Goal: Information Seeking & Learning: Learn about a topic

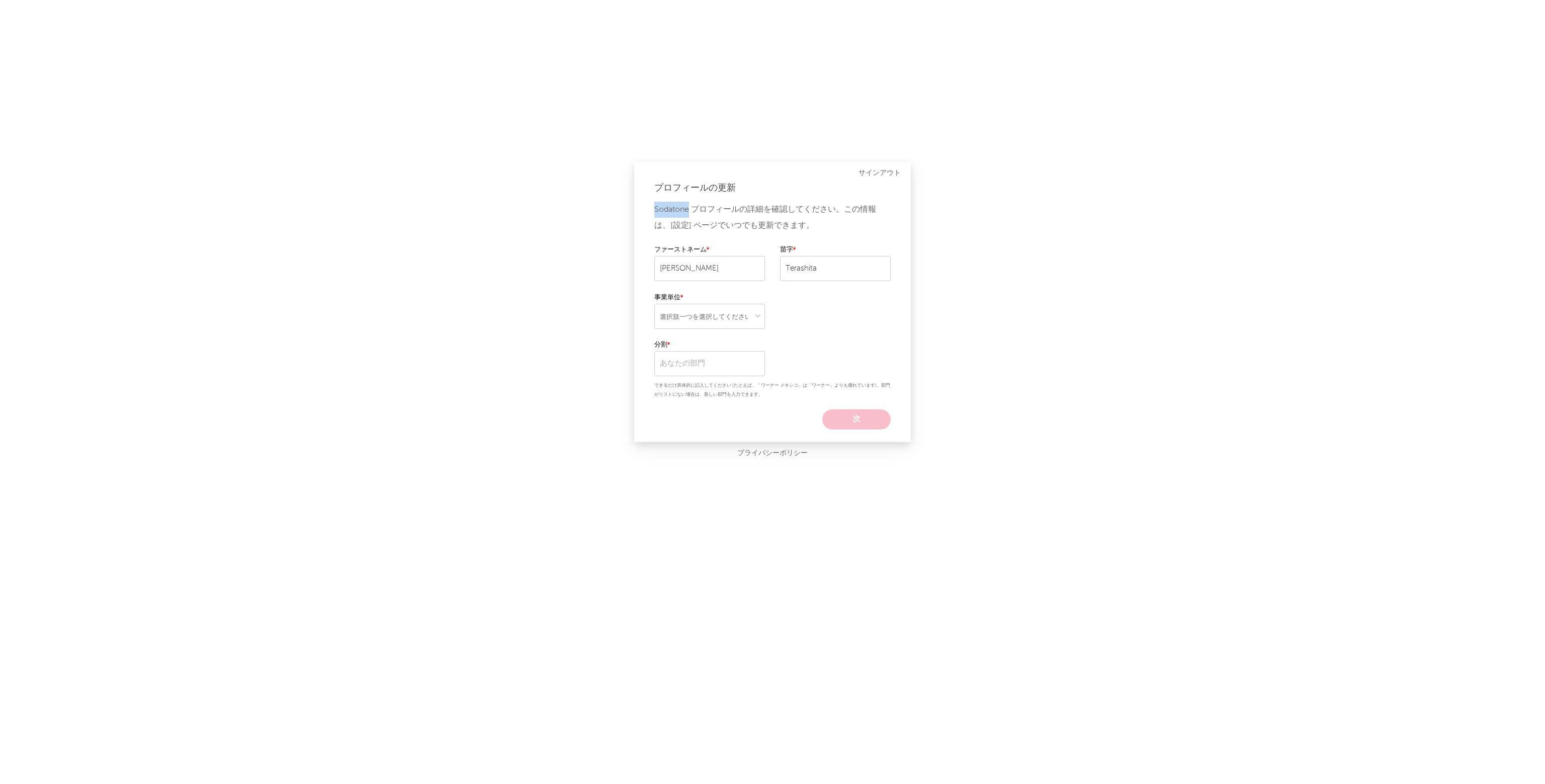
drag, startPoint x: 688, startPoint y: 211, endPoint x: 654, endPoint y: 213, distance: 34.1
click at [654, 213] on div "プロフィールの更新 Sodatone プロフィールの詳細を確認してください。この情報は、[設定] ページでいつでも更新できます。 ファーストネーム Ray 苗…" at bounding box center [772, 302] width 276 height 280
click at [728, 316] on select "選択肢一つを選択してください" at bounding box center [709, 317] width 110 height 25
click at [856, 310] on div "Sodatone プロフィールの詳細を確認してください。この情報は、[設定] ページでいつでも更新できます。 ファーストネーム Ray 苗字 Terashit…" at bounding box center [772, 315] width 236 height 227
click at [713, 312] on select "選択肢一つを選択してください" at bounding box center [709, 317] width 110 height 25
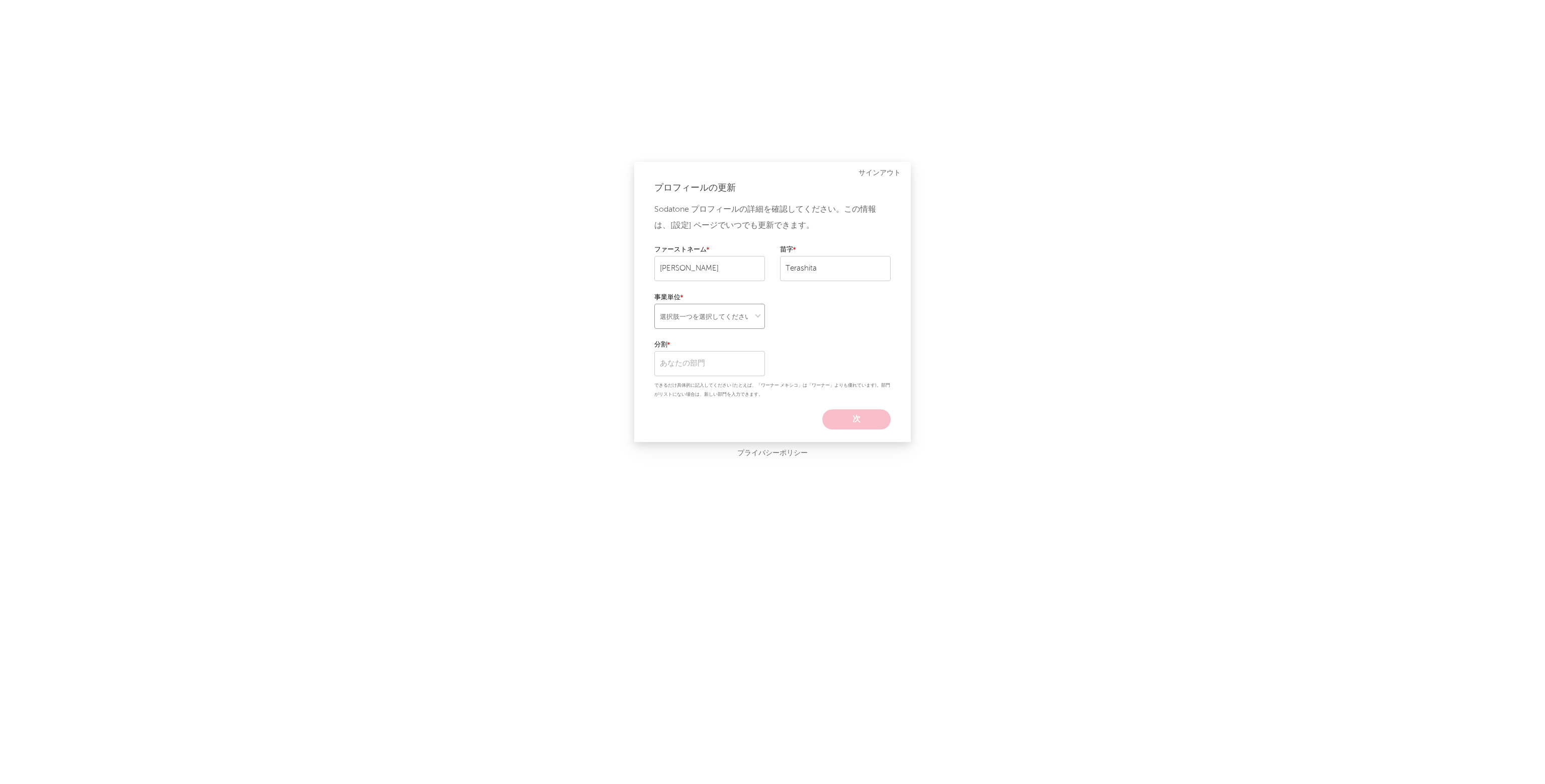
select select "recorded_music"
click at [654, 304] on select "選択肢一つを選択してください" at bounding box center [709, 317] width 110 height 25
click at [749, 358] on input "text" at bounding box center [709, 364] width 110 height 25
click at [717, 566] on div "warner music japan" at bounding box center [709, 574] width 110 height 29
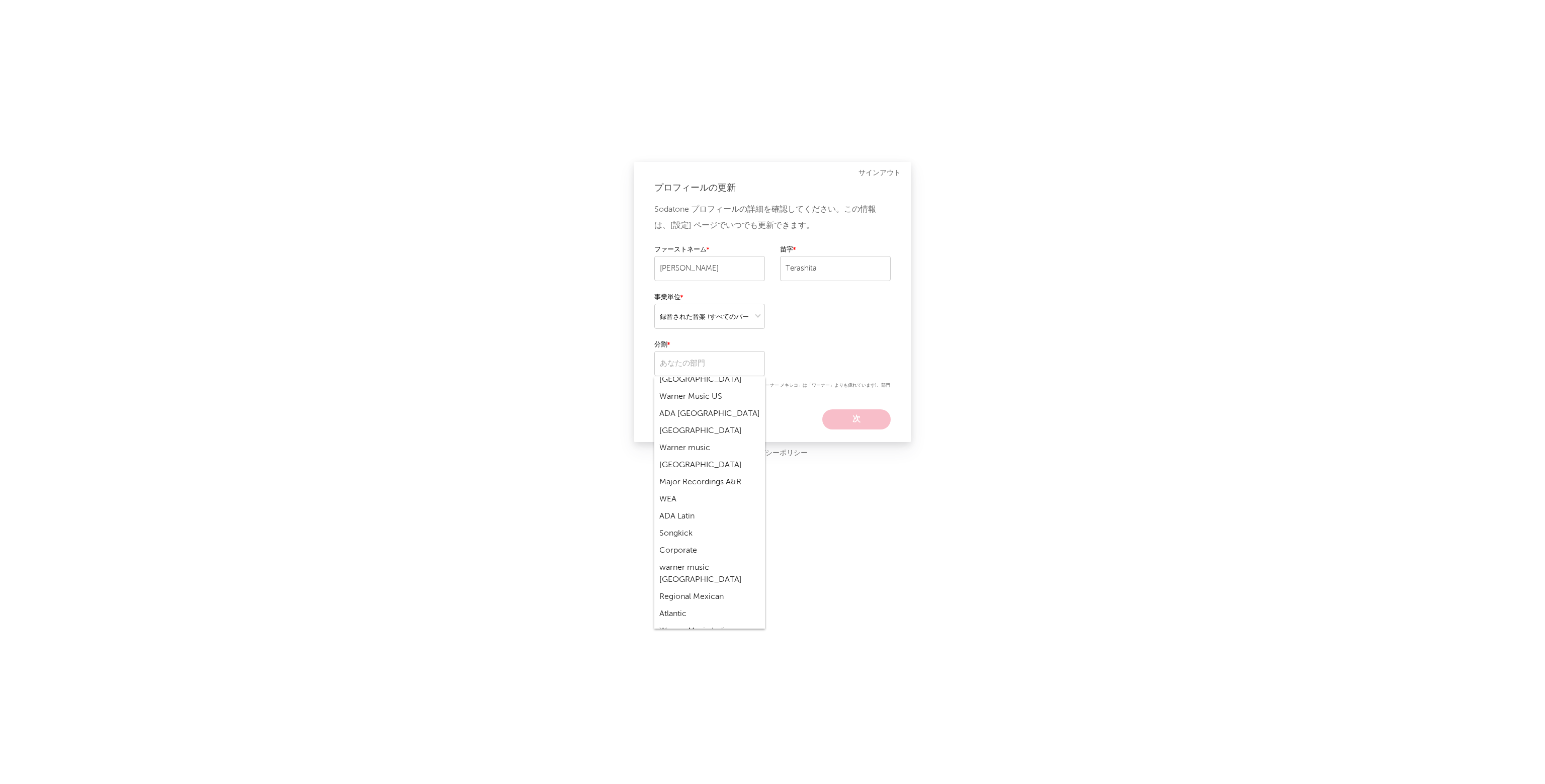
type input "warner music japan"
click at [842, 418] on button "次" at bounding box center [856, 419] width 68 height 20
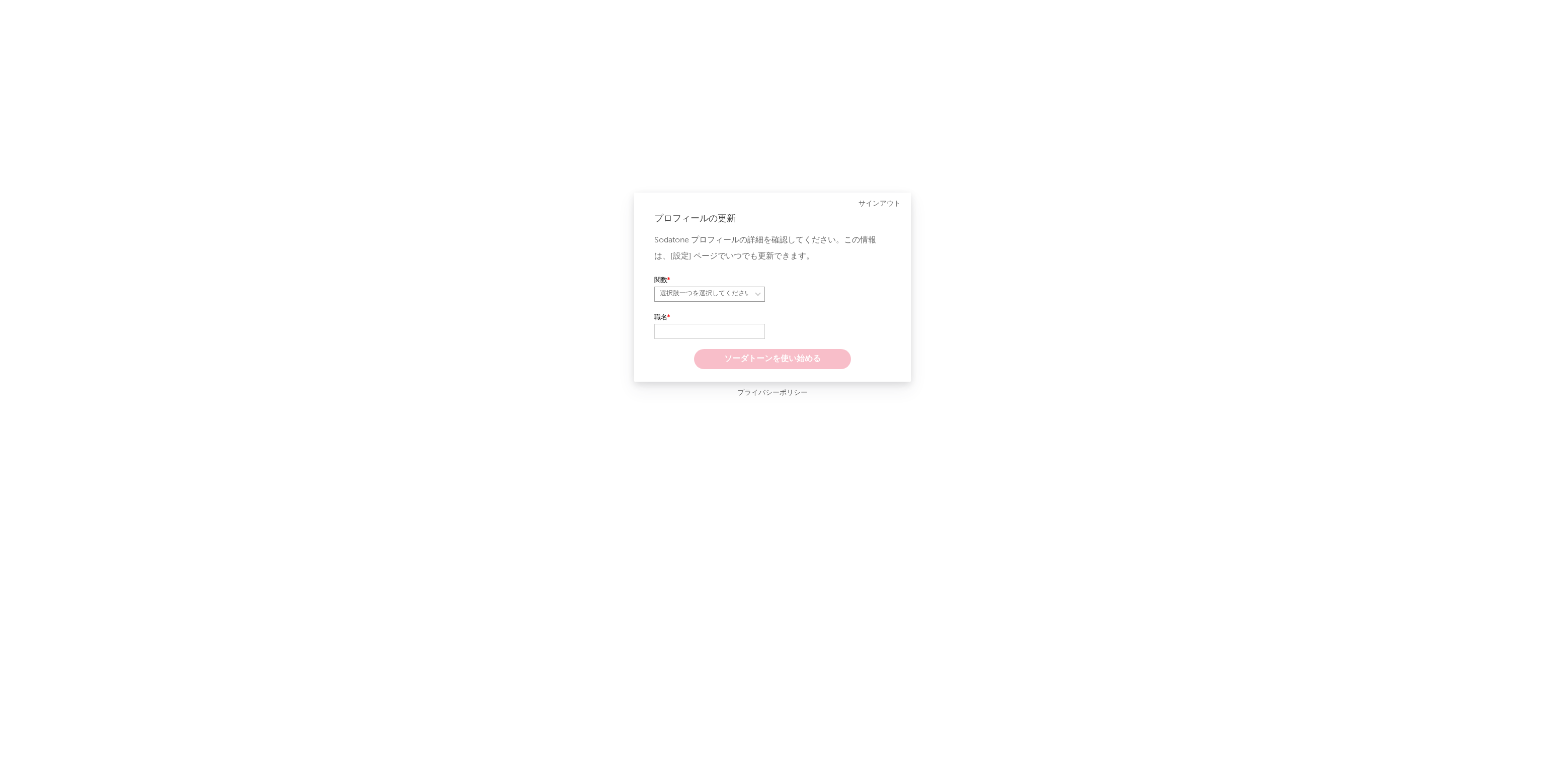
click at [752, 291] on select "選択肢一つを選択してください" at bounding box center [709, 295] width 110 height 15
select select "marketing"
click at [654, 287] on select "選択肢一つを選択してください" at bounding box center [709, 295] width 110 height 15
click at [727, 332] on input "text" at bounding box center [709, 332] width 110 height 15
type input "Digital"
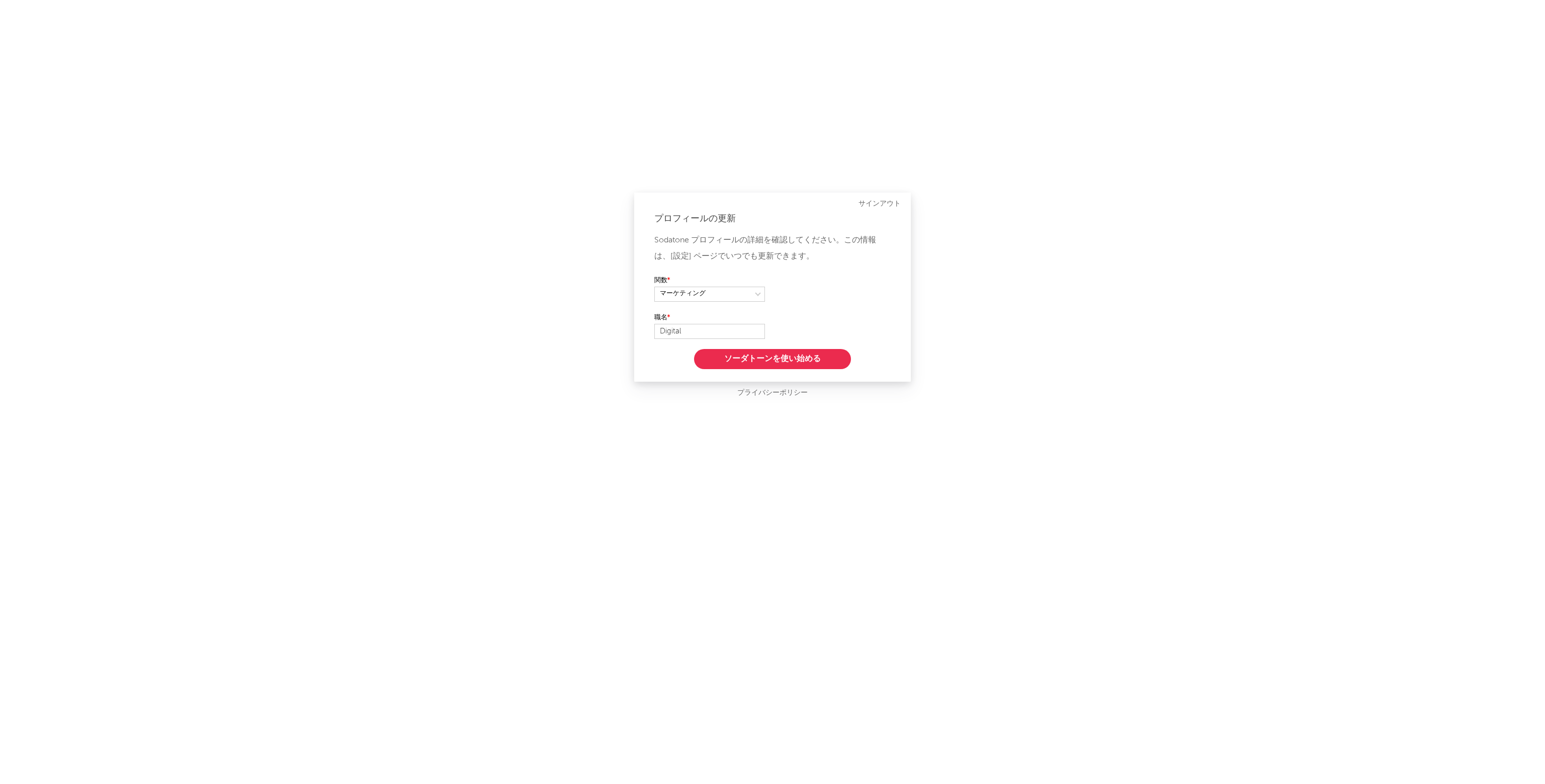
click at [772, 355] on button "ソーダトーンを使い始める" at bounding box center [772, 359] width 157 height 20
click at [773, 306] on select "どのアーティストに興味がありますか? Argentina Asia General Australia Austria Belgium Benelux Bra…" at bounding box center [772, 309] width 236 height 15
select select "9"
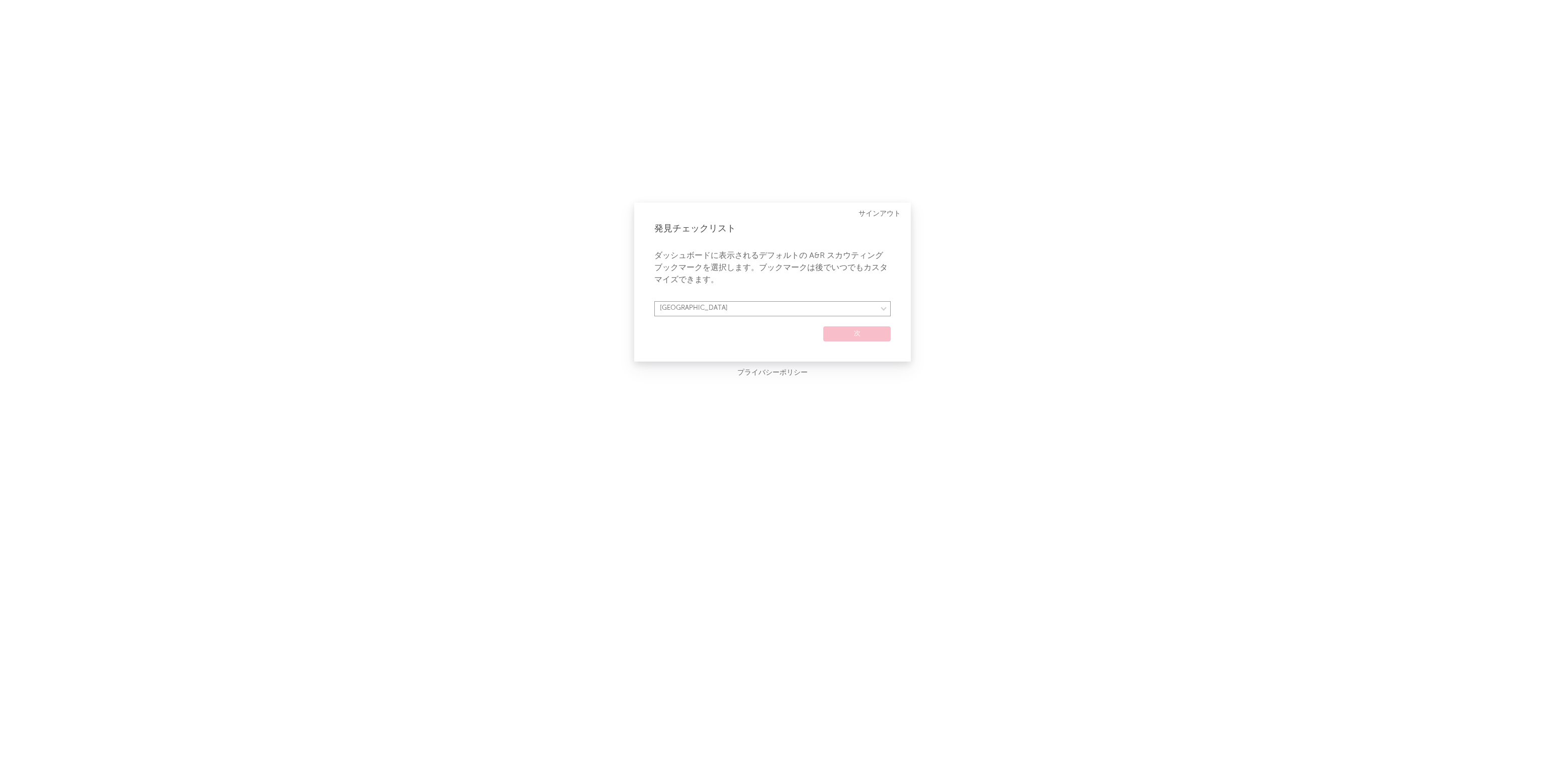
click at [654, 301] on select "どのアーティストに興味がありますか? Argentina Asia General Australia Austria Belgium Benelux Bra…" at bounding box center [772, 309] width 236 height 15
click at [845, 335] on button "次" at bounding box center [857, 334] width 67 height 15
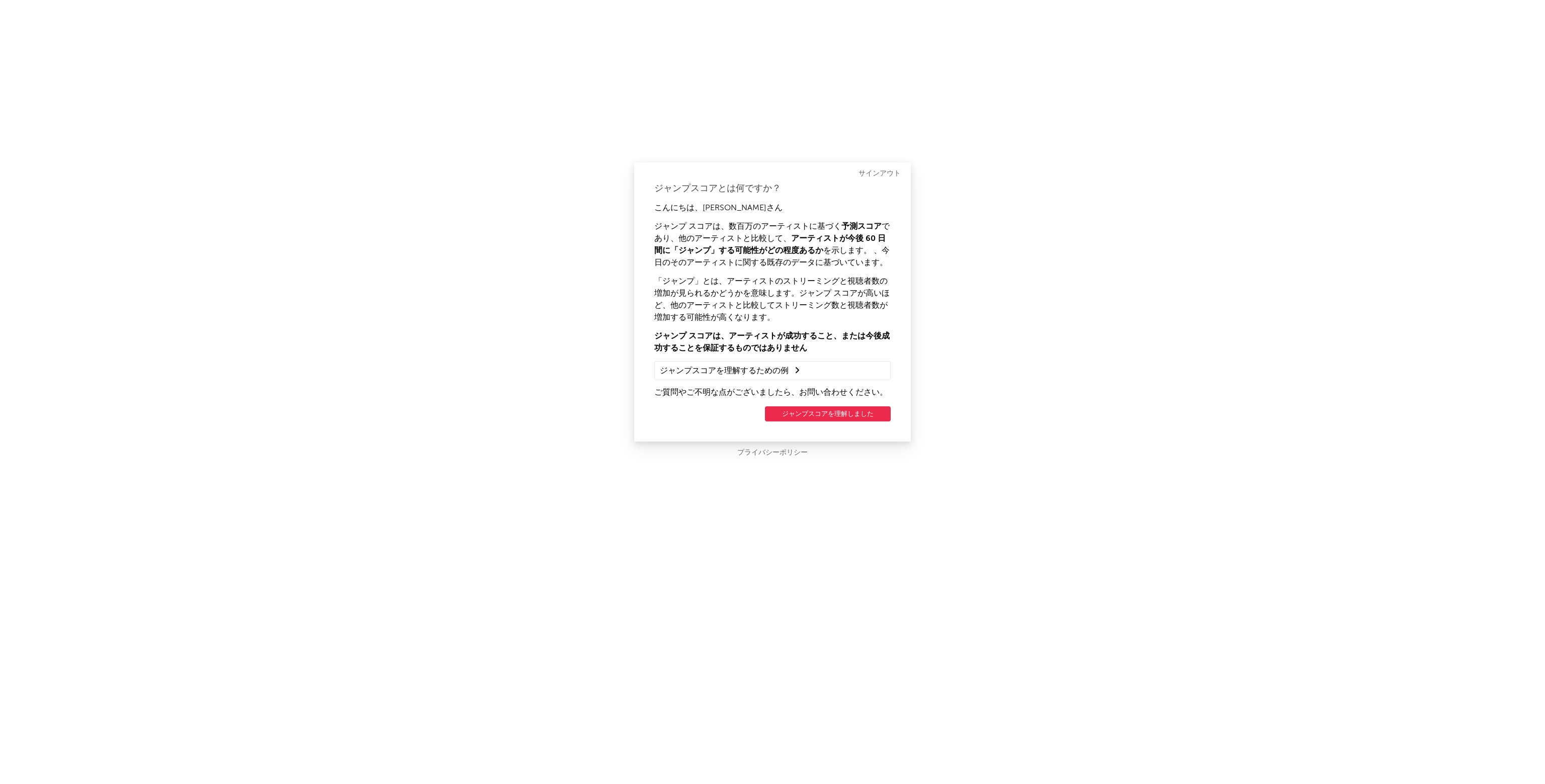
click at [777, 368] on summary "ジャンプスコアを理解するための例" at bounding box center [772, 371] width 226 height 13
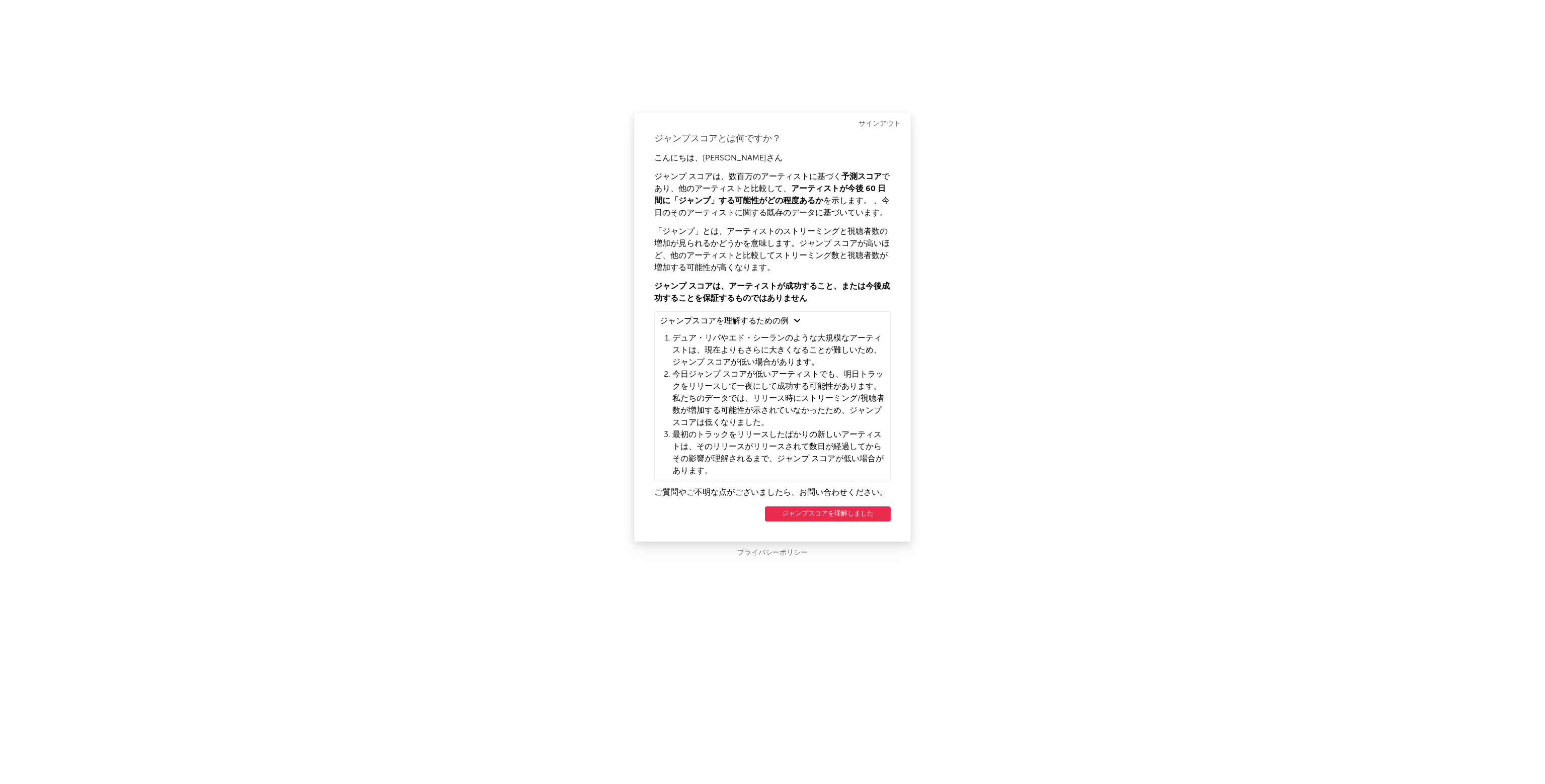
click at [827, 513] on button "ジャンプスコアを理解しました" at bounding box center [827, 514] width 126 height 15
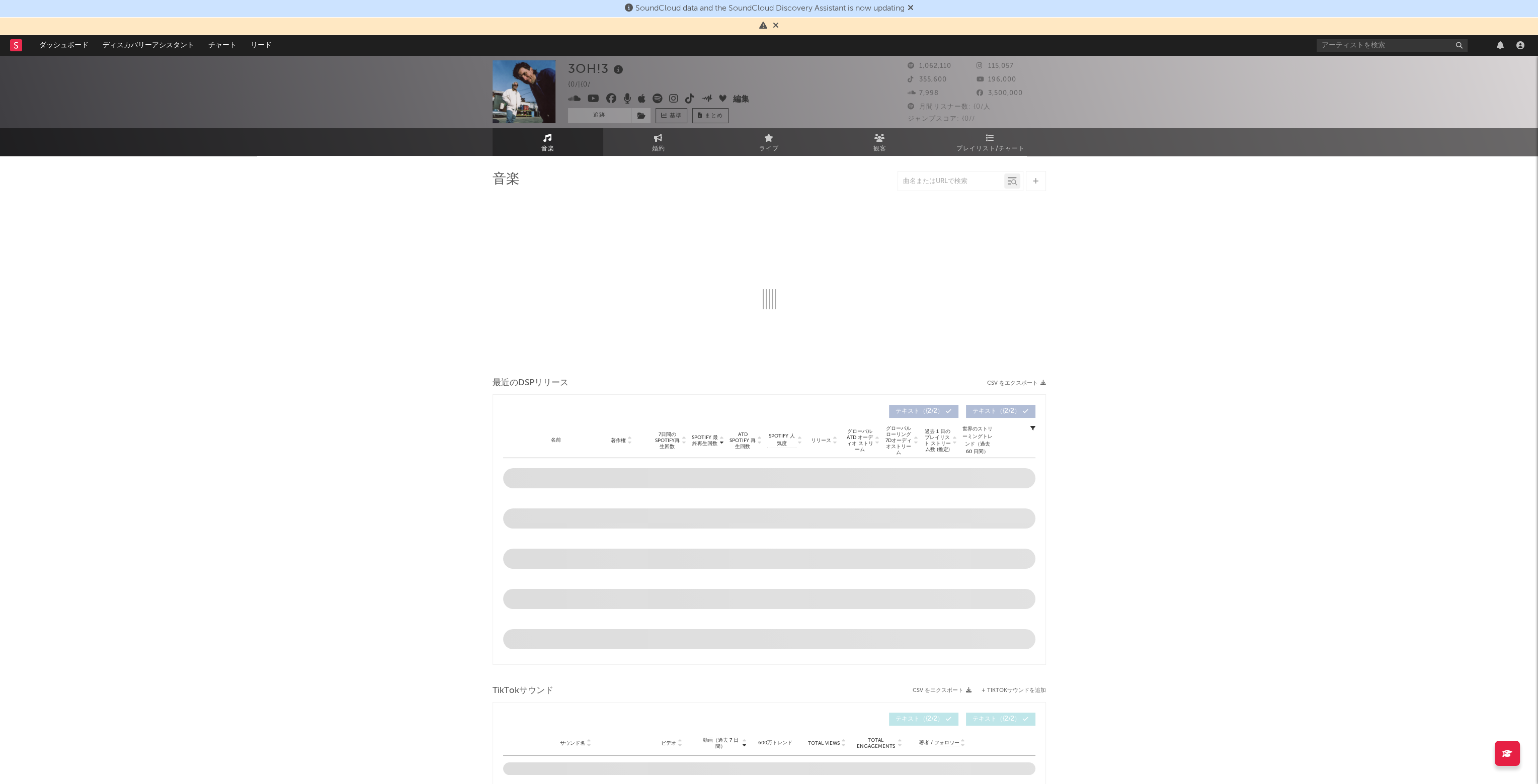
select select "6m"
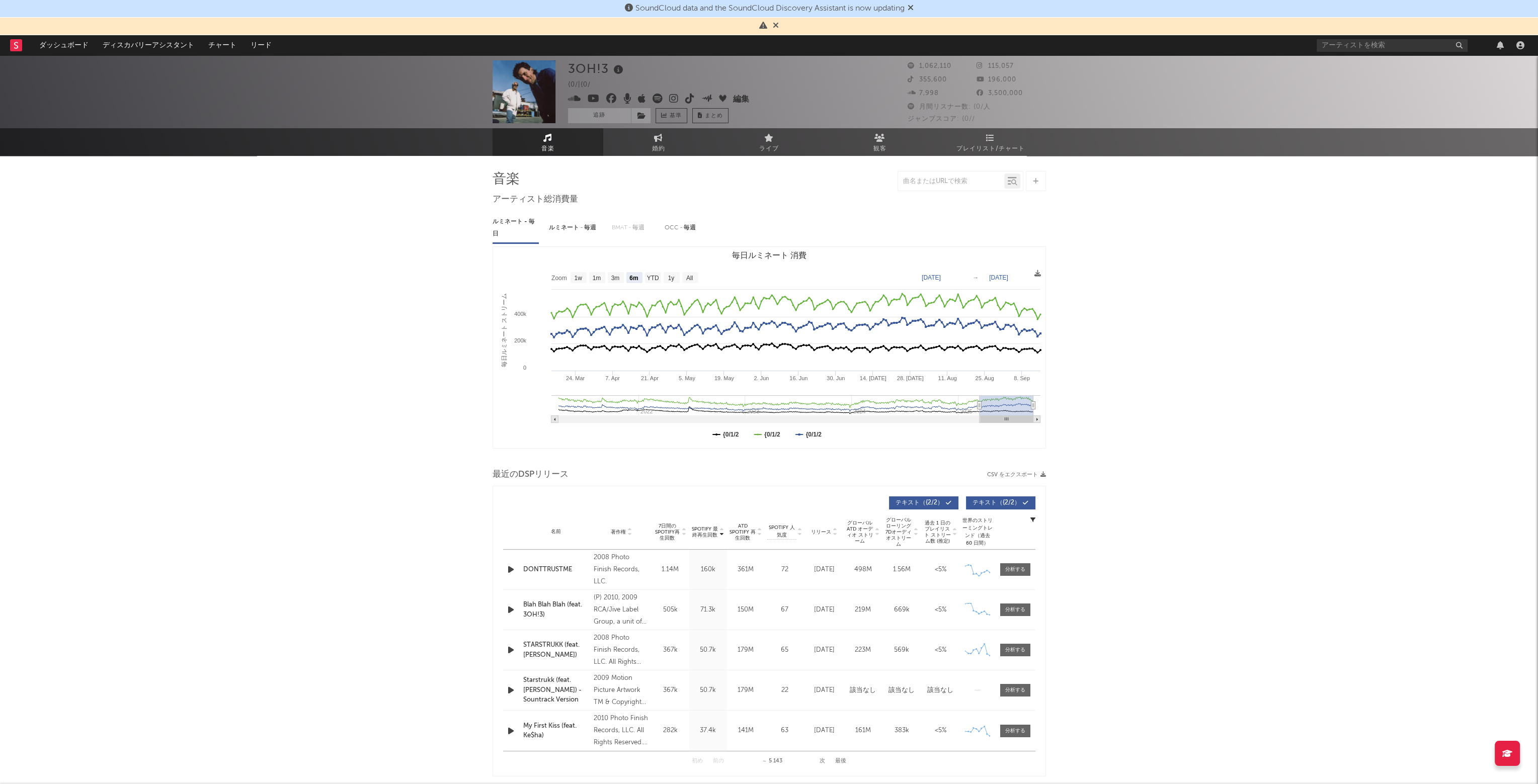
click at [914, 10] on icon at bounding box center [911, 8] width 6 height 8
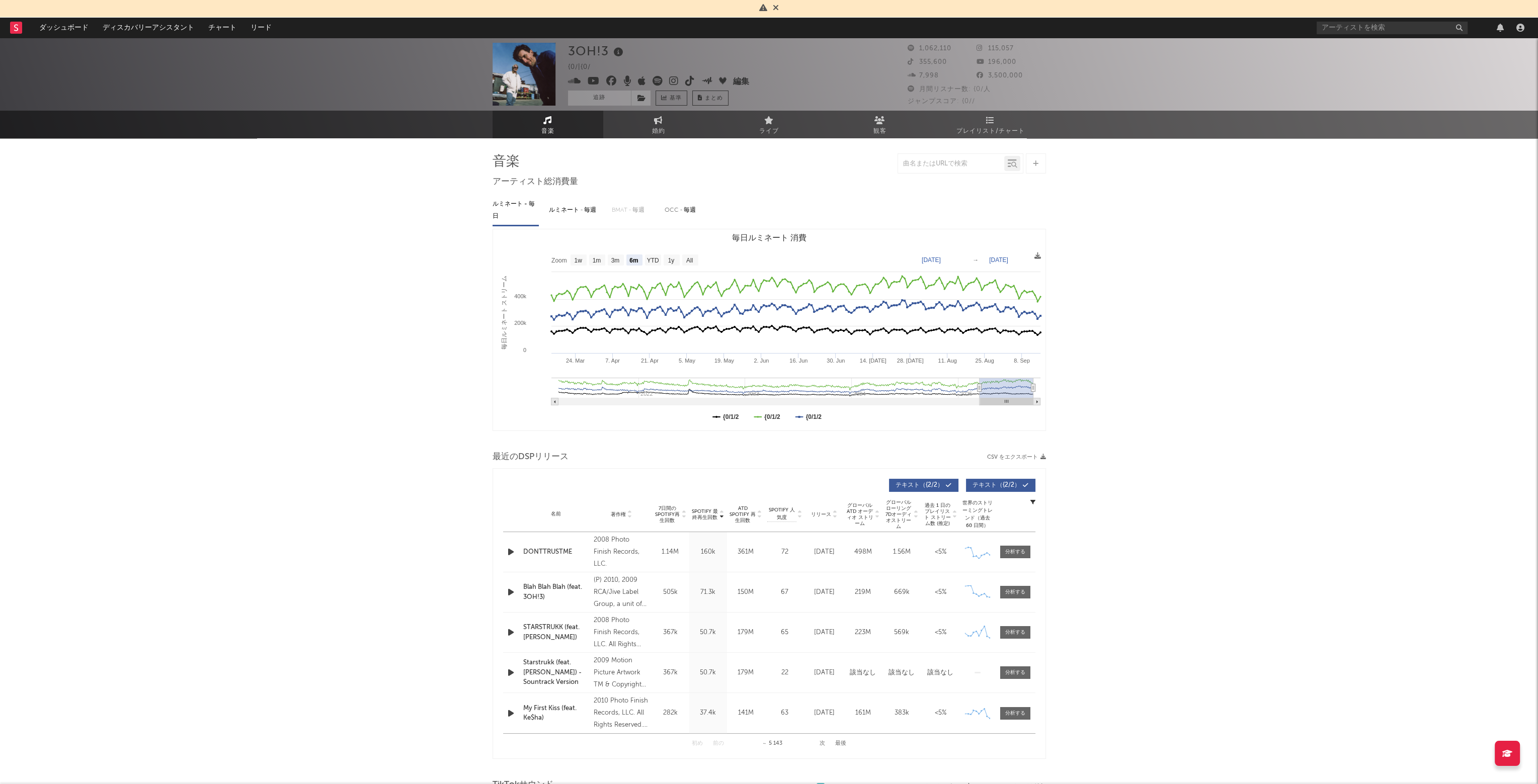
click at [761, 8] on icon at bounding box center [763, 8] width 8 height 8
click at [775, 8] on icon at bounding box center [776, 8] width 6 height 8
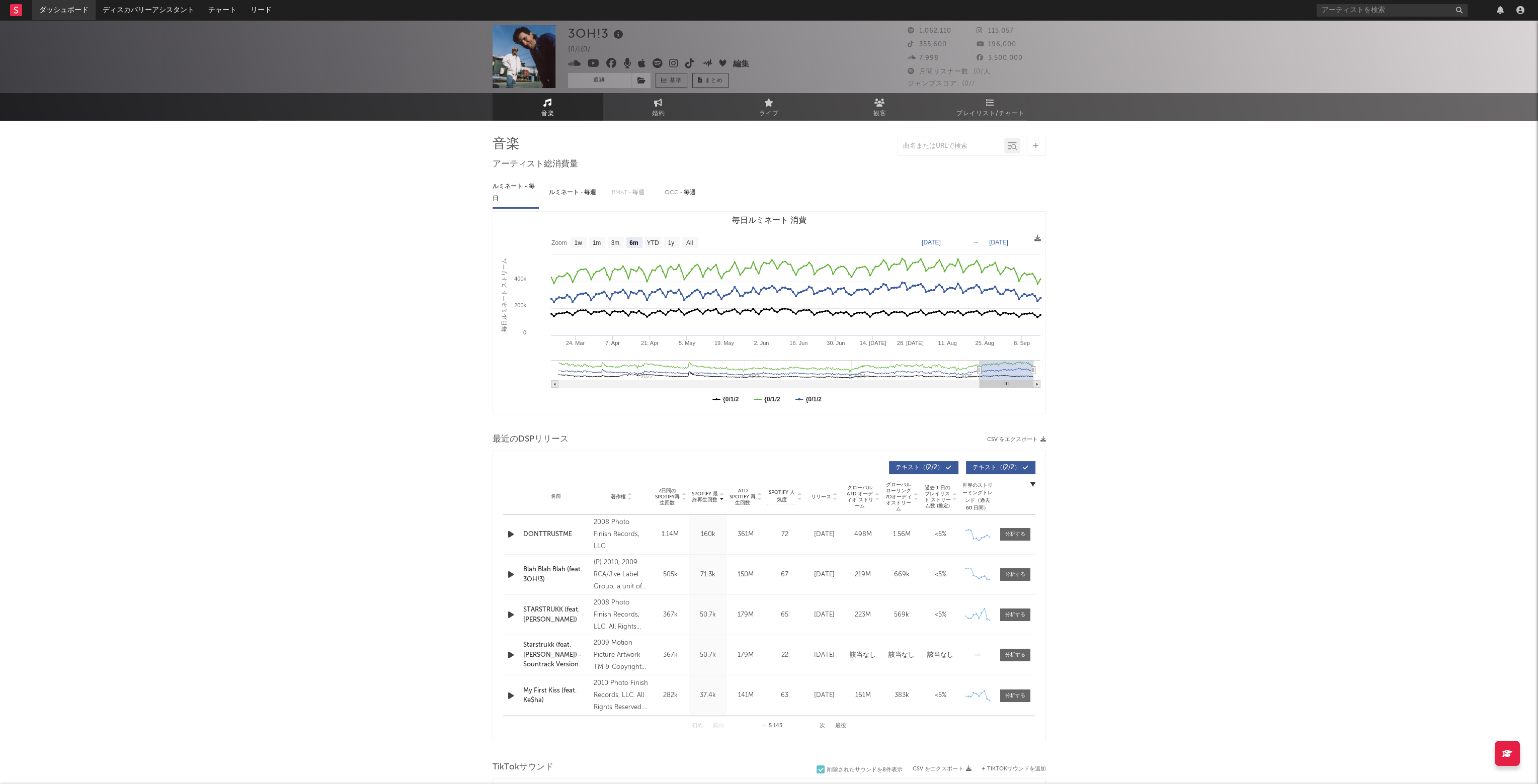
click at [65, 12] on link "ダッシュボード" at bounding box center [64, 10] width 63 height 20
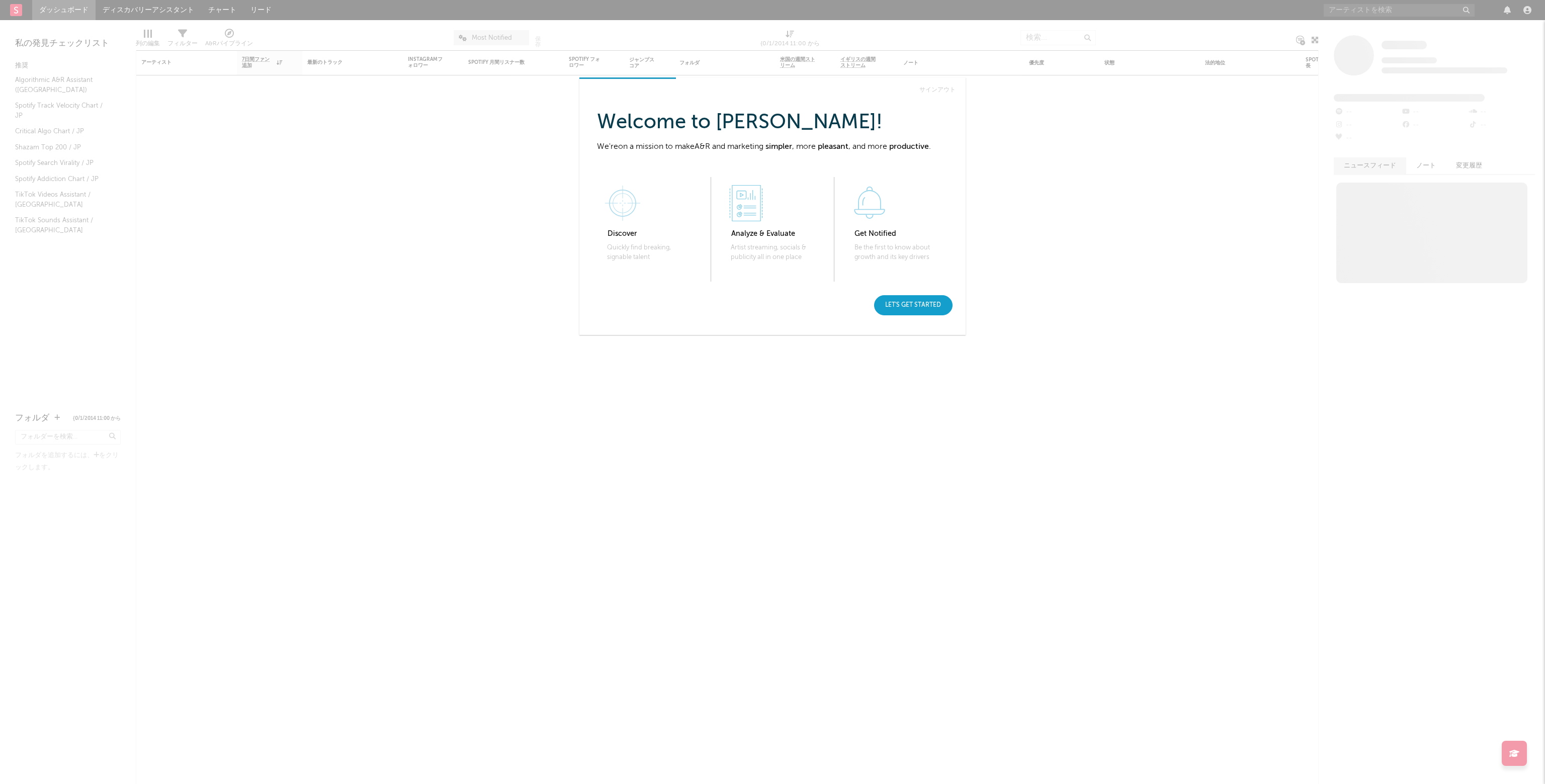
click at [891, 301] on div "Let's get started" at bounding box center [914, 305] width 79 height 20
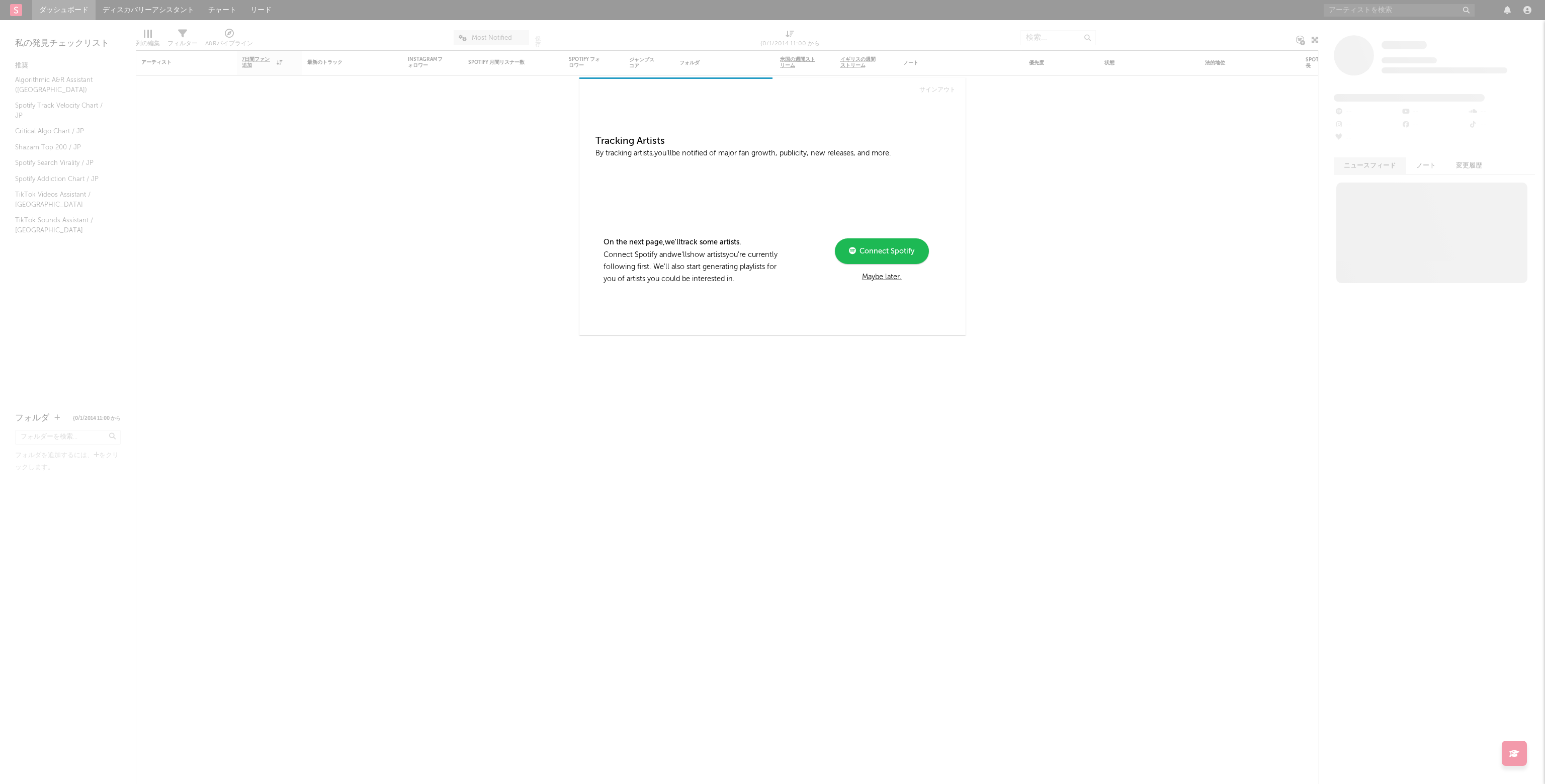
click at [870, 276] on div "Maybe later." at bounding box center [882, 277] width 135 height 12
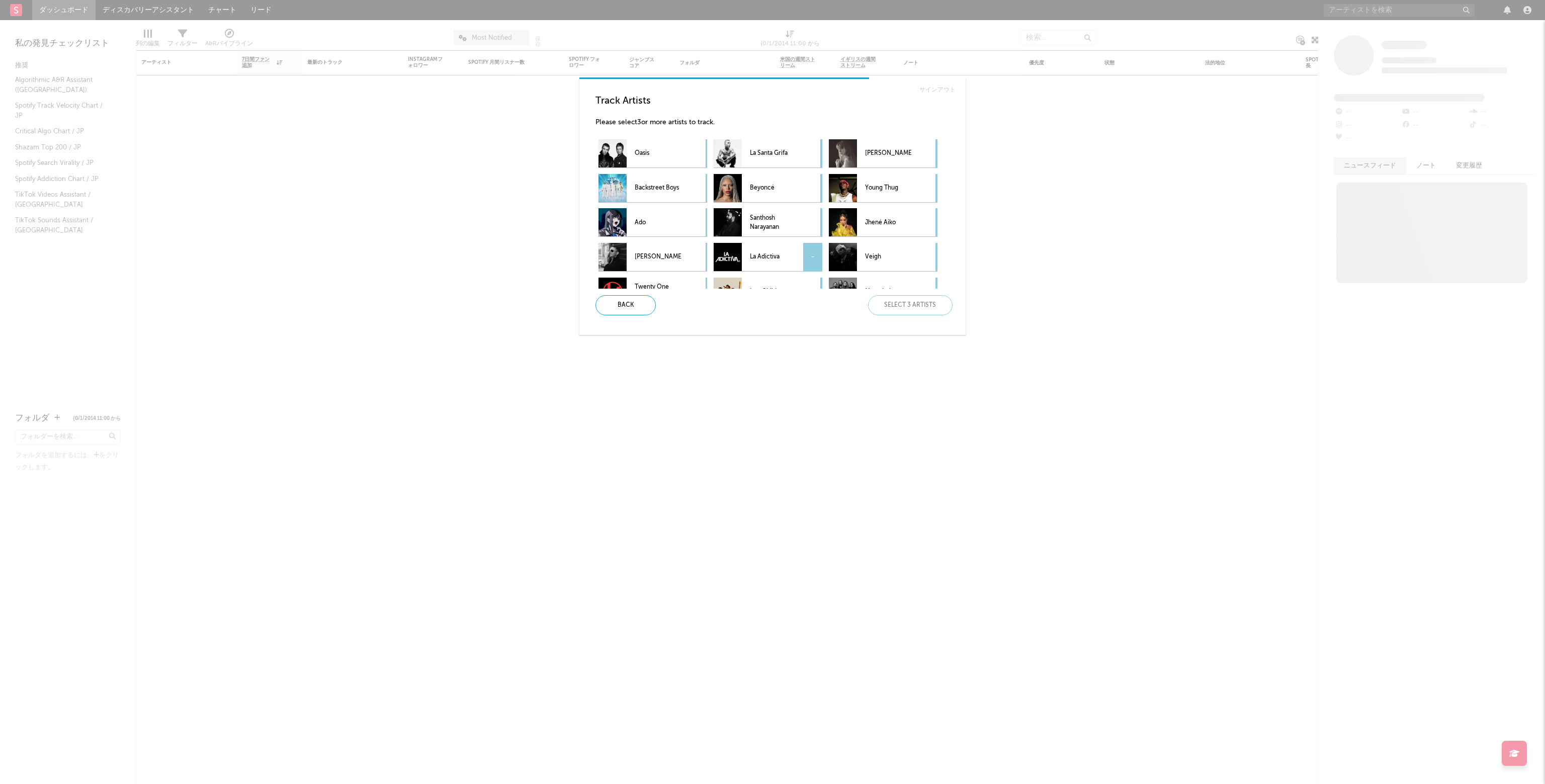
scroll to position [55, 0]
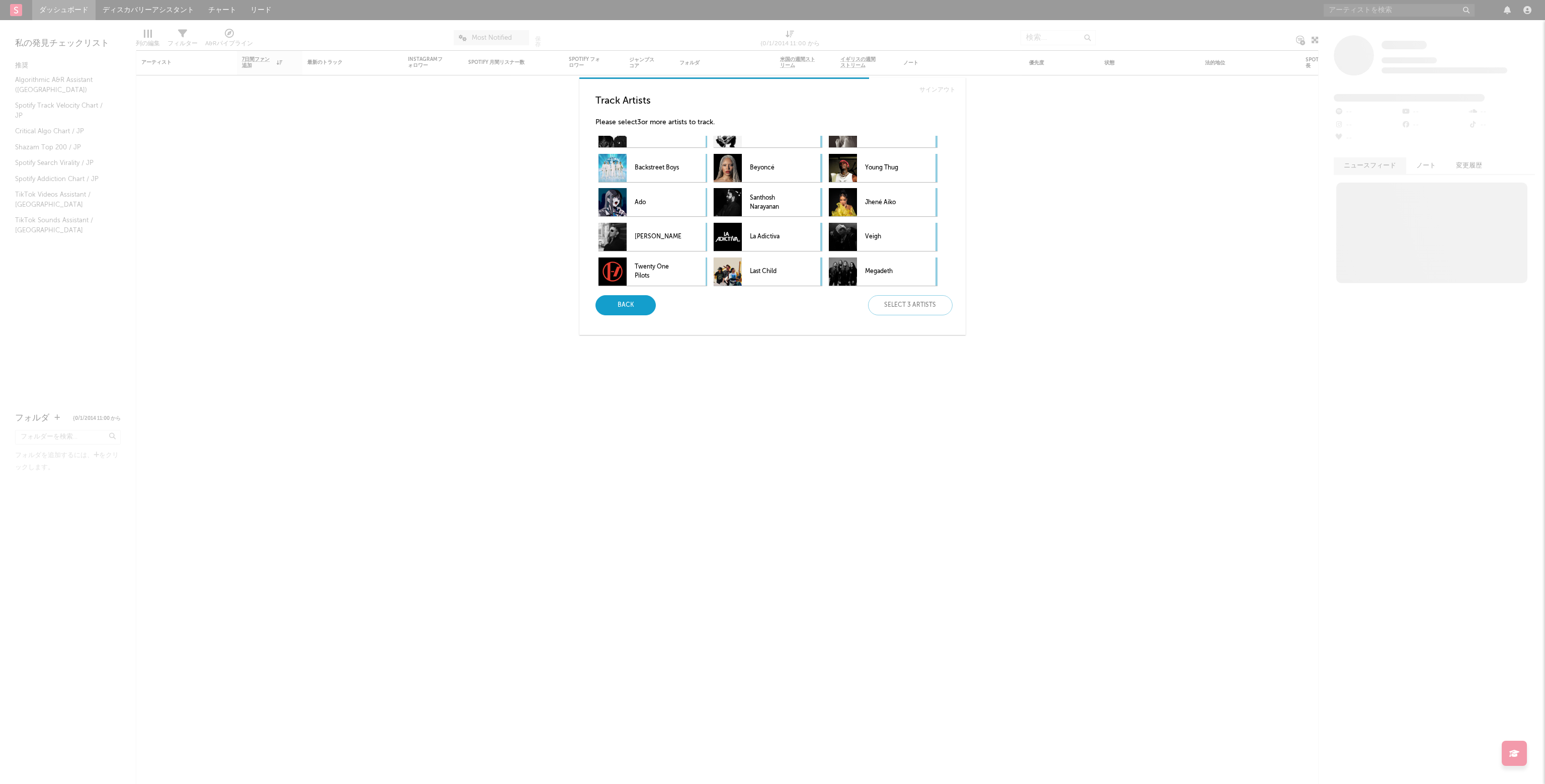
click at [647, 300] on div "Back" at bounding box center [626, 305] width 60 height 20
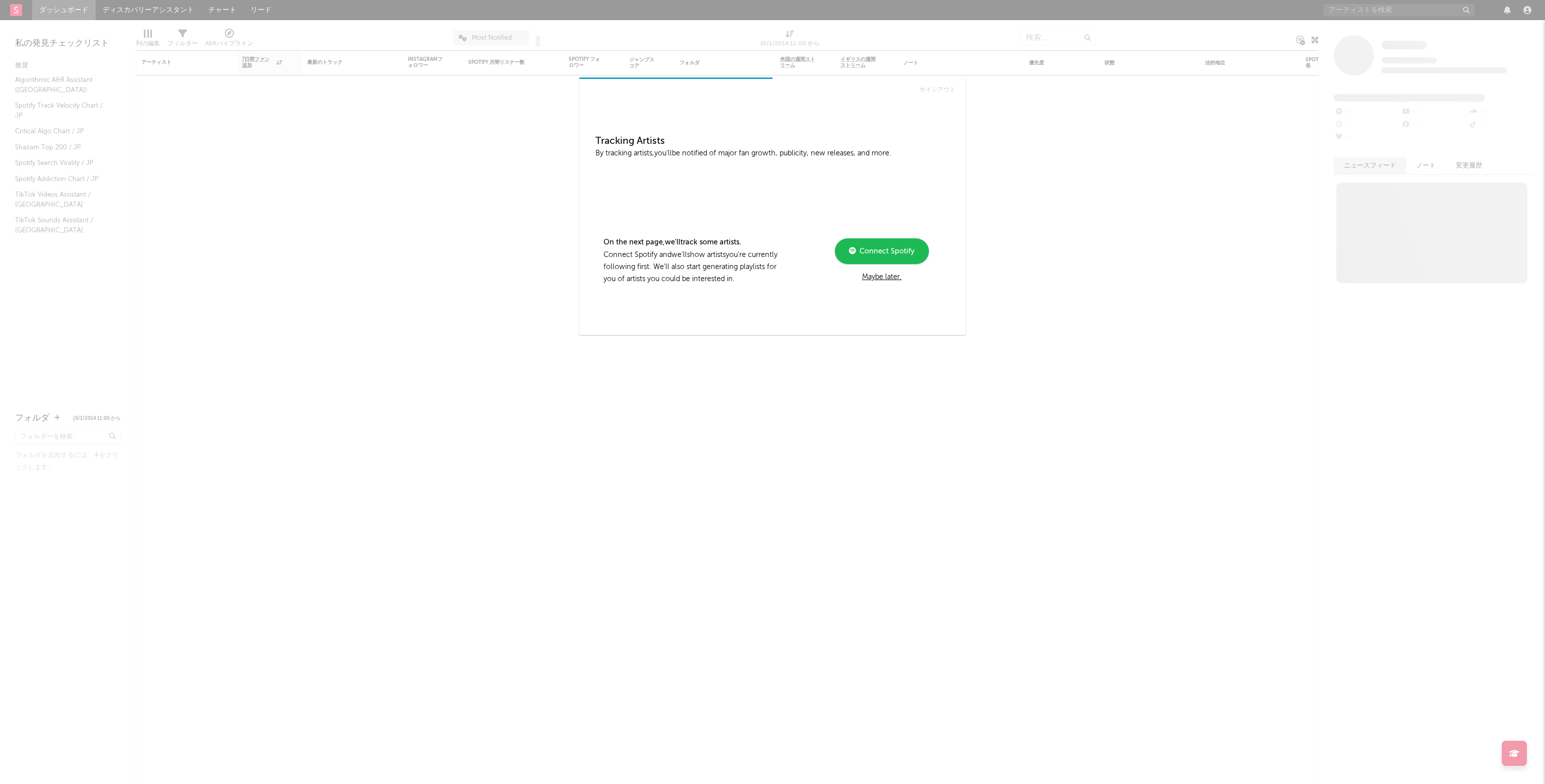
click at [882, 273] on div "Maybe later." at bounding box center [882, 277] width 135 height 12
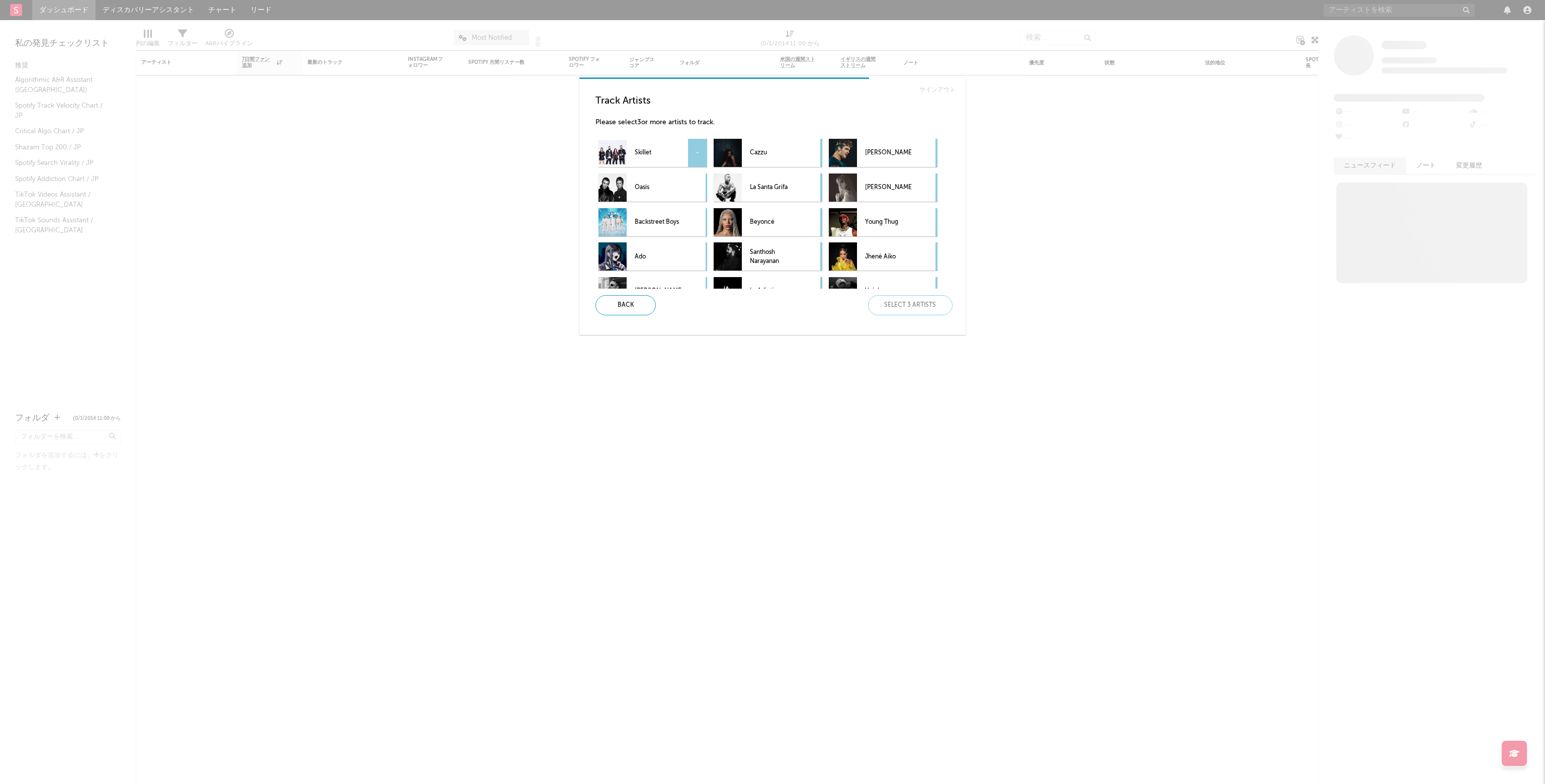
click at [666, 154] on p "Skillet" at bounding box center [658, 154] width 46 height 23
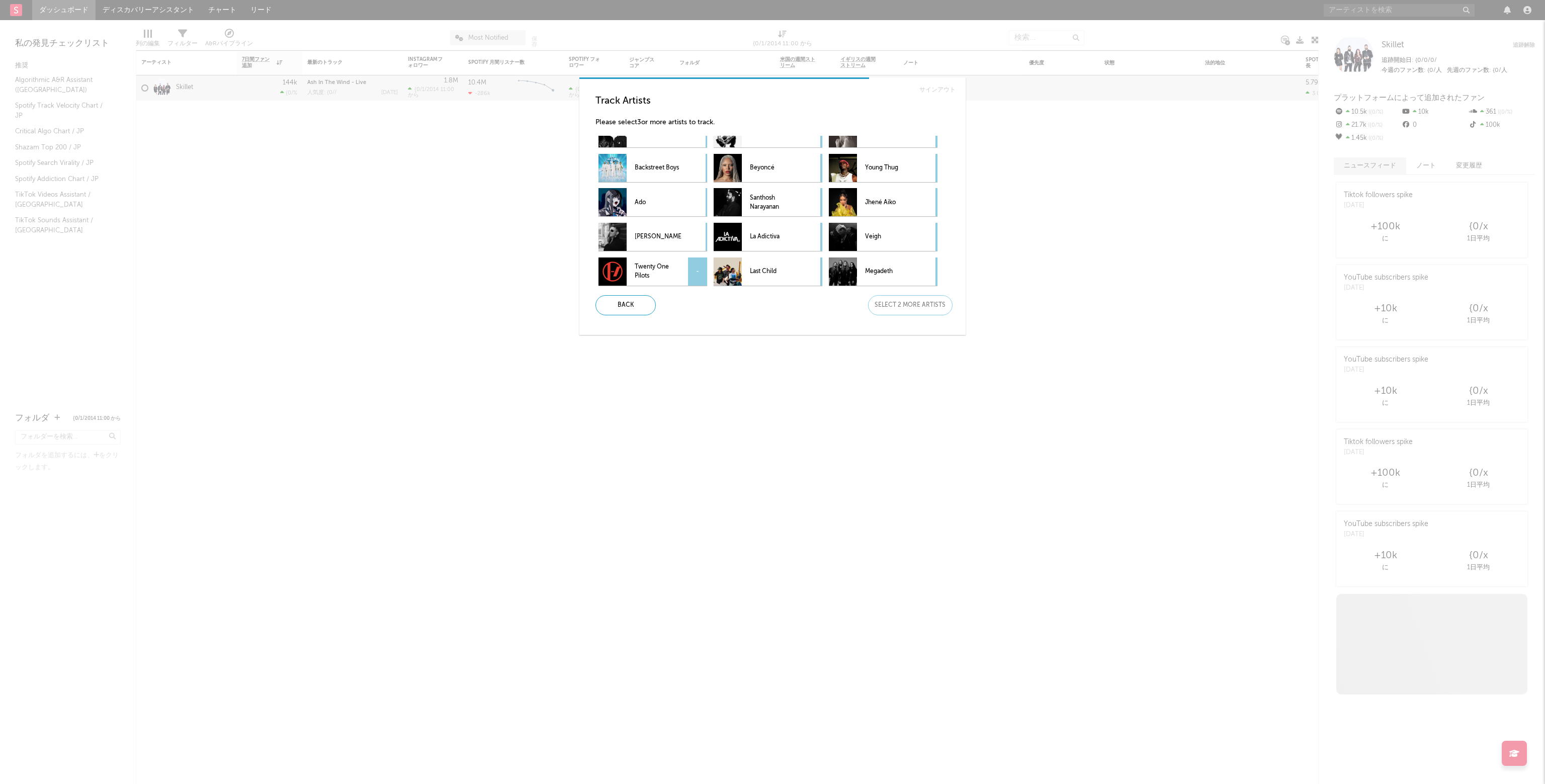
click at [694, 268] on div "-" at bounding box center [698, 271] width 19 height 28
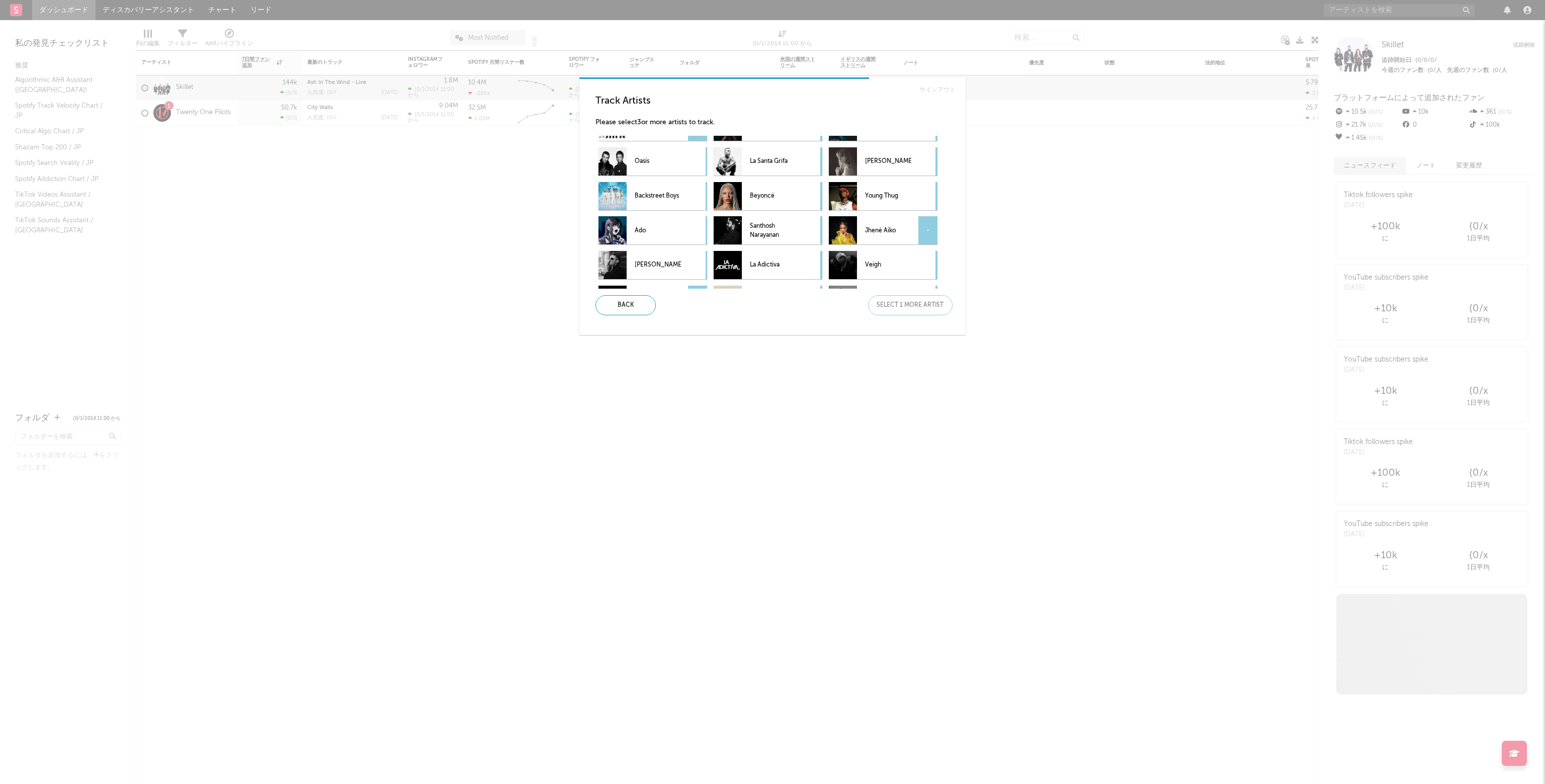
scroll to position [0, 0]
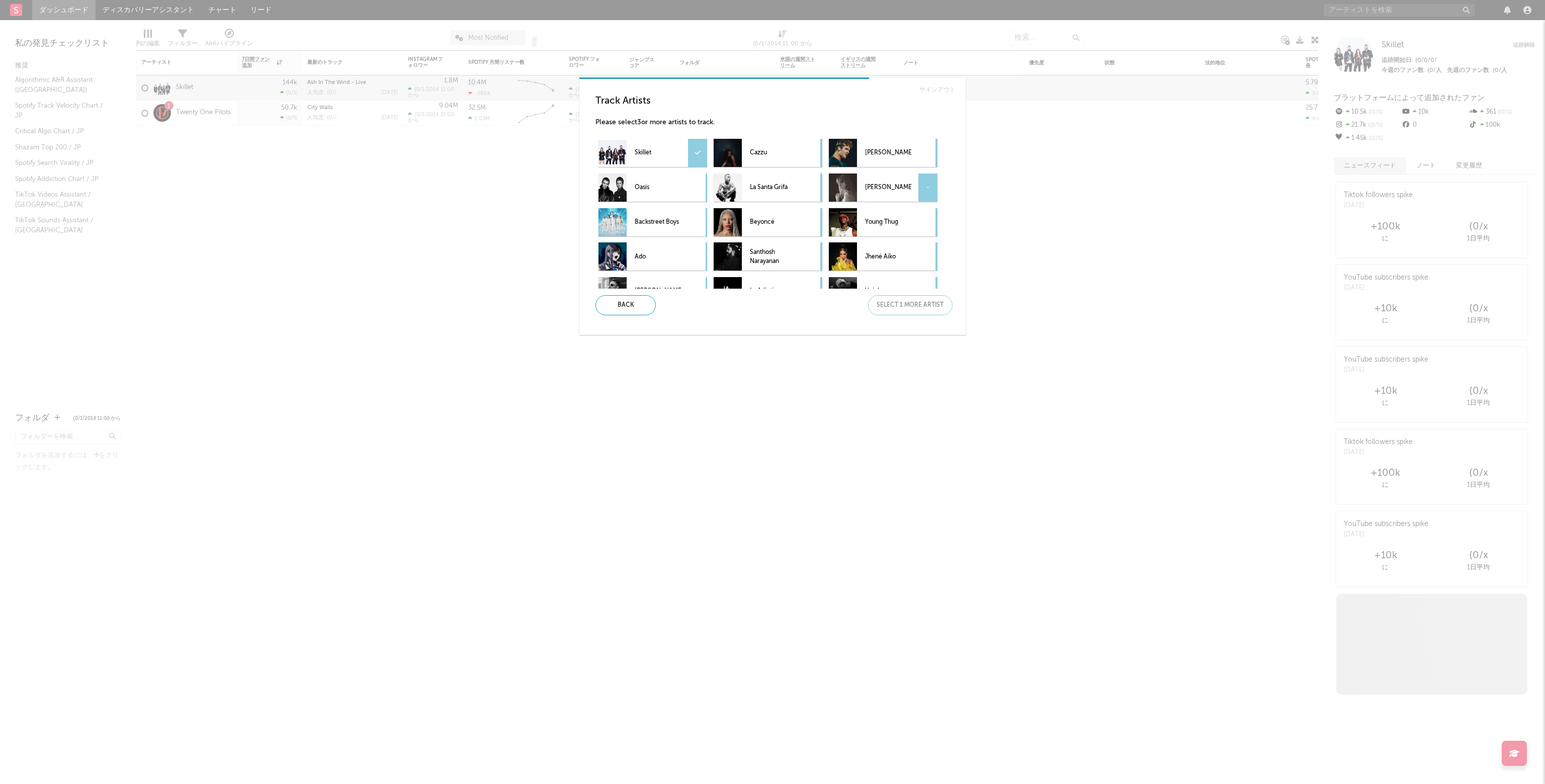
click at [925, 186] on div "-" at bounding box center [928, 187] width 19 height 28
click at [903, 306] on div "Next" at bounding box center [911, 305] width 84 height 20
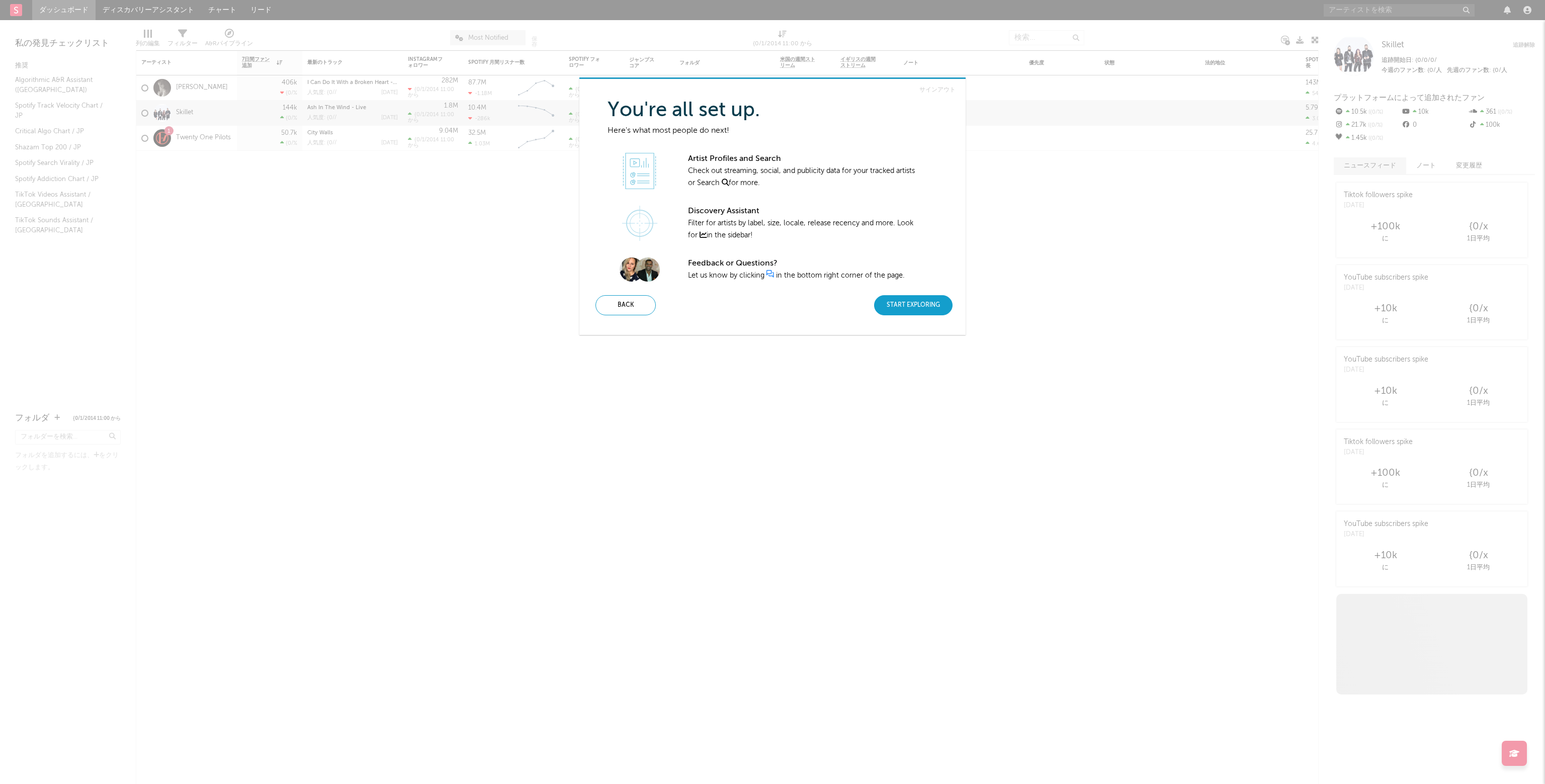
click at [899, 307] on div "Start Exploring" at bounding box center [914, 305] width 79 height 20
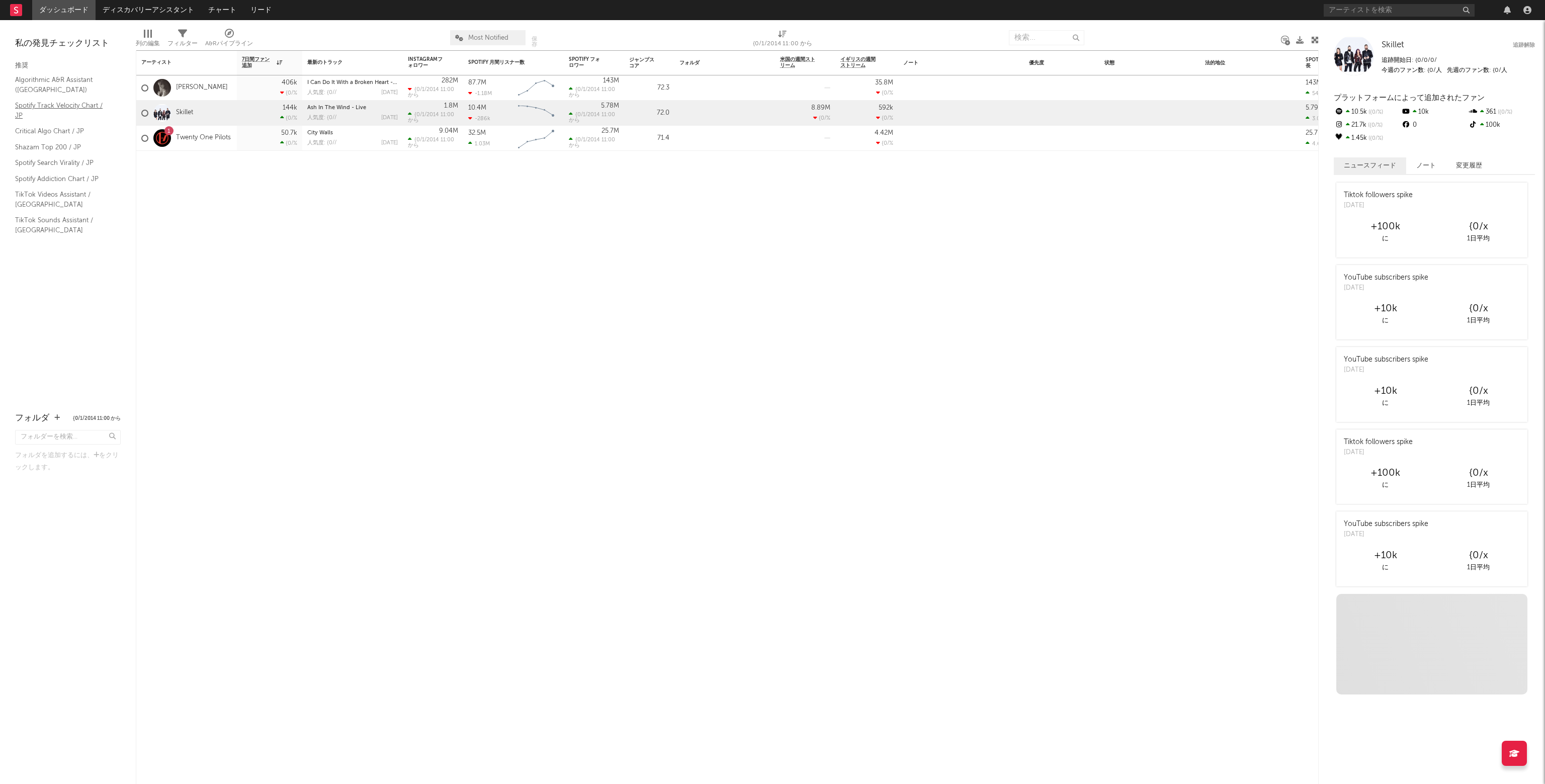
click at [79, 111] on link "Spotify Track Velocity Chart / JP" at bounding box center [63, 109] width 96 height 20
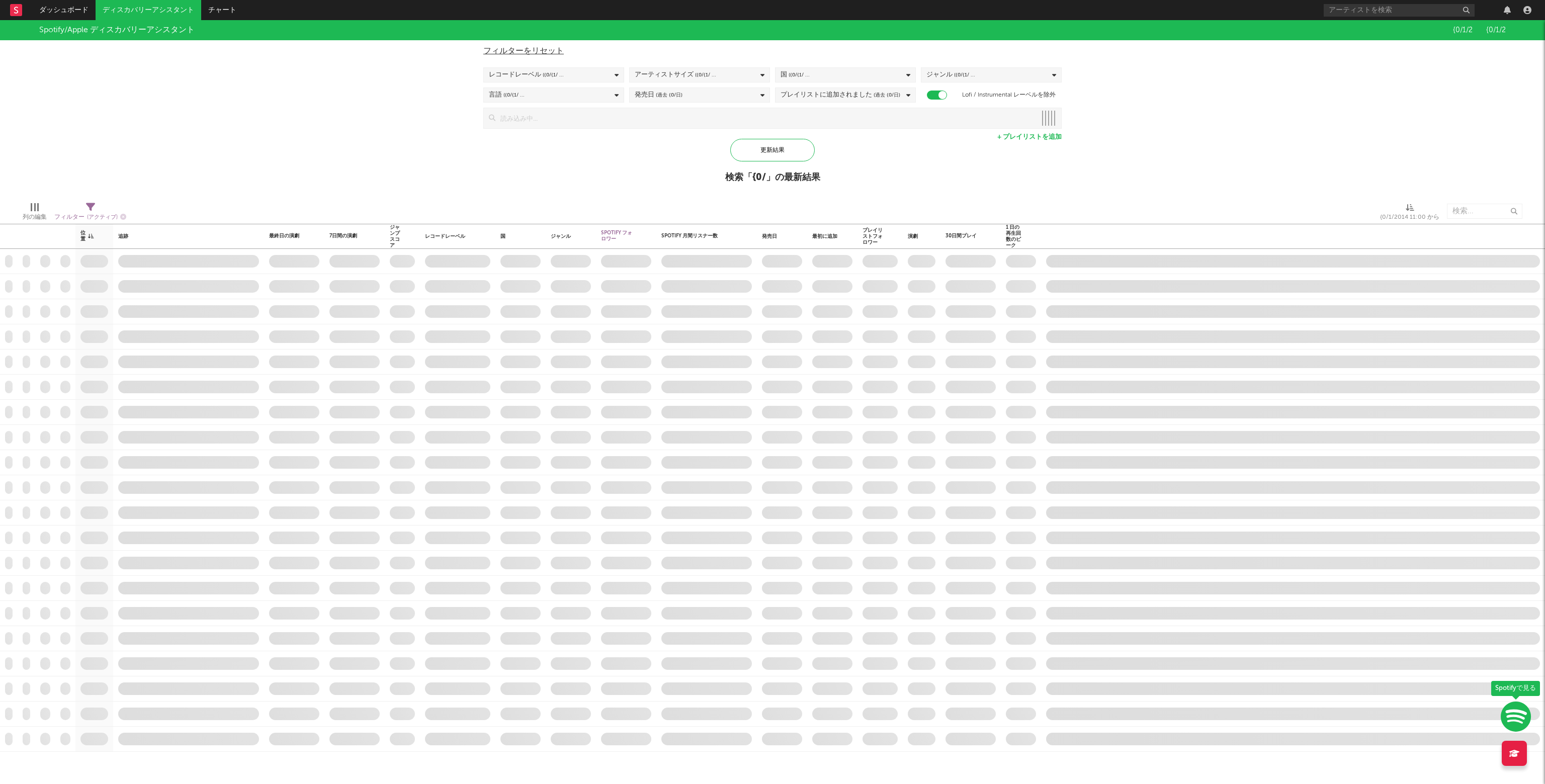
checkbox input "true"
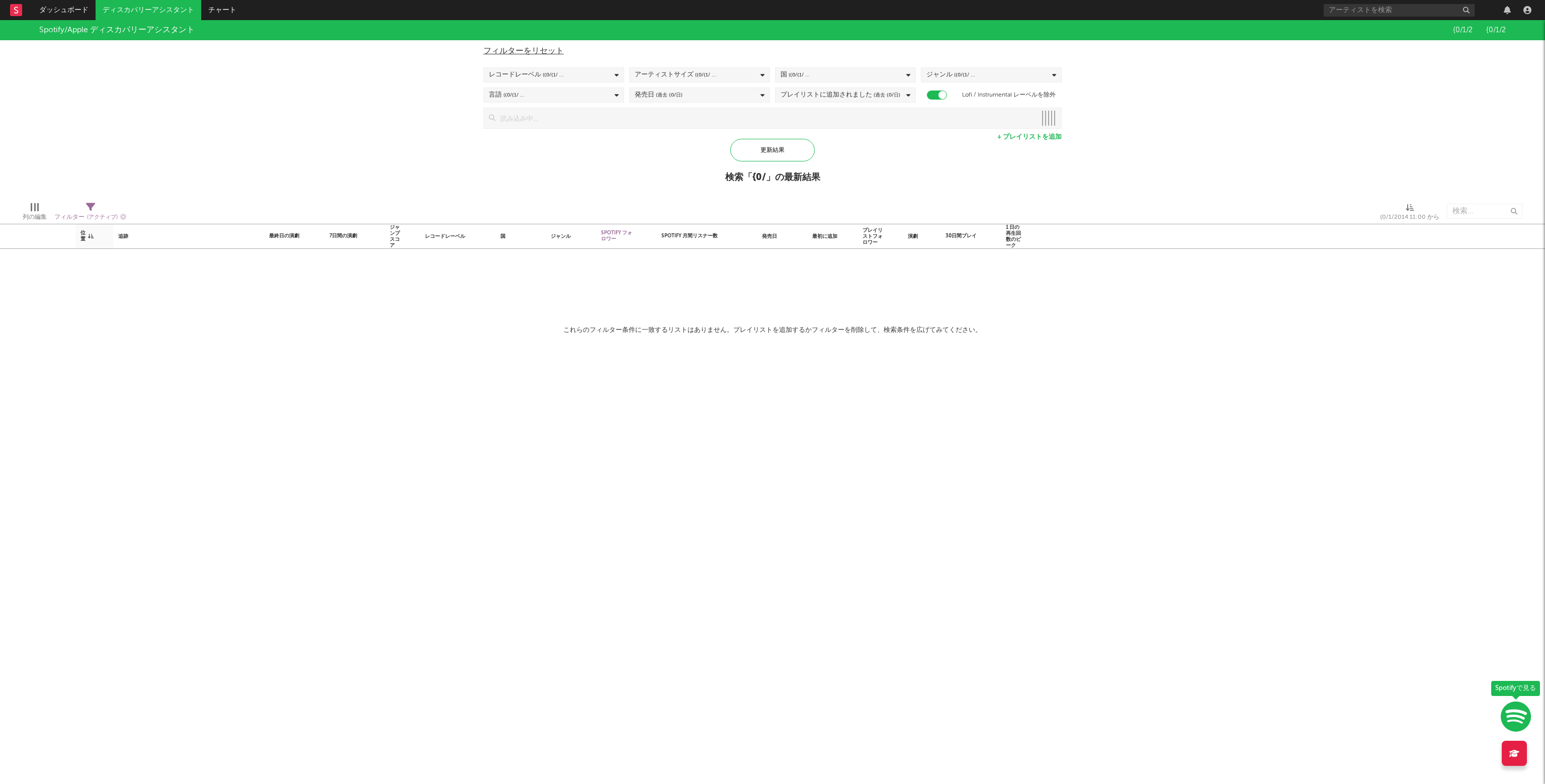
click at [902, 74] on div "国 ({0/{1/ ..." at bounding box center [845, 75] width 141 height 15
click at [875, 107] on input "text" at bounding box center [845, 109] width 130 height 15
type input "japan"
click at [807, 91] on button "すべての選択を解除" at bounding box center [845, 91] width 130 height 12
click at [901, 107] on icon "button" at bounding box center [901, 109] width 5 height 7
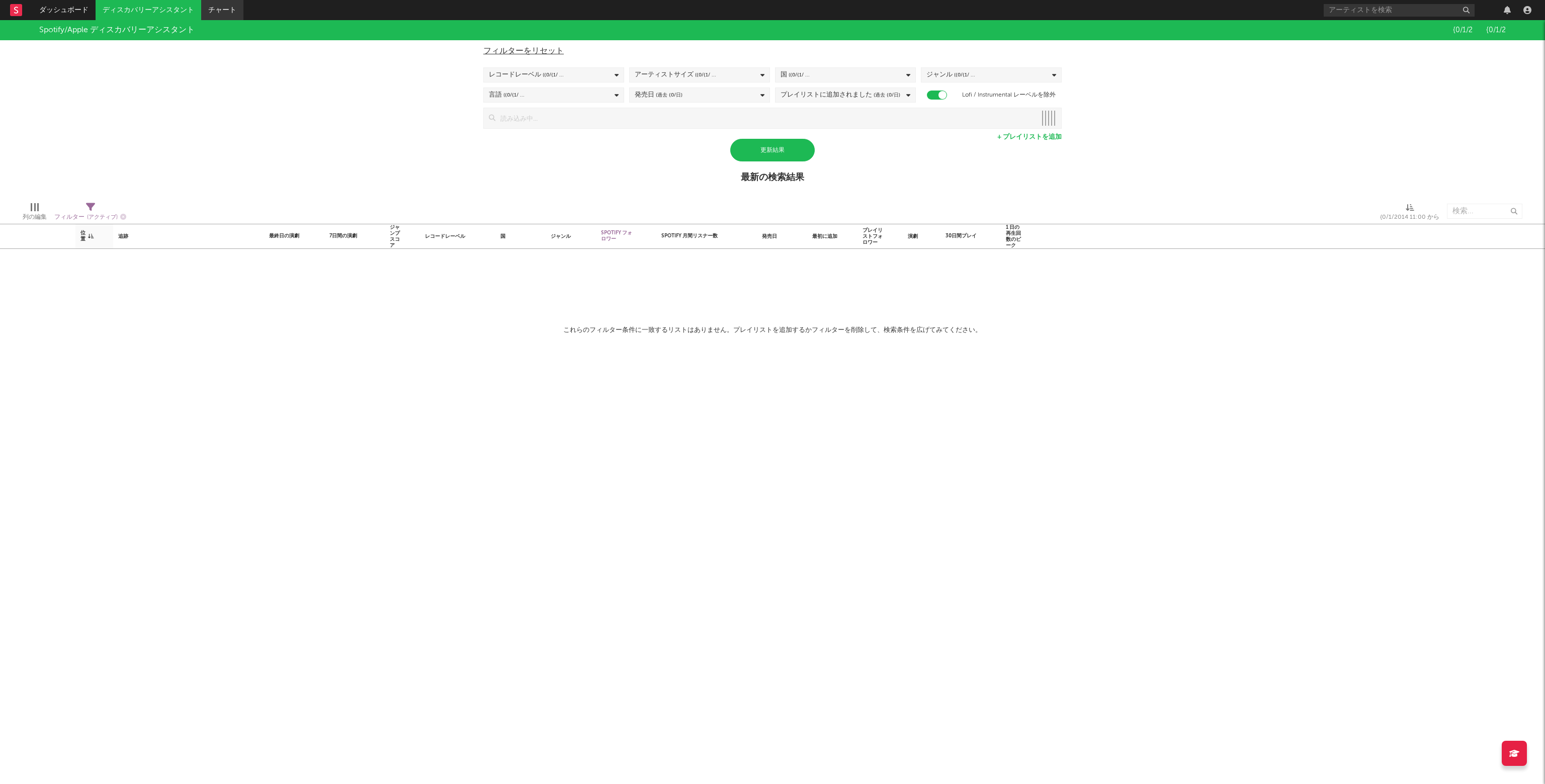
click at [236, 12] on link "チャート" at bounding box center [223, 10] width 42 height 20
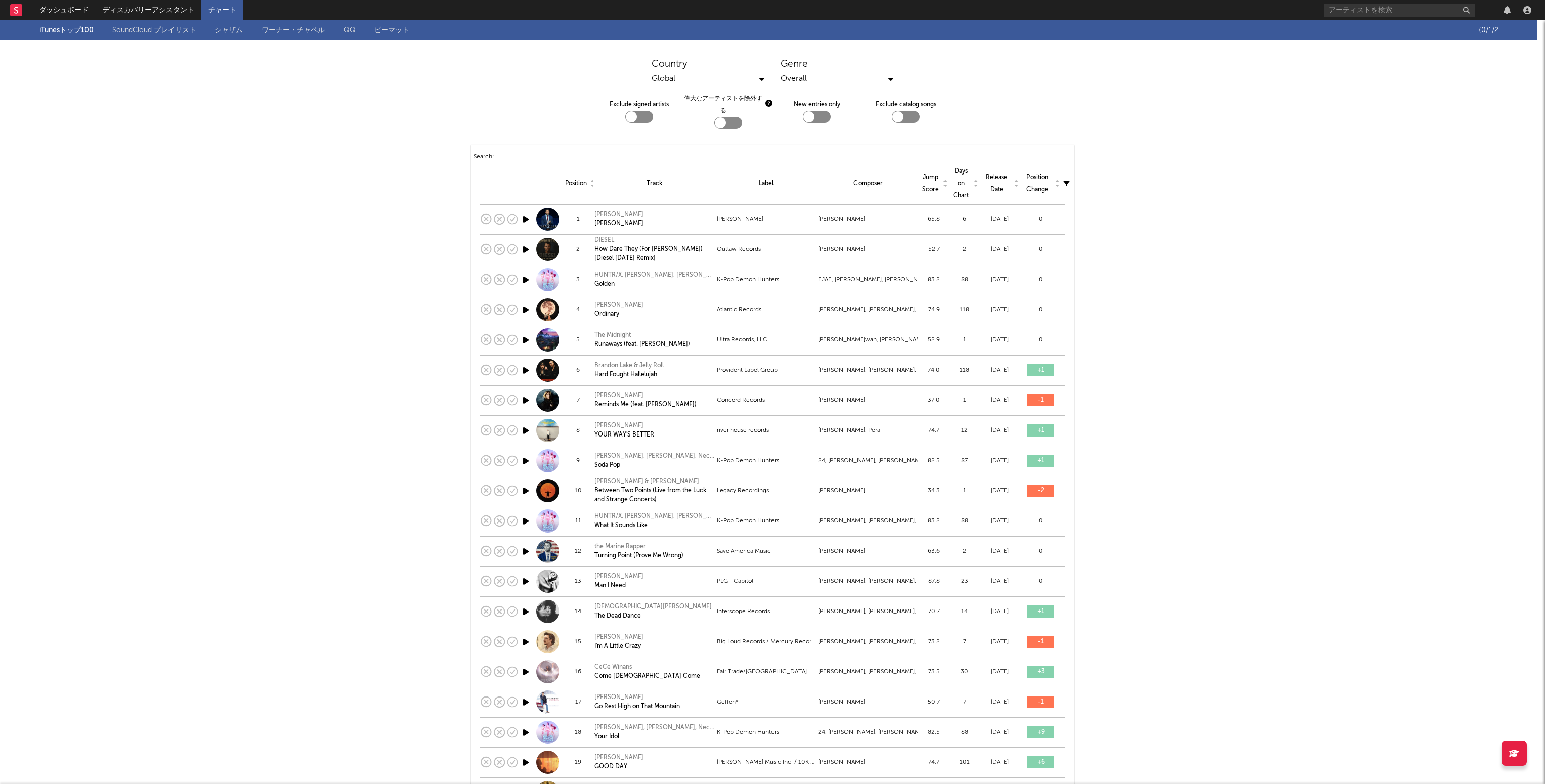
click at [752, 78] on div "Global" at bounding box center [707, 79] width 112 height 12
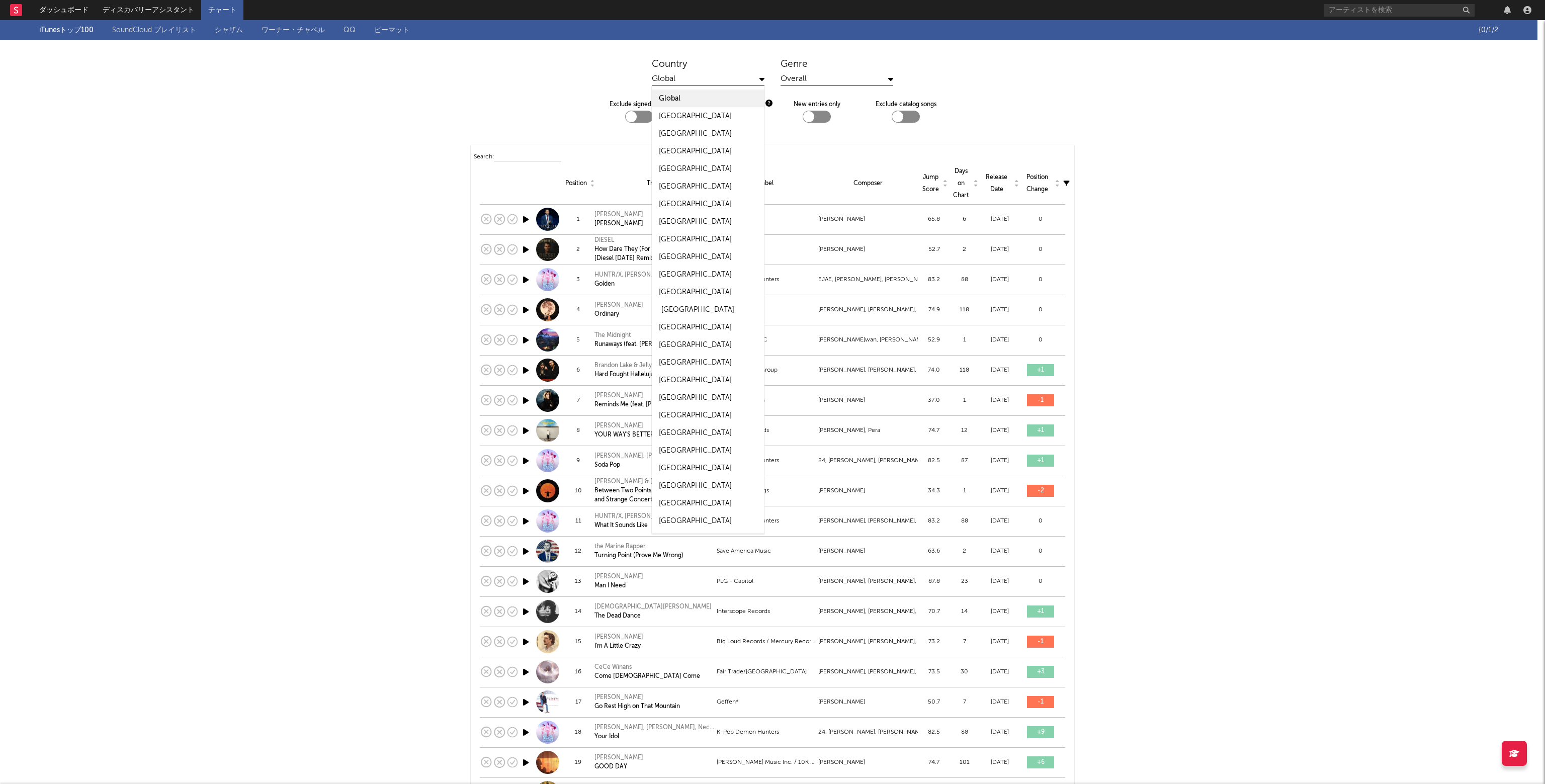
click at [667, 306] on div "[GEOGRAPHIC_DATA]" at bounding box center [698, 310] width 73 height 12
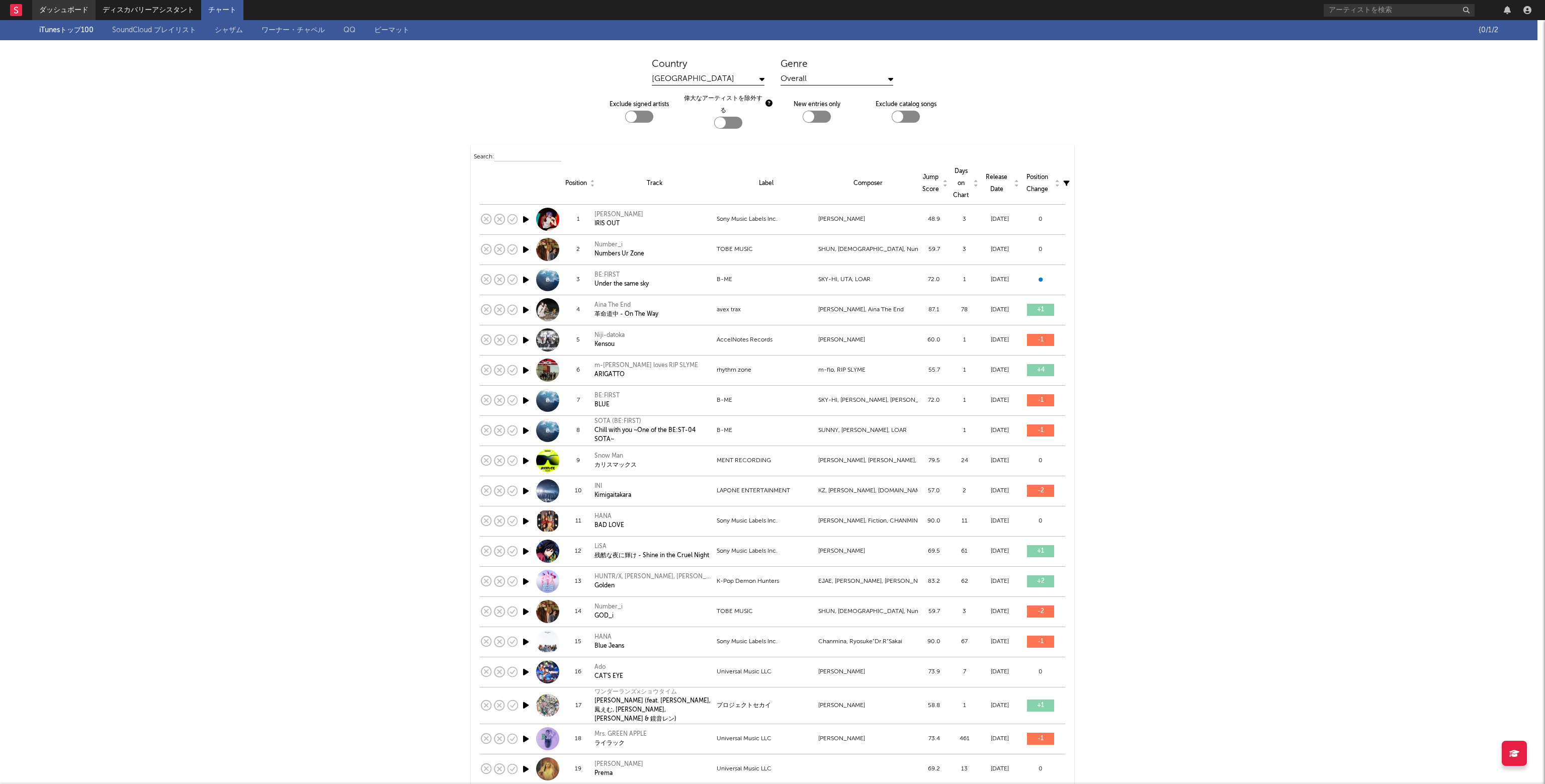
click at [53, 8] on link "ダッシュボード" at bounding box center [64, 10] width 63 height 20
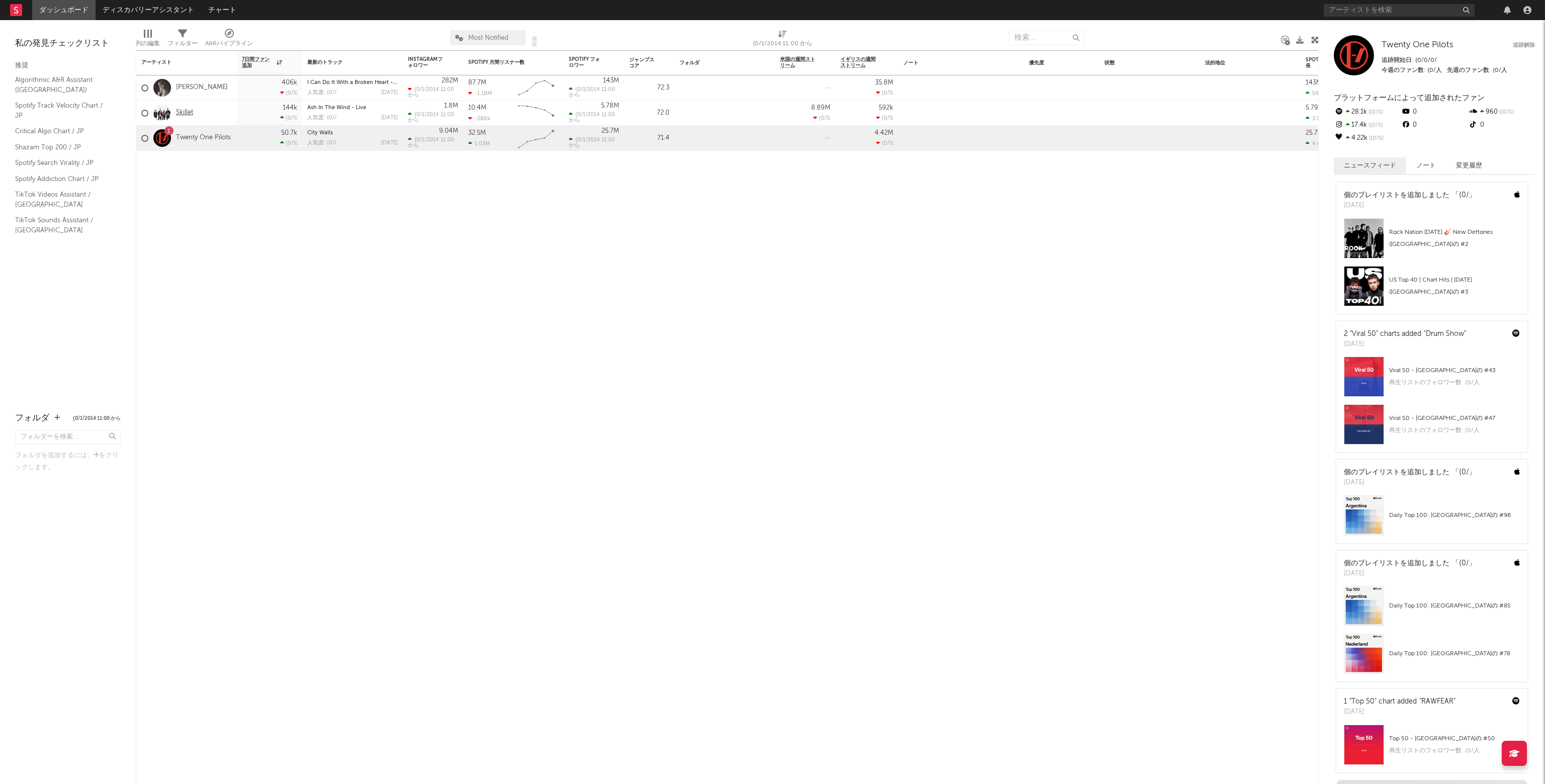
click at [188, 115] on link "Skillet" at bounding box center [184, 112] width 17 height 9
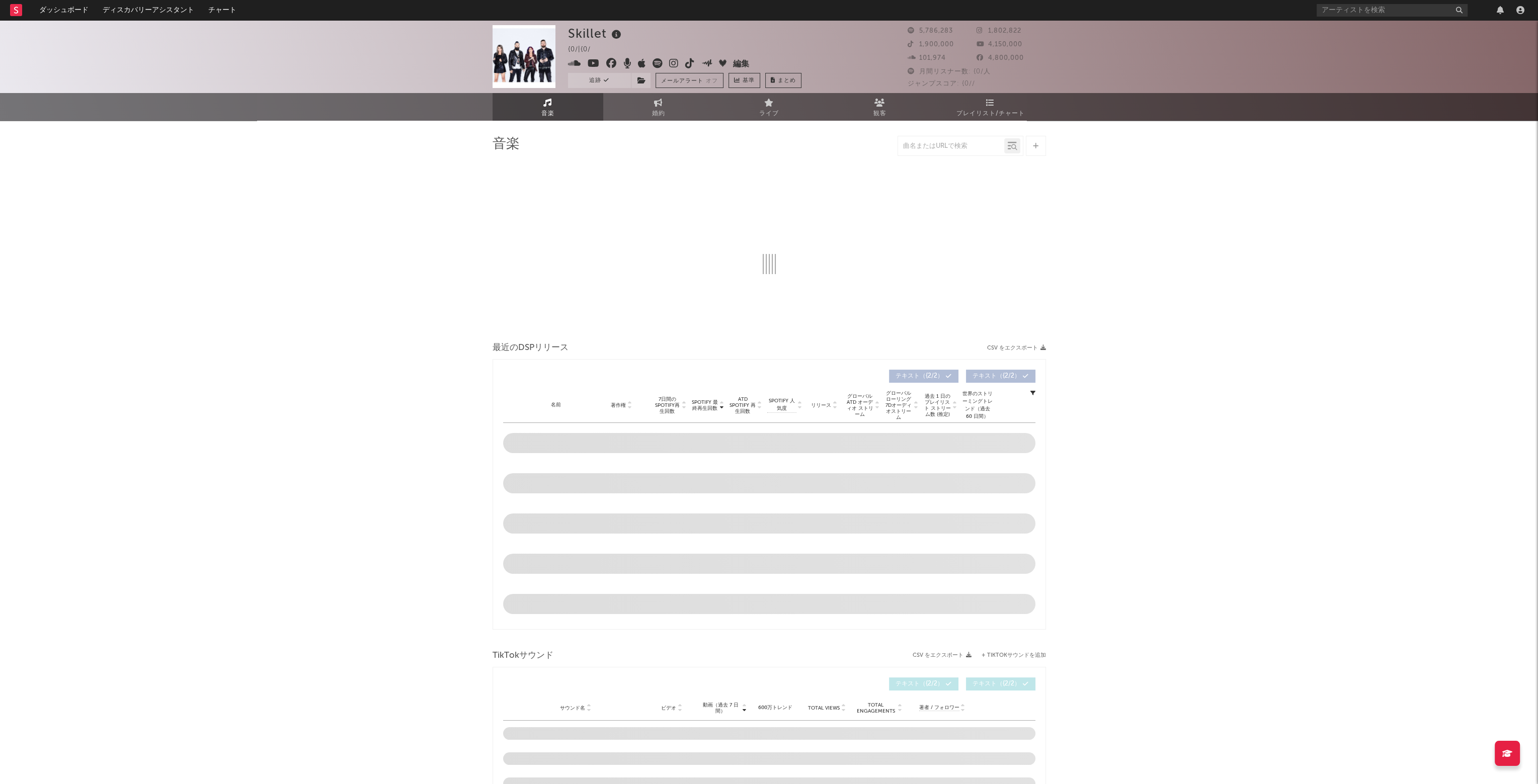
select select "6m"
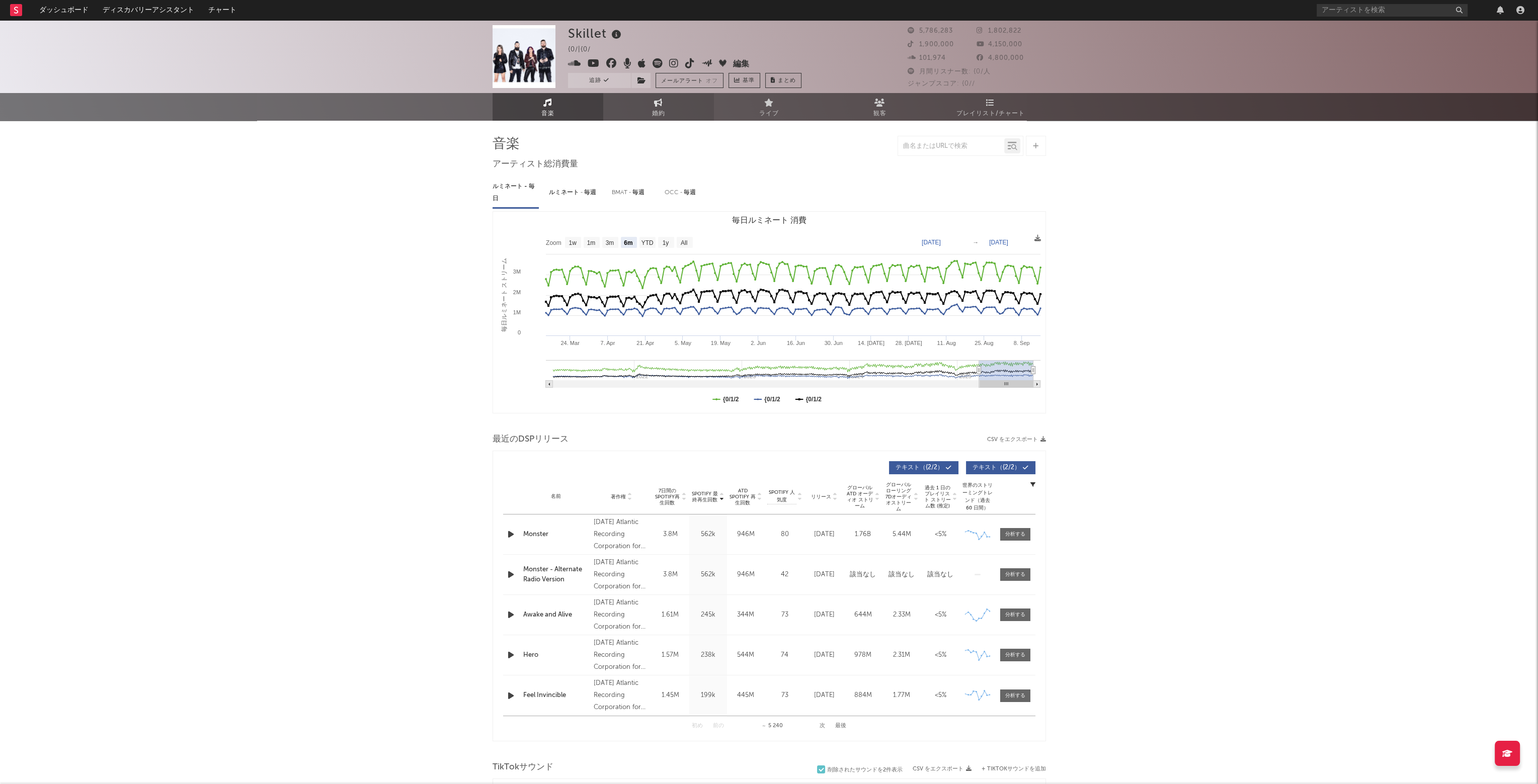
click at [672, 112] on link "婚約" at bounding box center [658, 107] width 110 height 28
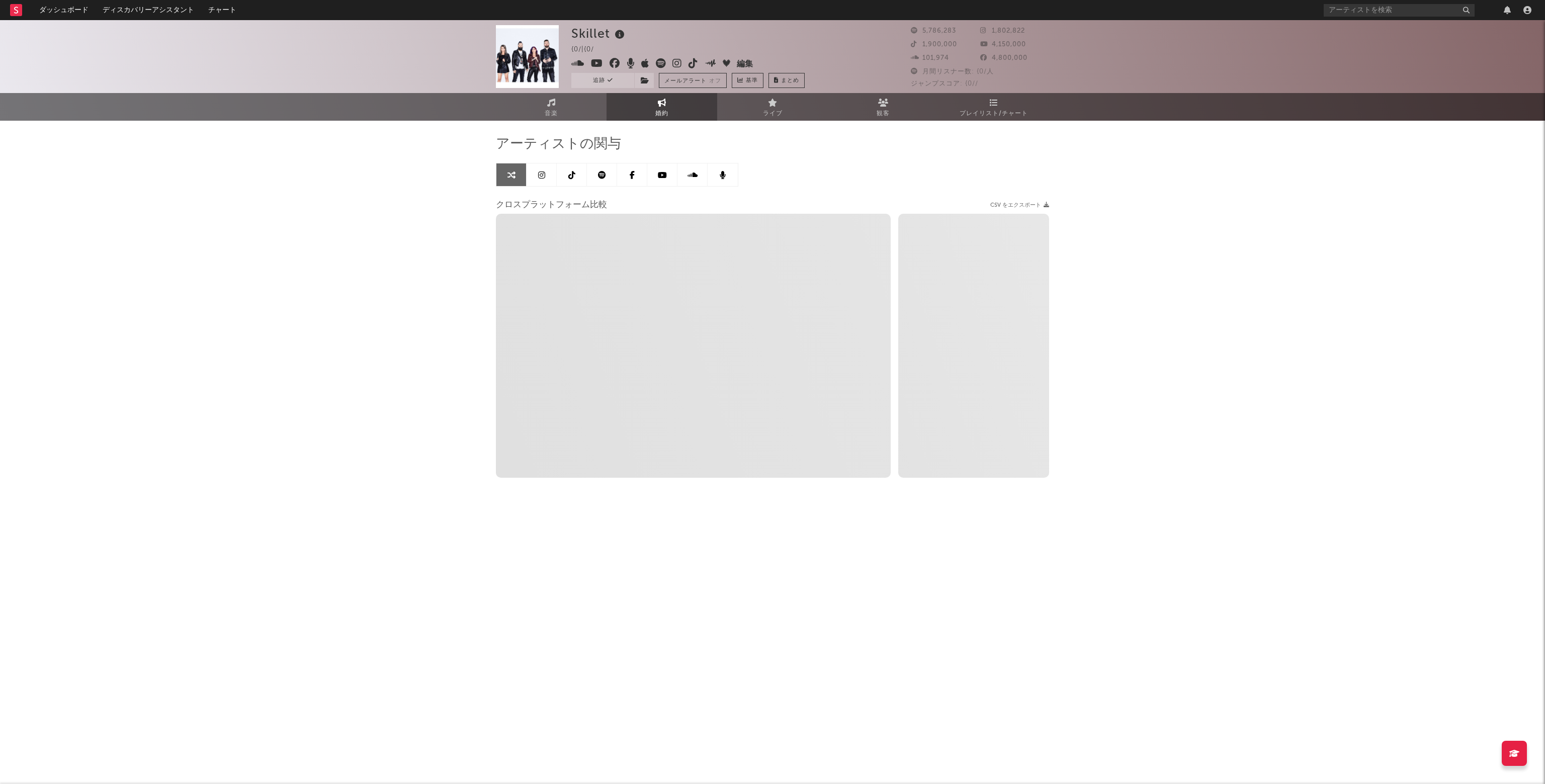
select select "1w"
click at [1530, 7] on icon "button" at bounding box center [1528, 10] width 8 height 8
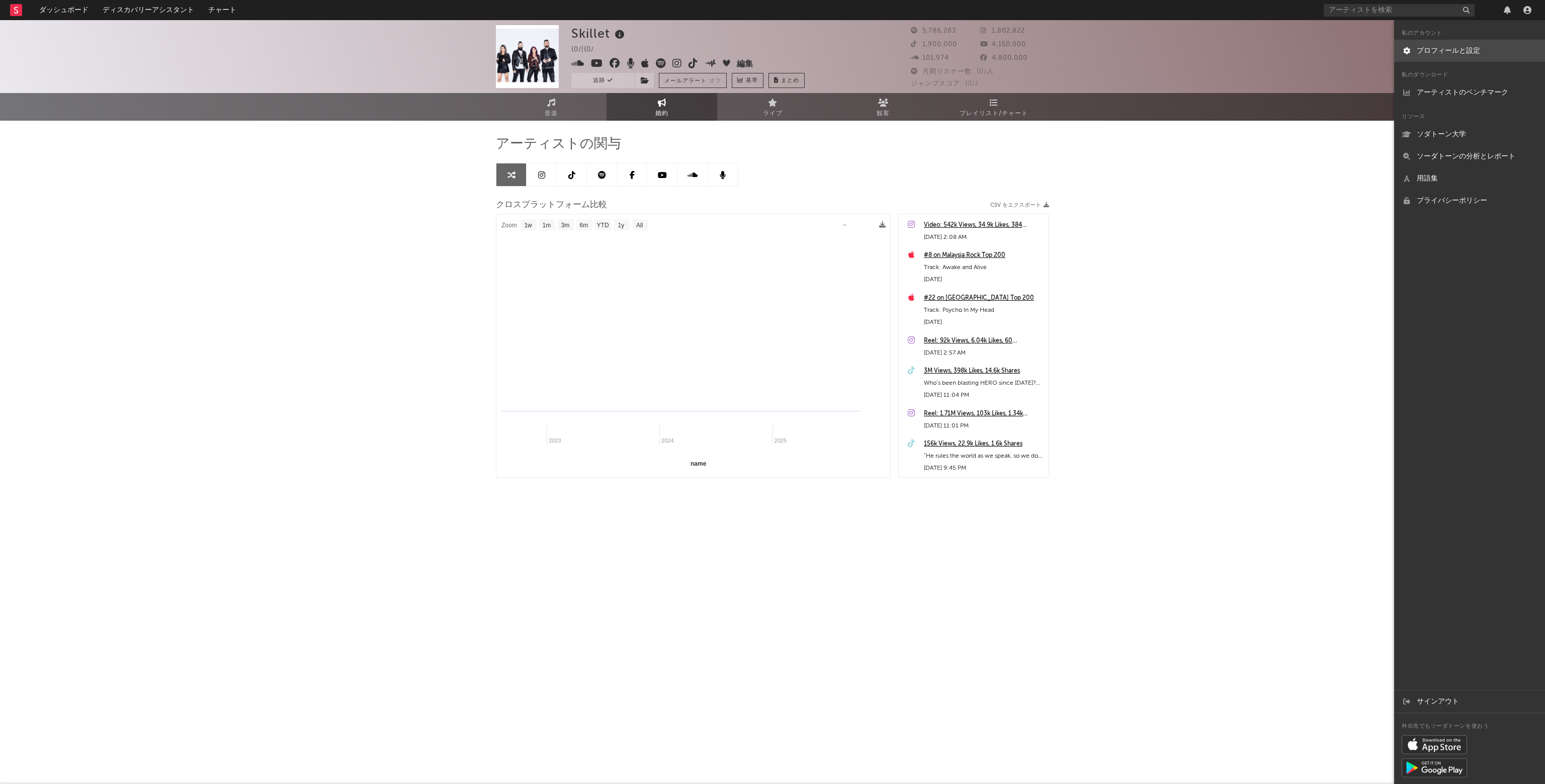
select select "1m"
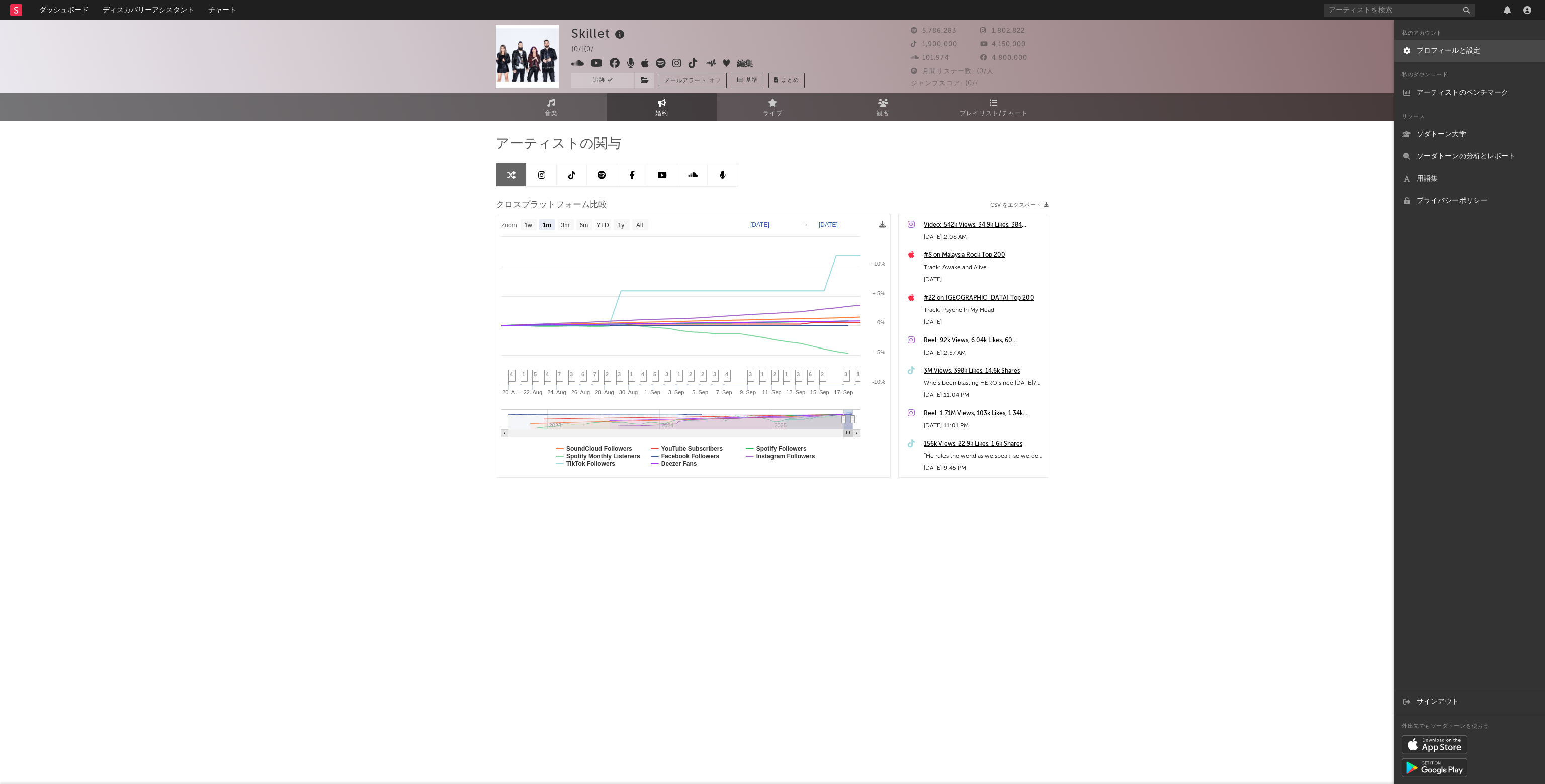
click at [1475, 51] on link "プロフィールと設定" at bounding box center [1469, 50] width 151 height 22
select select "recorded_music"
select select "marketing"
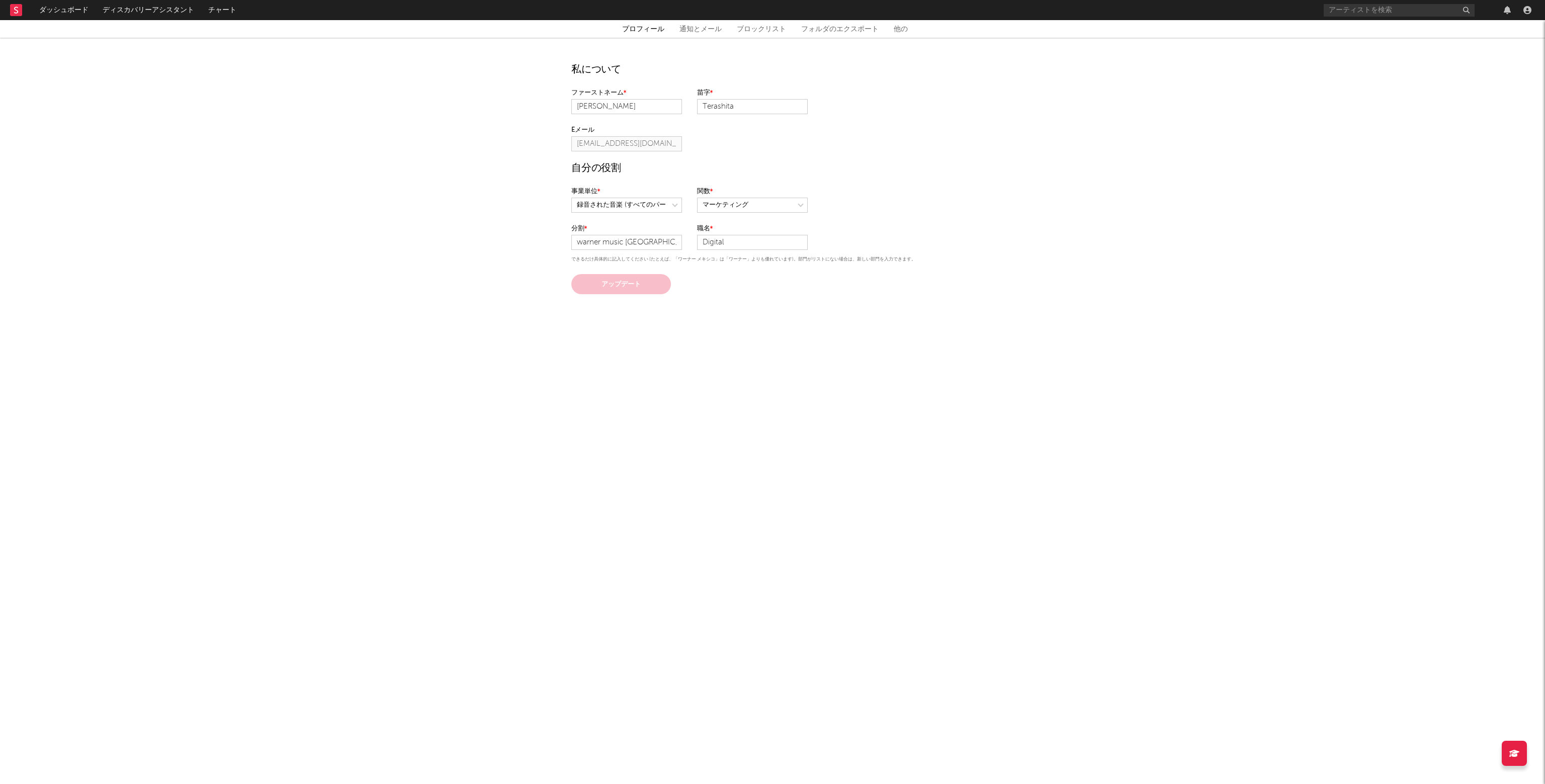
click at [901, 30] on link "他の" at bounding box center [900, 29] width 14 height 12
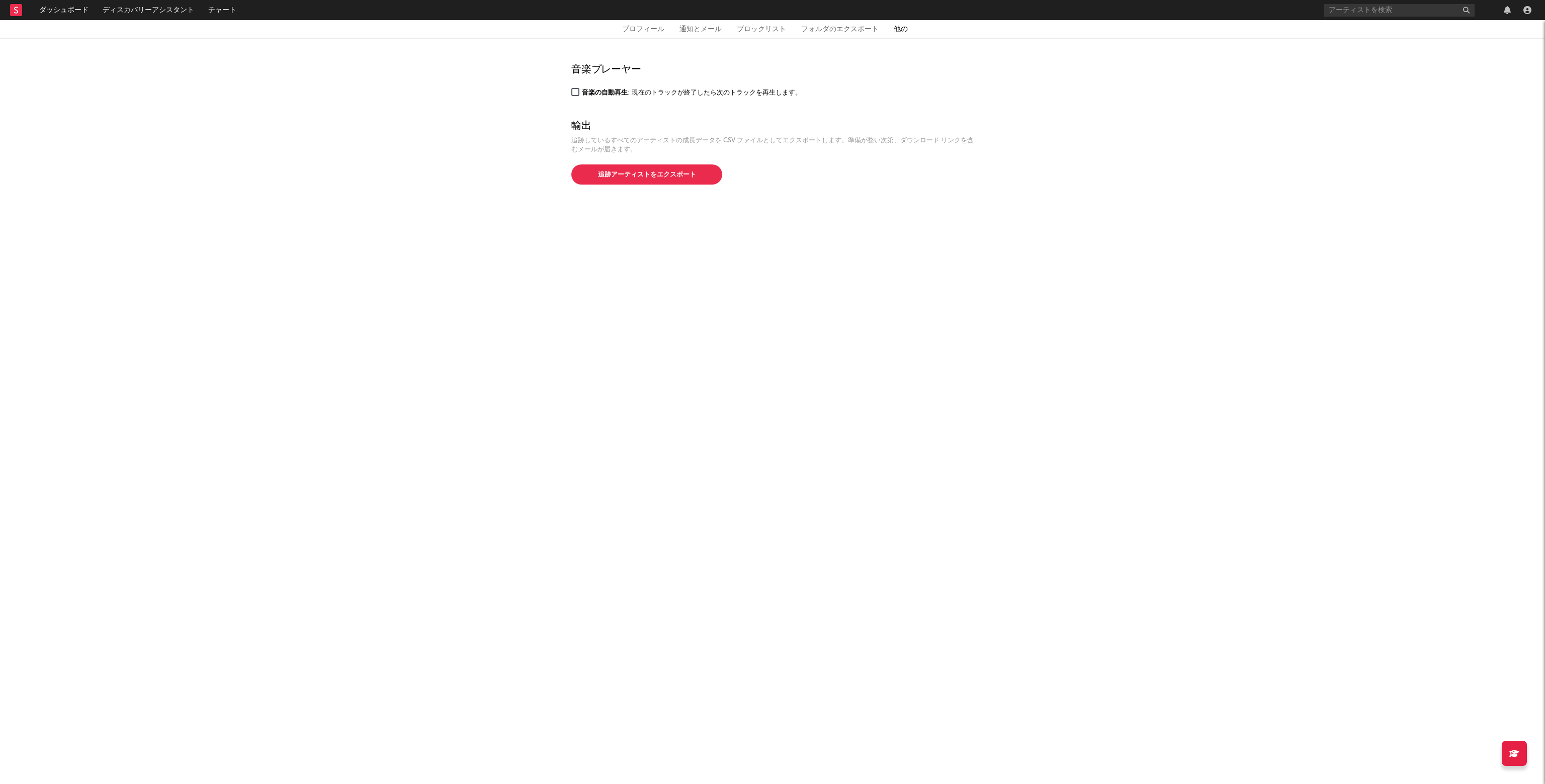
click at [839, 31] on link "フォルダのエクスポート" at bounding box center [840, 29] width 78 height 12
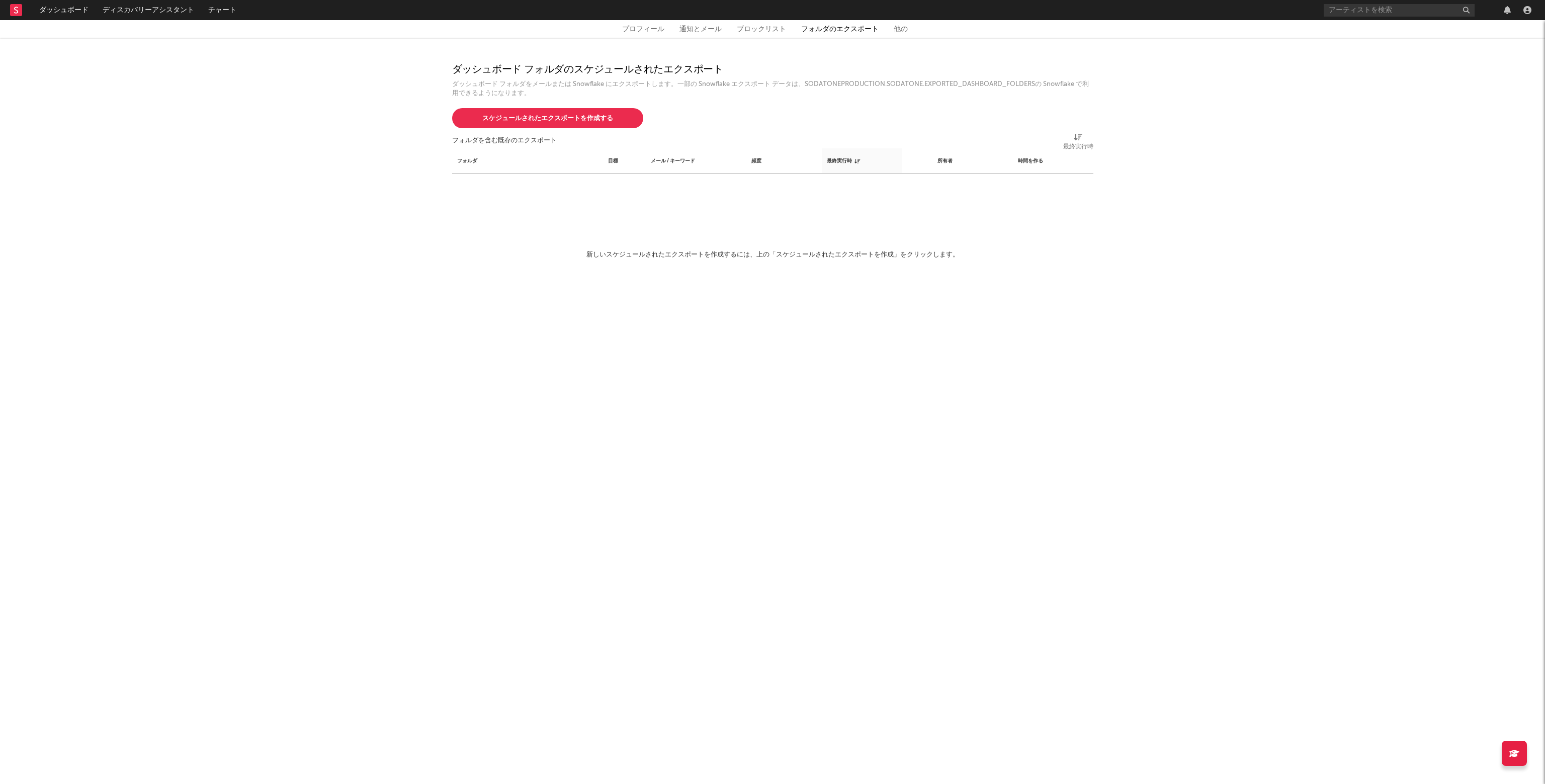
click at [754, 30] on link "ブロックリスト" at bounding box center [761, 29] width 49 height 12
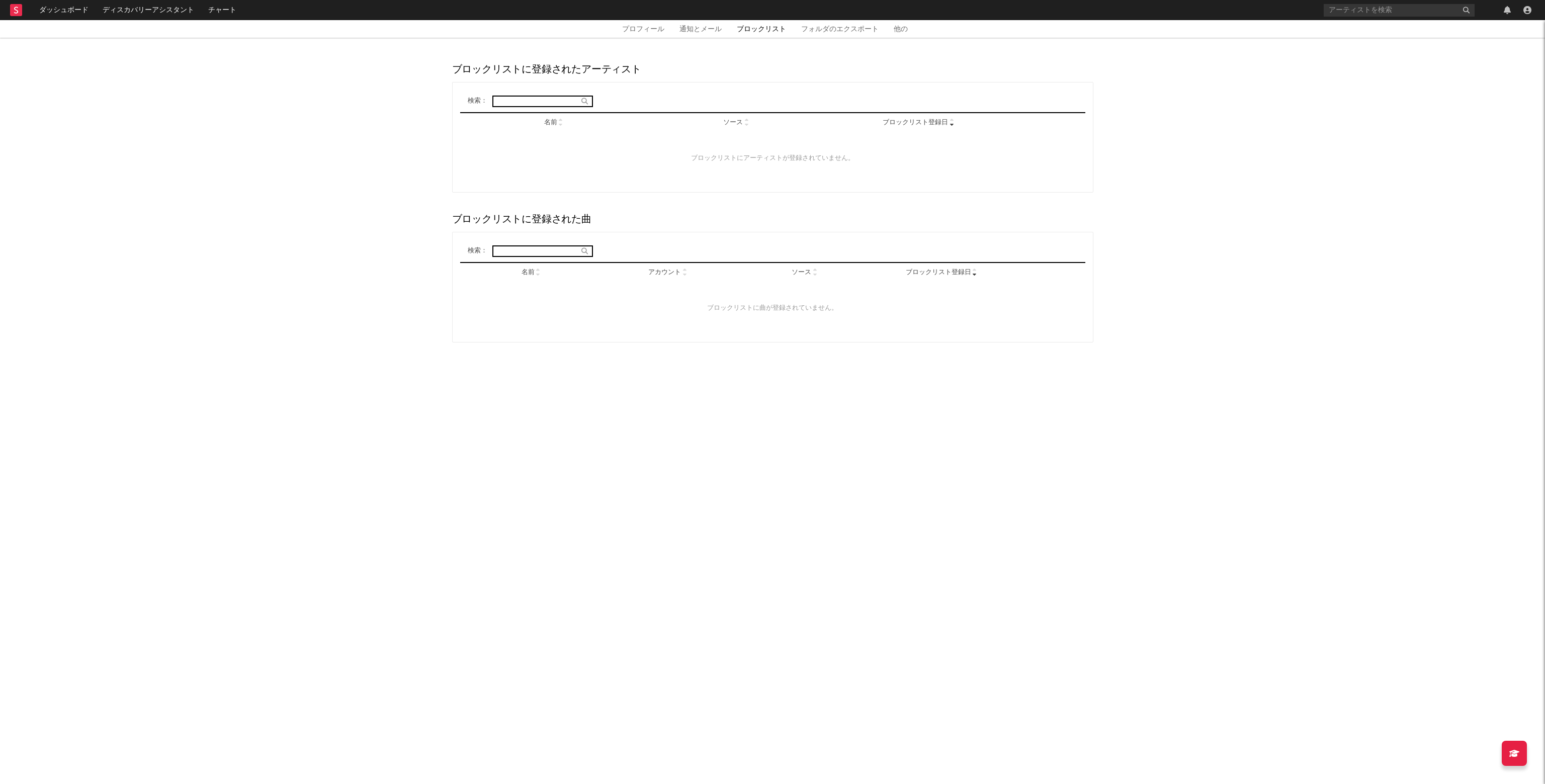
click at [704, 32] on link "通知とメール" at bounding box center [701, 29] width 42 height 12
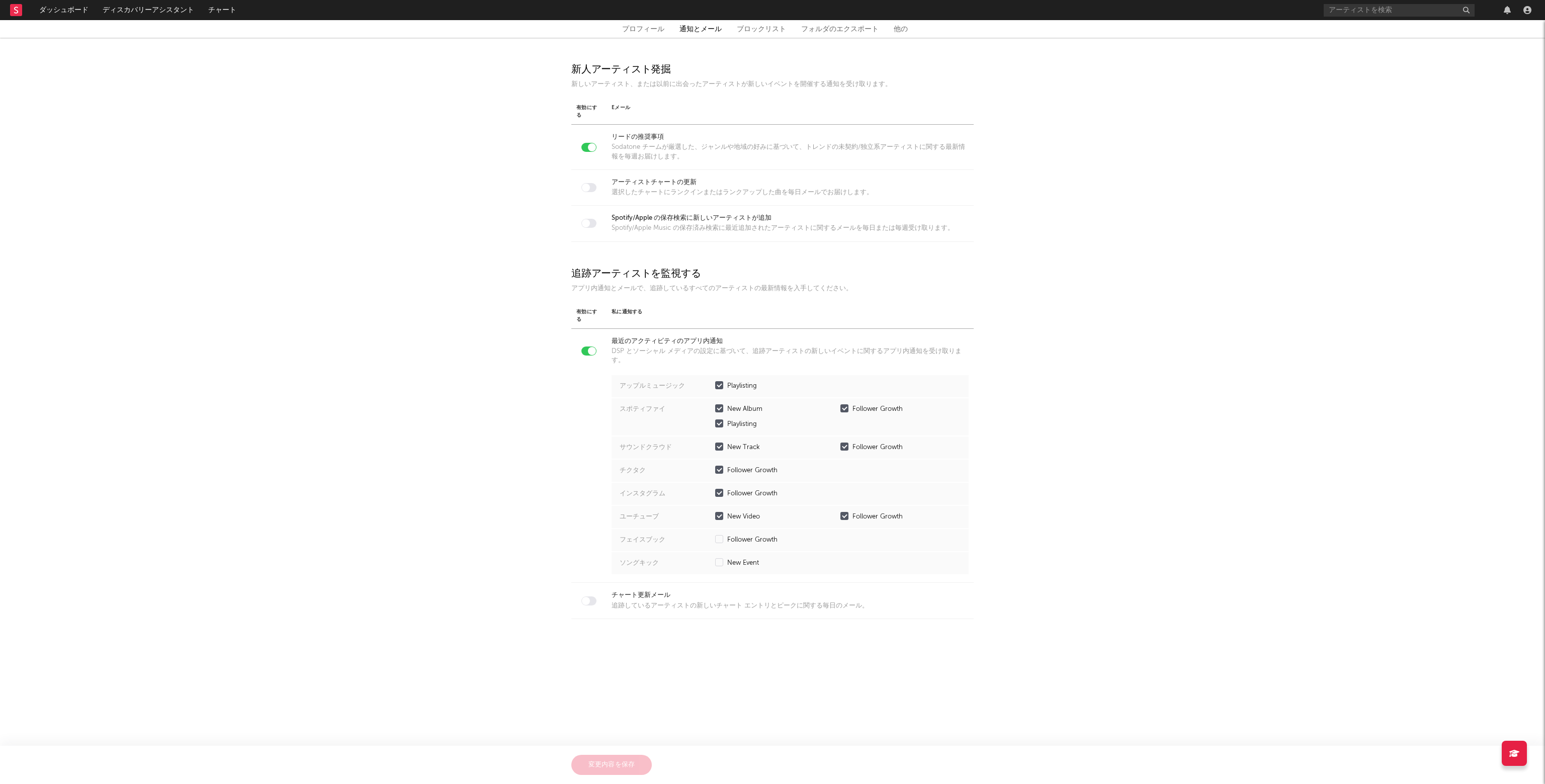
click at [656, 33] on link "プロフィール" at bounding box center [643, 29] width 42 height 12
select select "recorded_music"
select select "marketing"
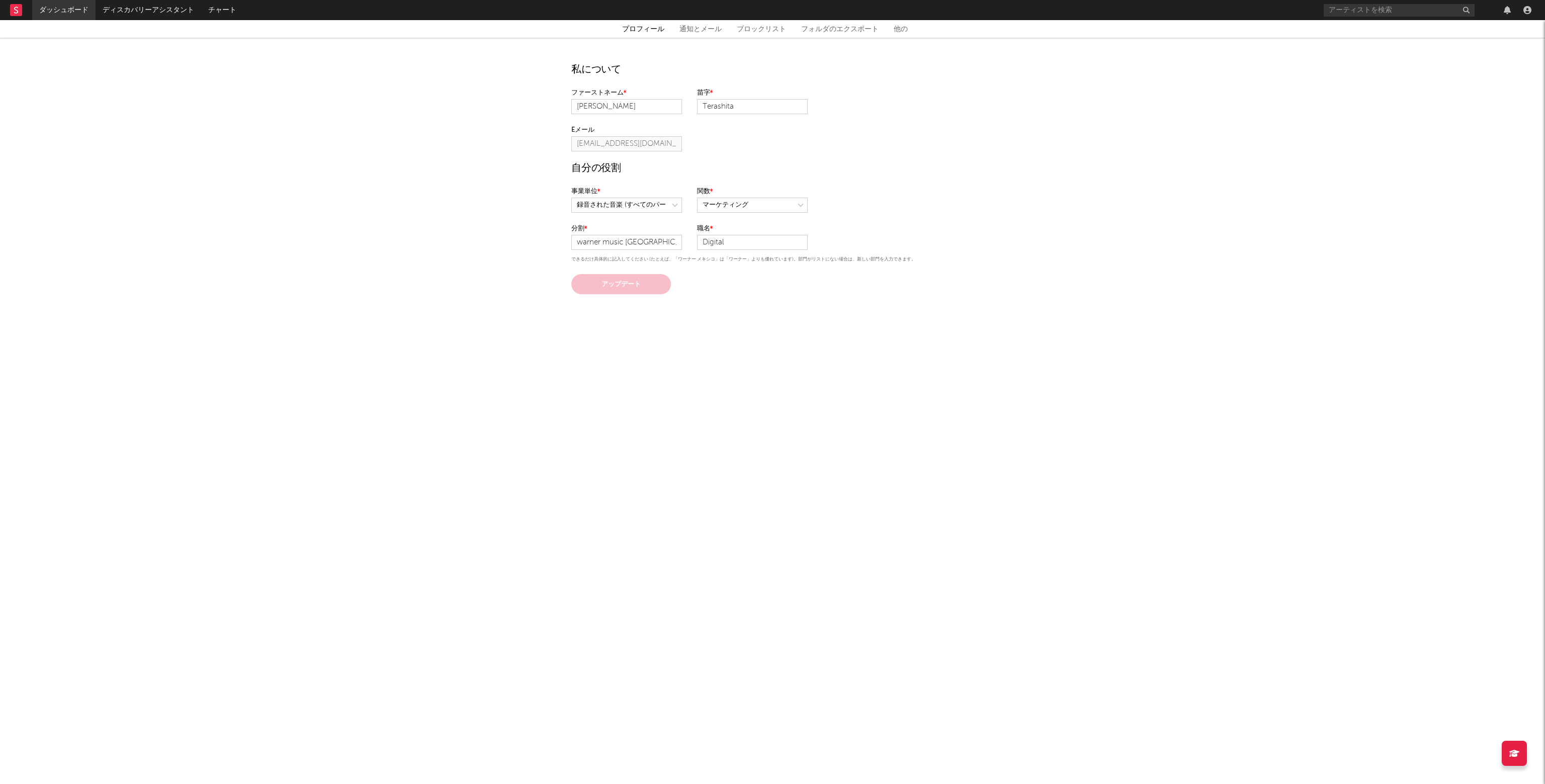
click at [60, 14] on link "ダッシュボード" at bounding box center [64, 10] width 63 height 20
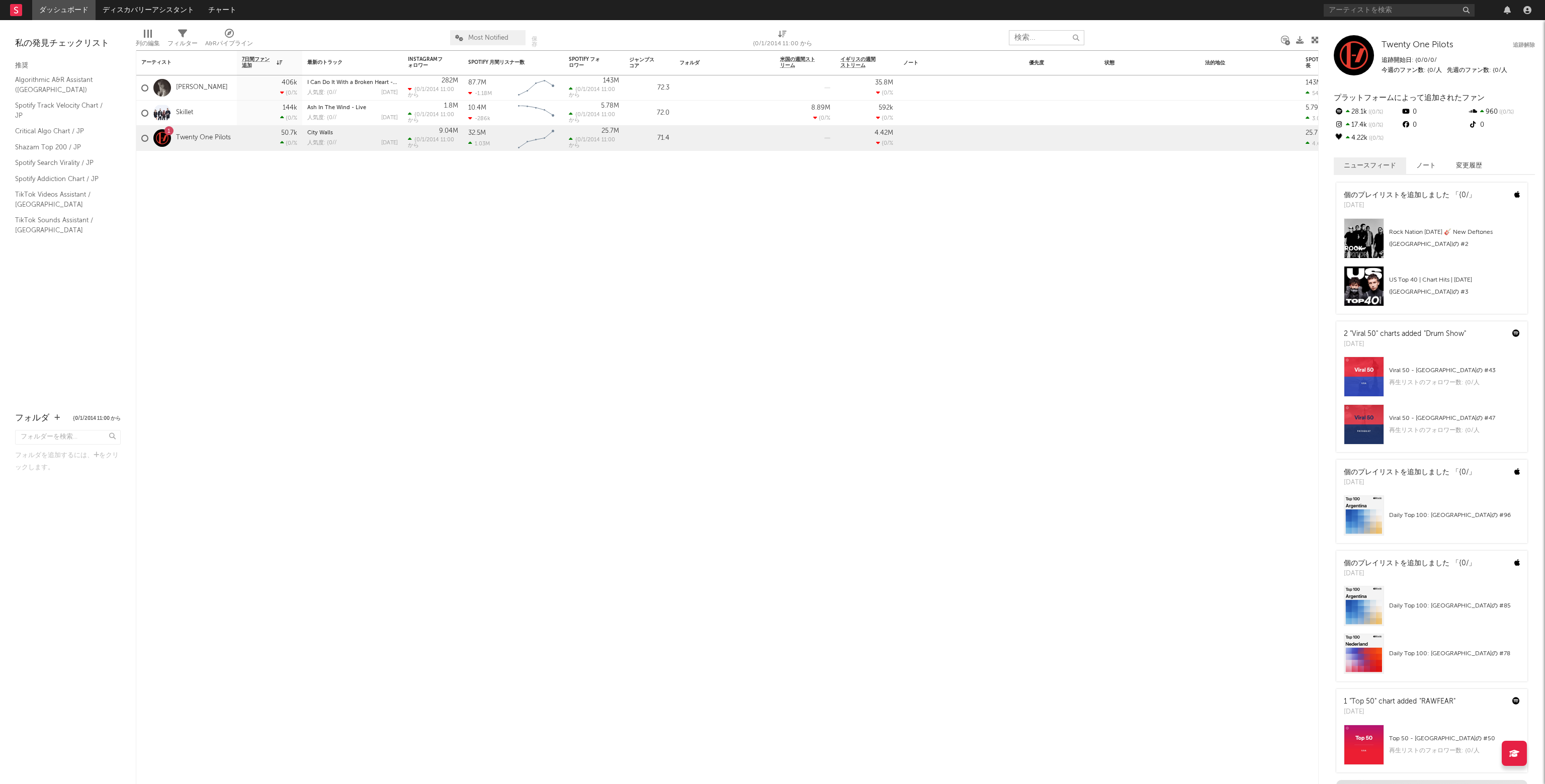
click at [1039, 37] on input "text" at bounding box center [1047, 37] width 76 height 15
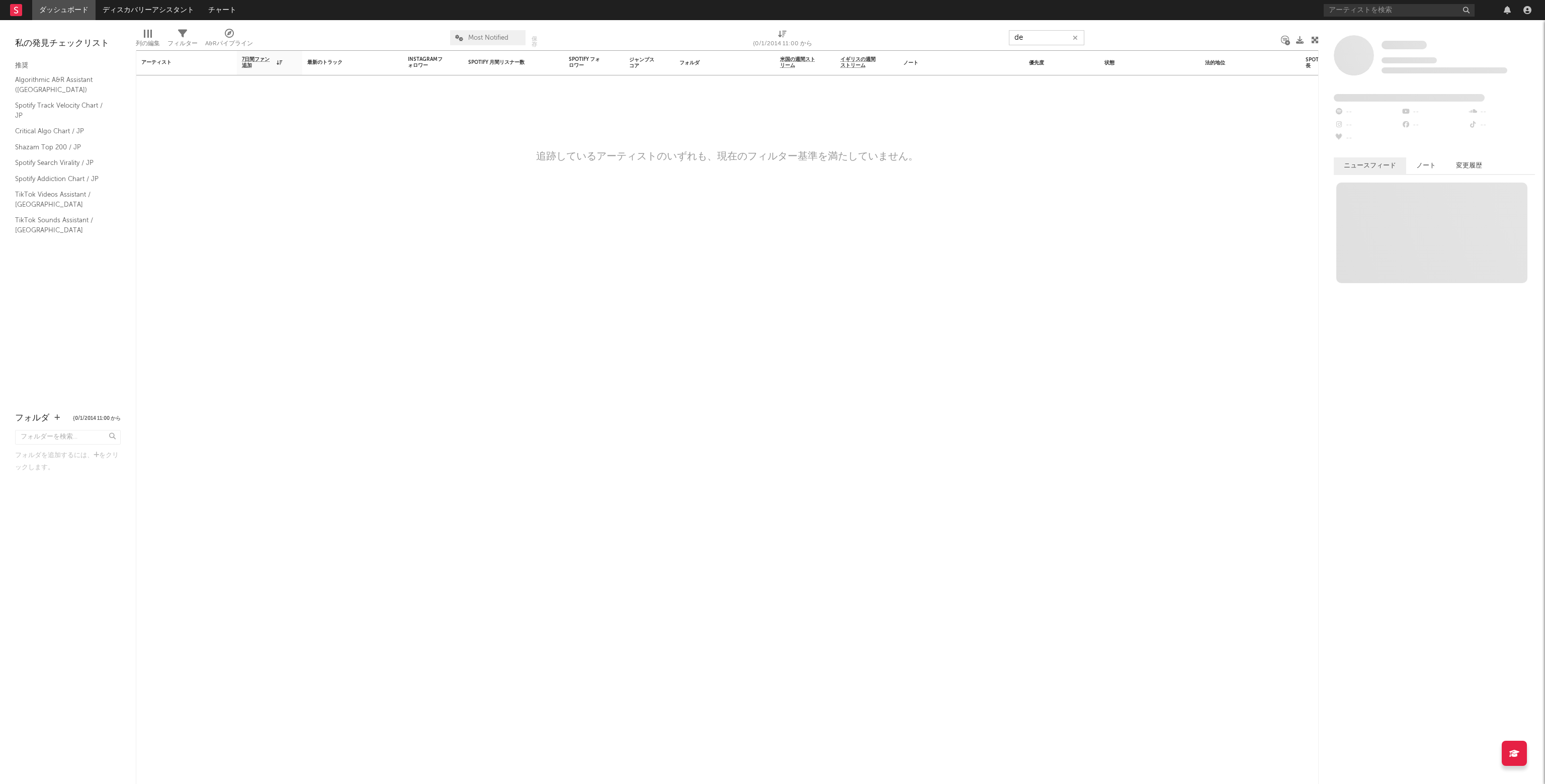
type input "d"
type input "led zeppelin"
click at [64, 83] on link "Algorithmic A&R Assistant ([GEOGRAPHIC_DATA])" at bounding box center [63, 84] width 96 height 20
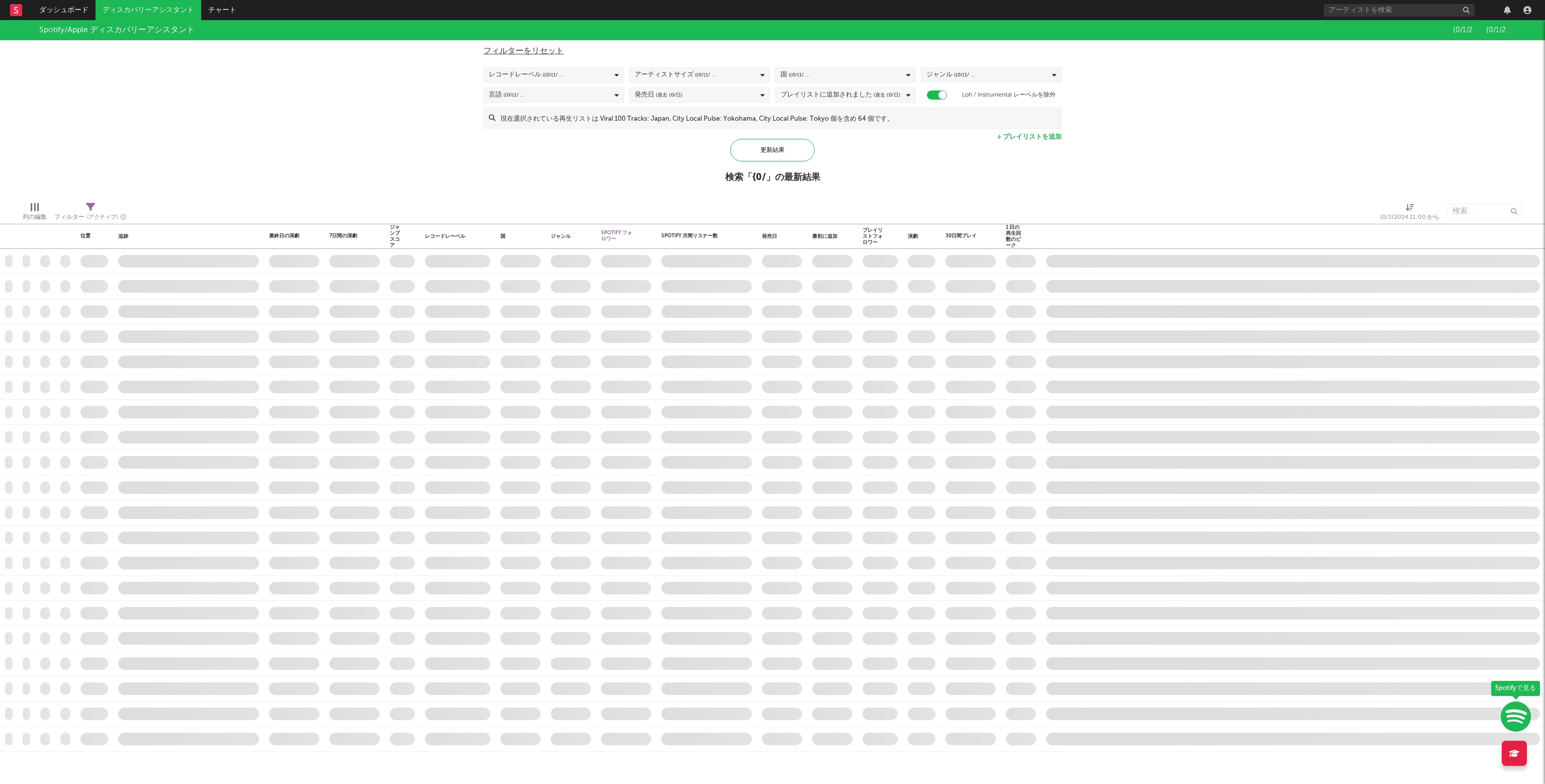
checkbox input "true"
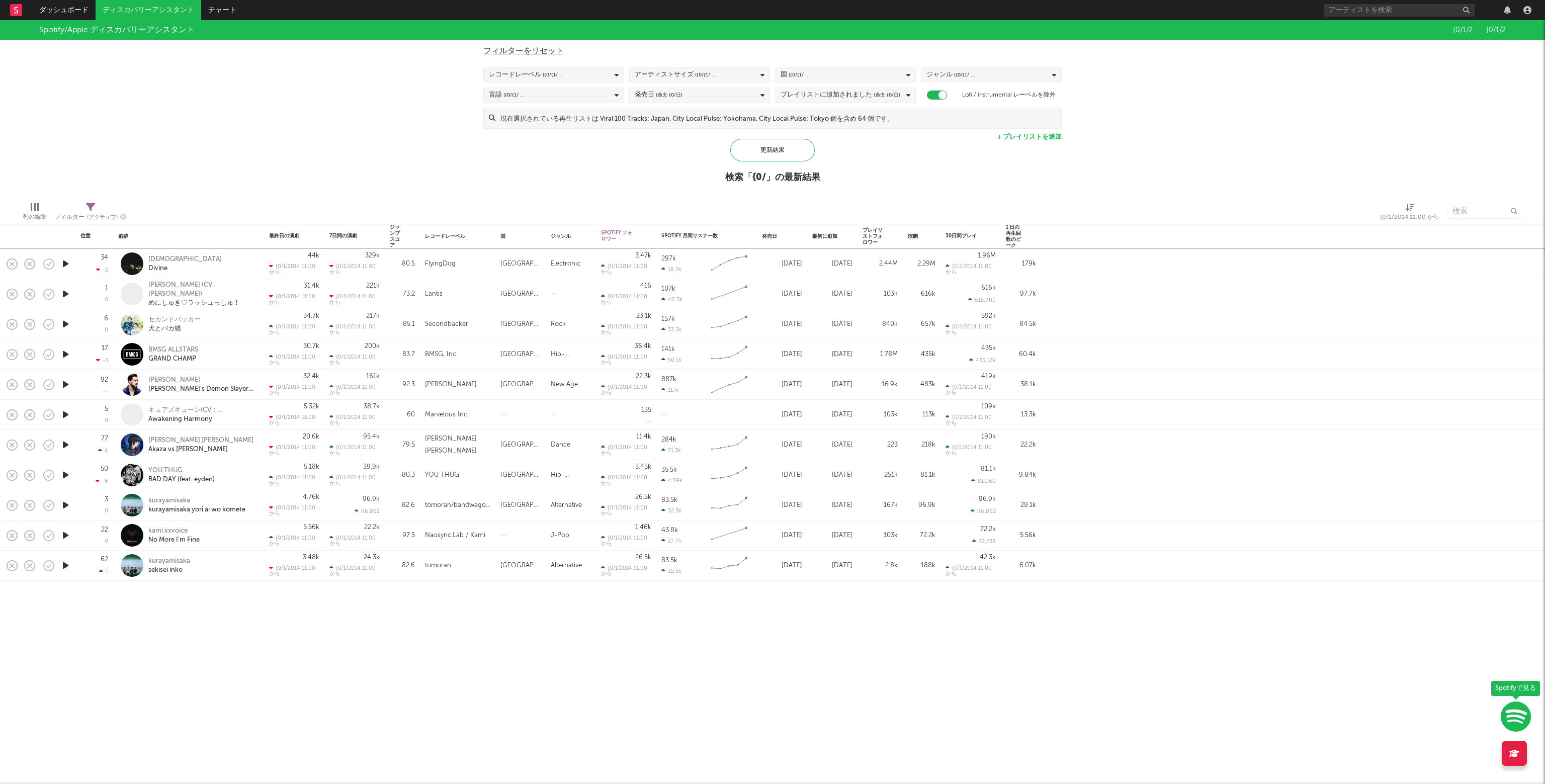
click at [14, 12] on icon at bounding box center [16, 10] width 4 height 7
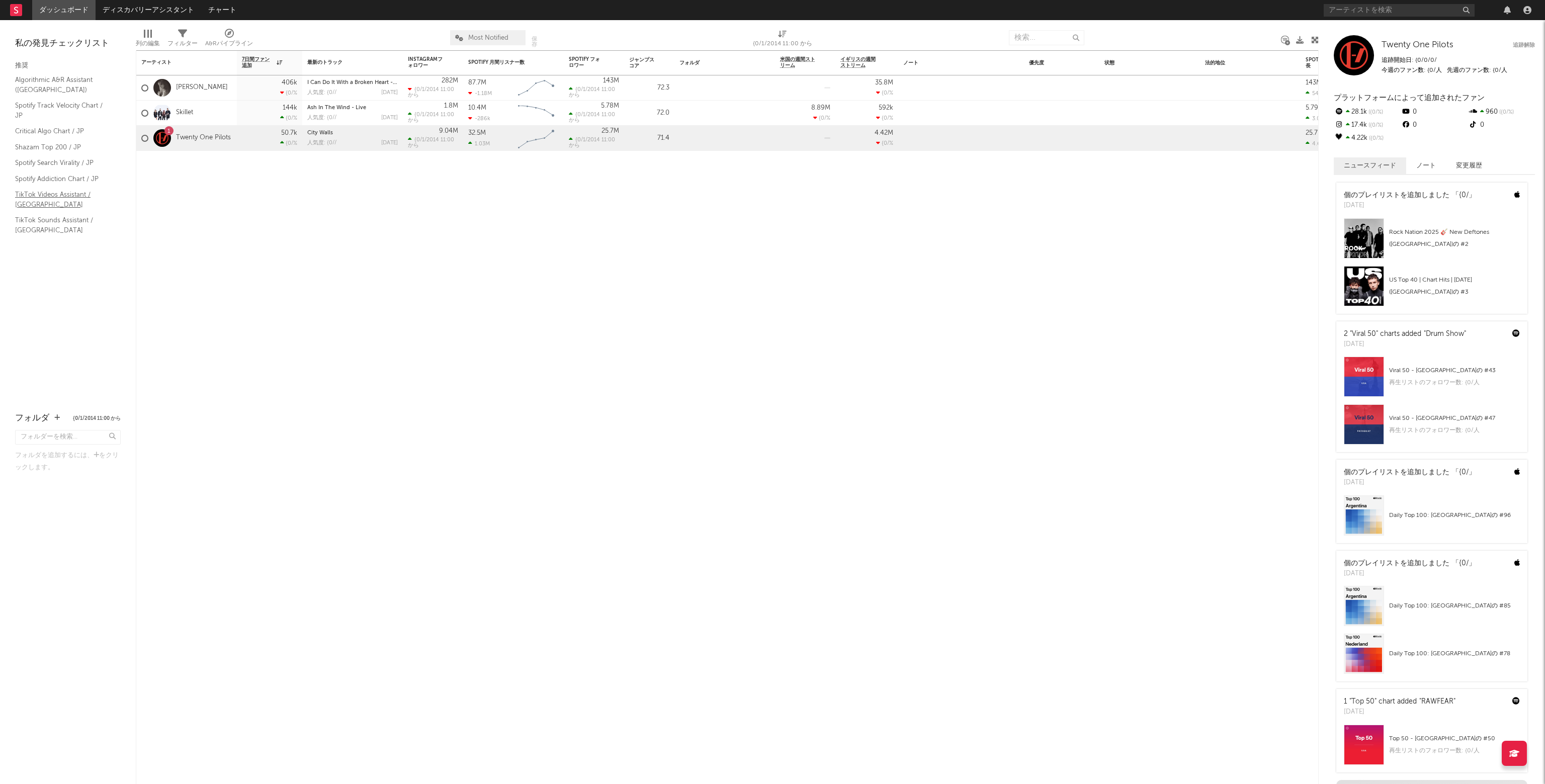
click at [63, 197] on link "TikTok Videos Assistant / [GEOGRAPHIC_DATA]" at bounding box center [63, 199] width 96 height 20
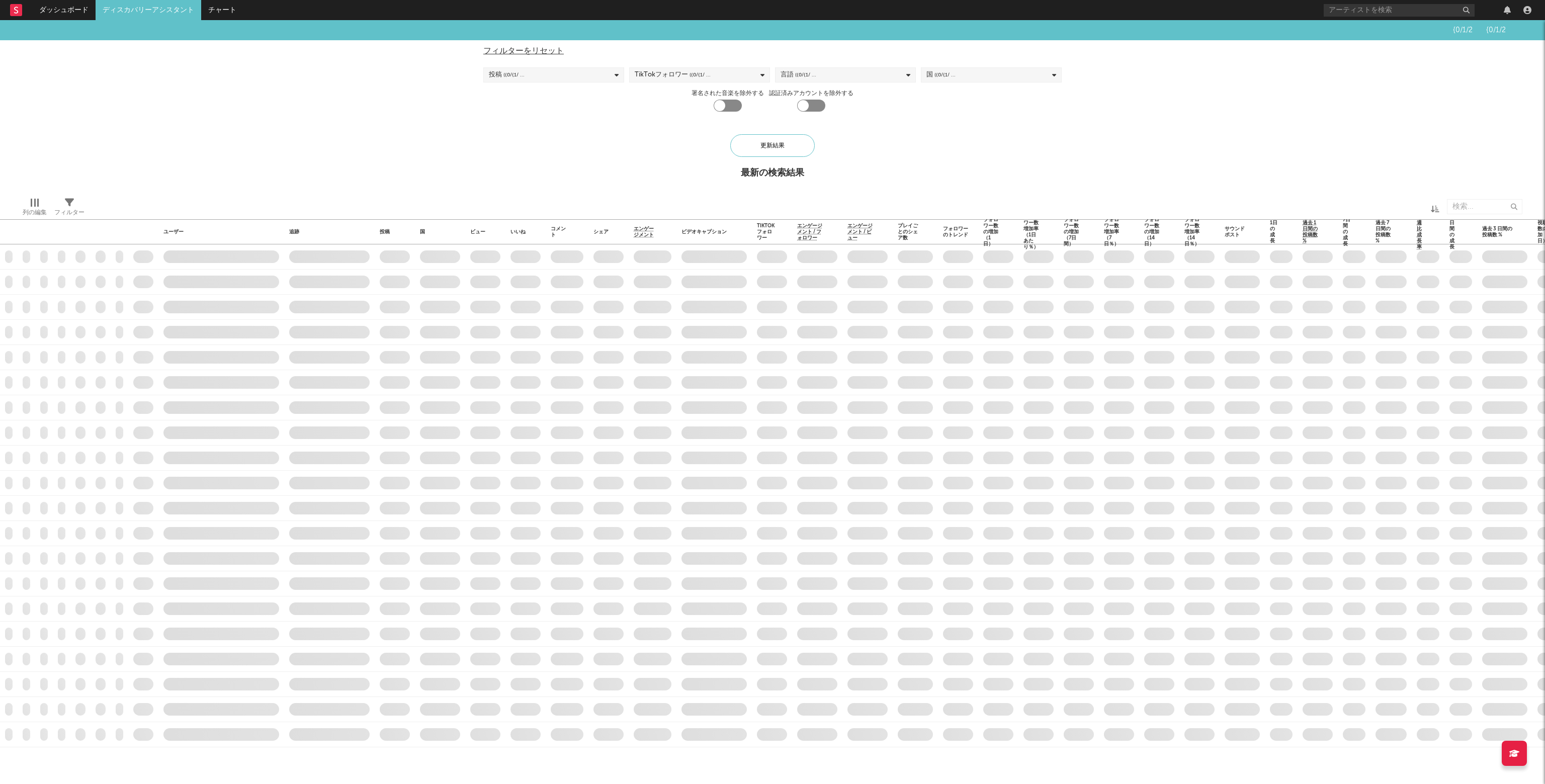
checkbox input "true"
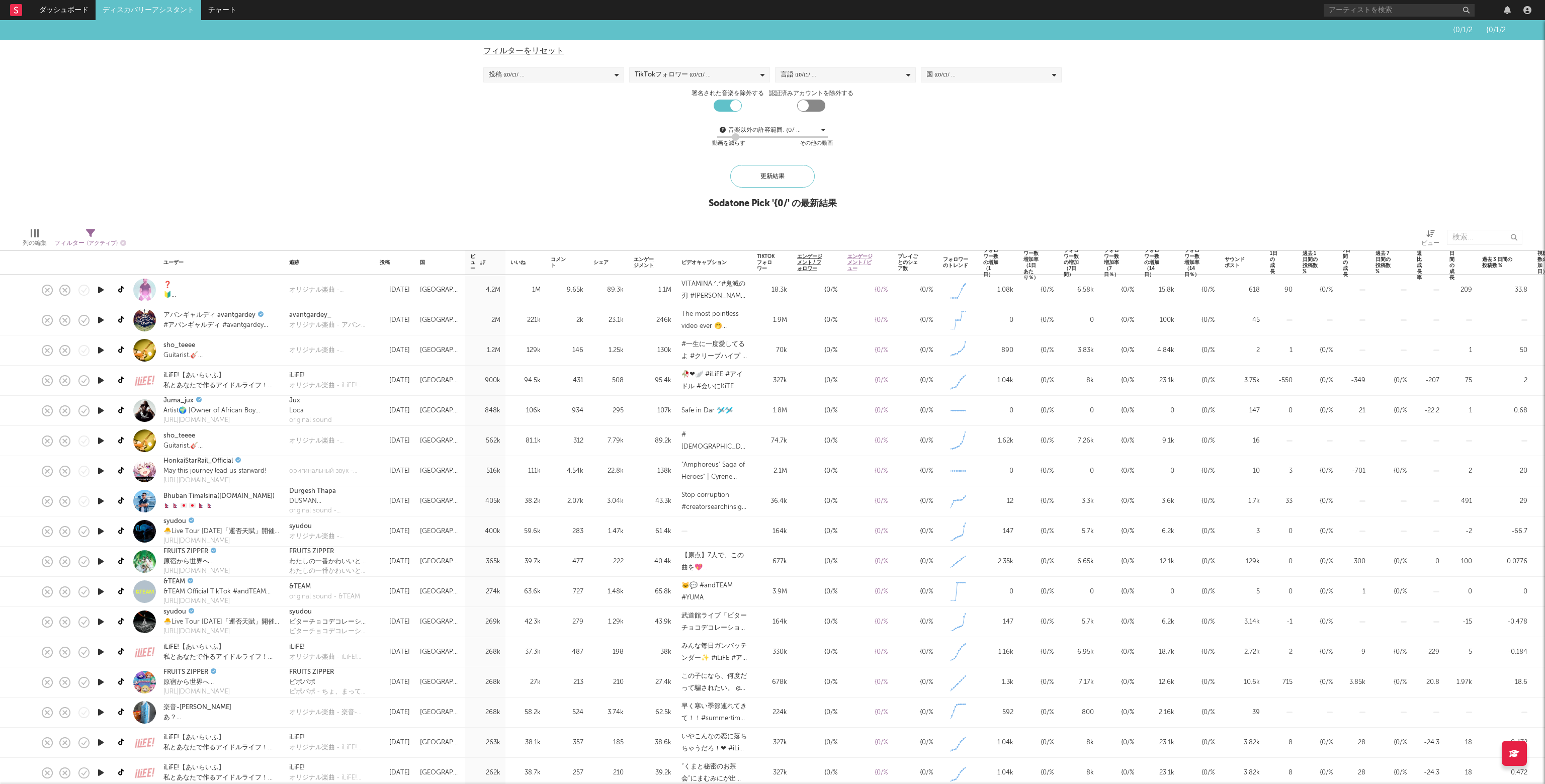
click at [102, 291] on icon "button" at bounding box center [101, 290] width 11 height 12
click at [909, 768] on div at bounding box center [906, 772] width 20 height 20
click at [120, 290] on icon at bounding box center [122, 290] width 8 height 8
click at [104, 289] on icon "button" at bounding box center [101, 290] width 10 height 12
click at [60, 14] on link "ダッシュボード" at bounding box center [64, 10] width 63 height 20
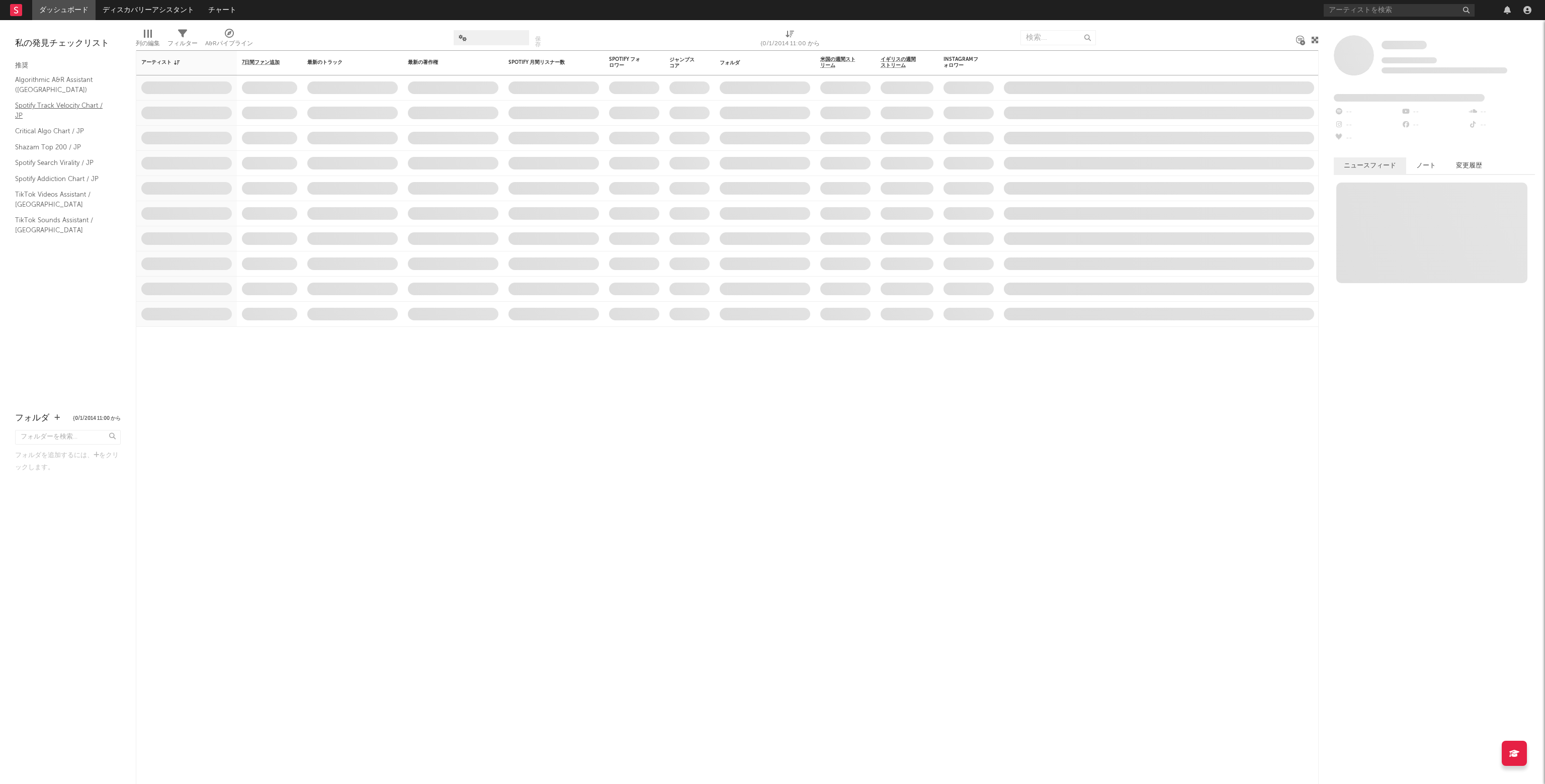
click at [46, 106] on link "Spotify Track Velocity Chart / JP" at bounding box center [63, 109] width 96 height 20
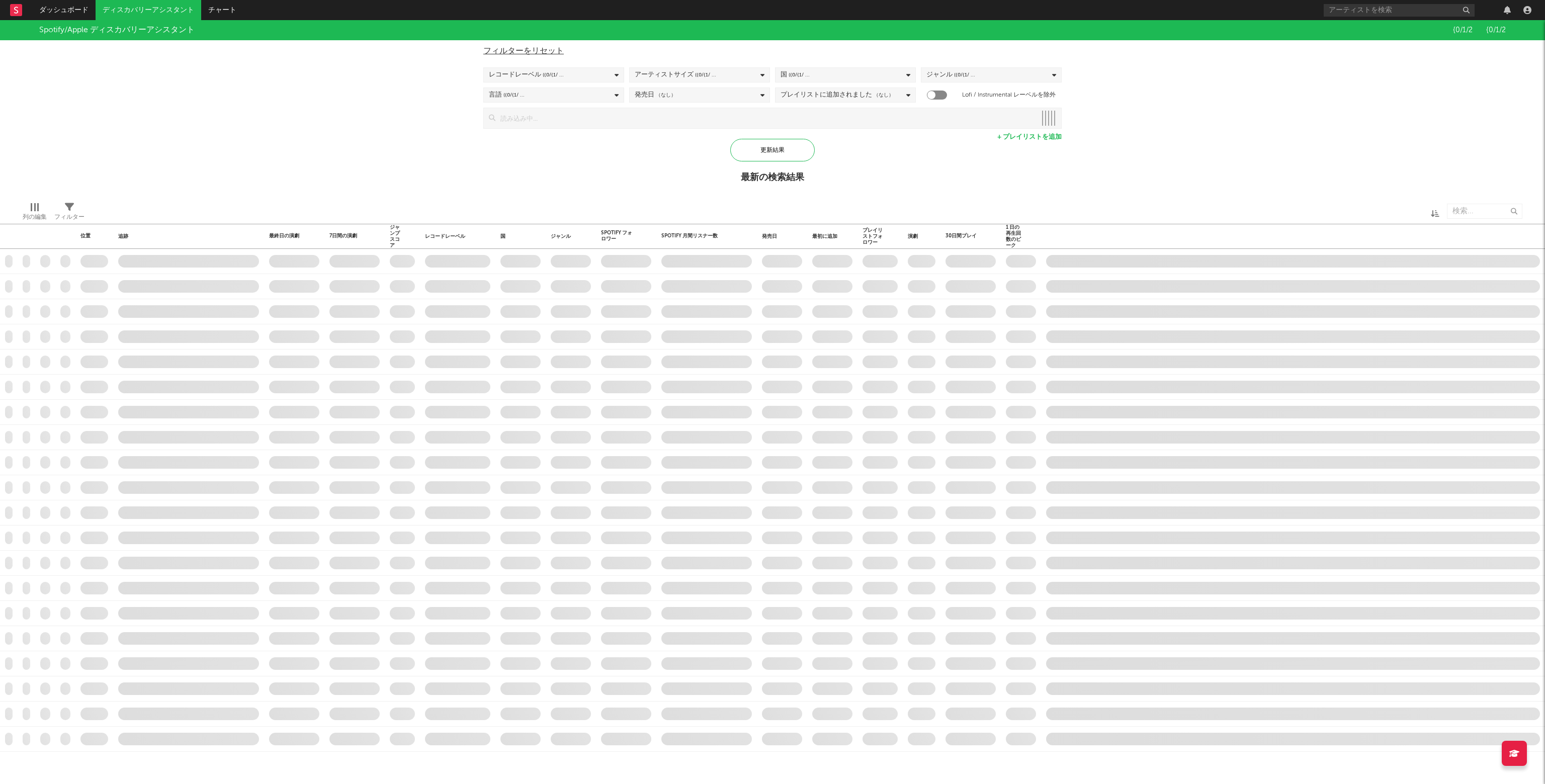
checkbox input "true"
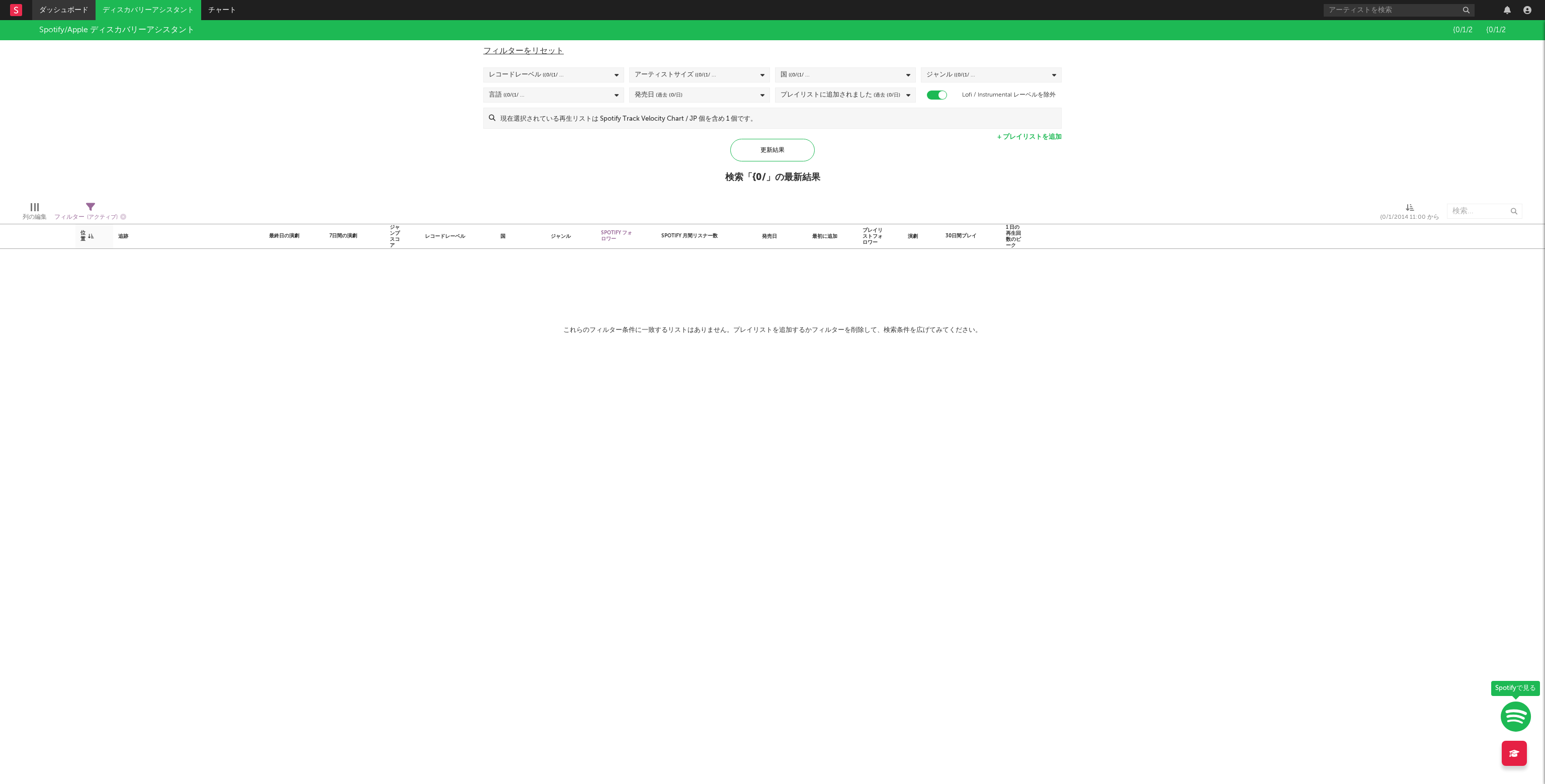
click at [46, 12] on link "ダッシュボード" at bounding box center [64, 10] width 63 height 20
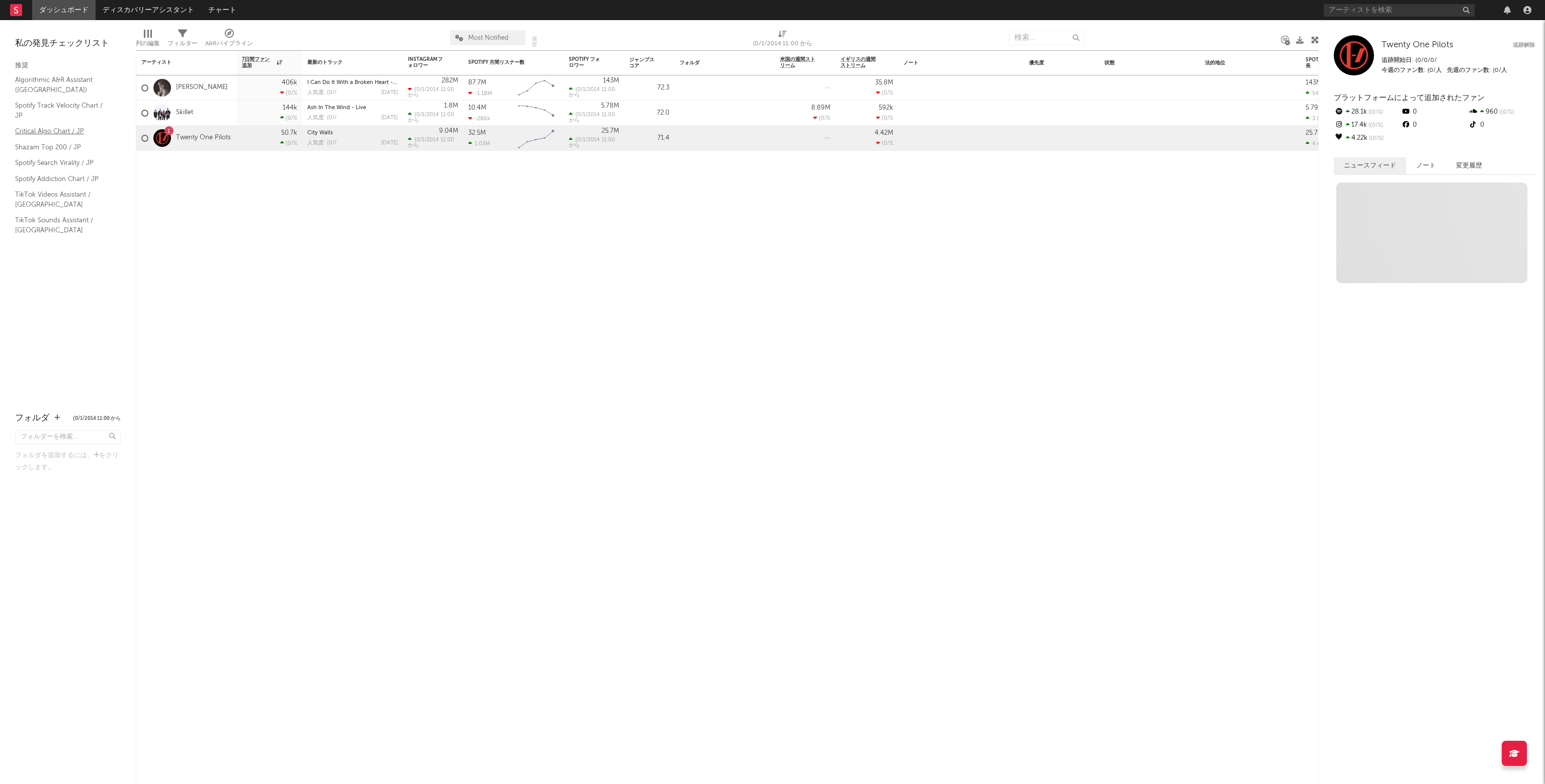
click at [34, 129] on link "Critical Algo Chart / JP" at bounding box center [63, 131] width 96 height 12
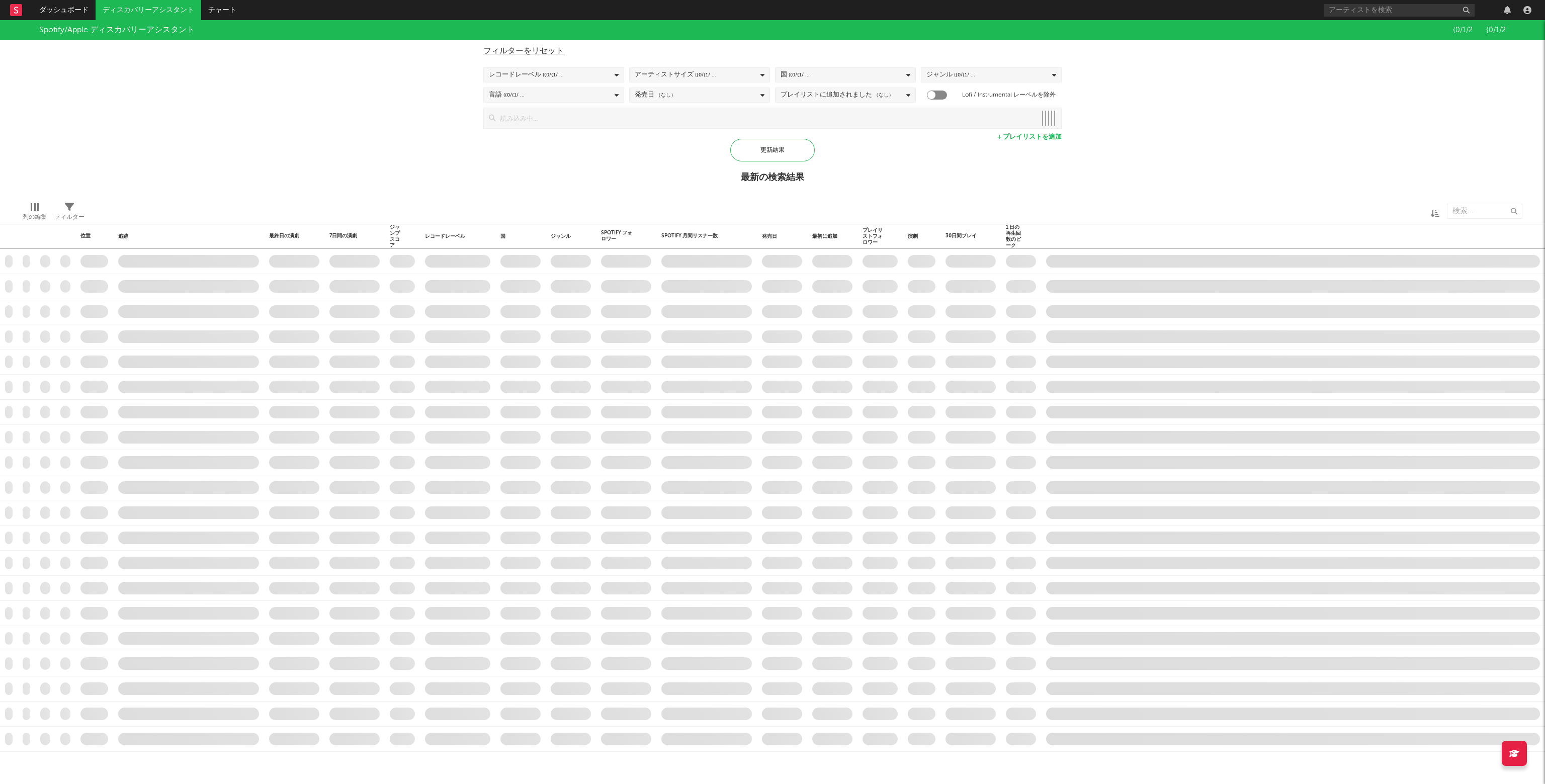
checkbox input "true"
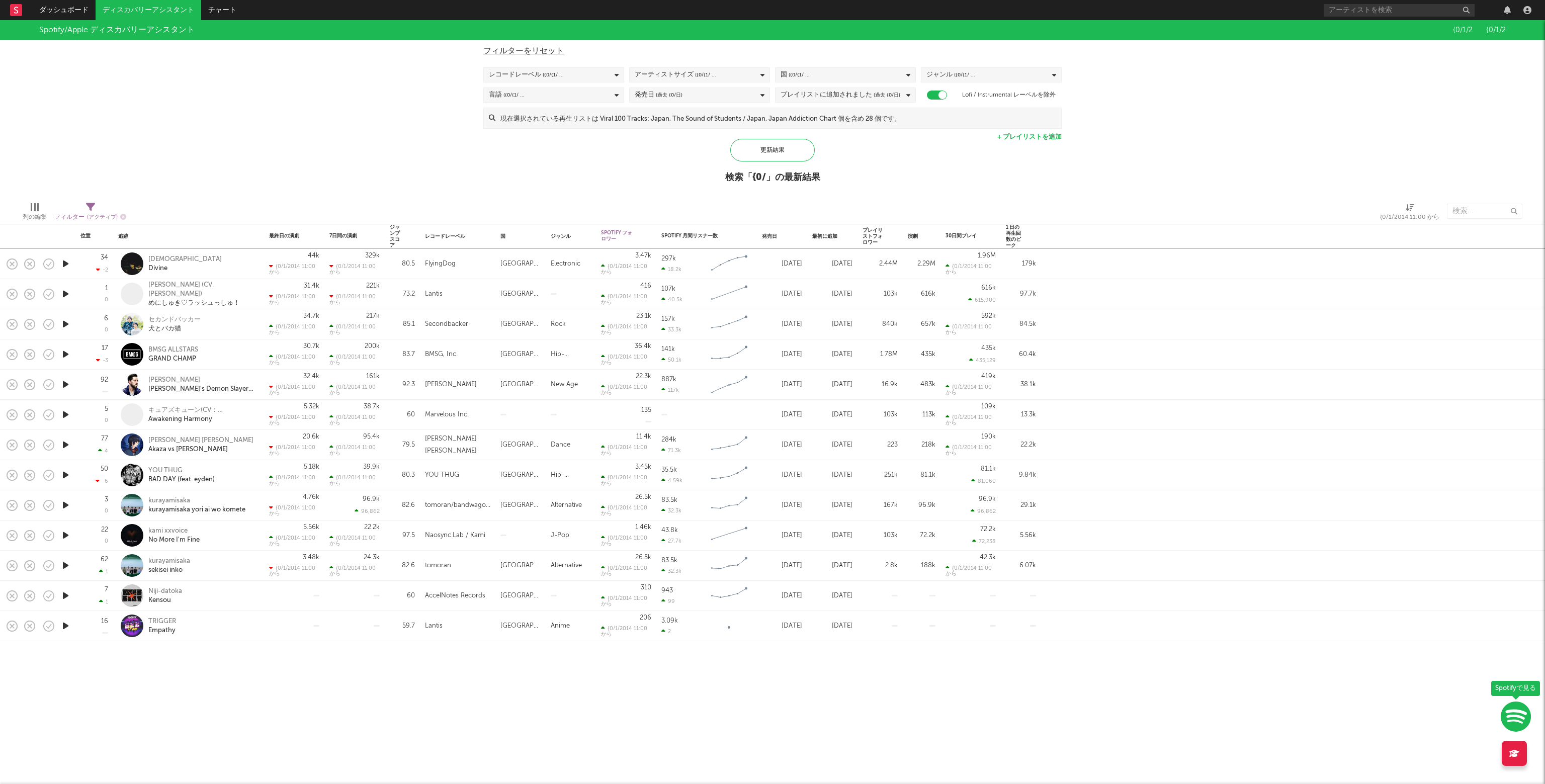
click at [64, 264] on icon "button" at bounding box center [65, 263] width 11 height 12
click at [169, 13] on link "ディスカバリーアシスタント" at bounding box center [149, 10] width 106 height 20
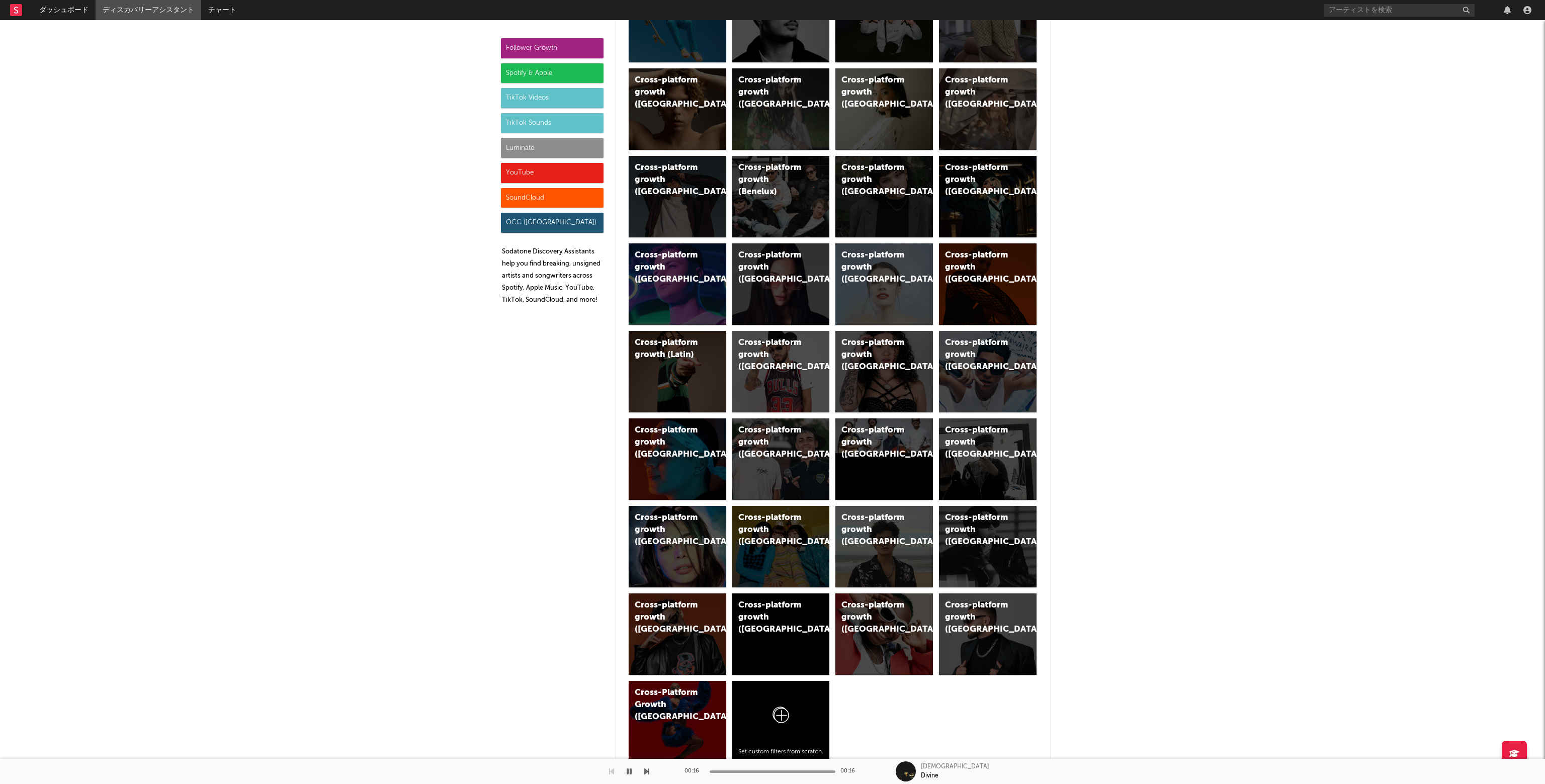
scroll to position [251, 0]
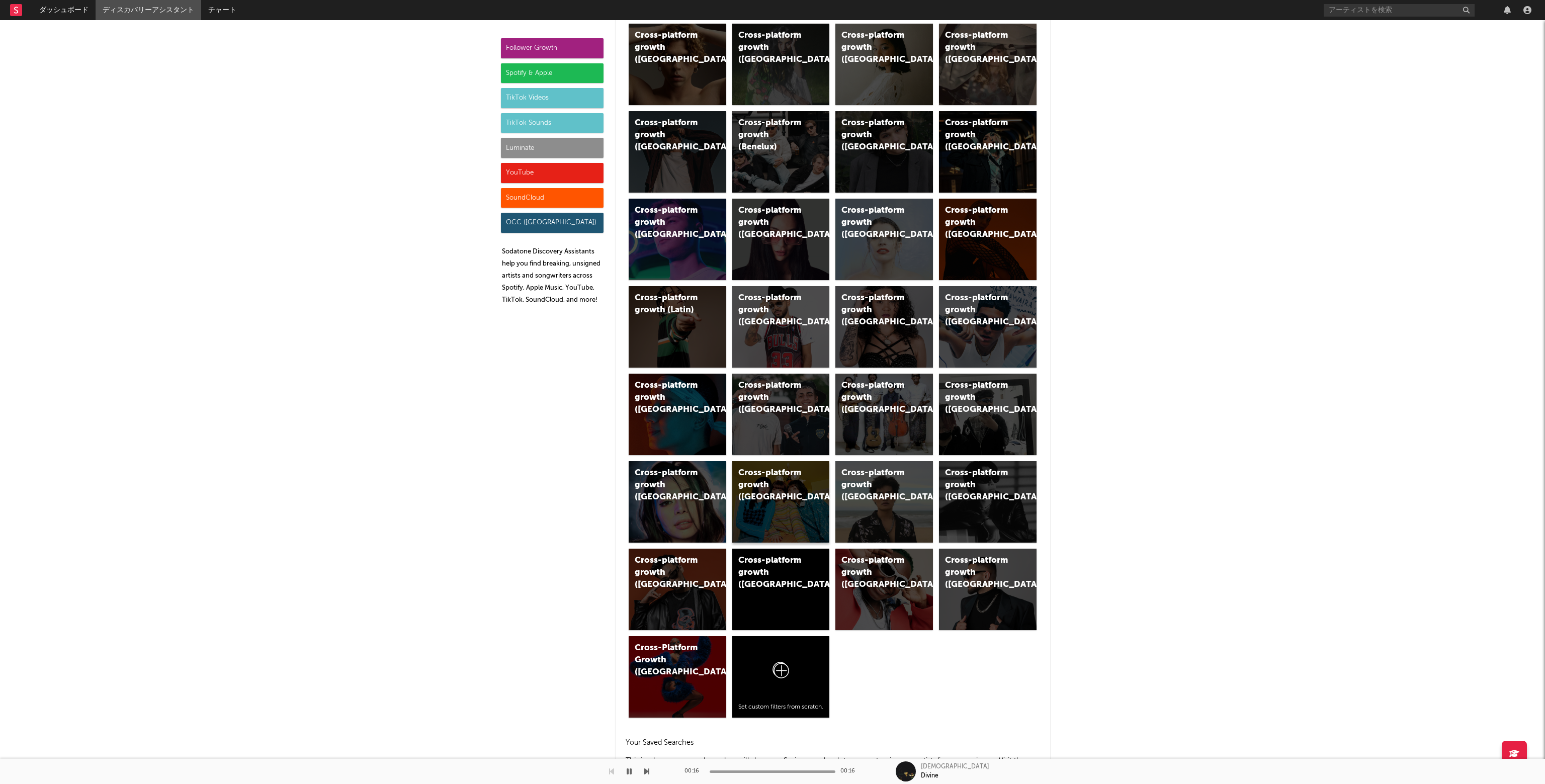
click at [773, 483] on div "Cross-platform growth (Japan)" at bounding box center [772, 486] width 68 height 36
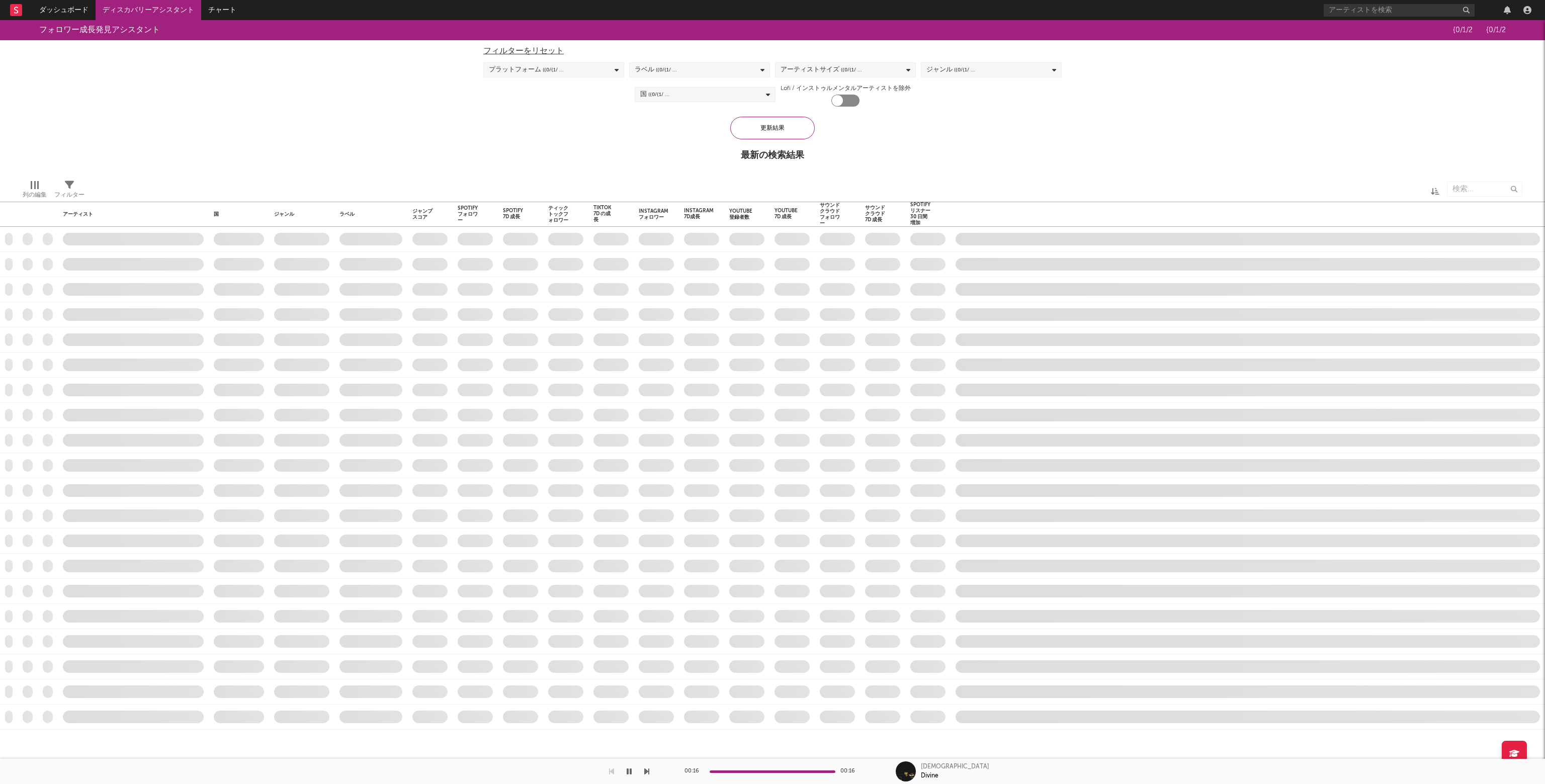
checkbox input "true"
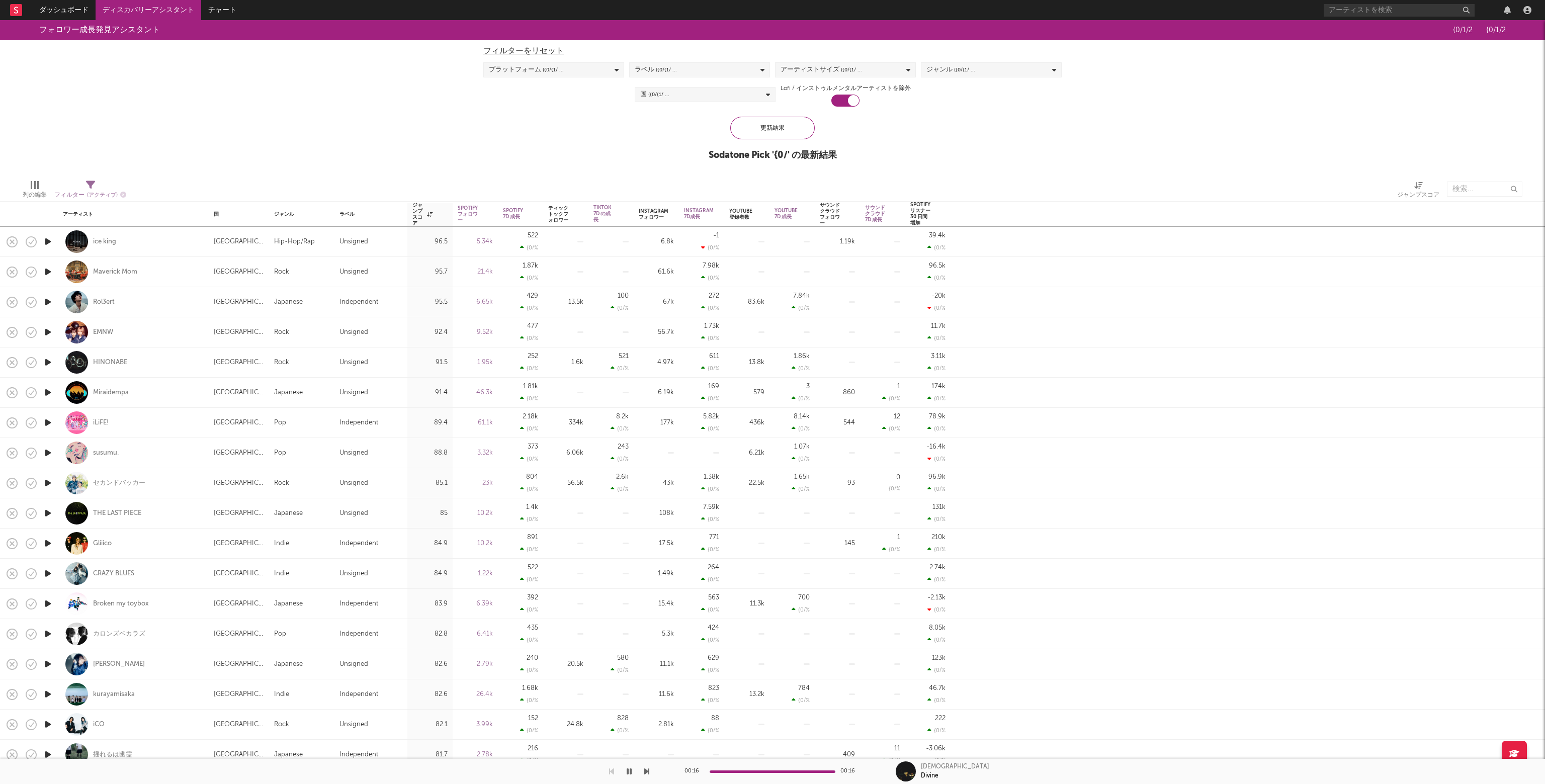
click at [47, 242] on icon "button" at bounding box center [48, 241] width 11 height 12
click at [48, 270] on icon "button" at bounding box center [48, 272] width 11 height 12
click at [49, 301] on icon "button" at bounding box center [48, 301] width 11 height 12
click at [48, 331] on icon "button" at bounding box center [48, 332] width 11 height 12
click at [49, 360] on icon "button" at bounding box center [48, 362] width 11 height 12
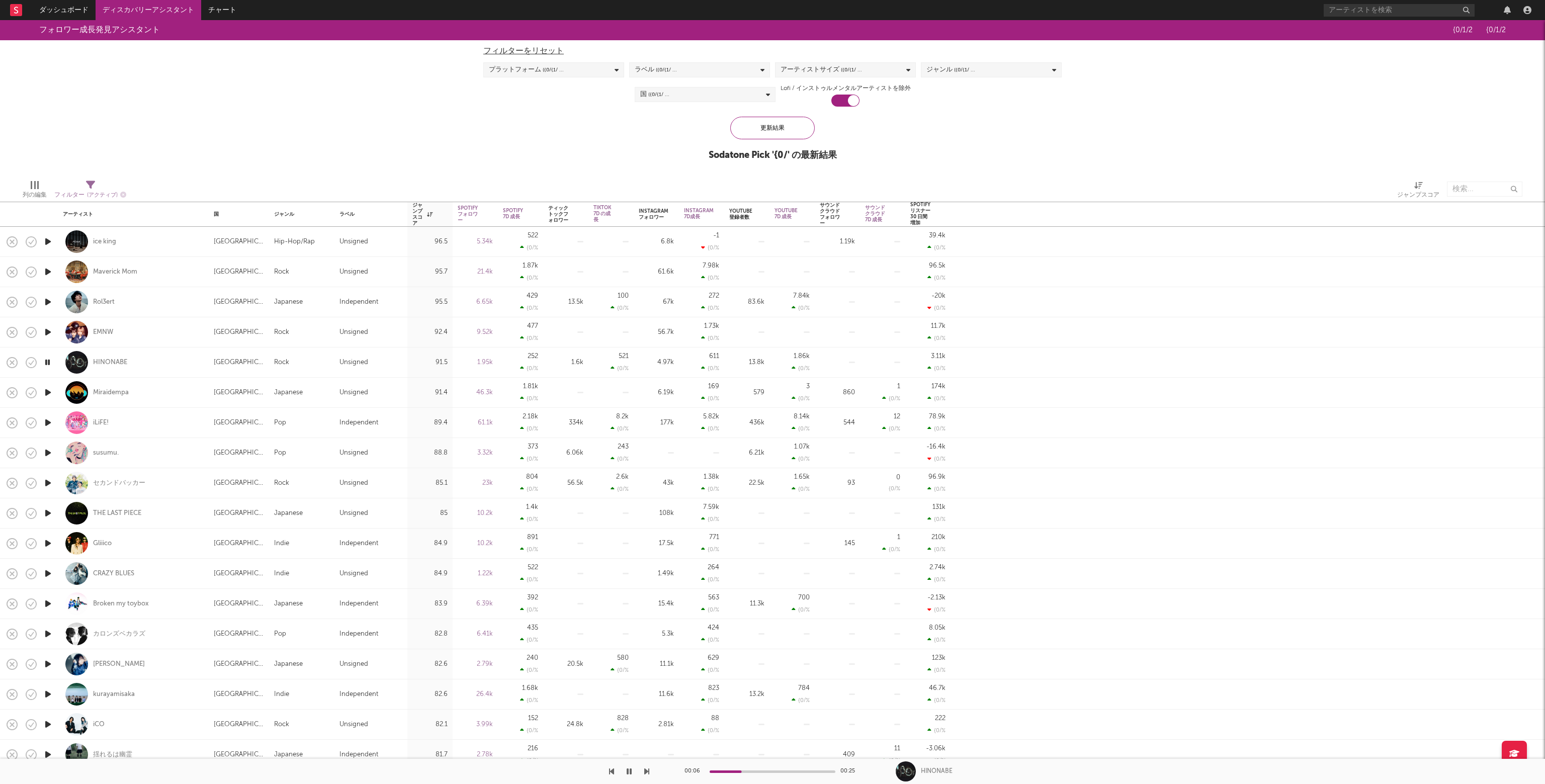
click at [48, 392] on icon "button" at bounding box center [48, 392] width 11 height 12
click at [111, 393] on div "Miraidempa" at bounding box center [110, 392] width 36 height 9
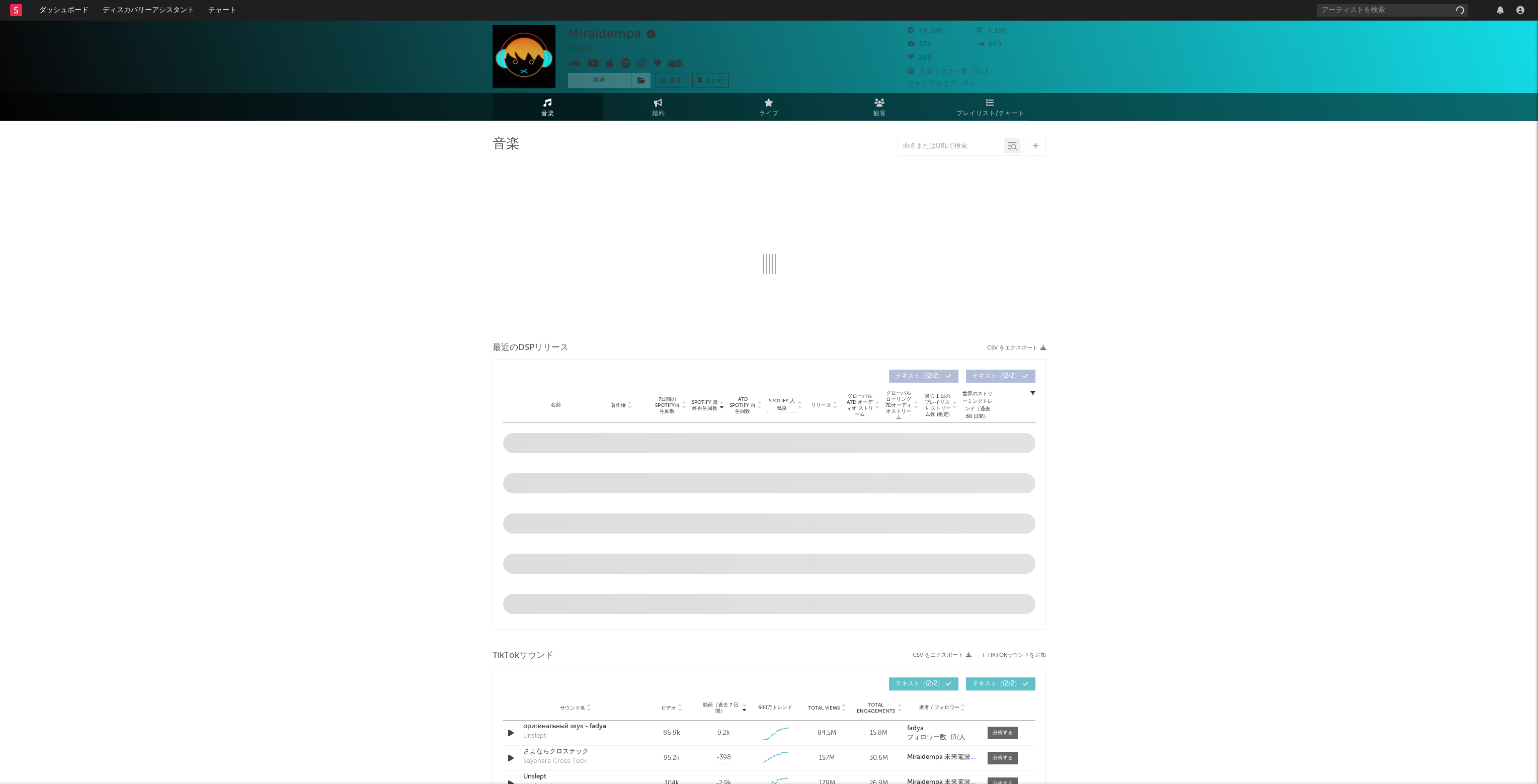
select select "6m"
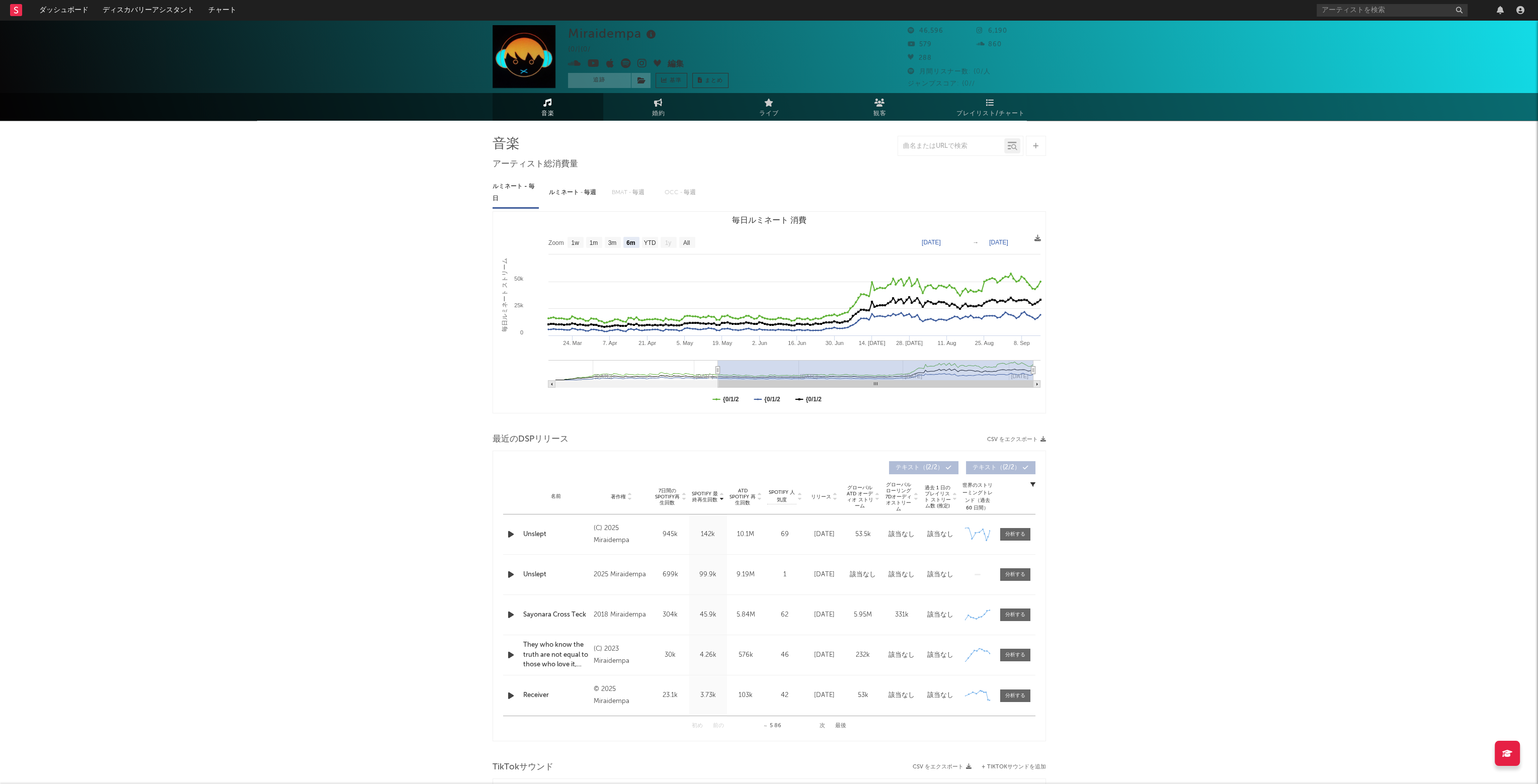
click at [626, 65] on icon at bounding box center [626, 63] width 10 height 10
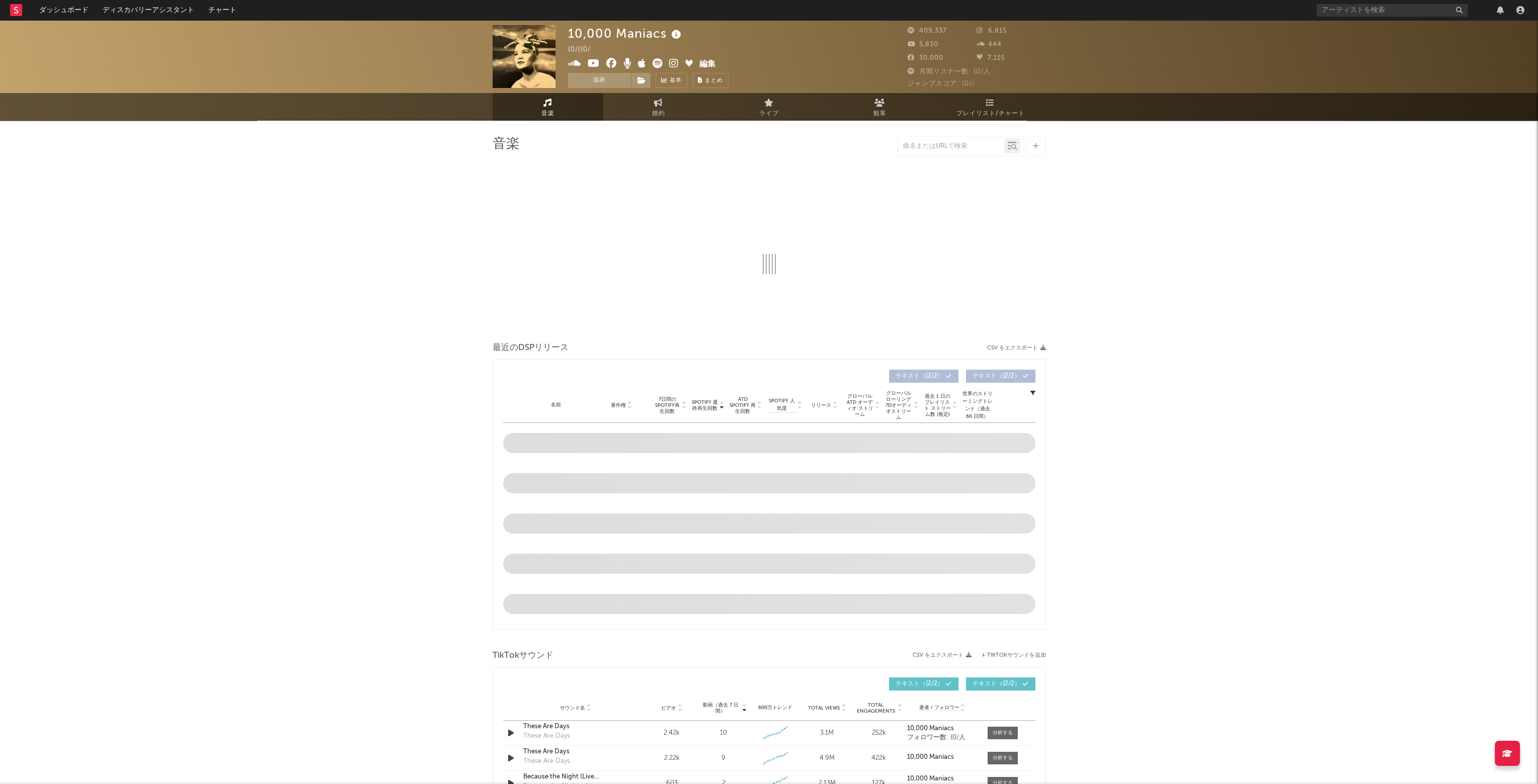
select select "6m"
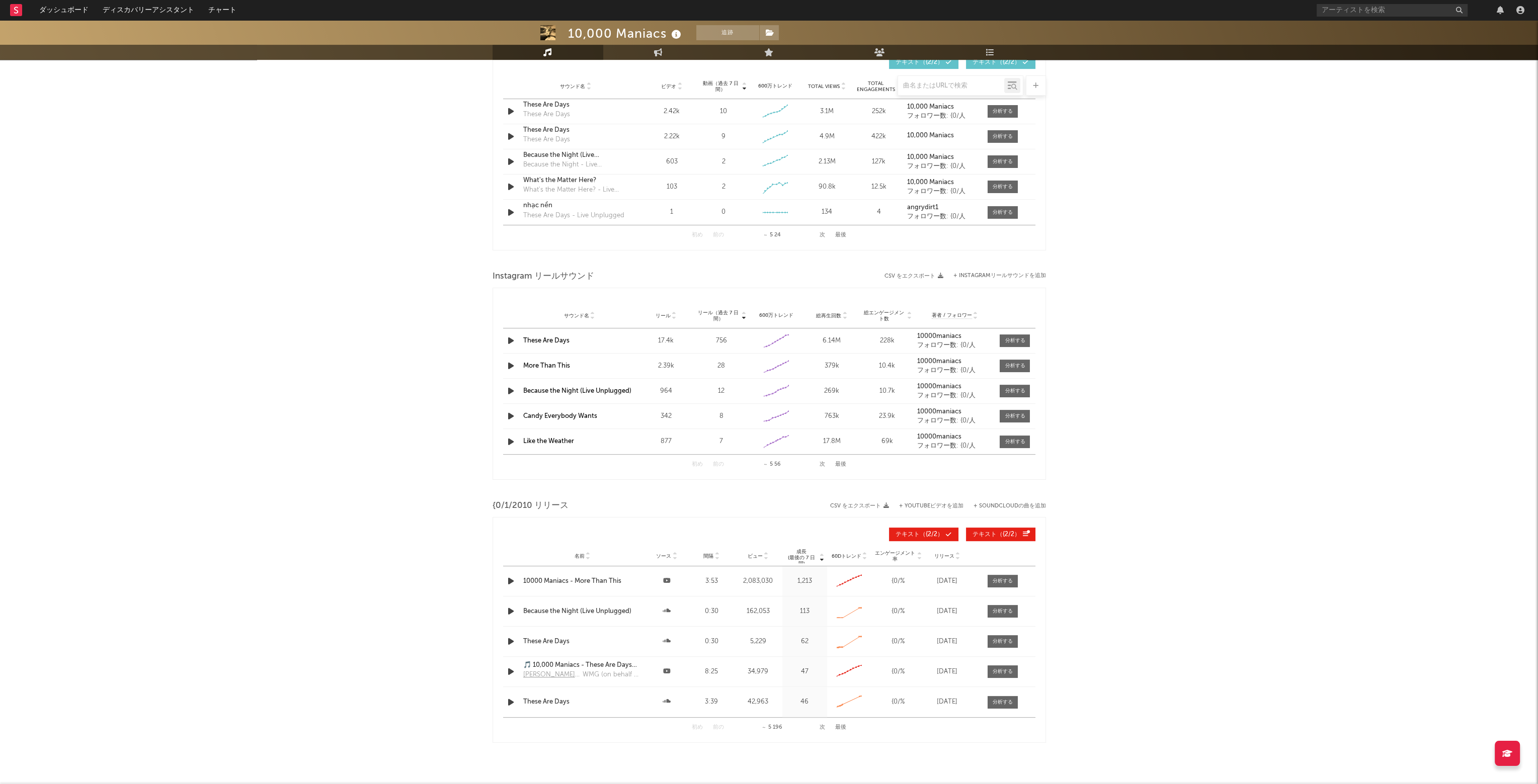
scroll to position [754, 0]
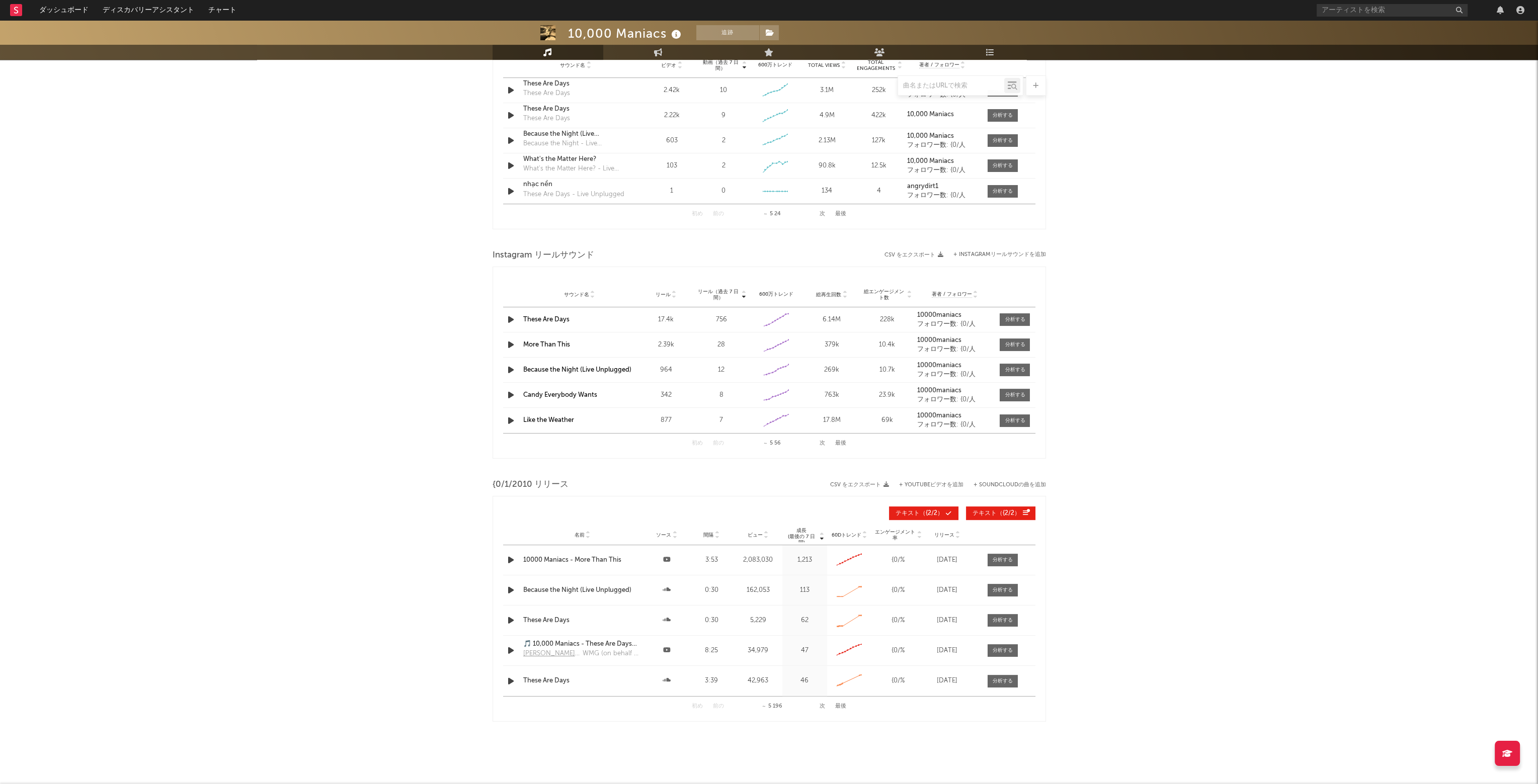
click at [508, 319] on icon "button" at bounding box center [511, 320] width 11 height 12
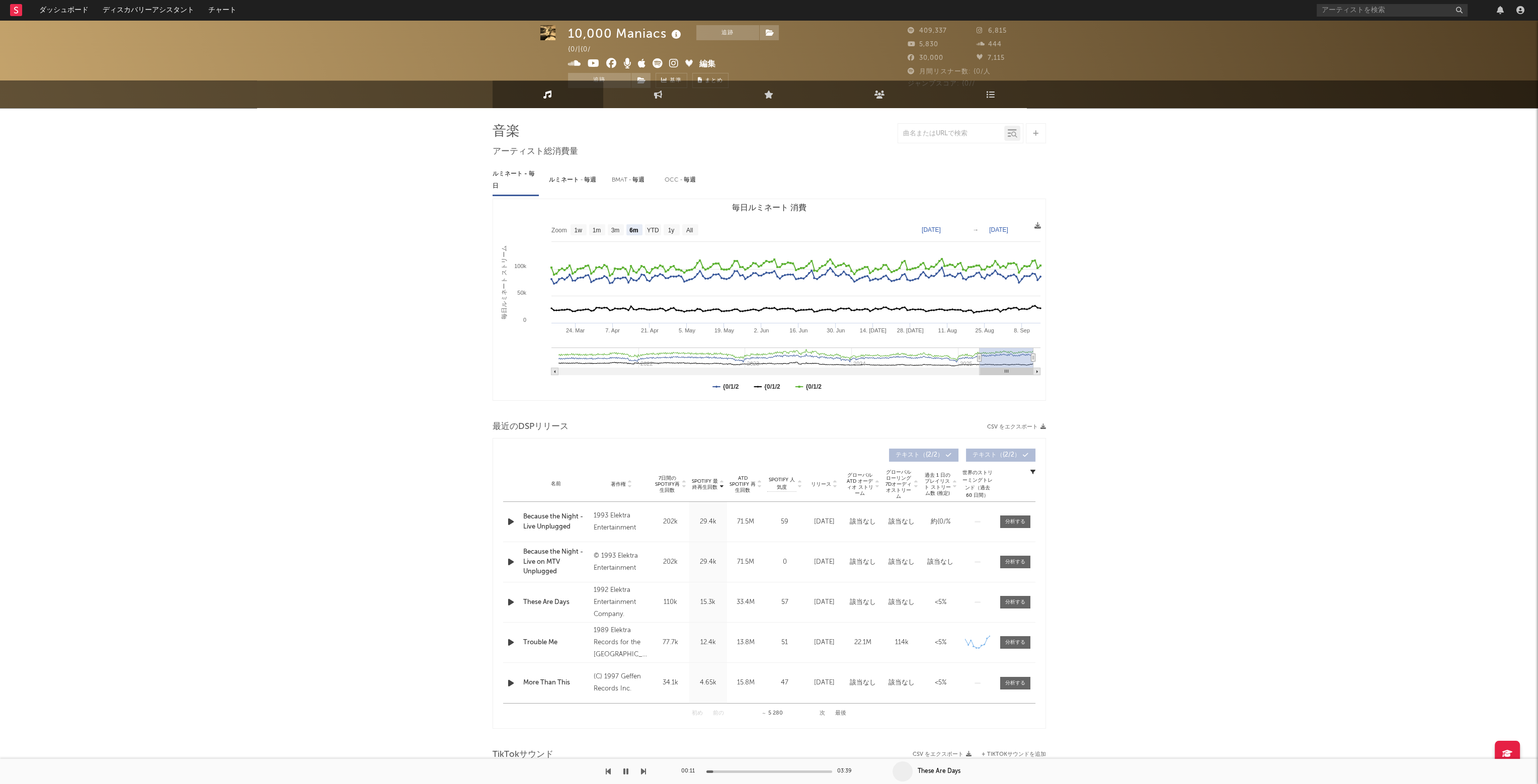
scroll to position [0, 0]
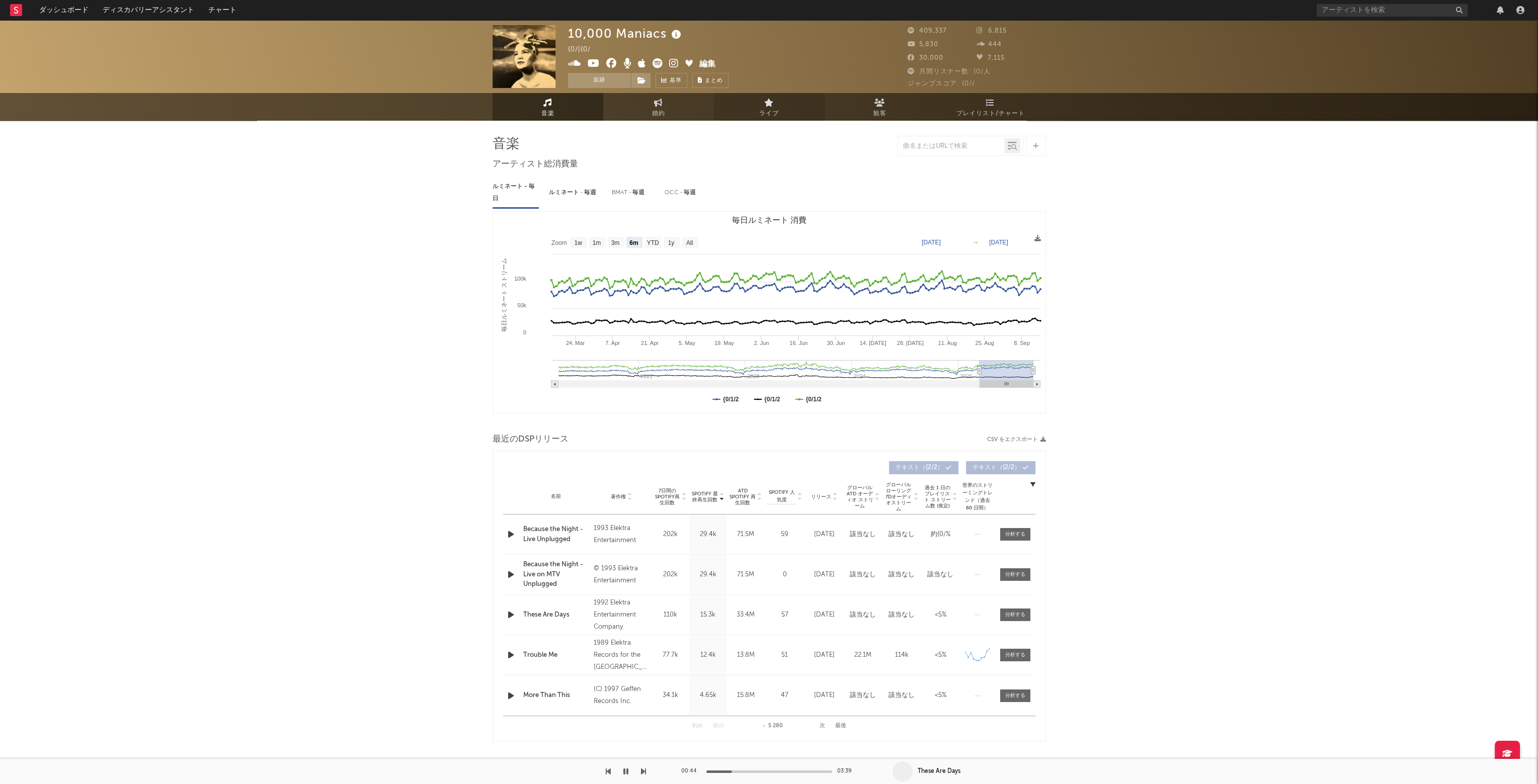
click at [757, 110] on link "ライブ" at bounding box center [769, 107] width 110 height 28
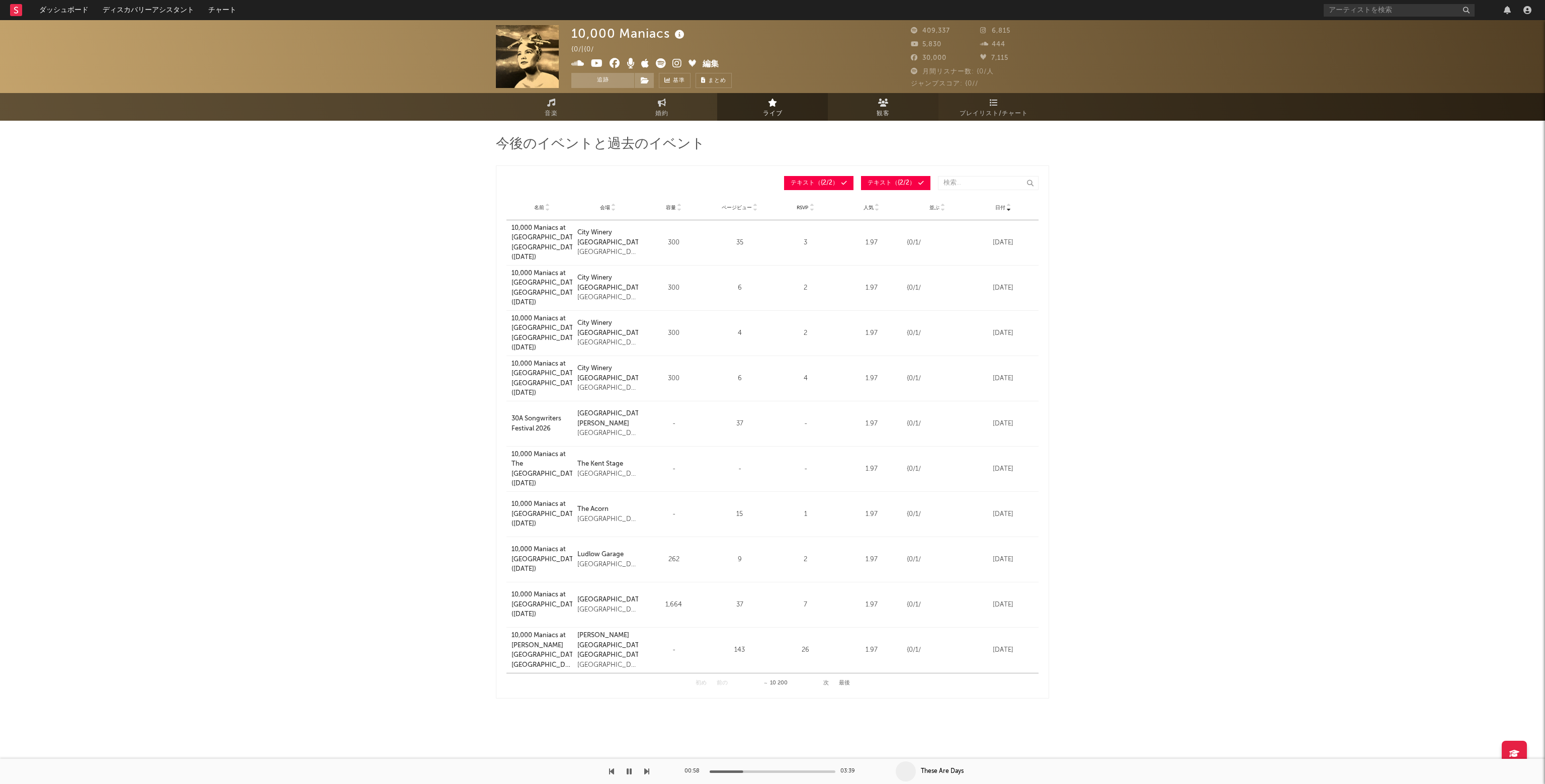
click at [881, 111] on span "観客" at bounding box center [884, 113] width 13 height 12
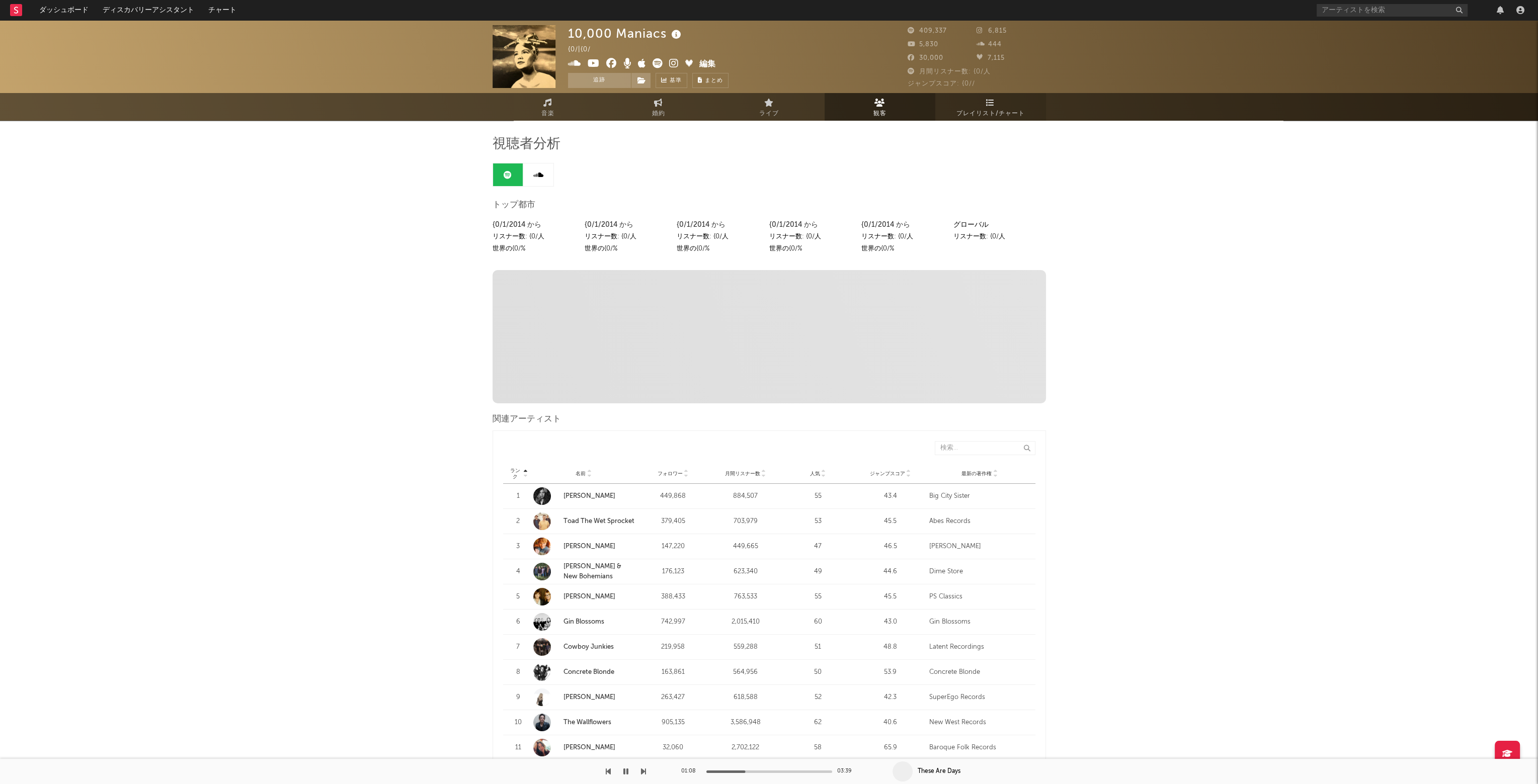
click at [976, 114] on span "プレイリスト/チャート" at bounding box center [990, 113] width 68 height 12
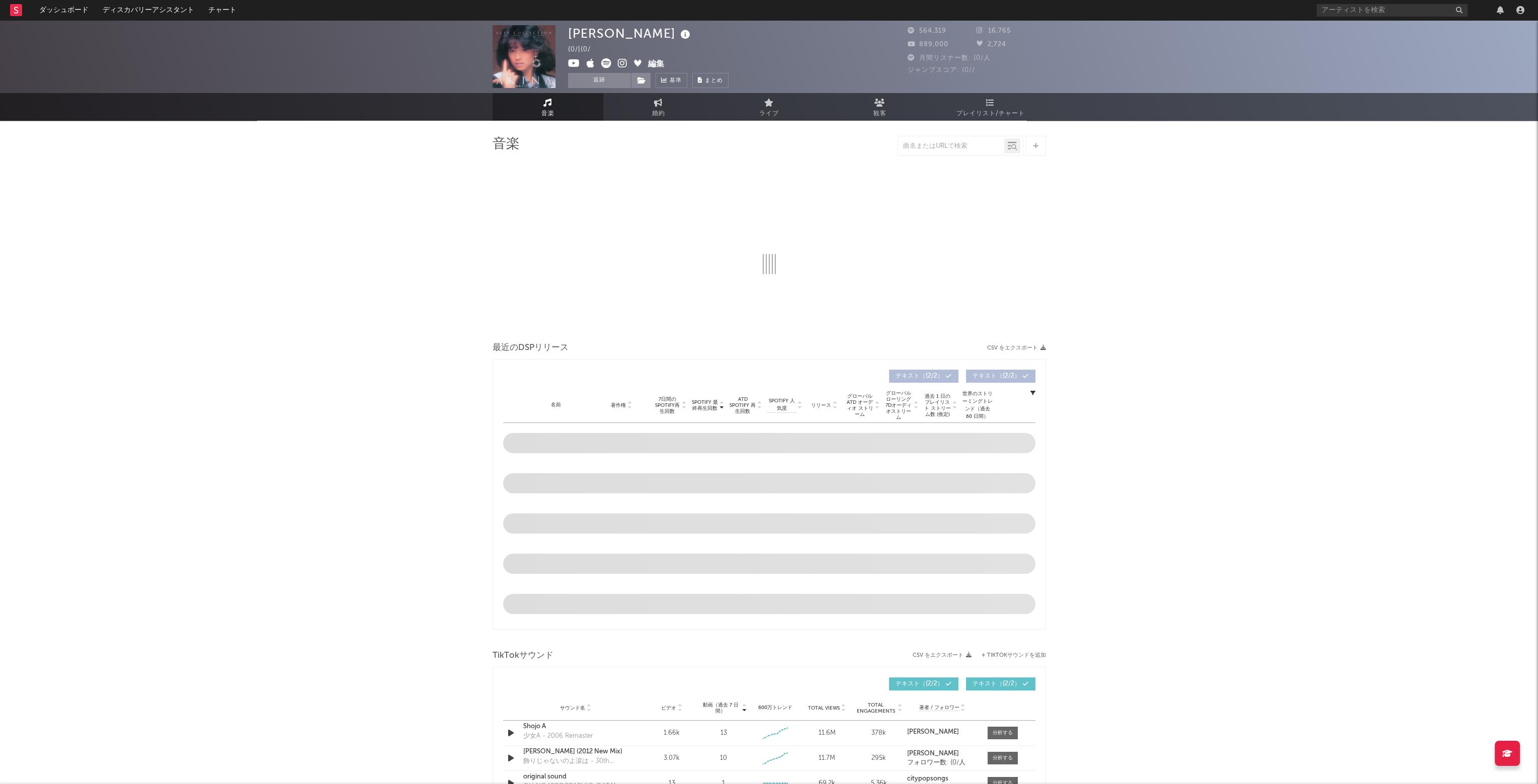
select select "6m"
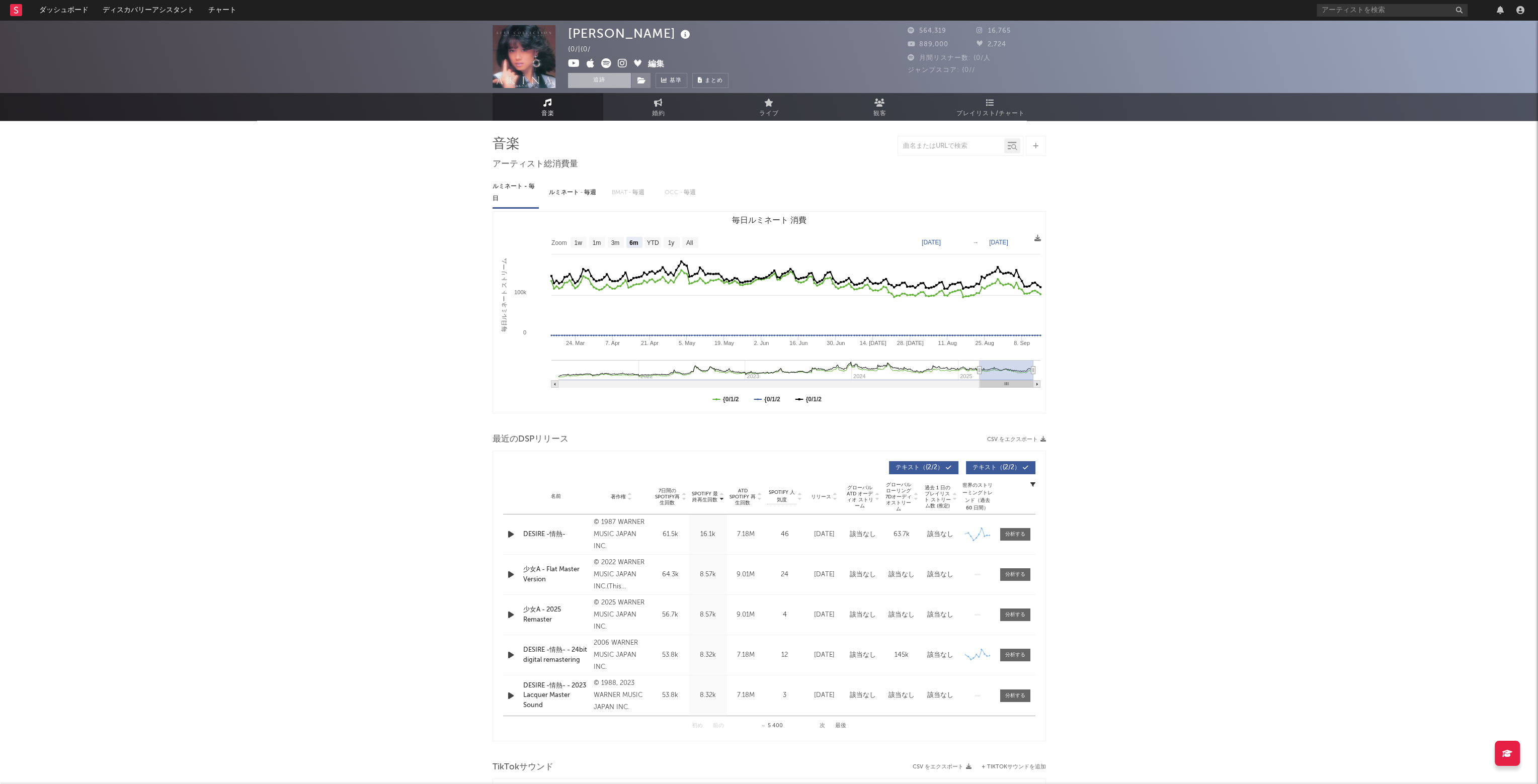
click at [612, 83] on button "追跡" at bounding box center [600, 81] width 63 height 15
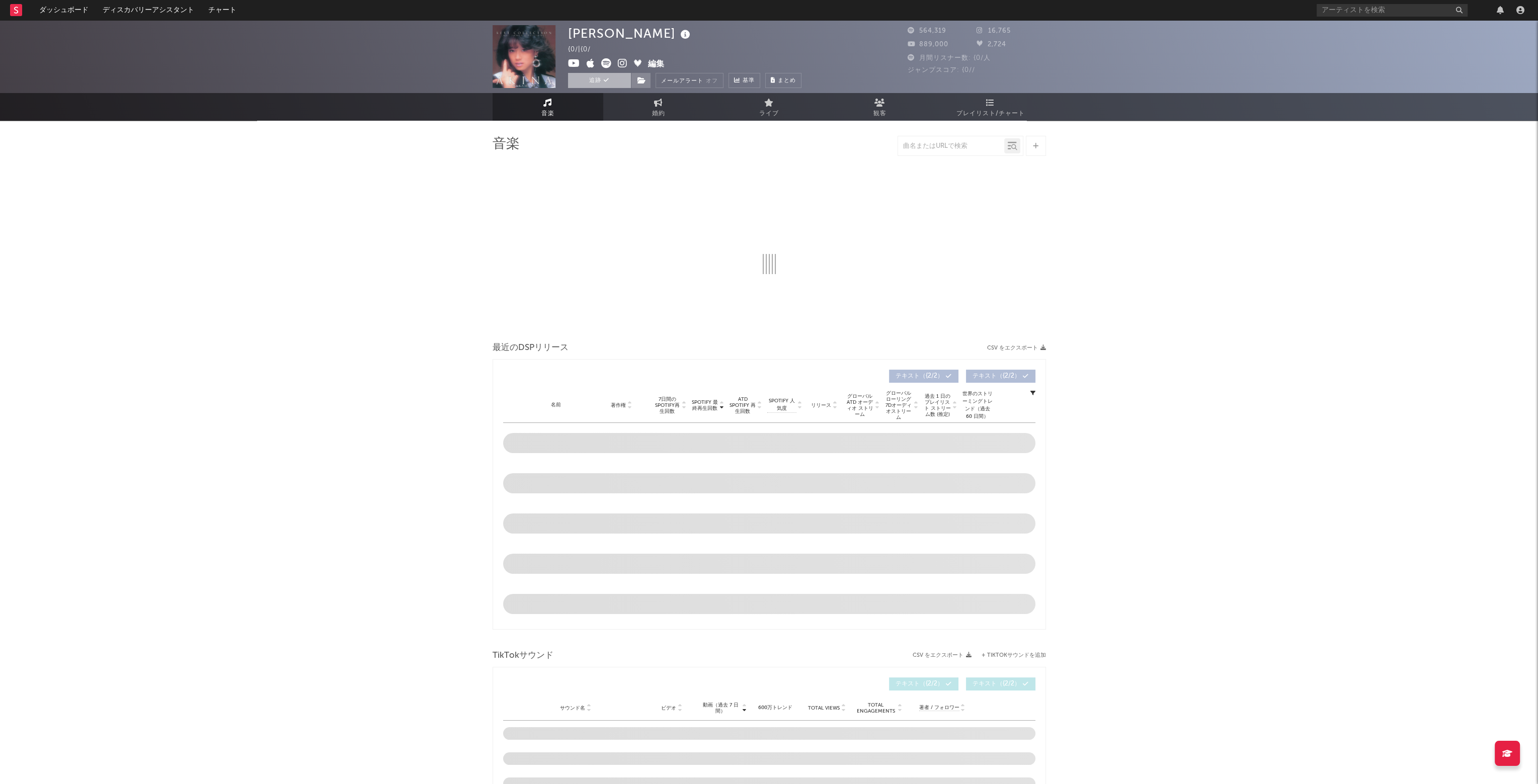
click at [612, 83] on button "追跡" at bounding box center [600, 81] width 63 height 15
select select "6m"
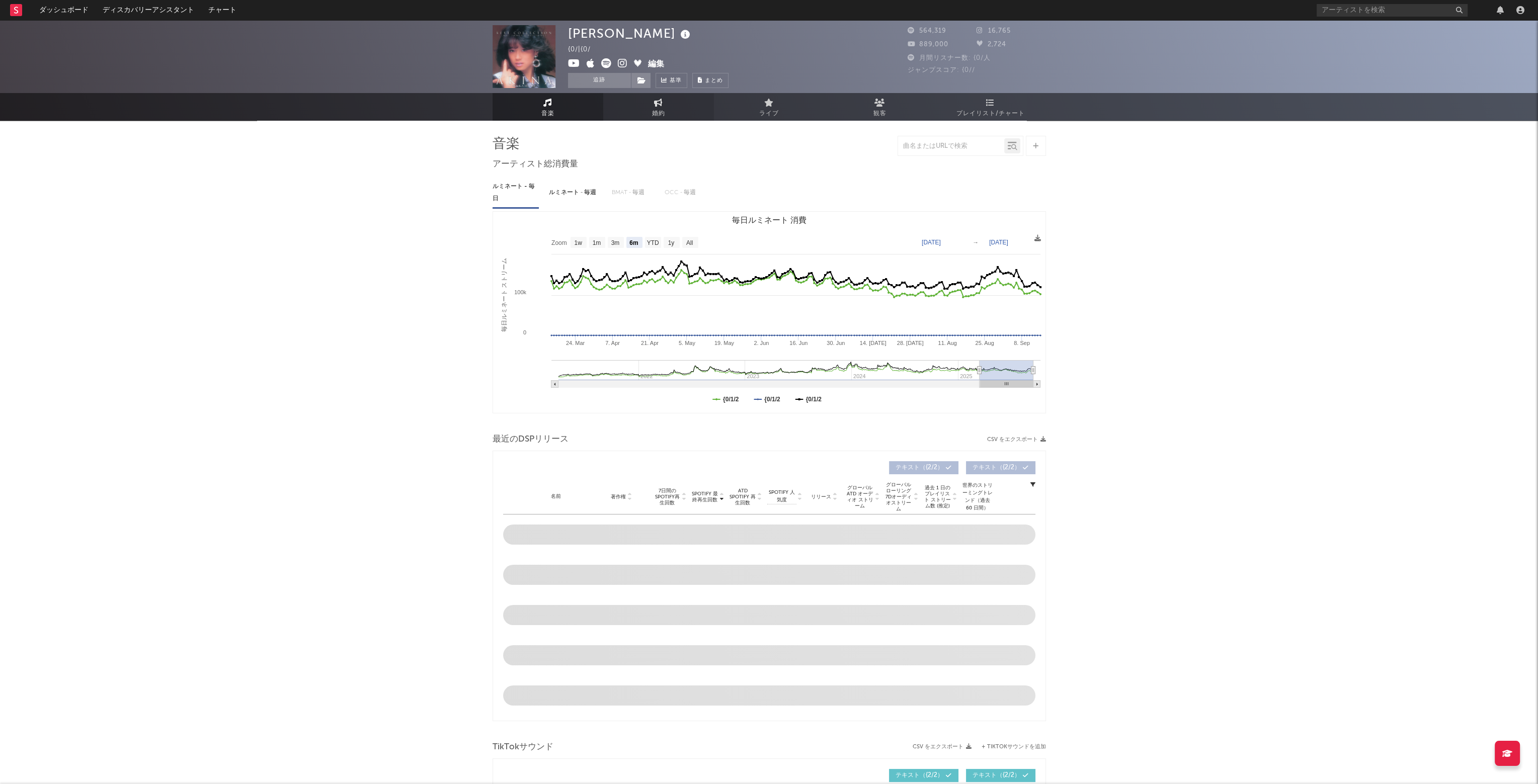
select select "6m"
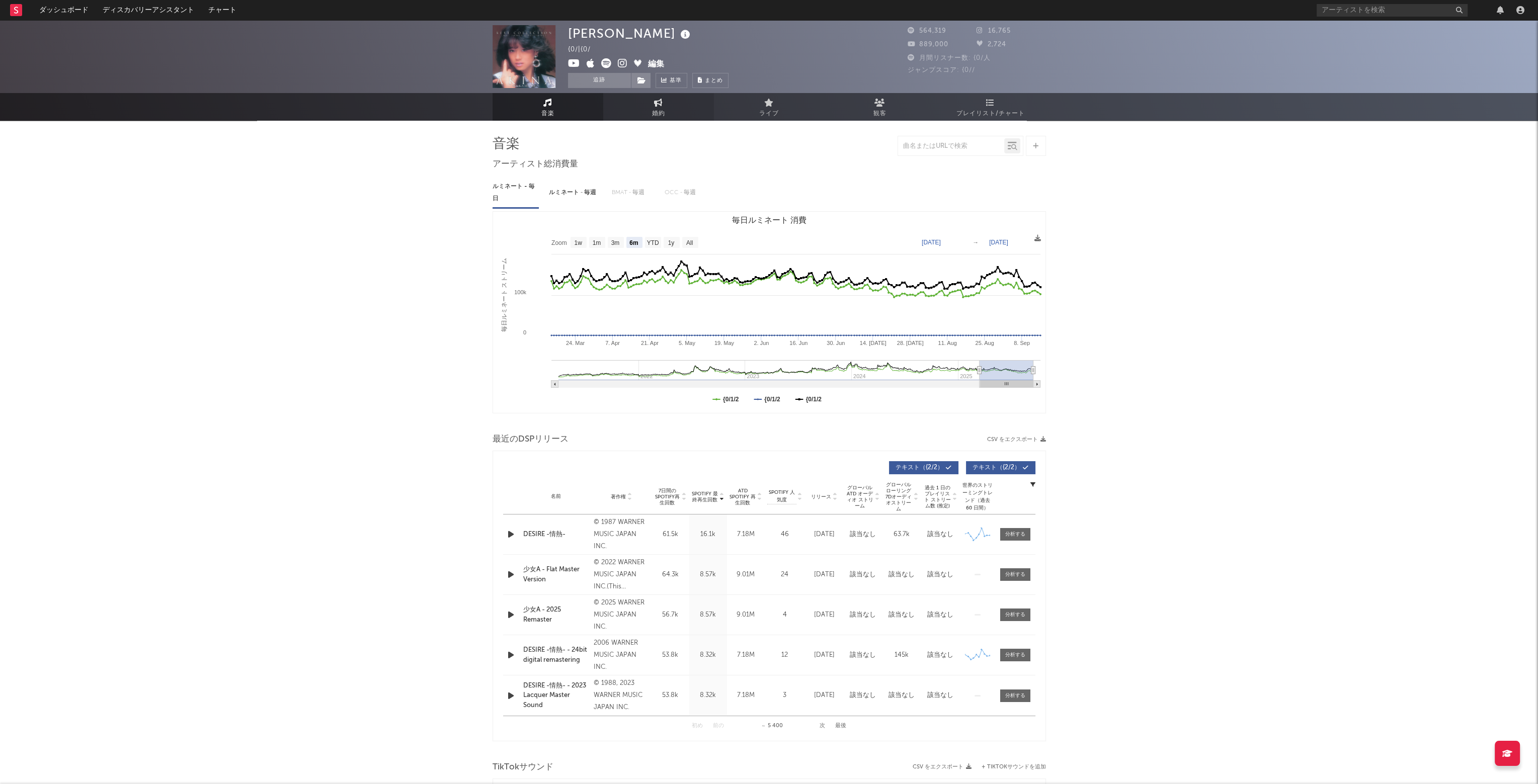
click at [661, 107] on link "婚約" at bounding box center [658, 107] width 110 height 28
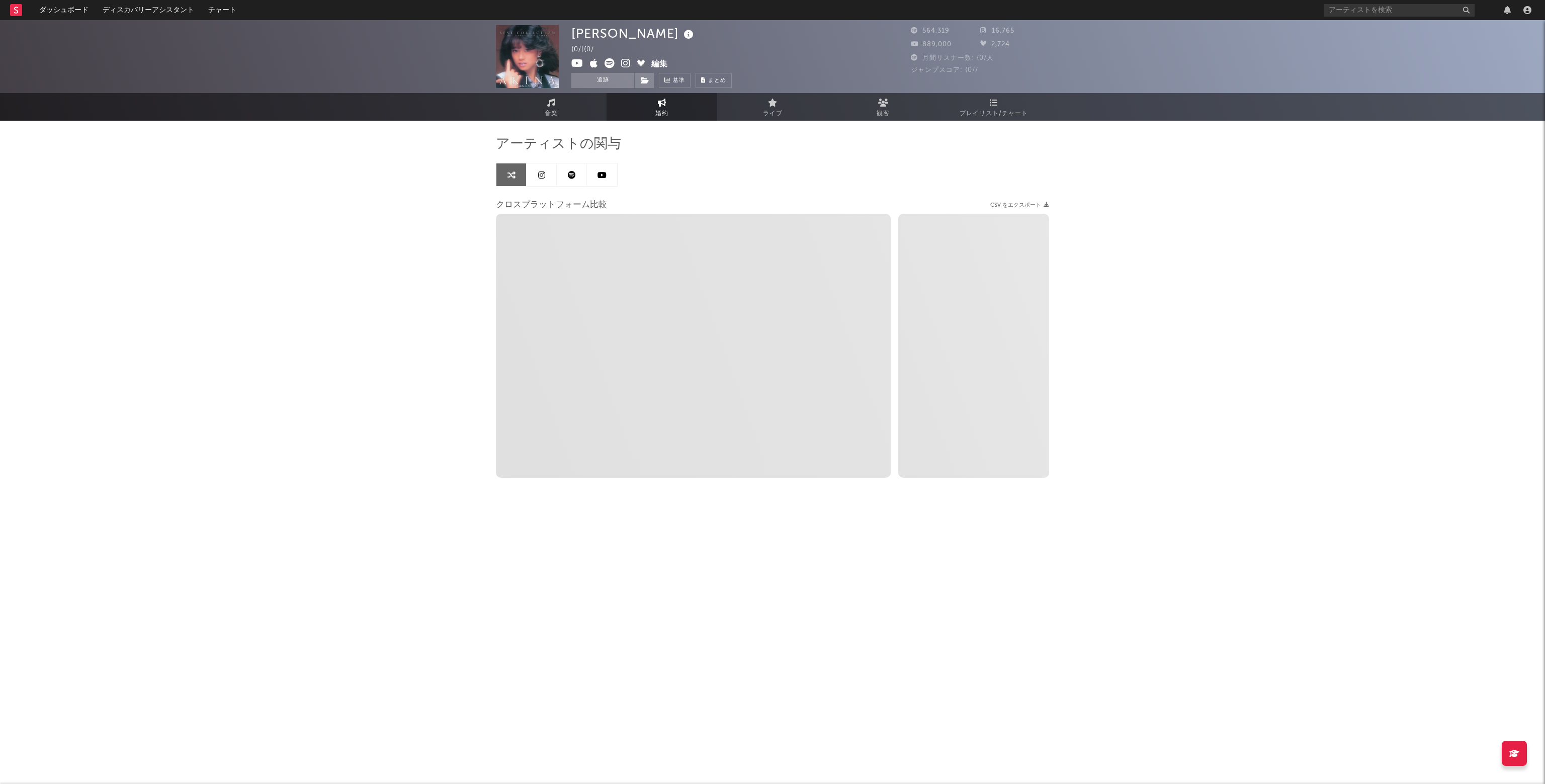
select select "1w"
select select "1m"
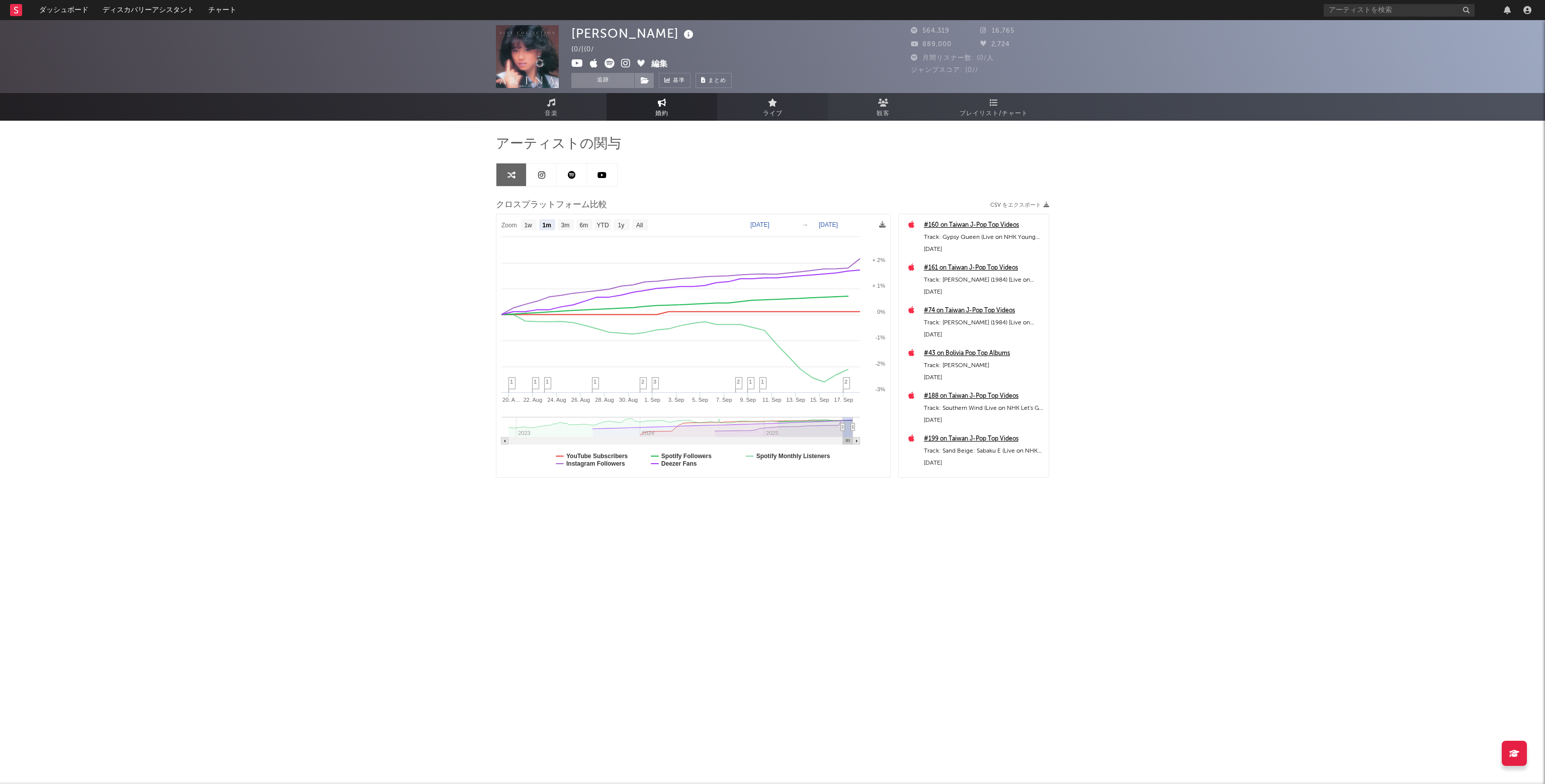
click at [762, 110] on link "ライブ" at bounding box center [772, 107] width 110 height 28
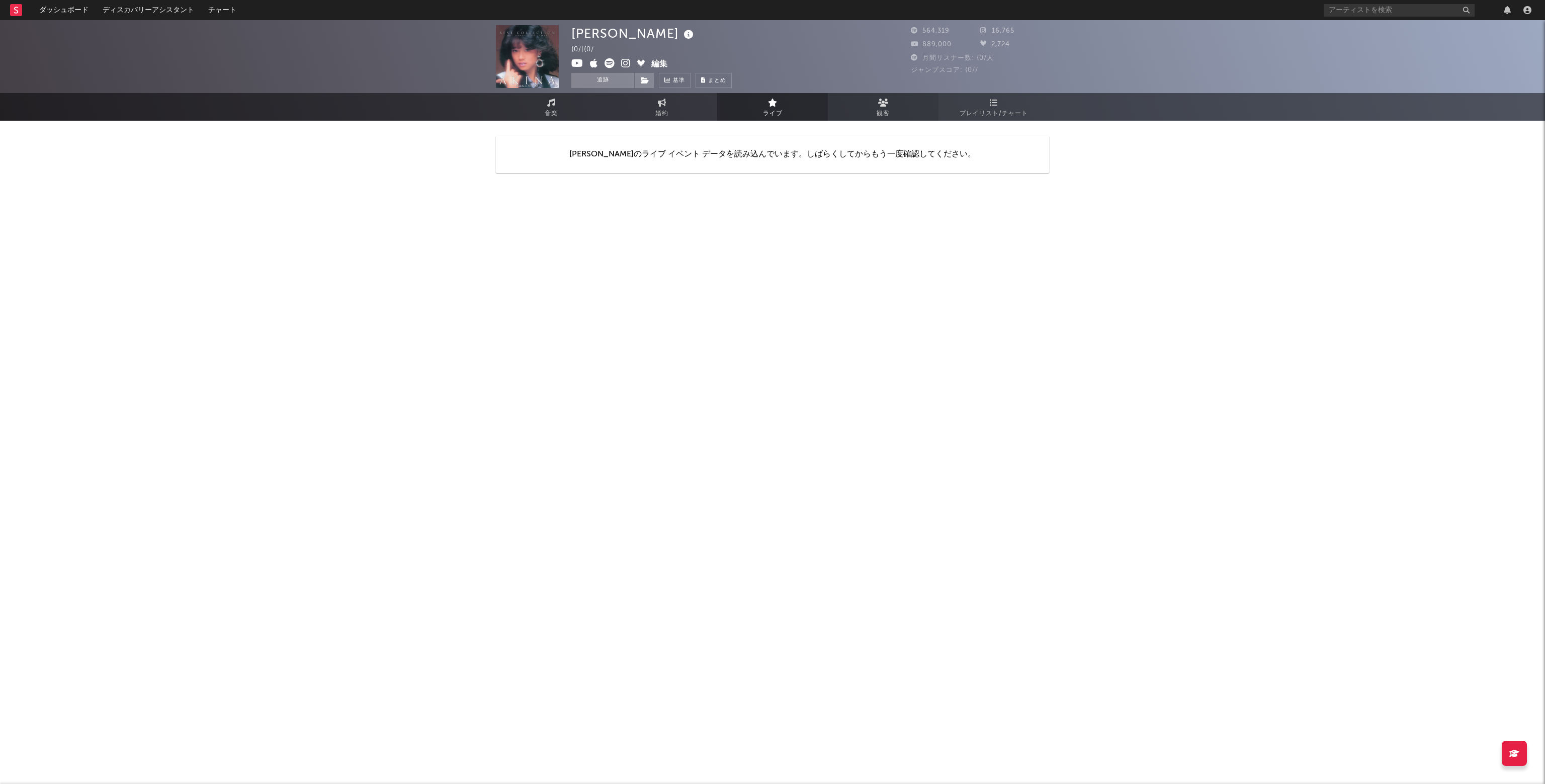
click at [880, 113] on span "観客" at bounding box center [884, 113] width 13 height 12
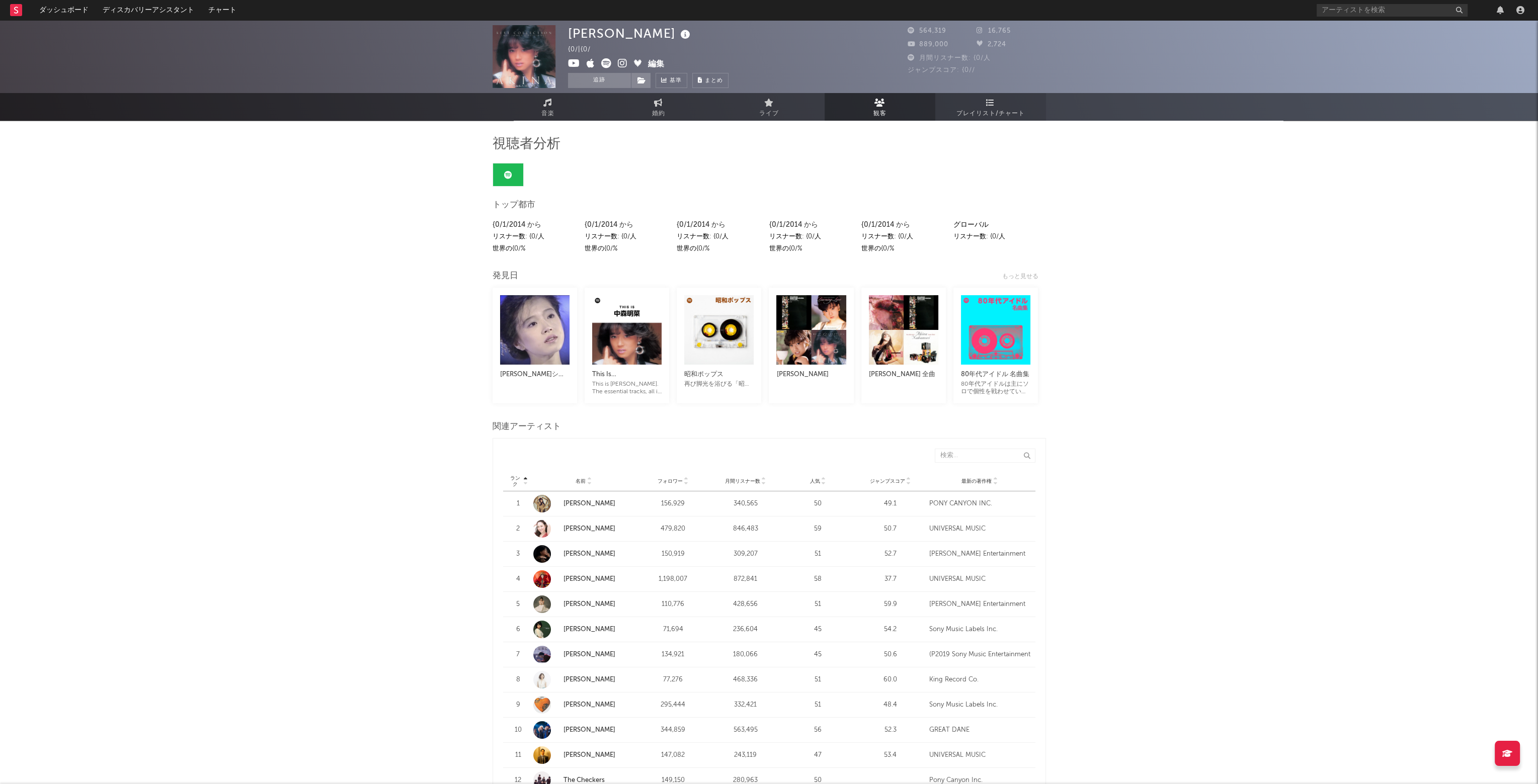
click at [996, 111] on span "プレイリスト/チャート" at bounding box center [990, 113] width 68 height 12
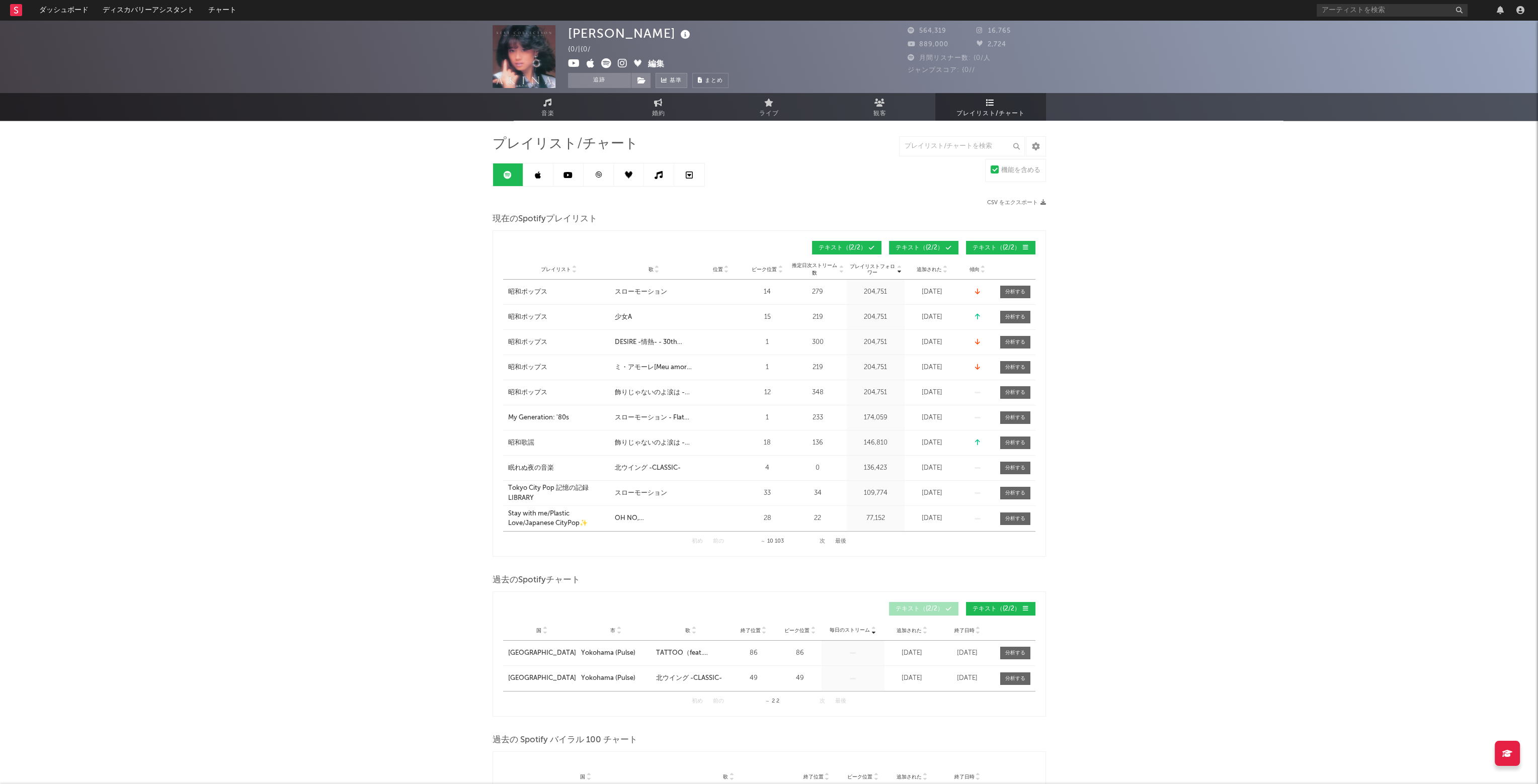
click at [671, 79] on span "基準" at bounding box center [676, 81] width 12 height 12
click at [536, 171] on icon at bounding box center [538, 175] width 6 height 8
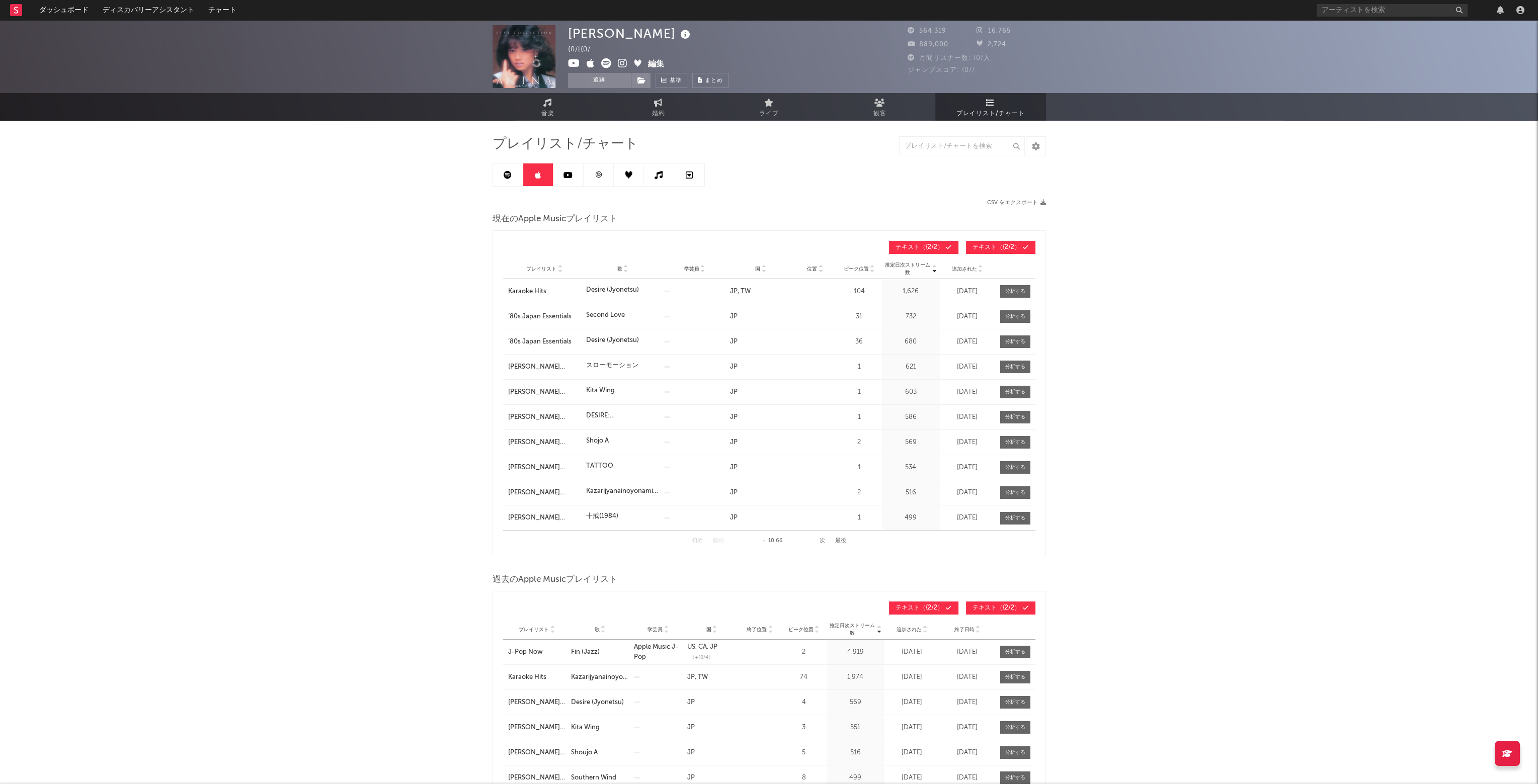
click at [570, 175] on icon at bounding box center [567, 175] width 9 height 8
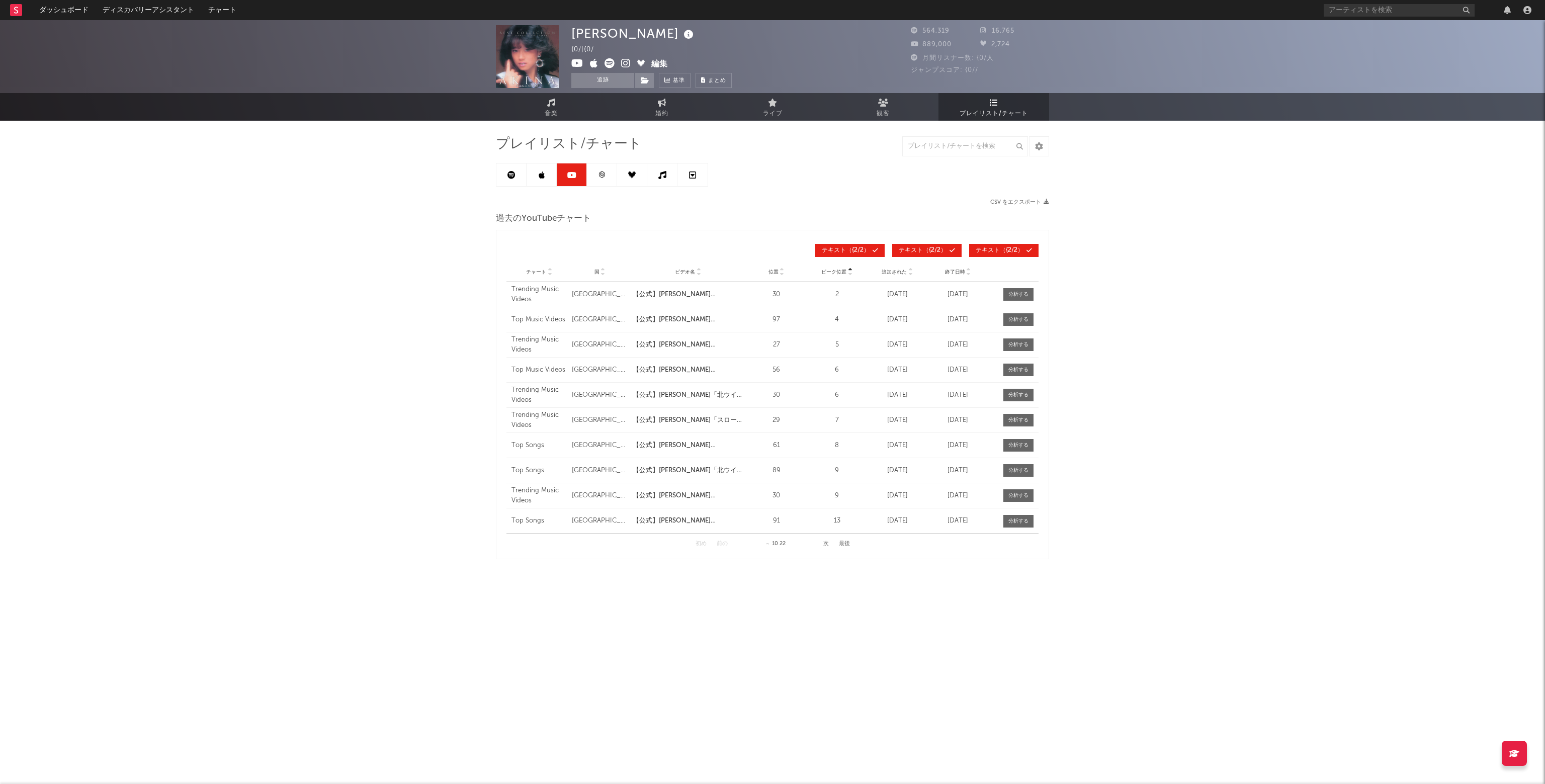
click at [604, 174] on icon at bounding box center [602, 175] width 8 height 8
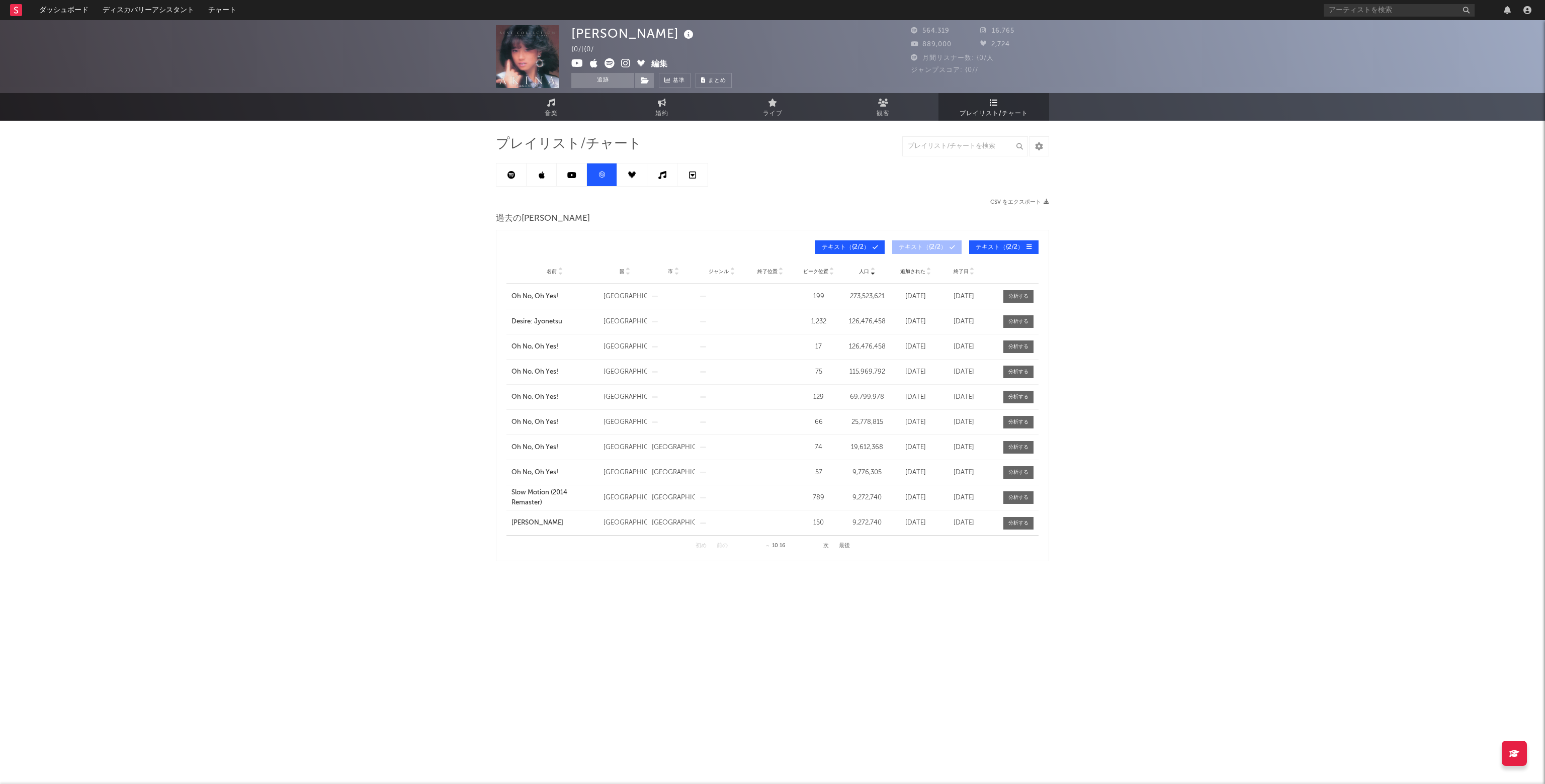
click at [633, 174] on icon at bounding box center [632, 175] width 8 height 8
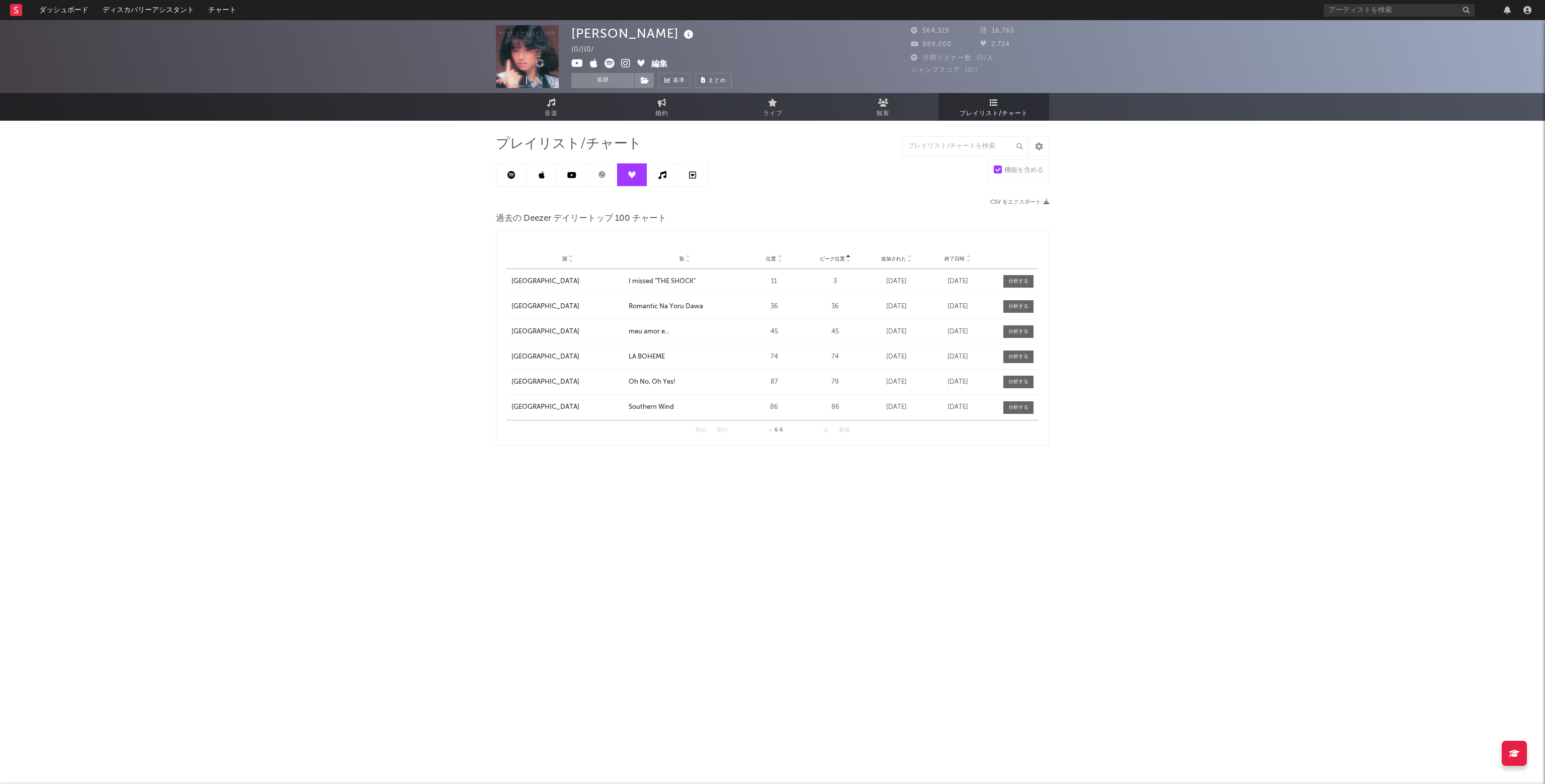
click at [660, 172] on icon at bounding box center [662, 175] width 8 height 8
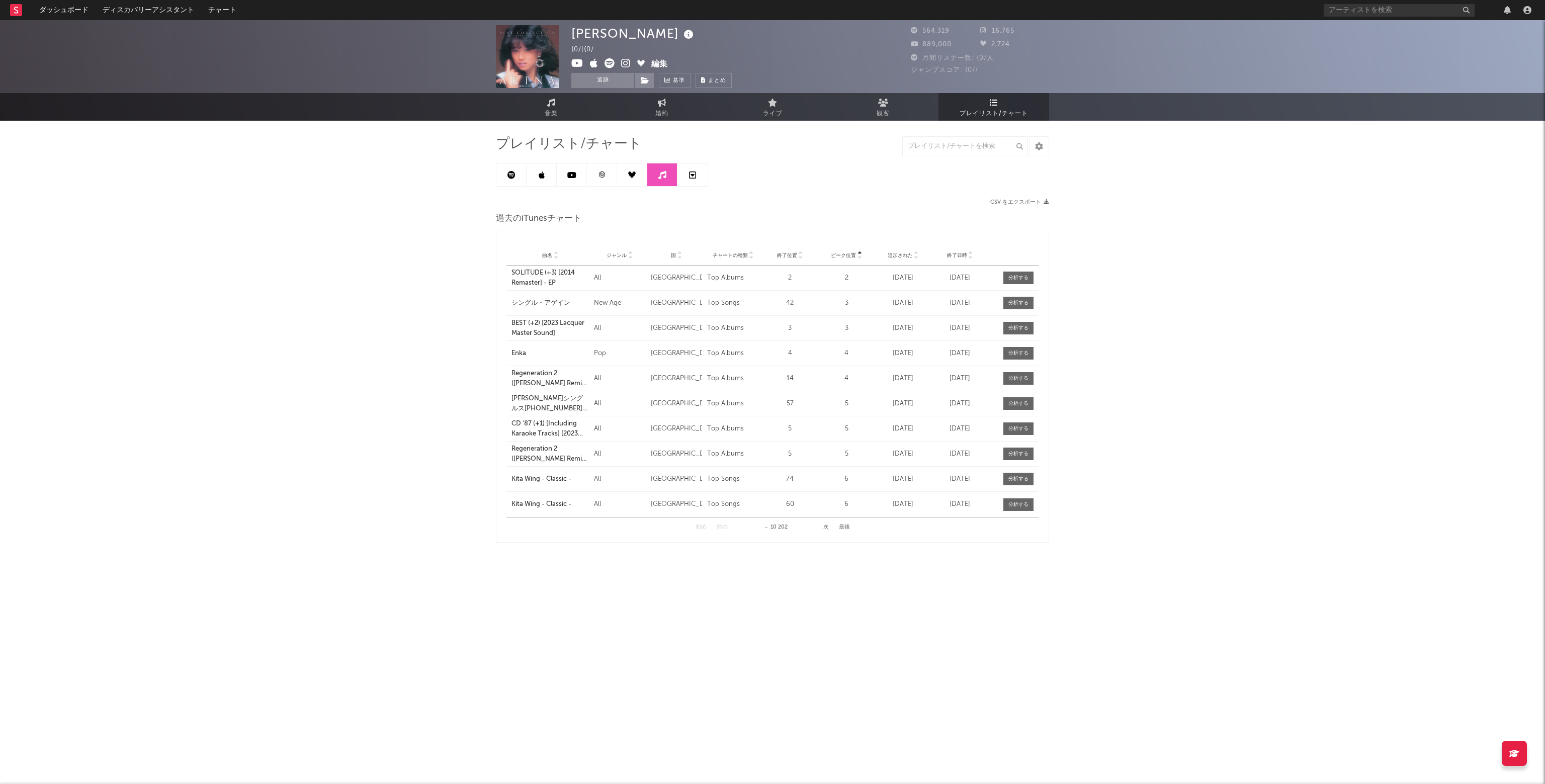
click at [686, 172] on link at bounding box center [692, 175] width 30 height 23
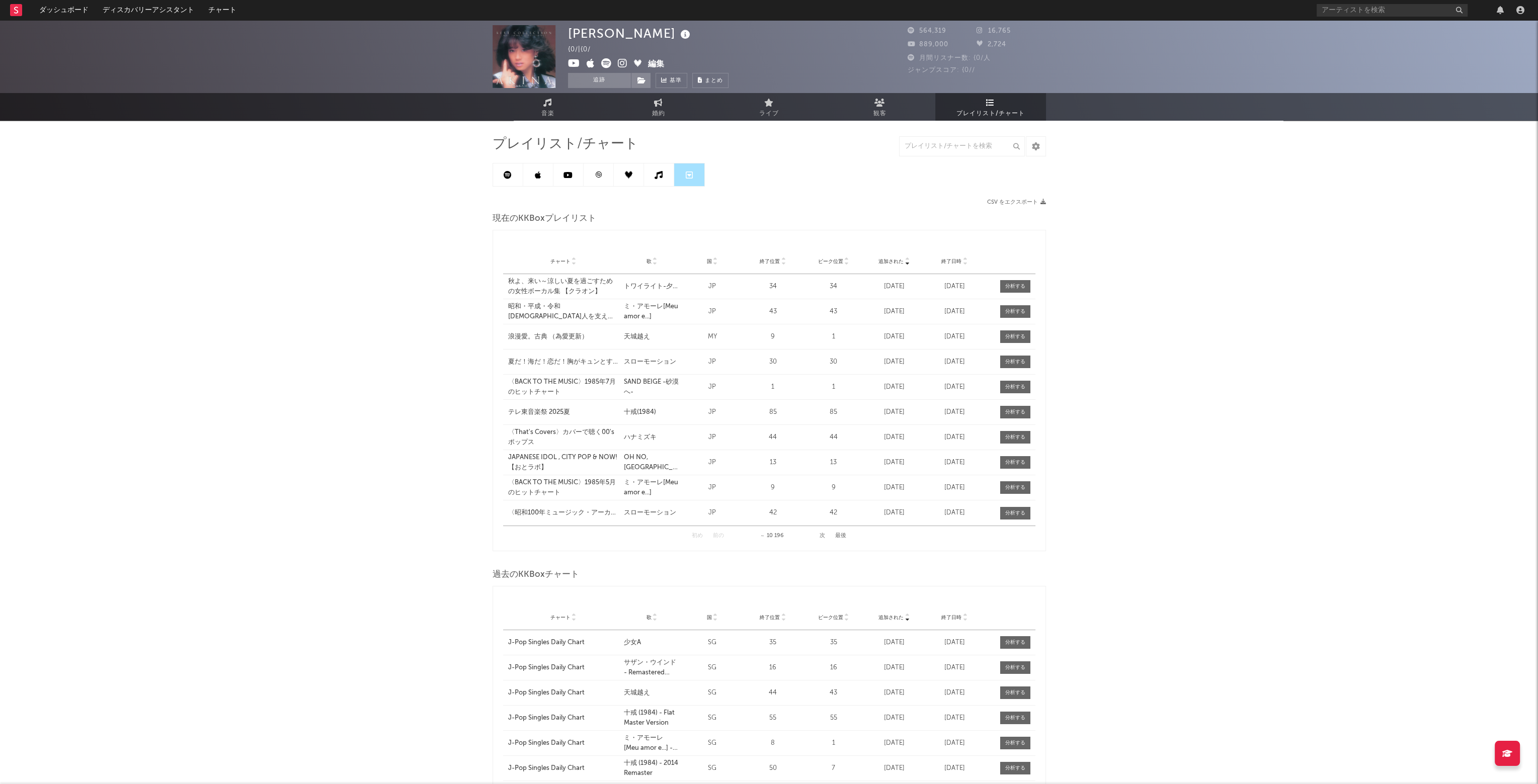
click at [506, 173] on icon at bounding box center [508, 175] width 8 height 8
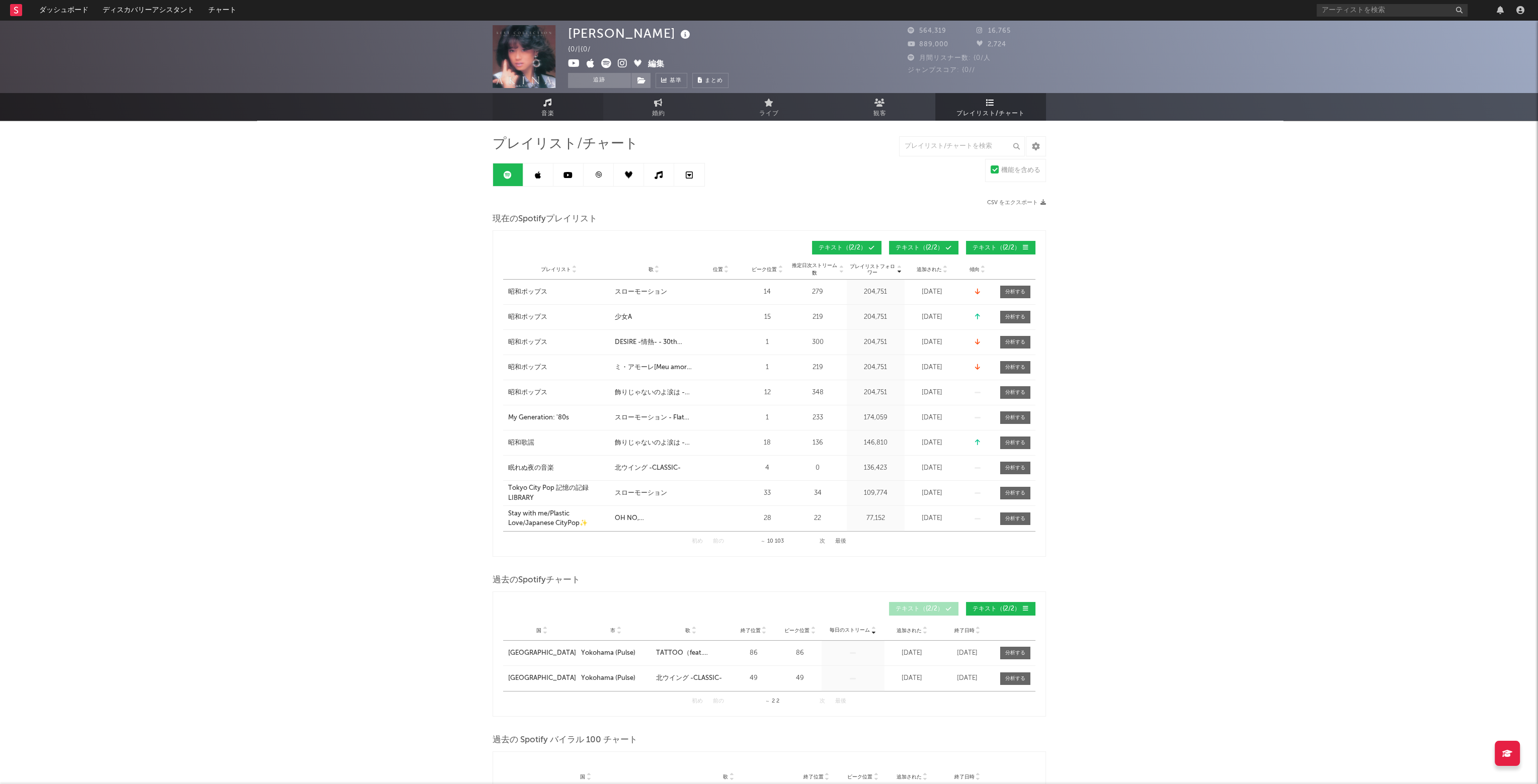
click at [549, 107] on span "音楽" at bounding box center [548, 113] width 13 height 12
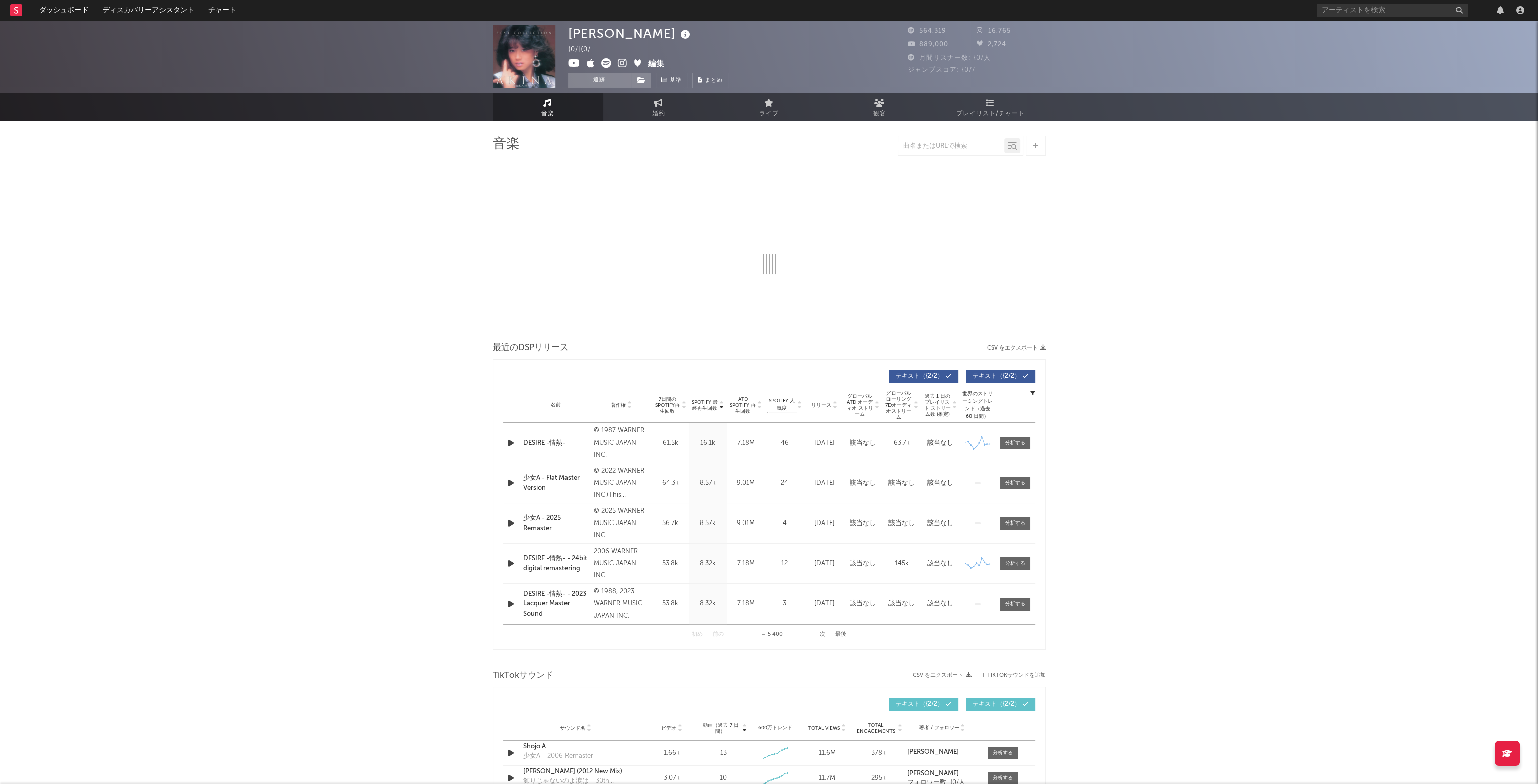
select select "6m"
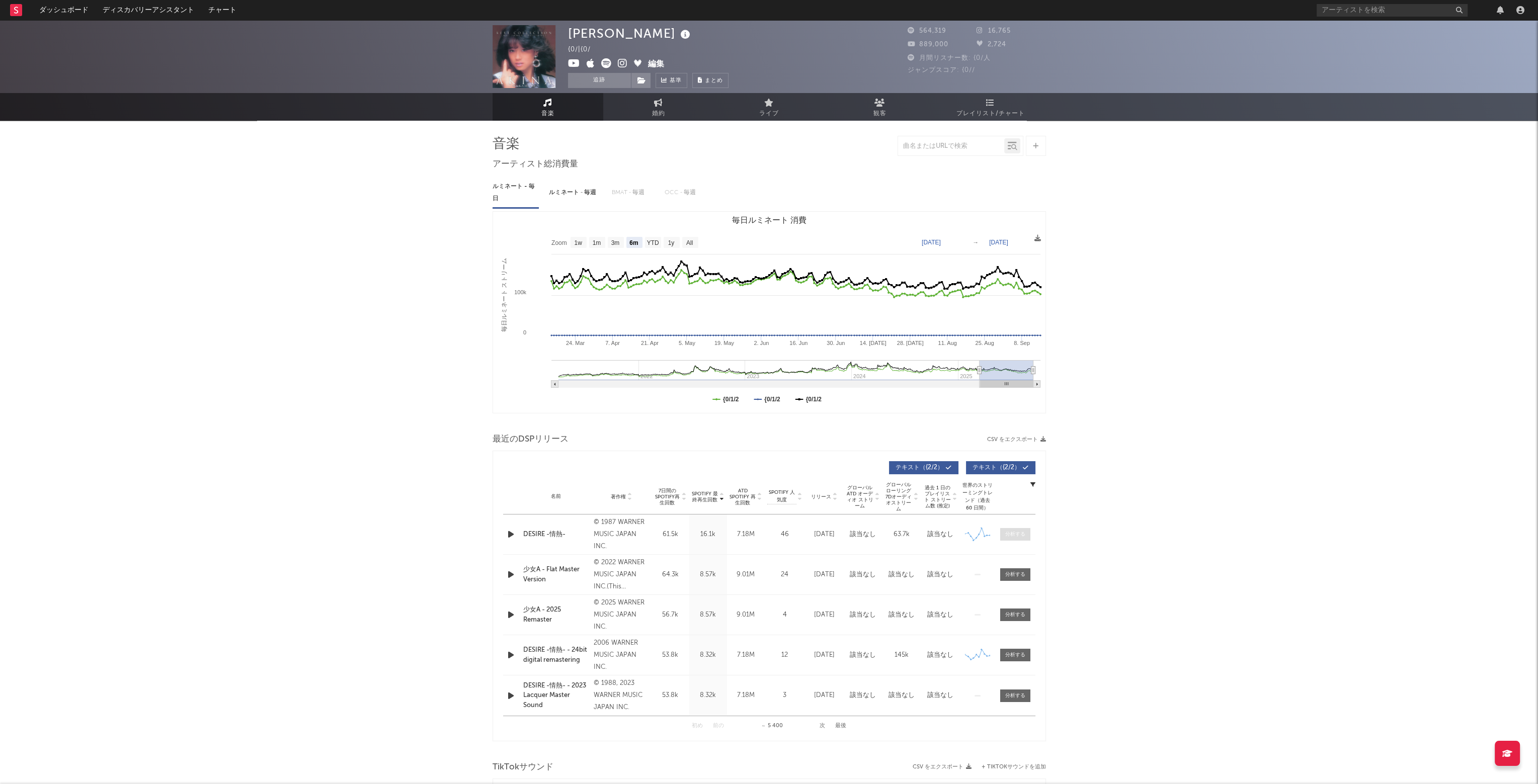
click at [1019, 534] on div at bounding box center [1015, 535] width 20 height 8
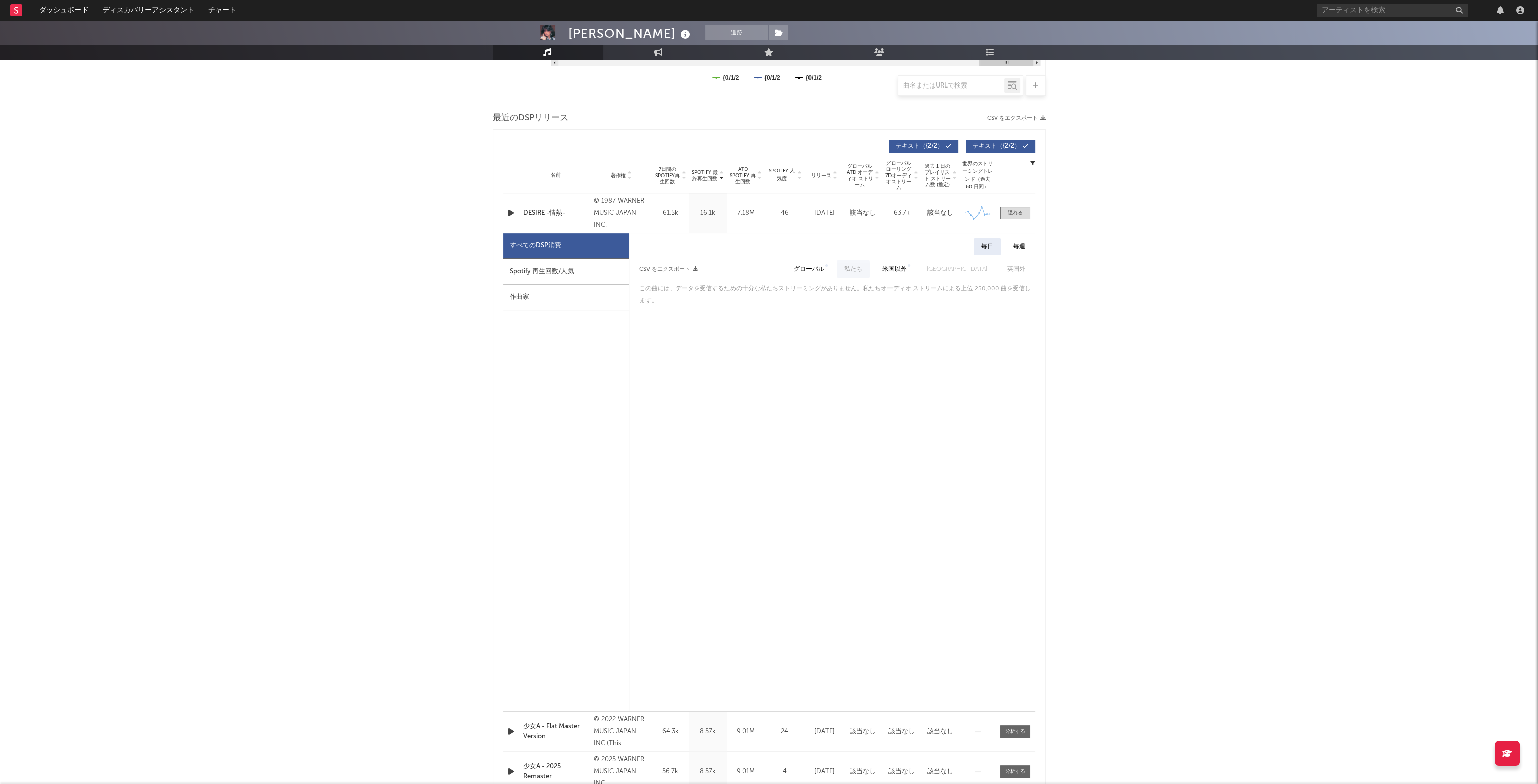
scroll to position [352, 0]
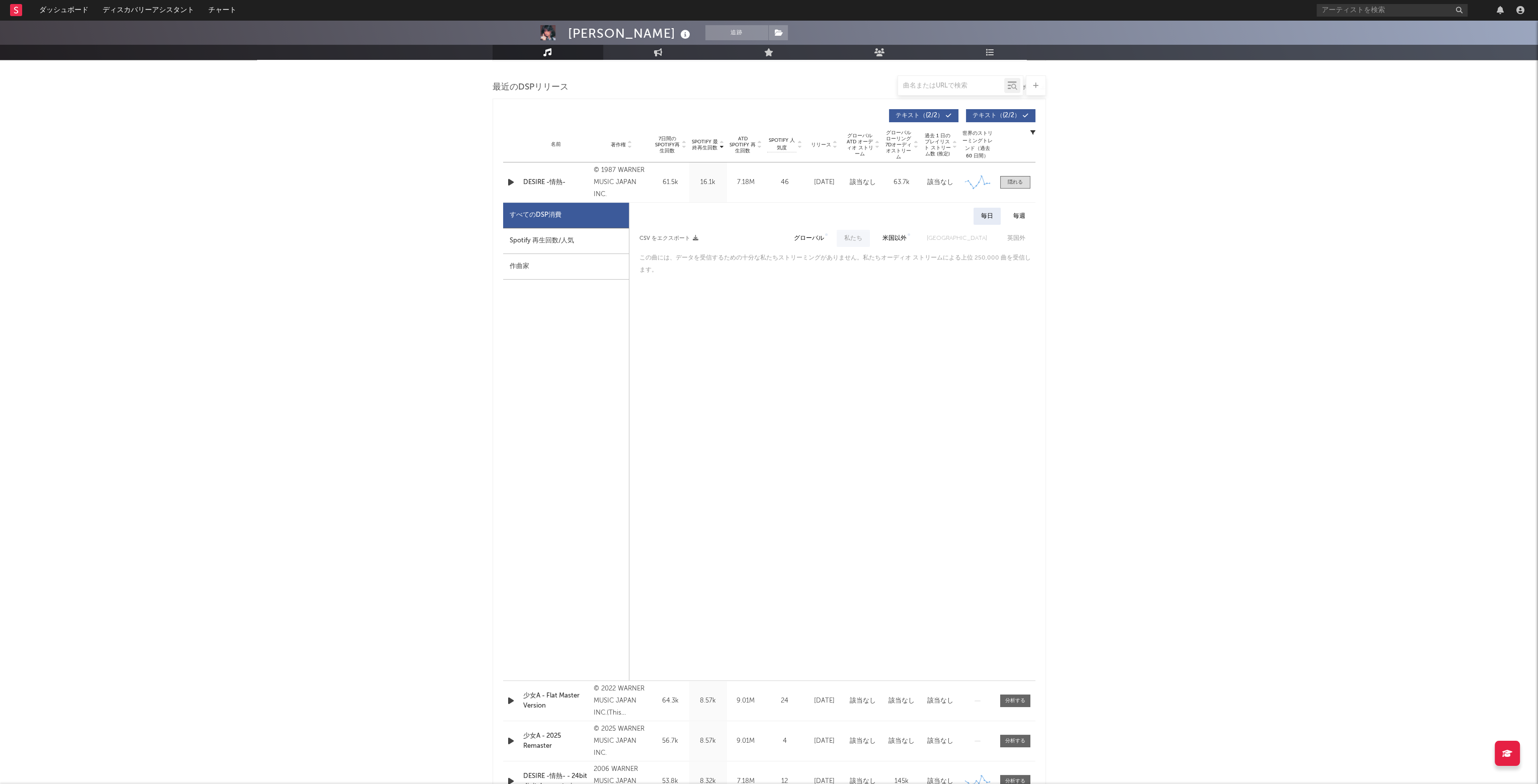
click at [569, 245] on div "Spotify 再生回数/人気" at bounding box center [565, 241] width 126 height 26
select select "6m"
select select "1w"
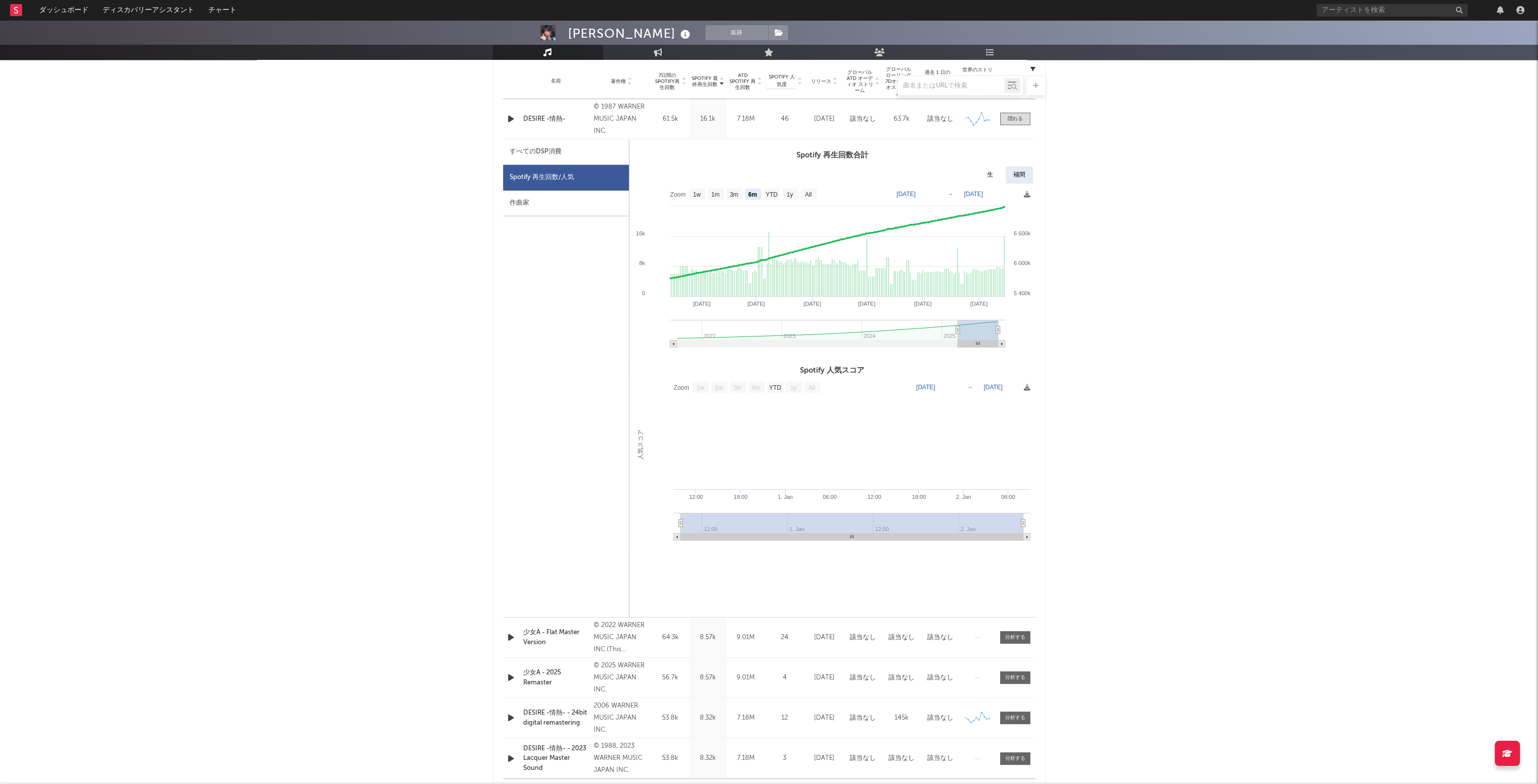
scroll to position [402, 0]
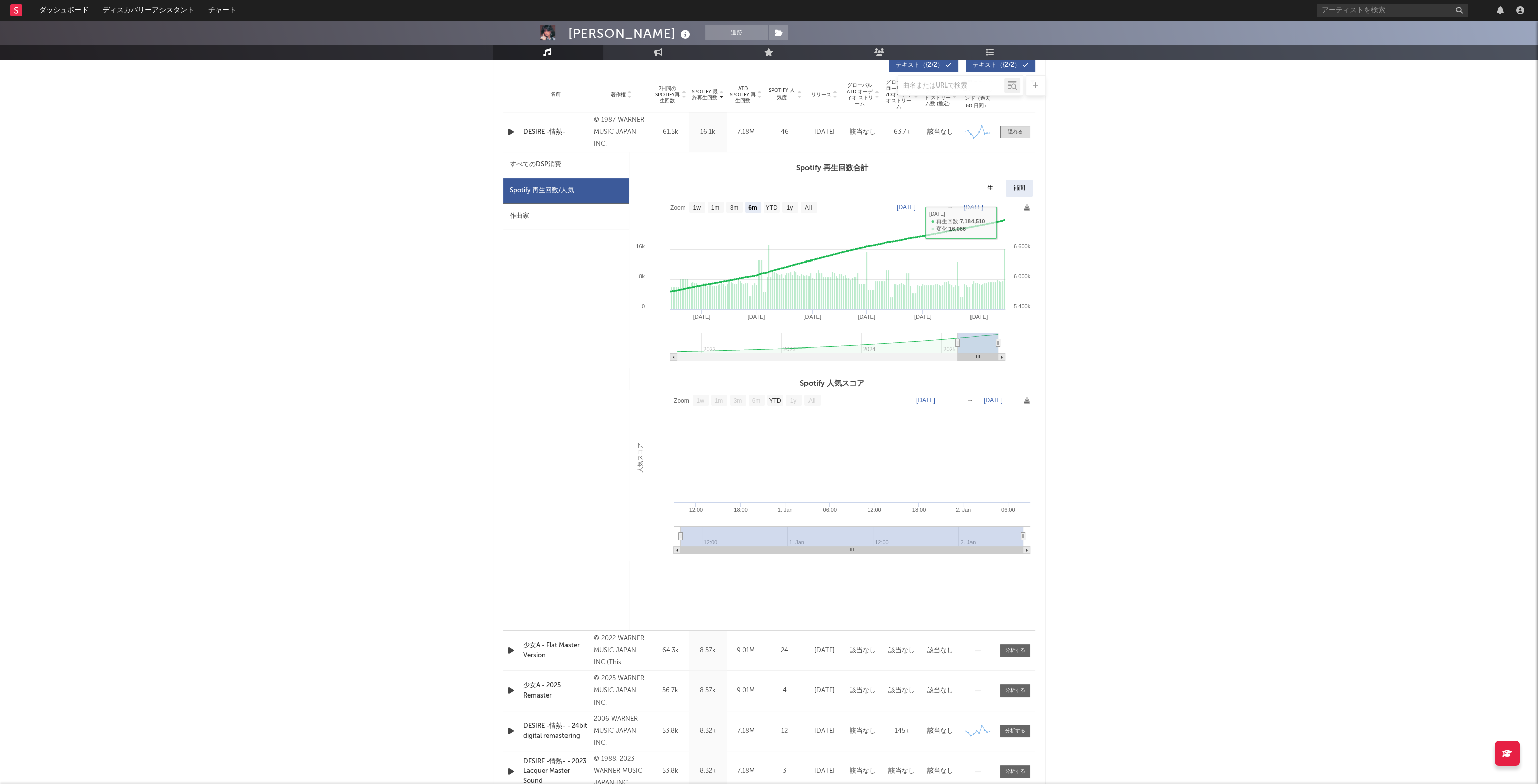
click at [1019, 192] on div "補間" at bounding box center [1020, 188] width 27 height 17
click at [1018, 185] on div "補間" at bounding box center [1020, 188] width 27 height 17
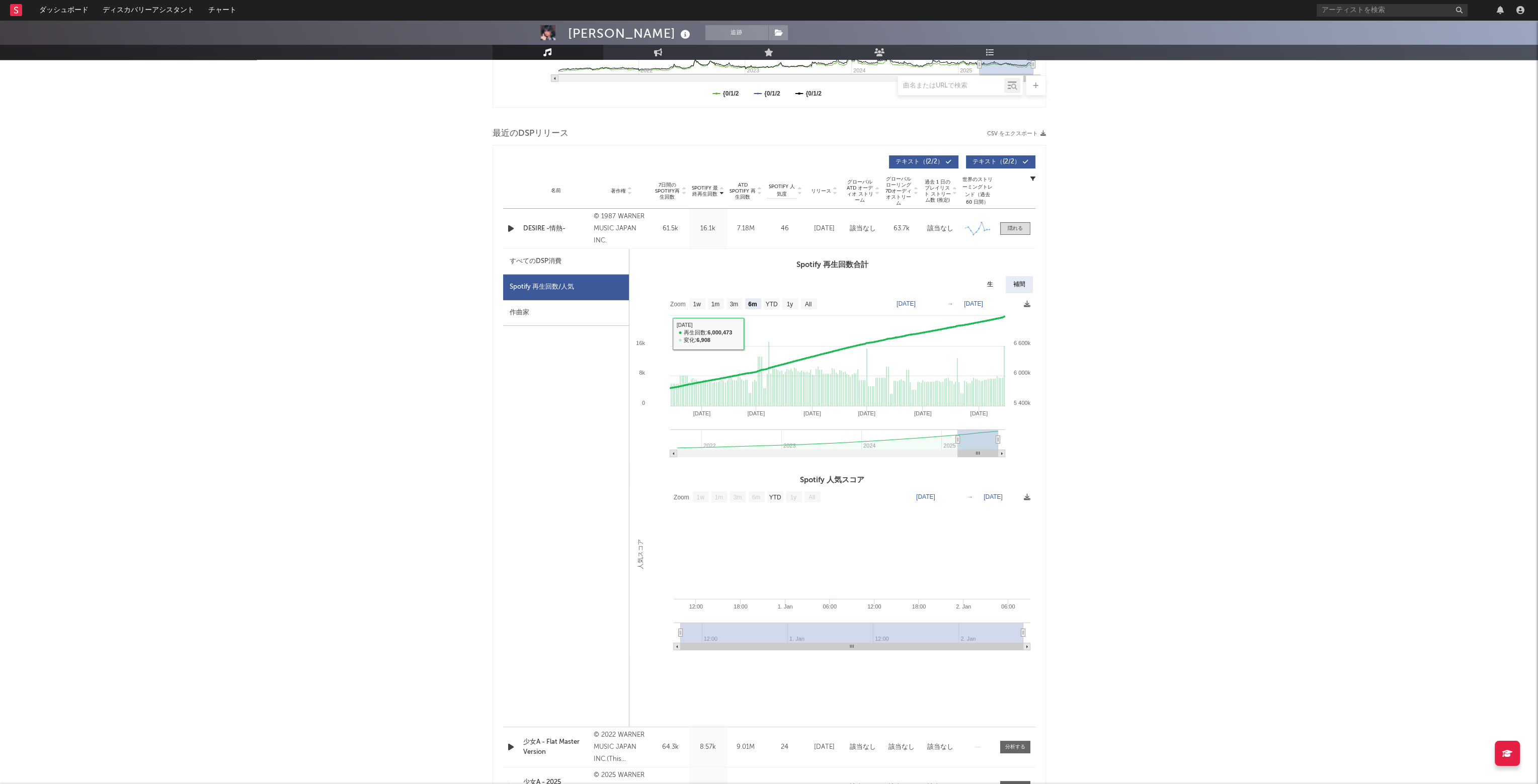
scroll to position [302, 0]
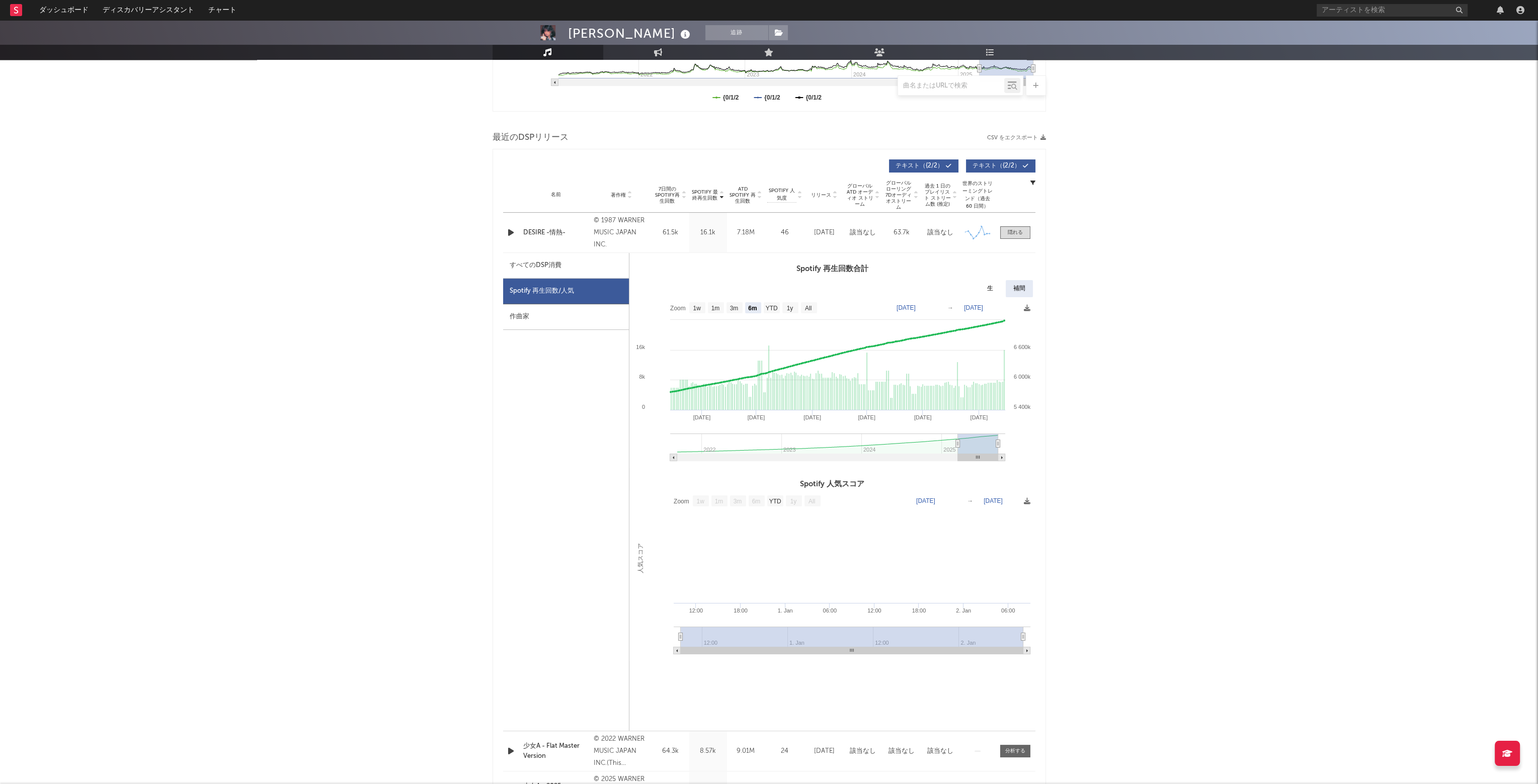
click at [550, 321] on div "作曲家" at bounding box center [565, 317] width 126 height 26
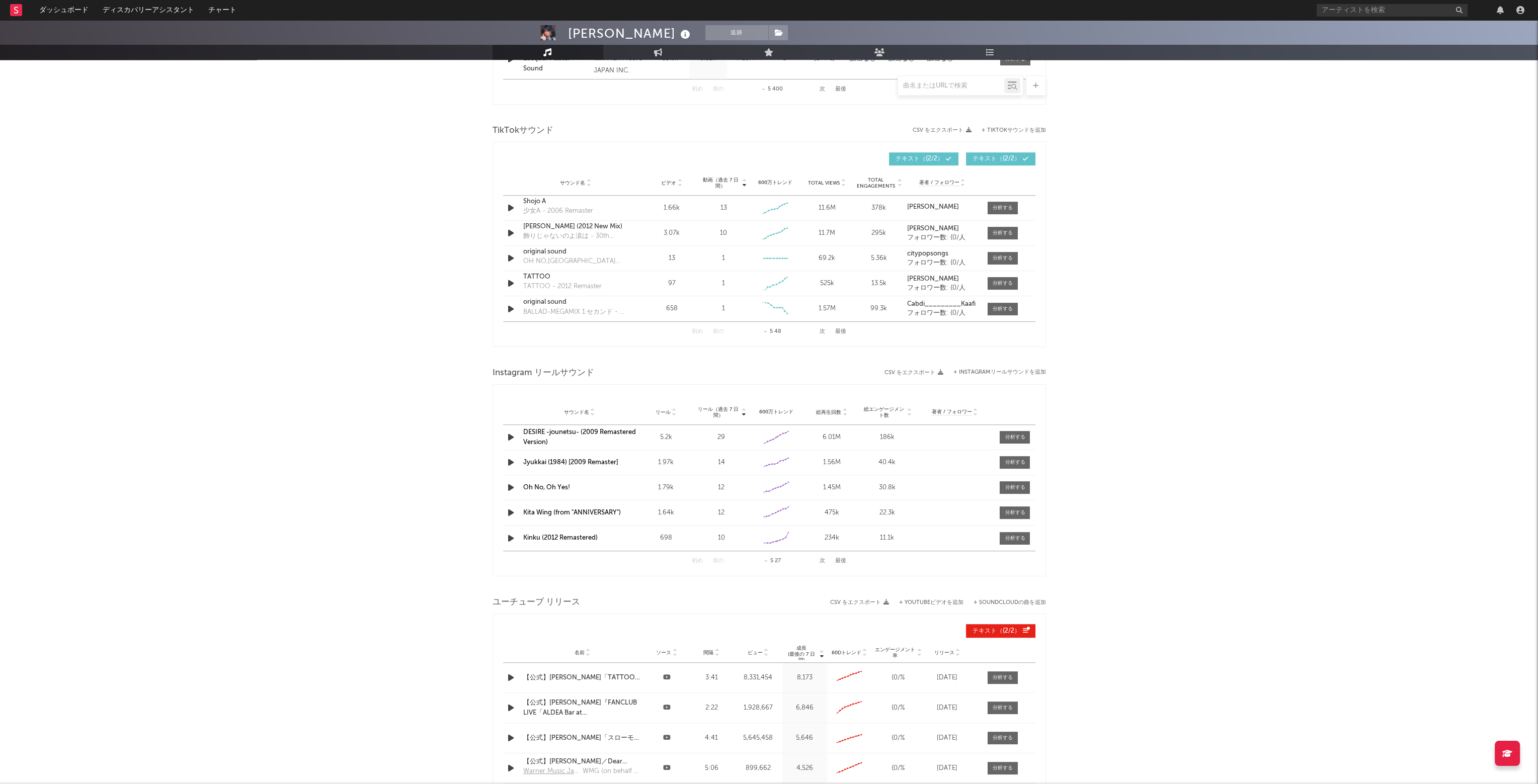
scroll to position [1094, 0]
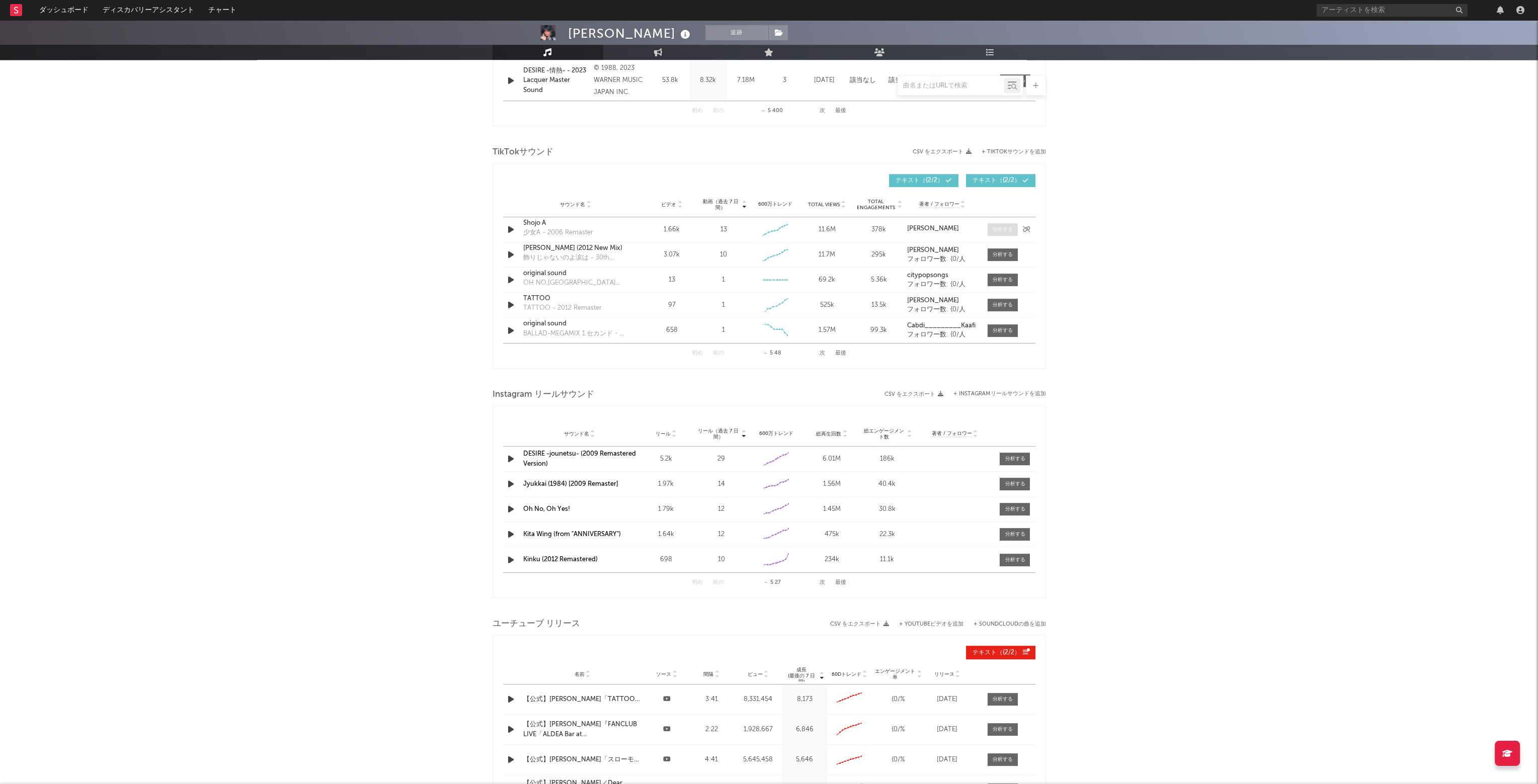
click at [997, 229] on div at bounding box center [1002, 229] width 20 height 8
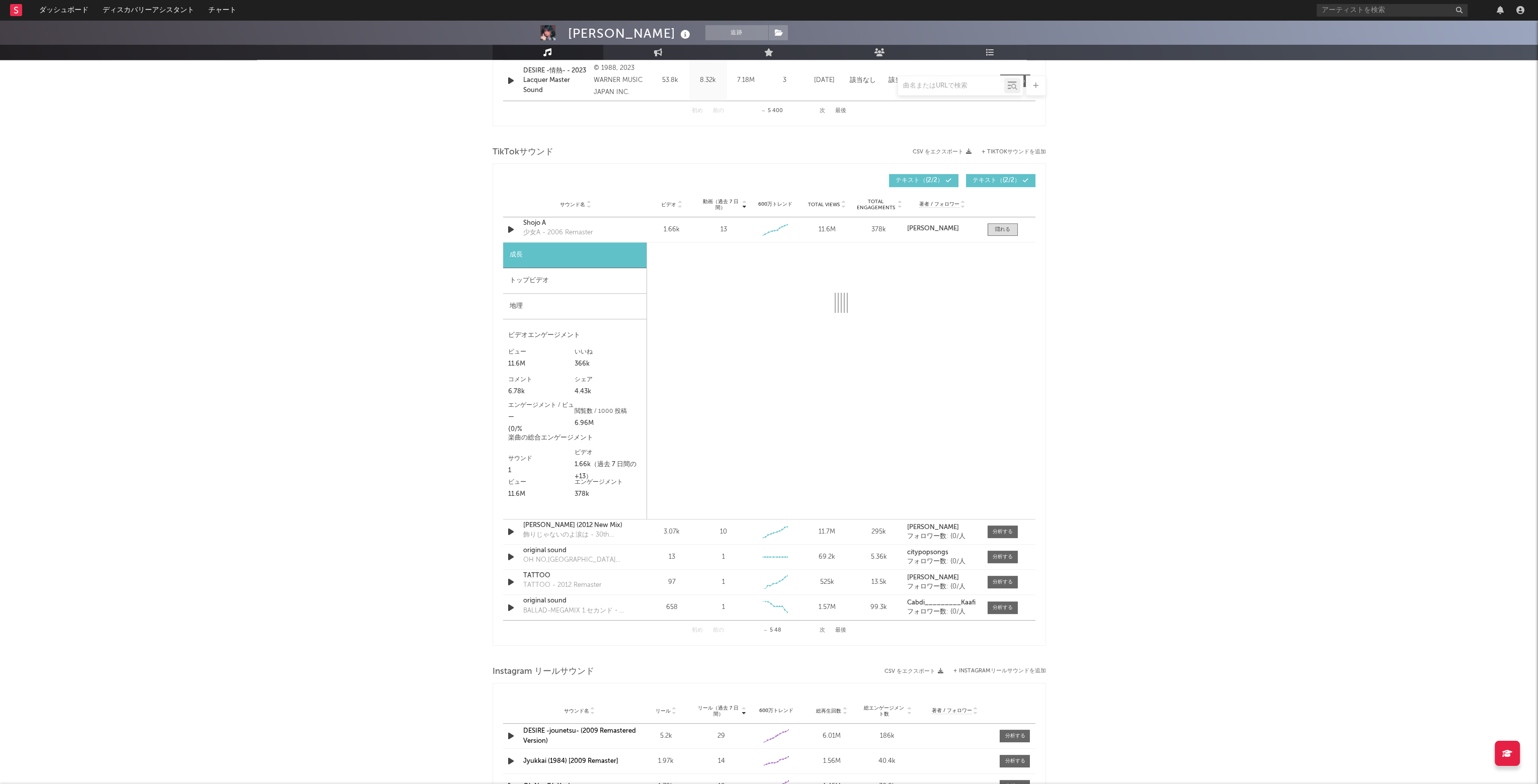
select select "6m"
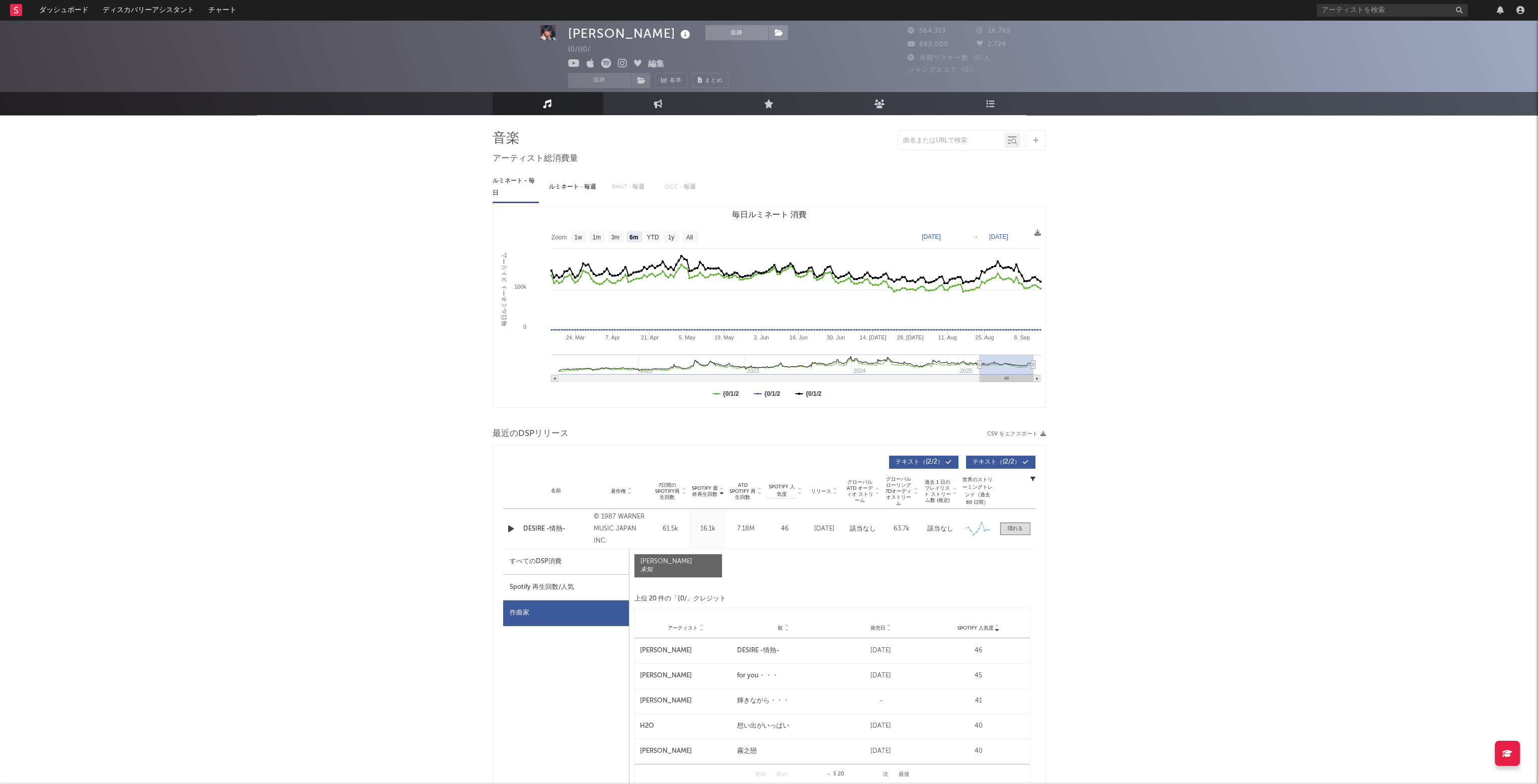
scroll to position [0, 0]
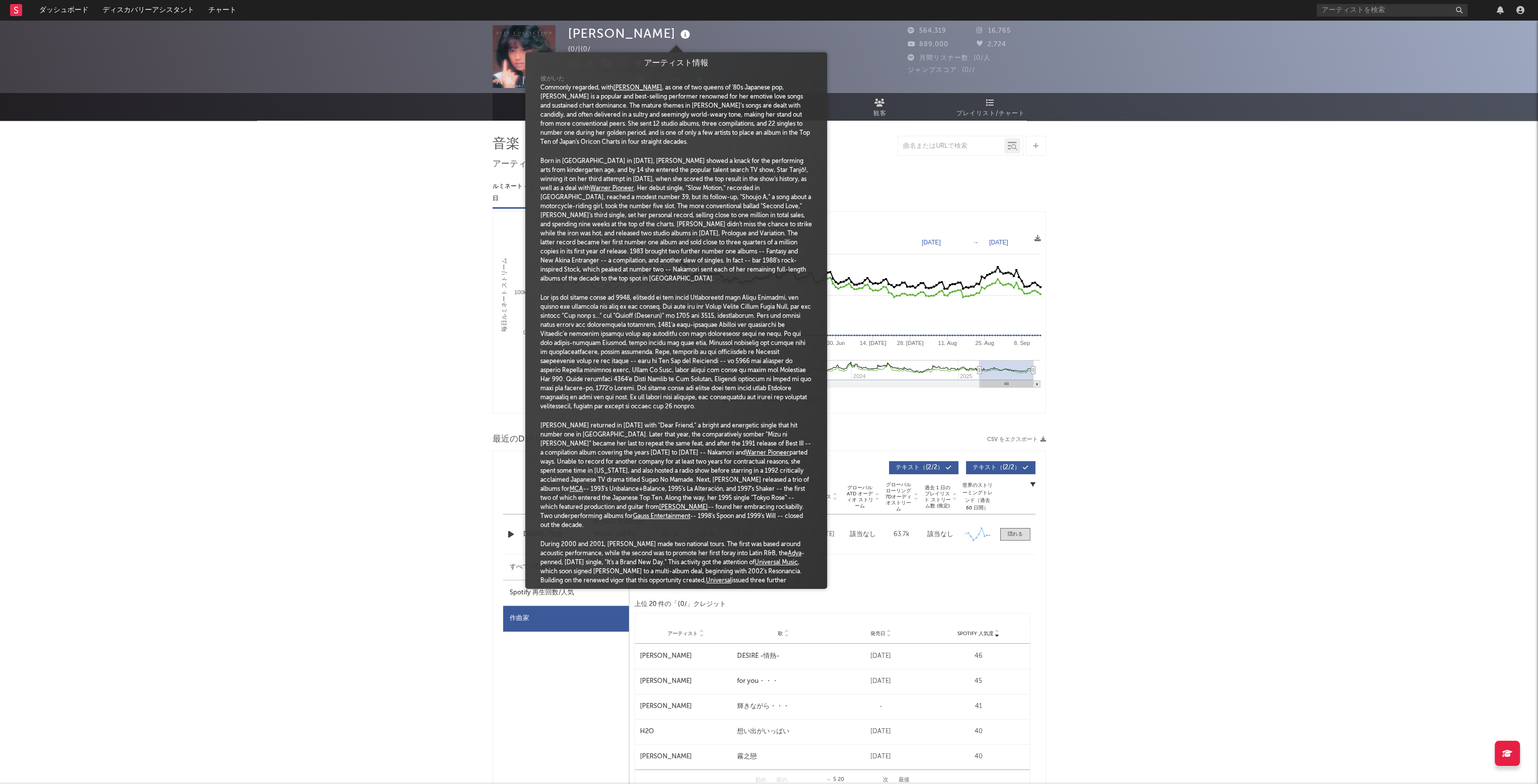
click at [679, 35] on icon at bounding box center [685, 35] width 14 height 14
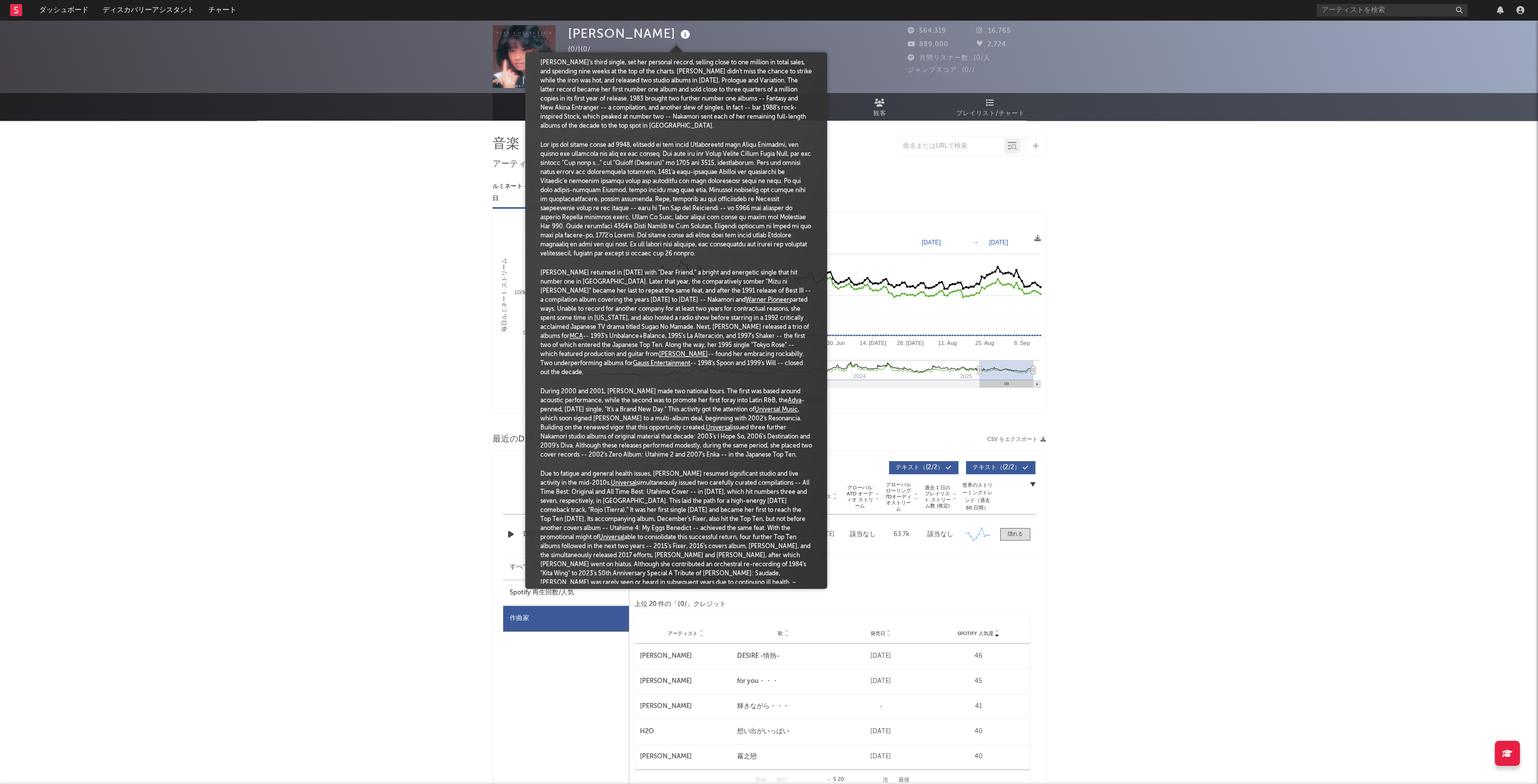
scroll to position [166, 0]
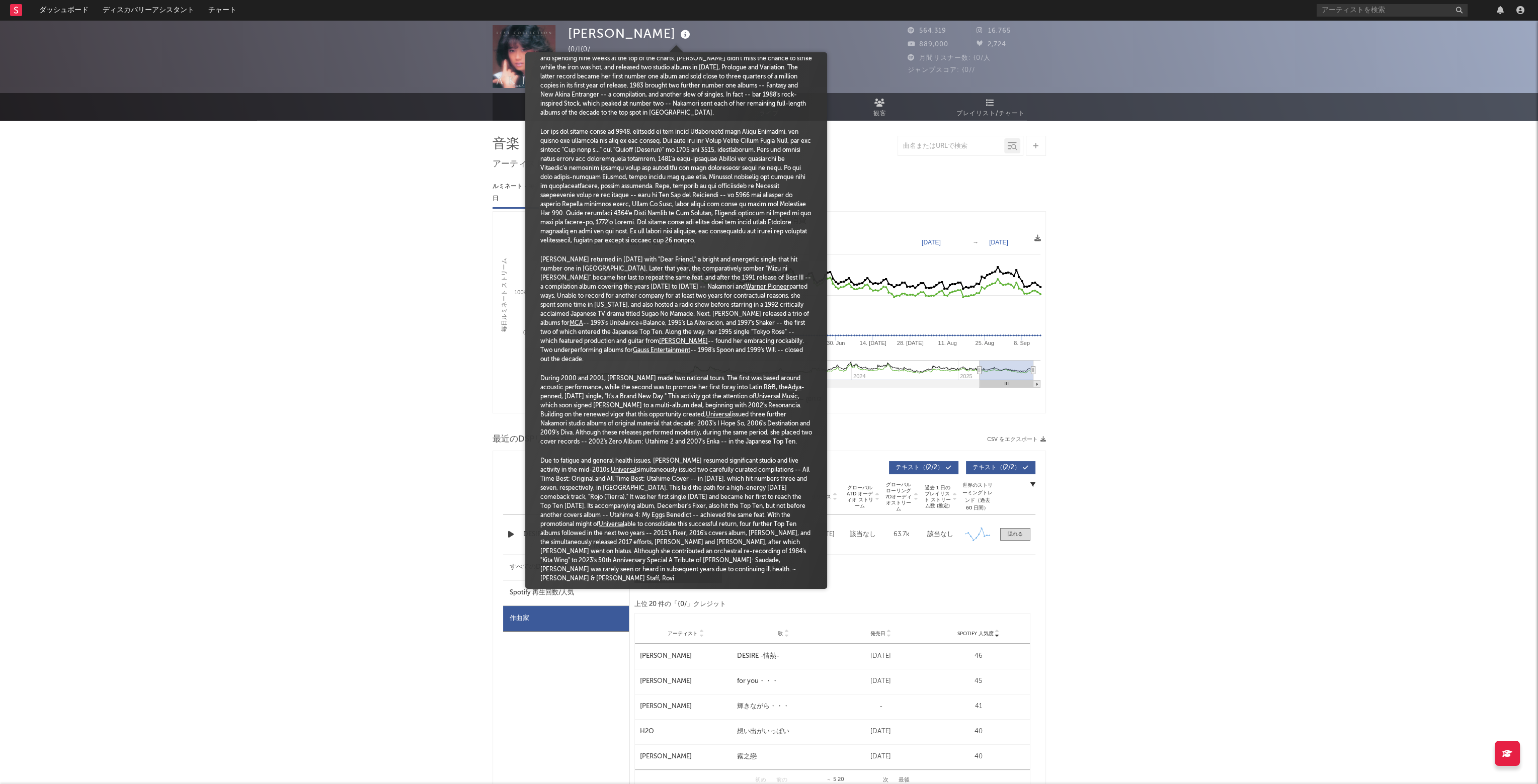
click at [662, 206] on div at bounding box center [676, 186] width 272 height 118
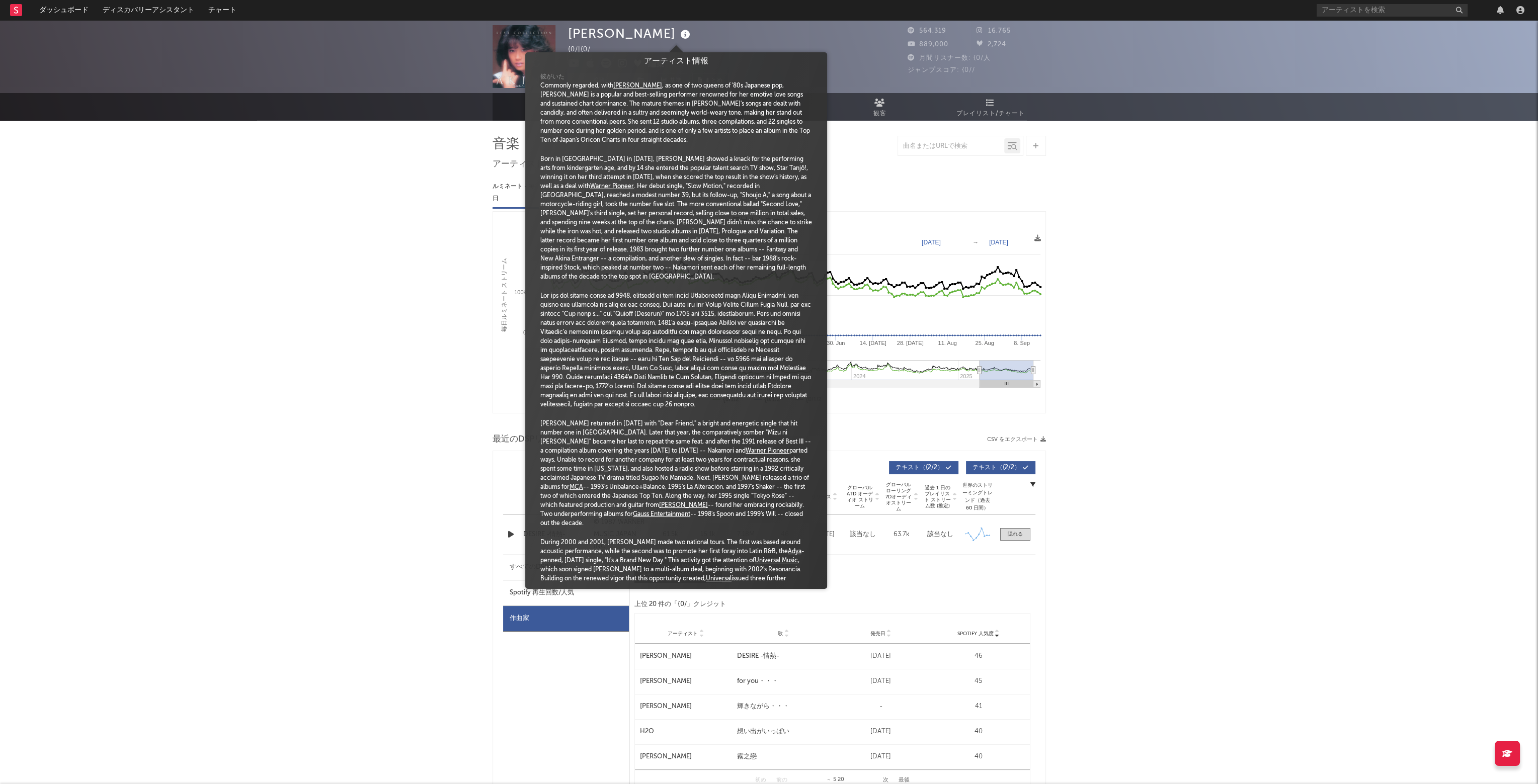
scroll to position [0, 0]
drag, startPoint x: 541, startPoint y: 83, endPoint x: 549, endPoint y: 95, distance: 14.4
click at [549, 95] on div "Commonly regarded, with [PERSON_NAME] , as one of two queens of '80s Japanese p…" at bounding box center [676, 115] width 272 height 63
drag, startPoint x: 579, startPoint y: 78, endPoint x: 588, endPoint y: 114, distance: 37.1
click at [588, 114] on div "彼がいた Commonly regarded, with Seiko Matsuda , as one of two queens of '80s Japan…" at bounding box center [676, 414] width 287 height 690
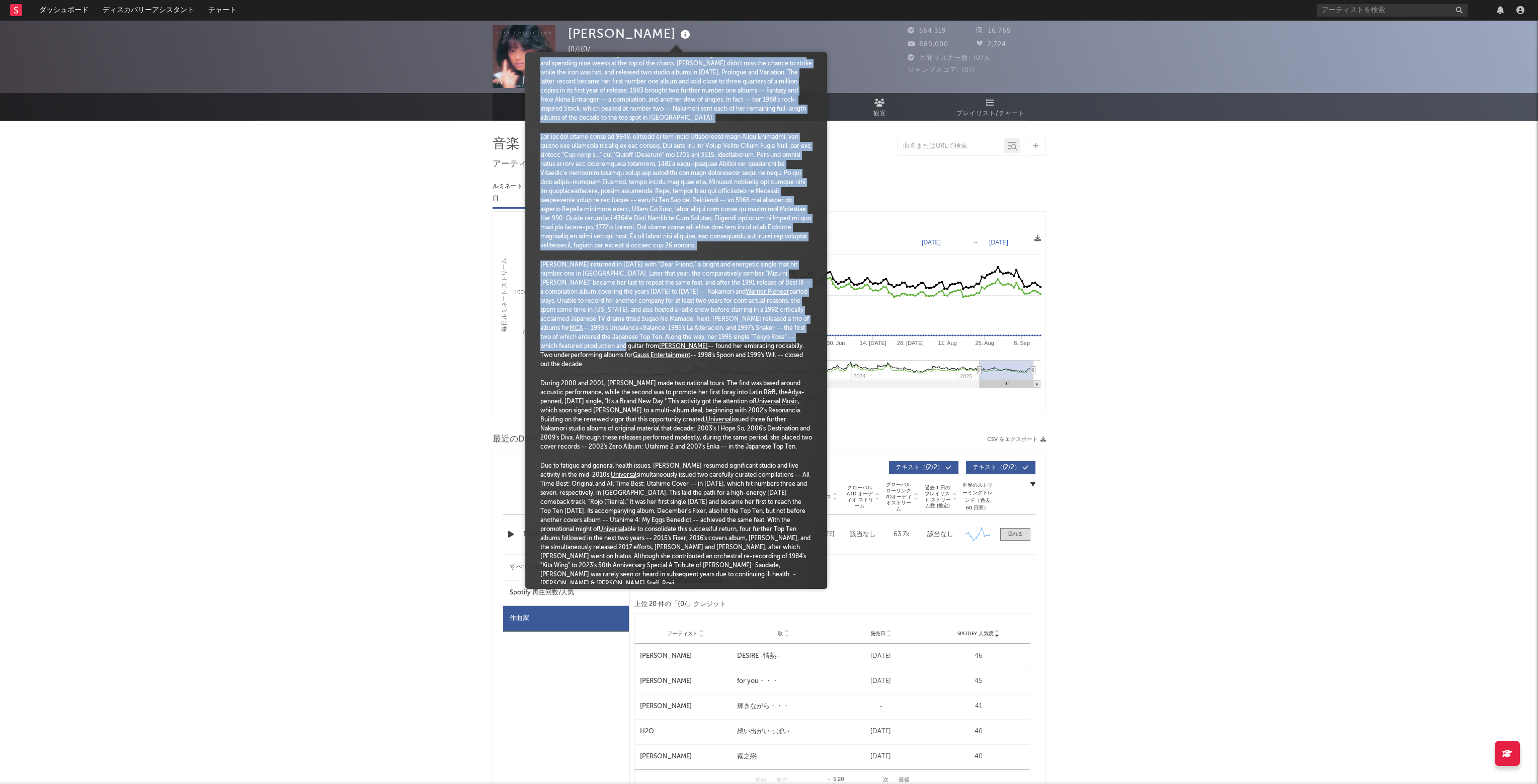
scroll to position [166, 0]
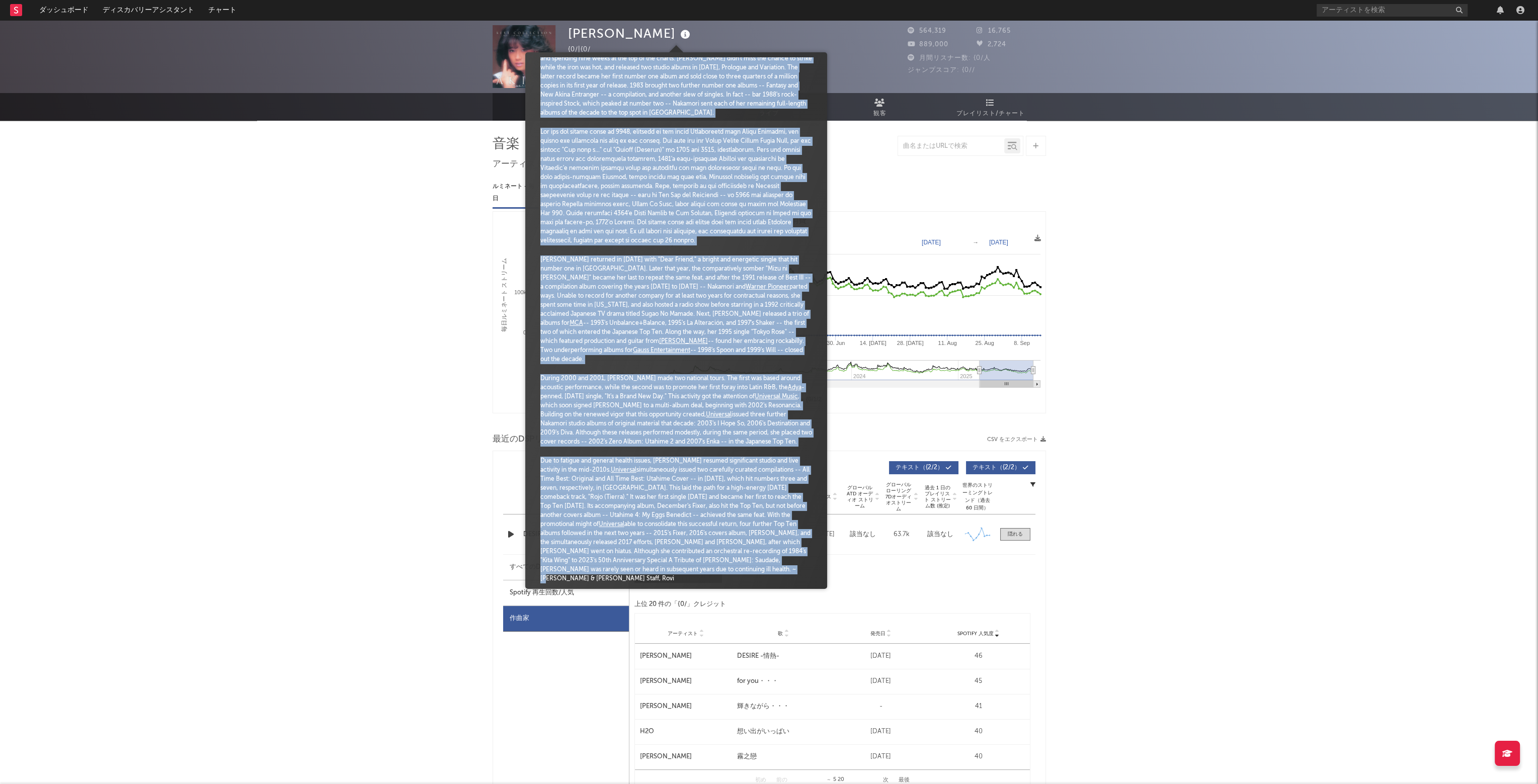
drag, startPoint x: 540, startPoint y: 76, endPoint x: 790, endPoint y: 573, distance: 556.3
click at [790, 573] on div "彼がいた Commonly regarded, with Seiko Matsuda , as one of two queens of '80s Japan…" at bounding box center [676, 248] width 287 height 690
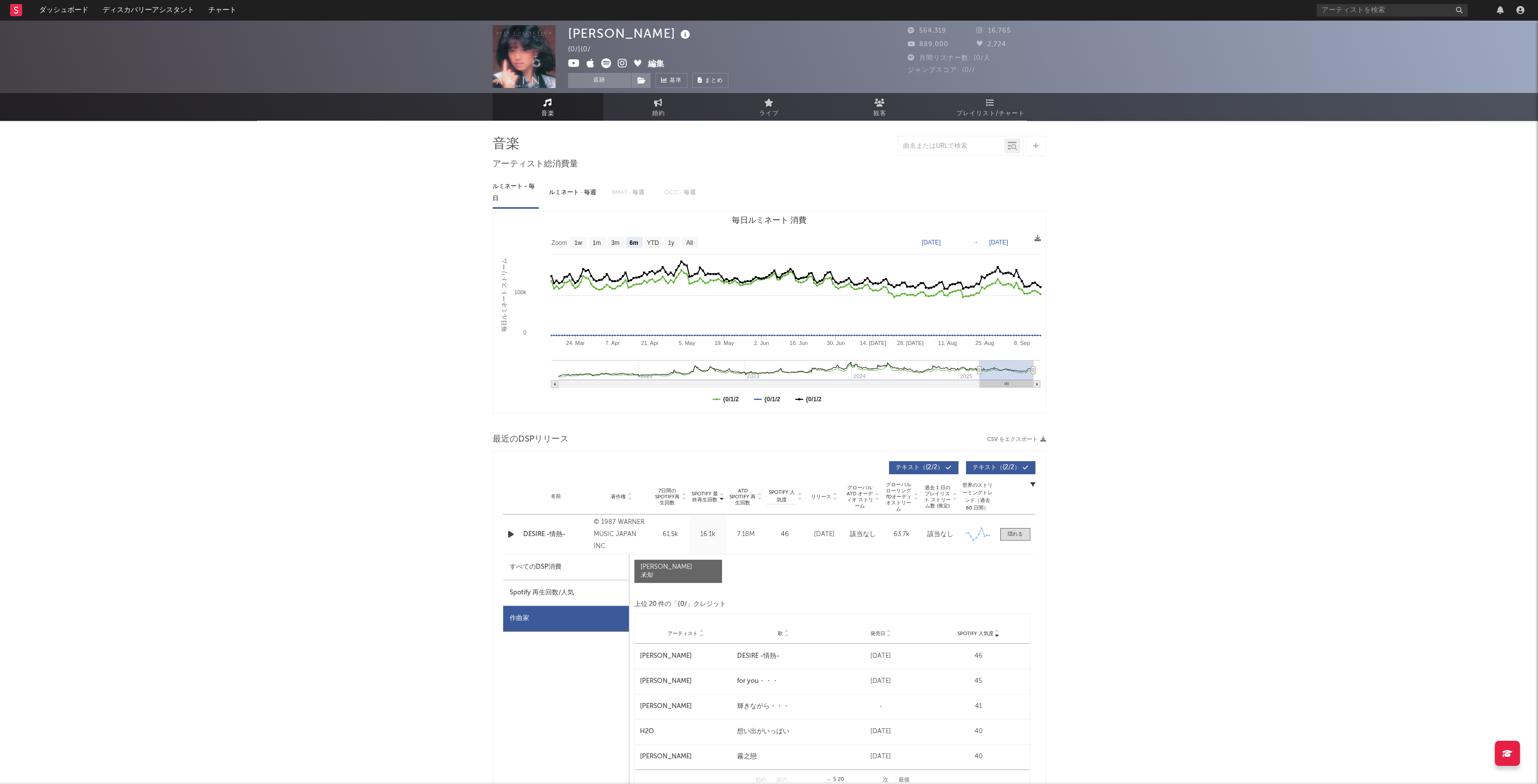
click at [710, 81] on span "まとめ" at bounding box center [713, 81] width 18 height 6
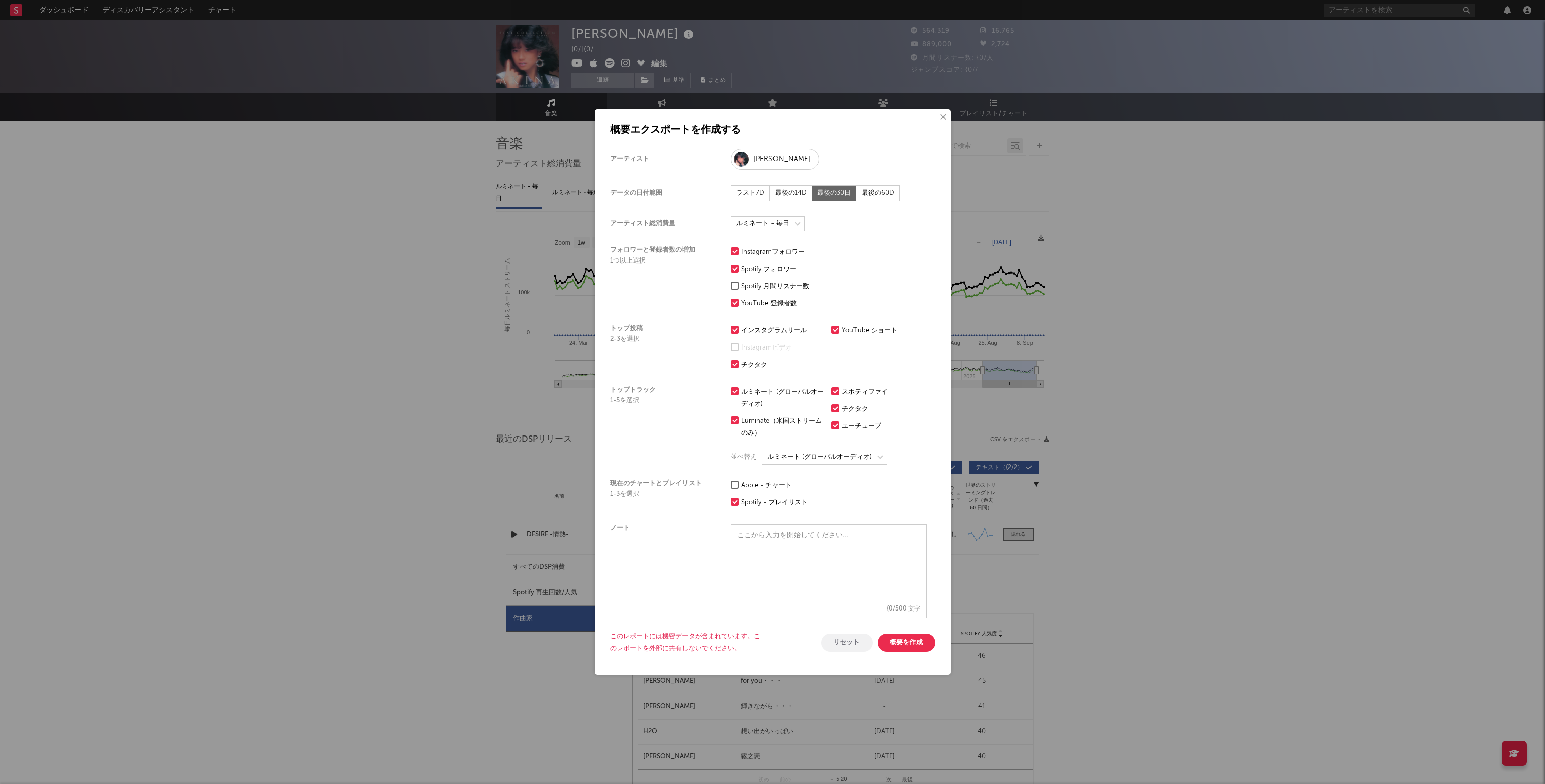
click at [943, 118] on button "×" at bounding box center [943, 117] width 12 height 12
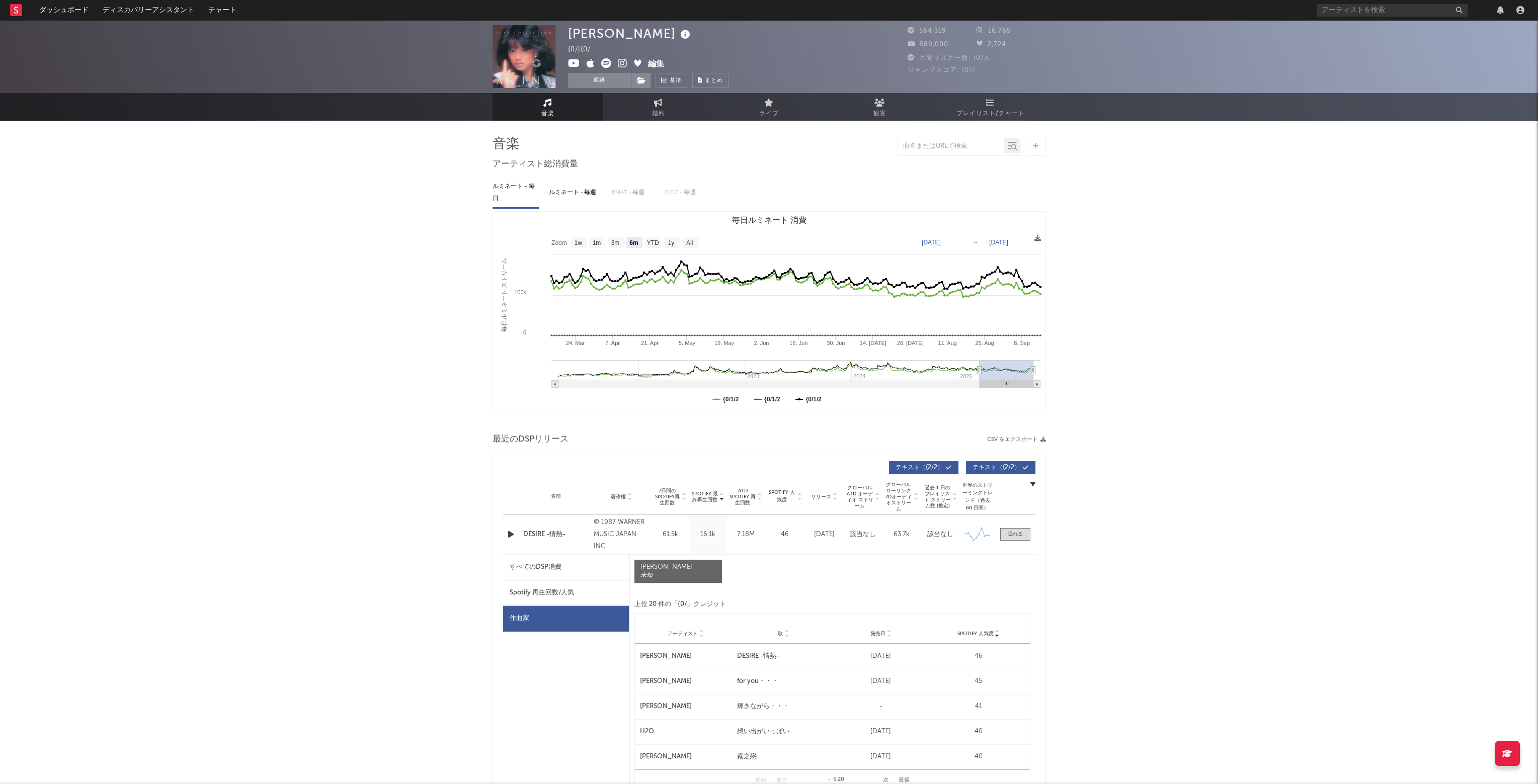
click at [517, 59] on img at bounding box center [524, 57] width 63 height 63
click at [1518, 8] on icon "button" at bounding box center [1521, 10] width 8 height 8
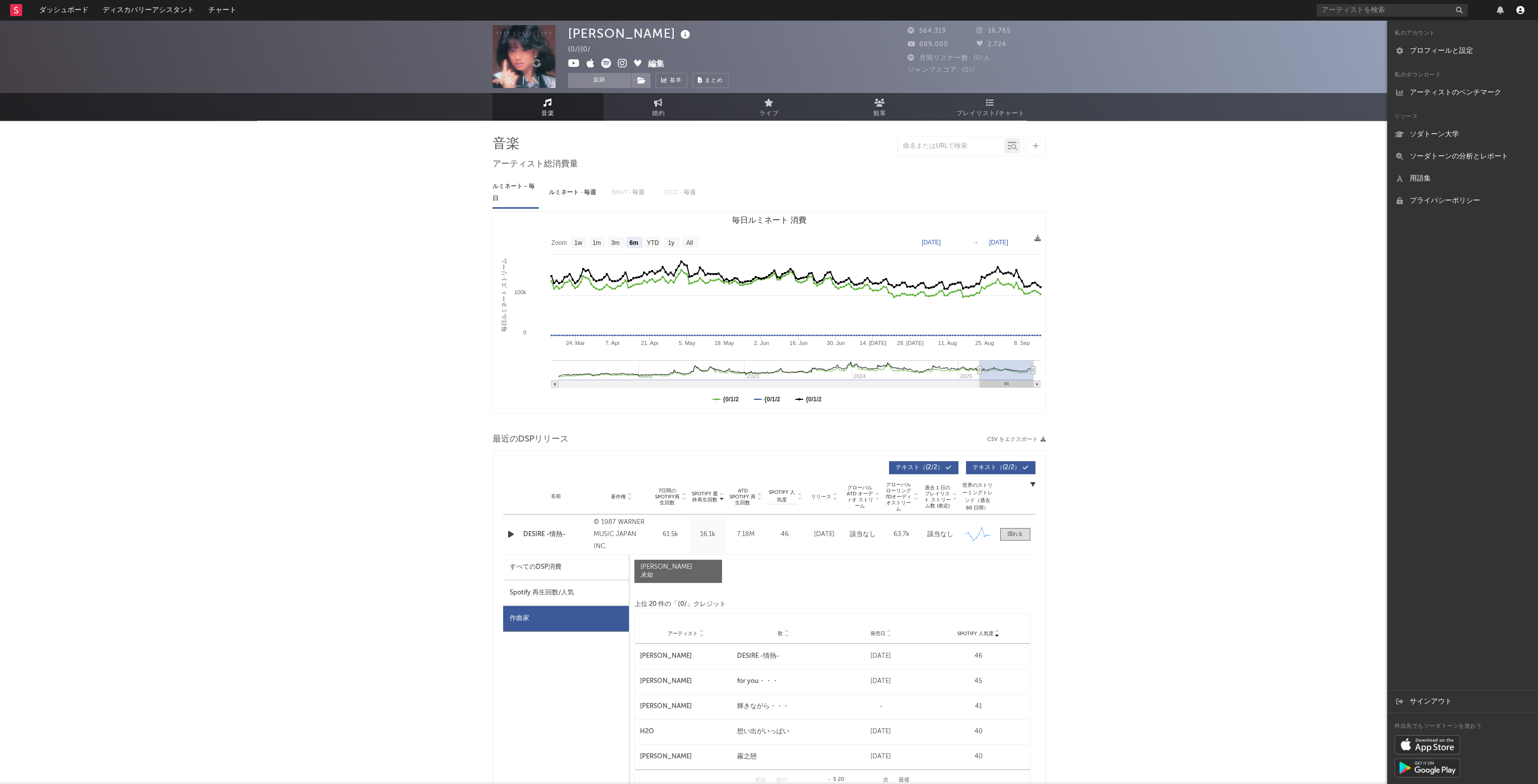
click at [1518, 7] on icon "button" at bounding box center [1521, 10] width 8 height 8
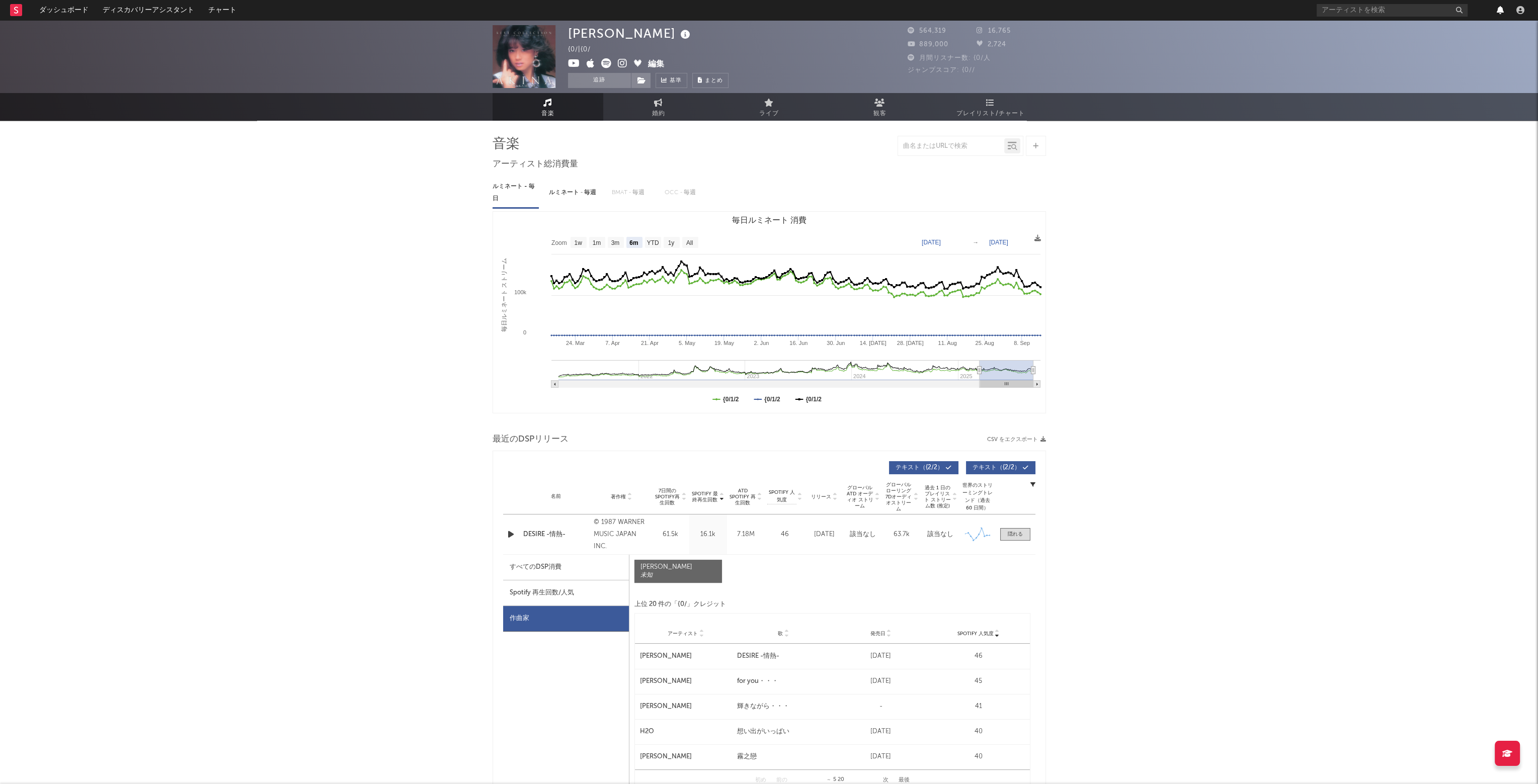
click at [1500, 10] on icon "button" at bounding box center [1500, 10] width 7 height 8
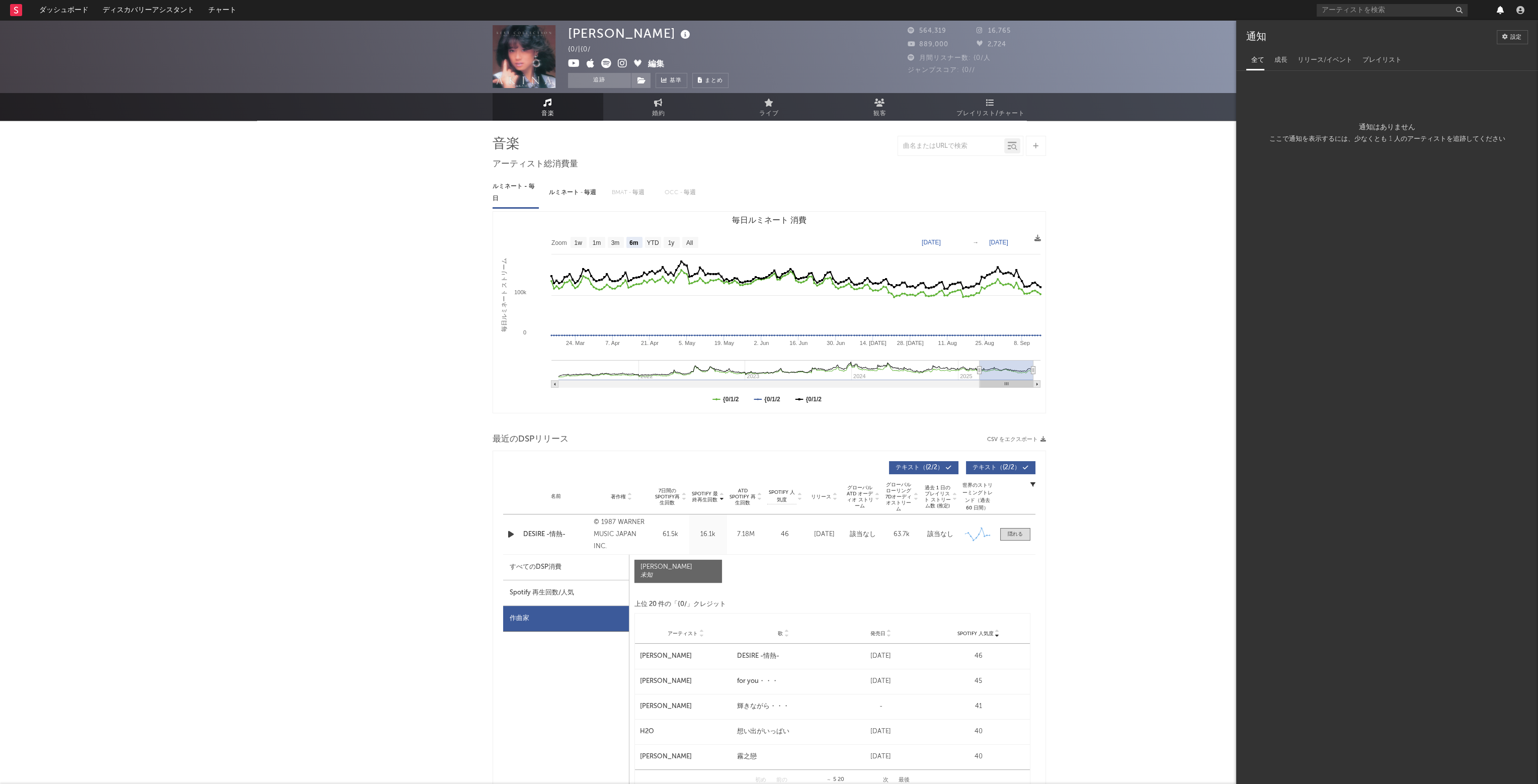
click at [1500, 10] on icon "button" at bounding box center [1500, 10] width 7 height 8
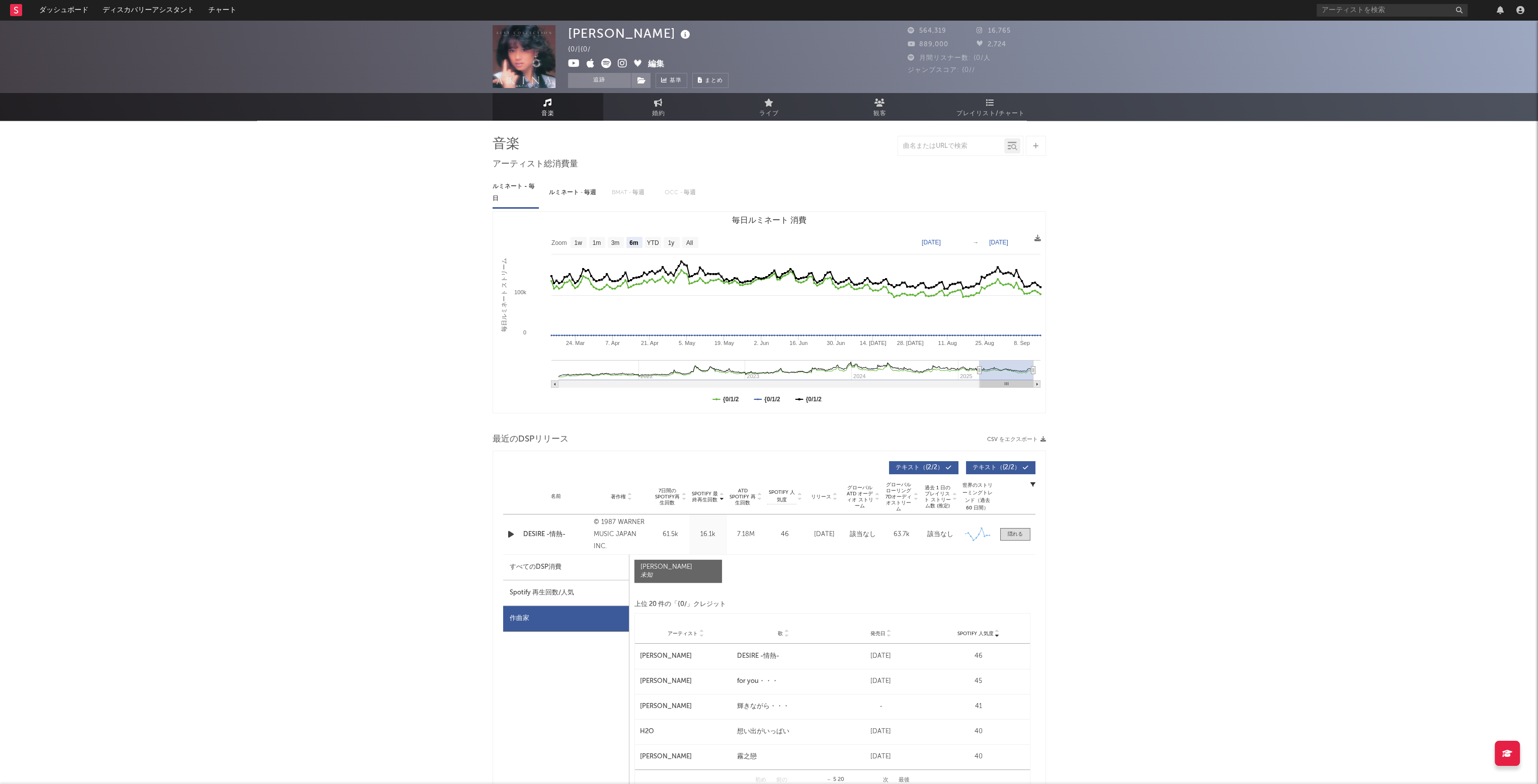
click at [10, 12] on rect at bounding box center [15, 10] width 12 height 12
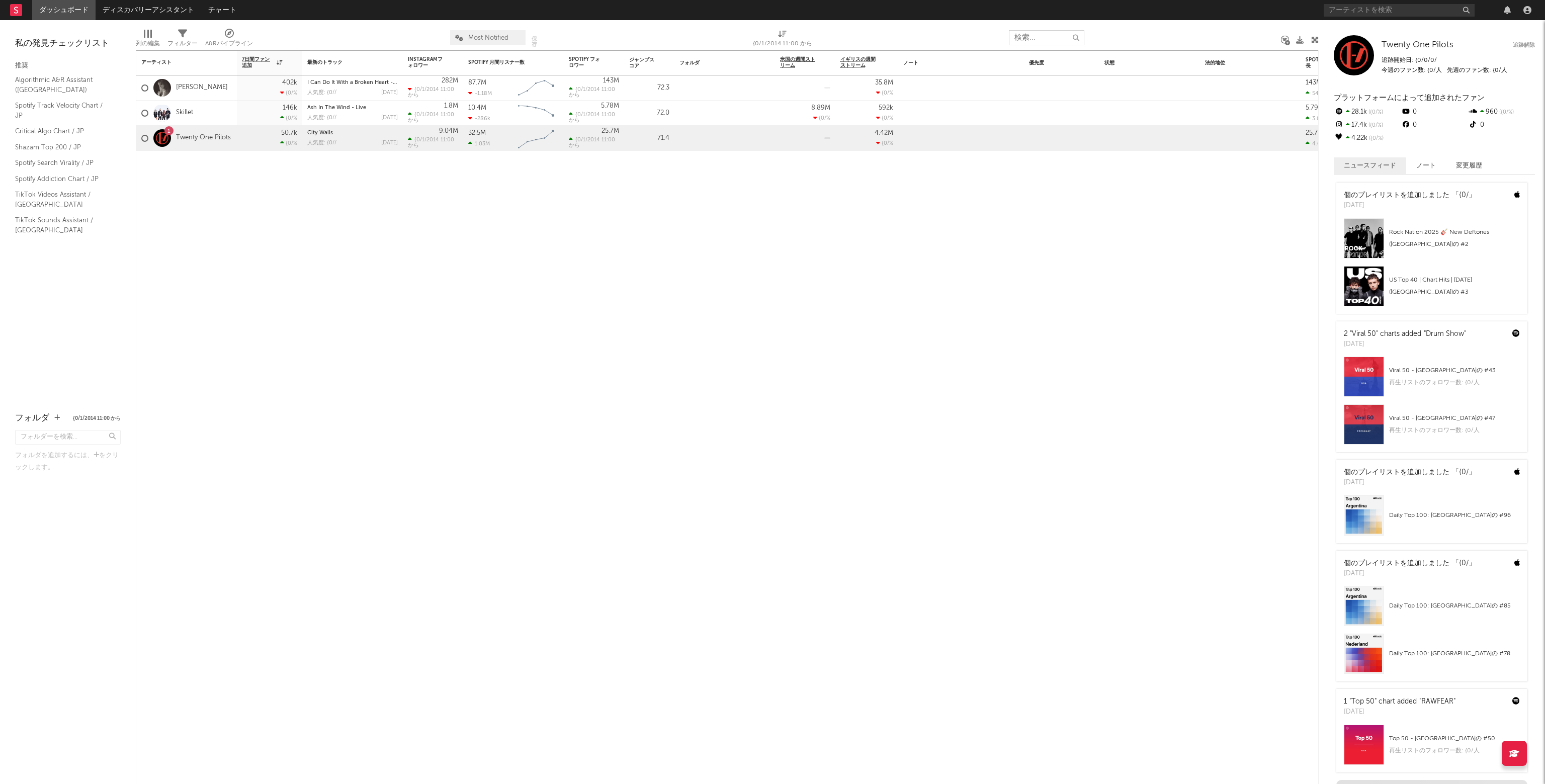
click at [1023, 39] on input "text" at bounding box center [1047, 37] width 76 height 15
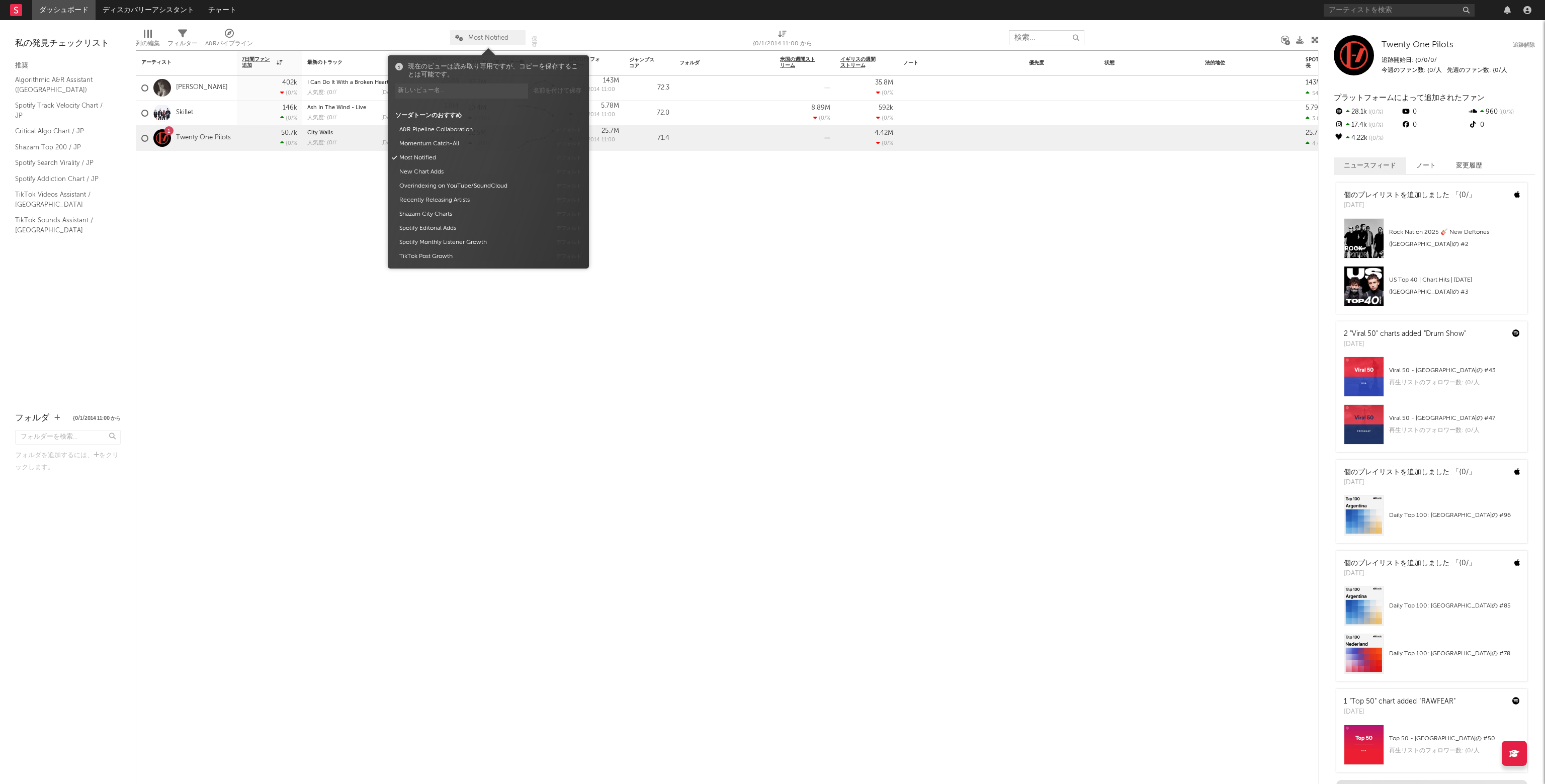
click at [483, 36] on span "Most Notified" at bounding box center [488, 37] width 40 height 7
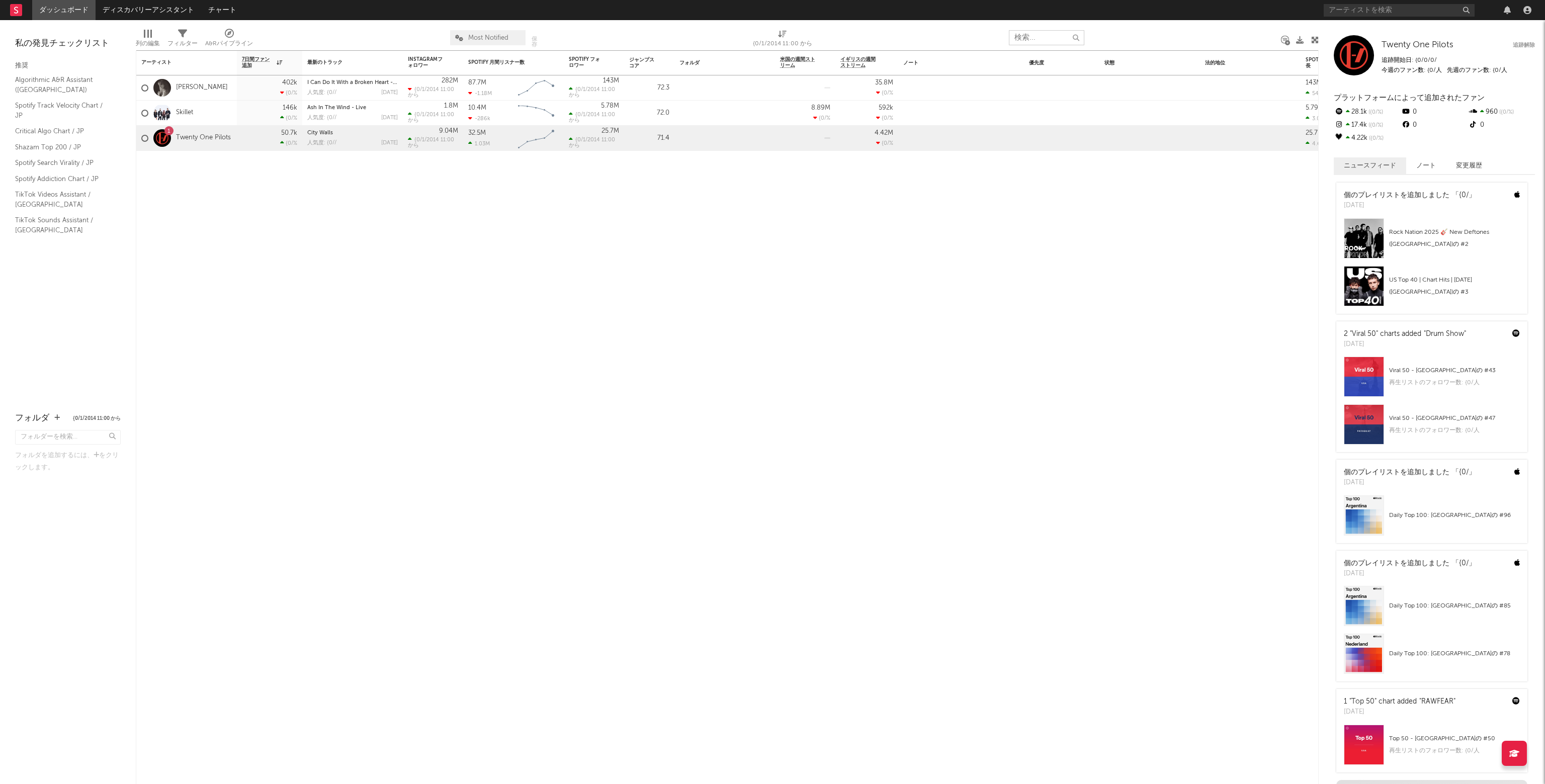
click at [483, 36] on span "Most Notified" at bounding box center [488, 37] width 40 height 7
click at [1033, 41] on input "text" at bounding box center [1047, 37] width 76 height 15
click at [1033, 37] on input "text" at bounding box center [1047, 37] width 76 height 15
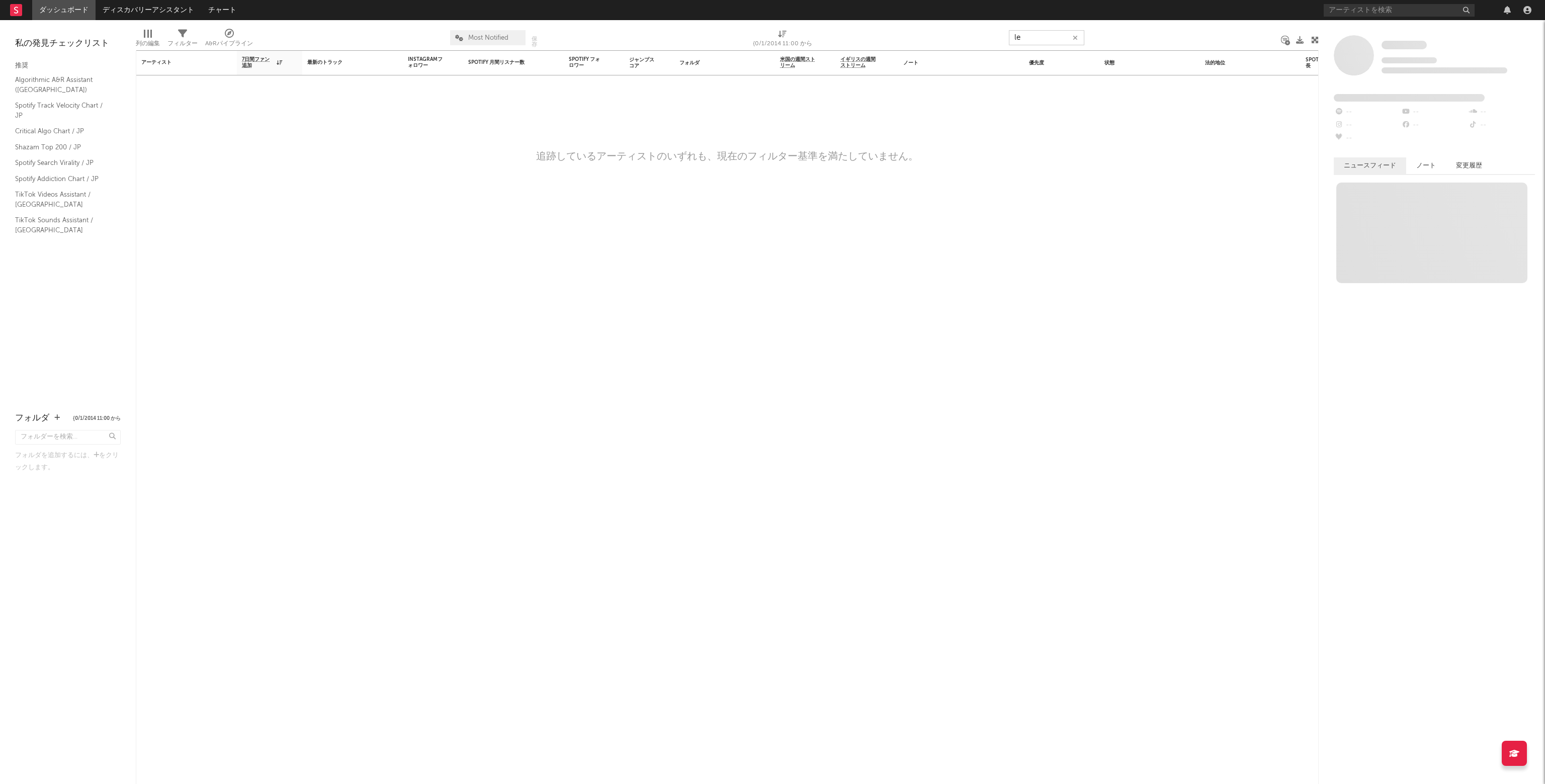
type input "l"
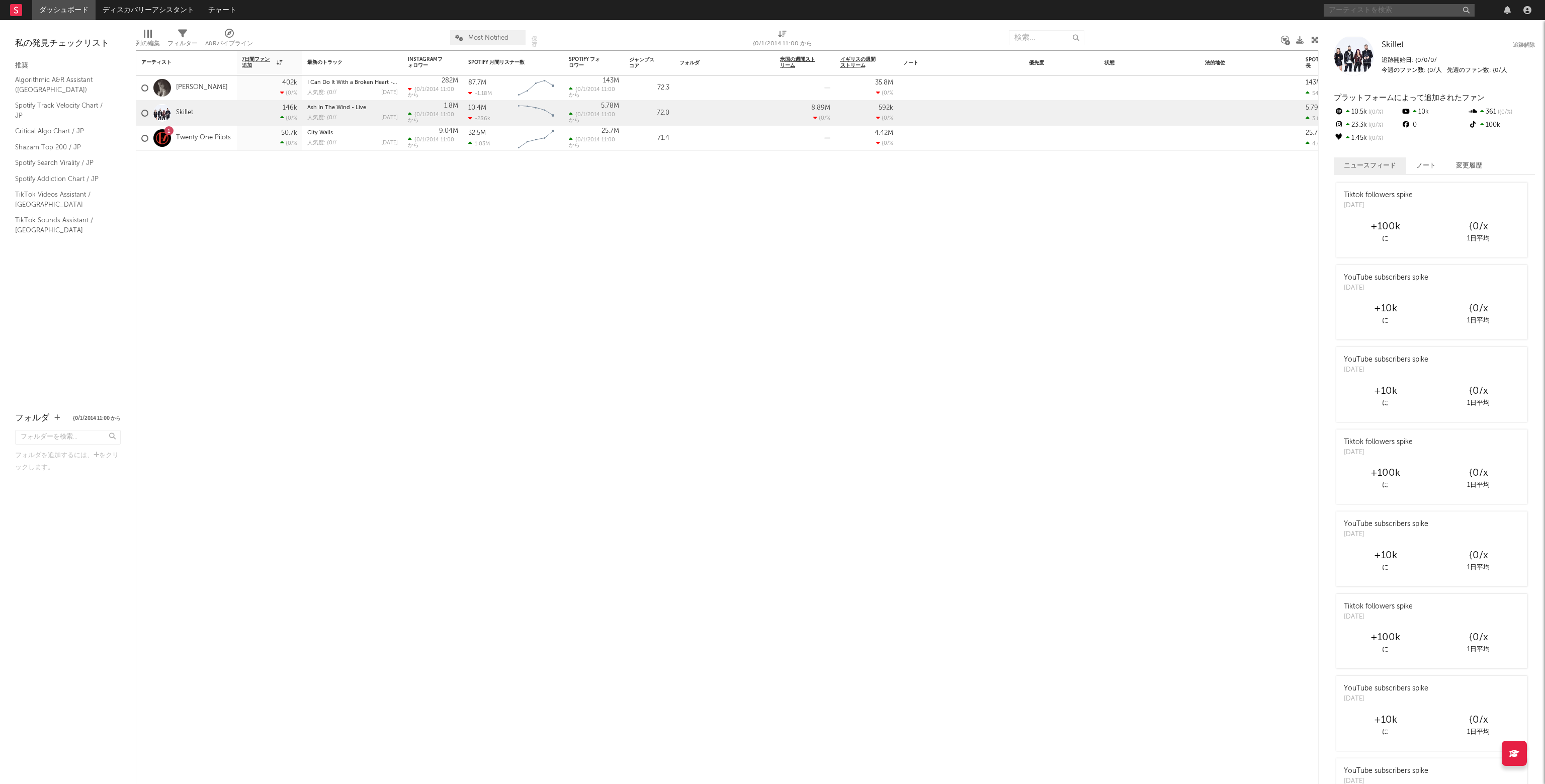
click at [1392, 10] on input "text" at bounding box center [1399, 10] width 151 height 12
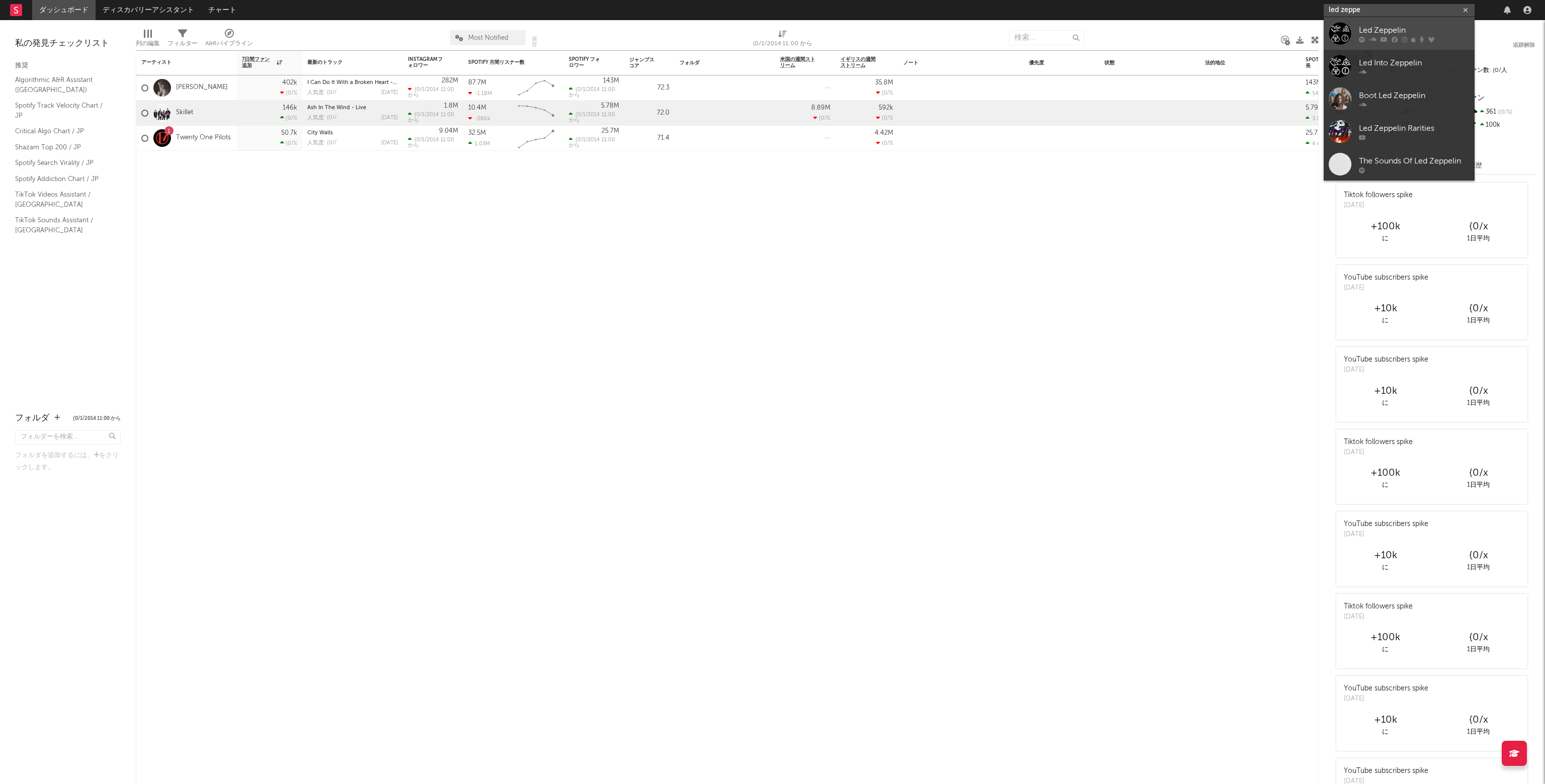
type input "led zeppe"
click at [1385, 28] on div "Led Zeppelin" at bounding box center [1414, 30] width 110 height 12
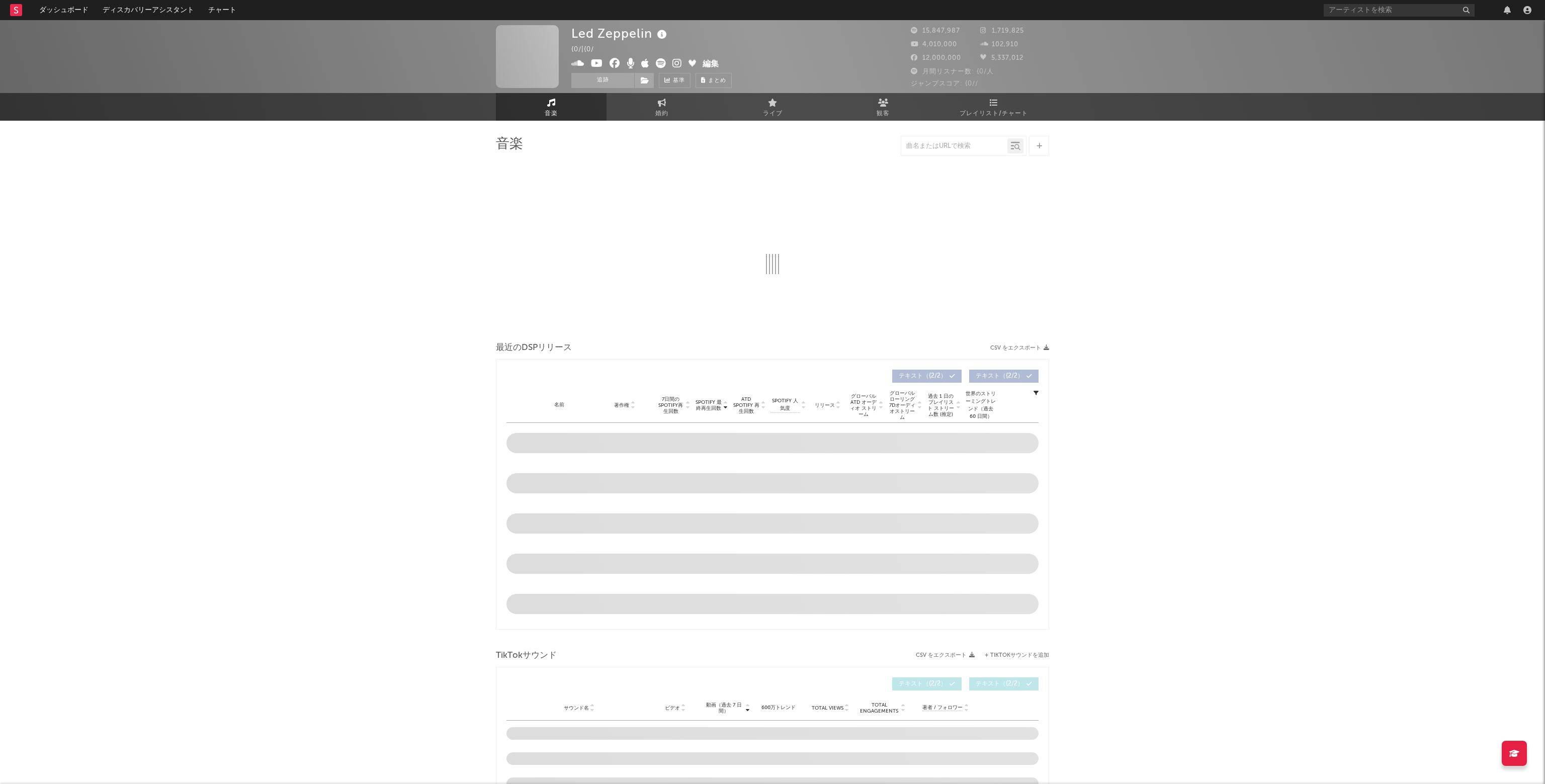
select select "6m"
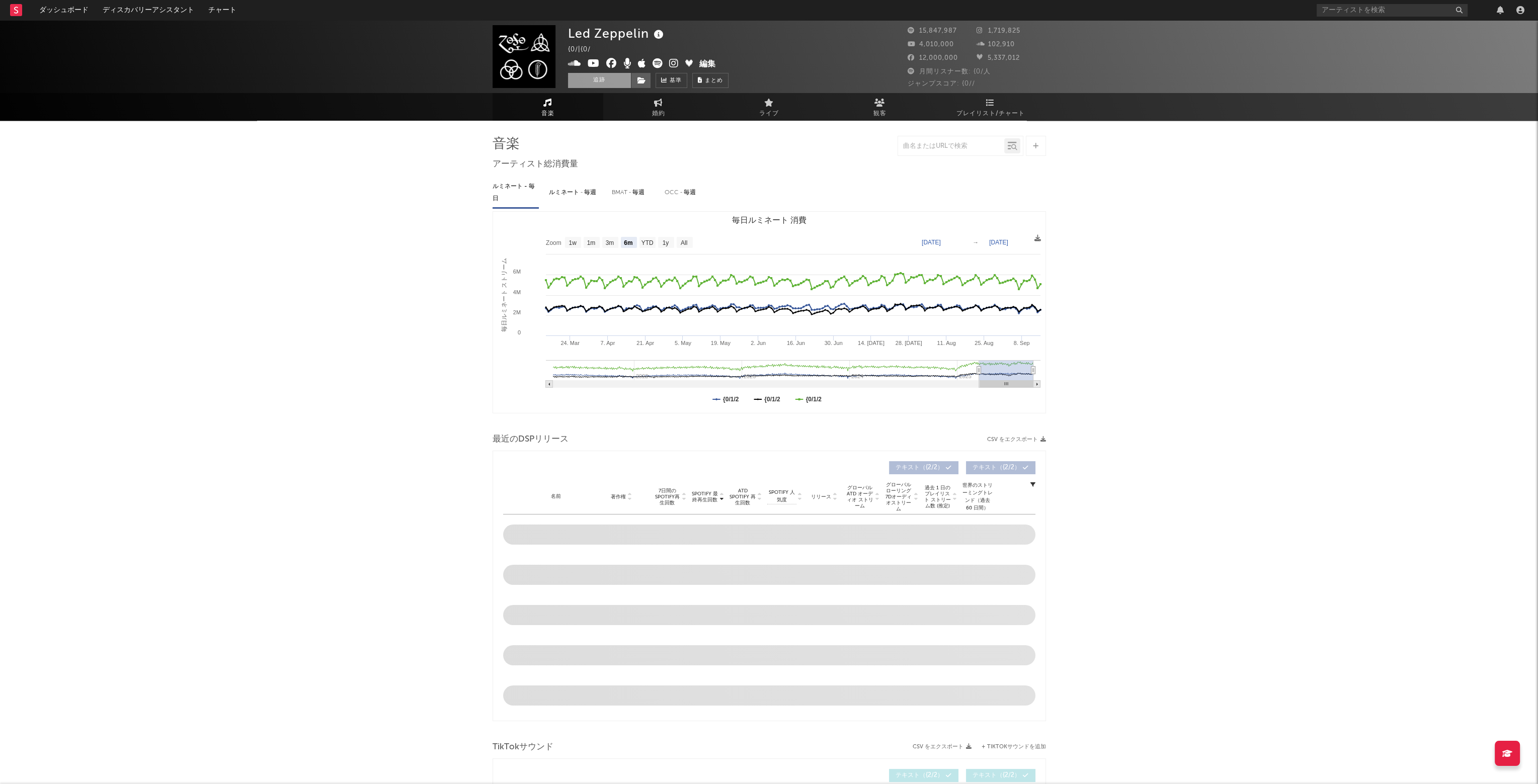
click at [604, 83] on button "追跡" at bounding box center [600, 81] width 63 height 15
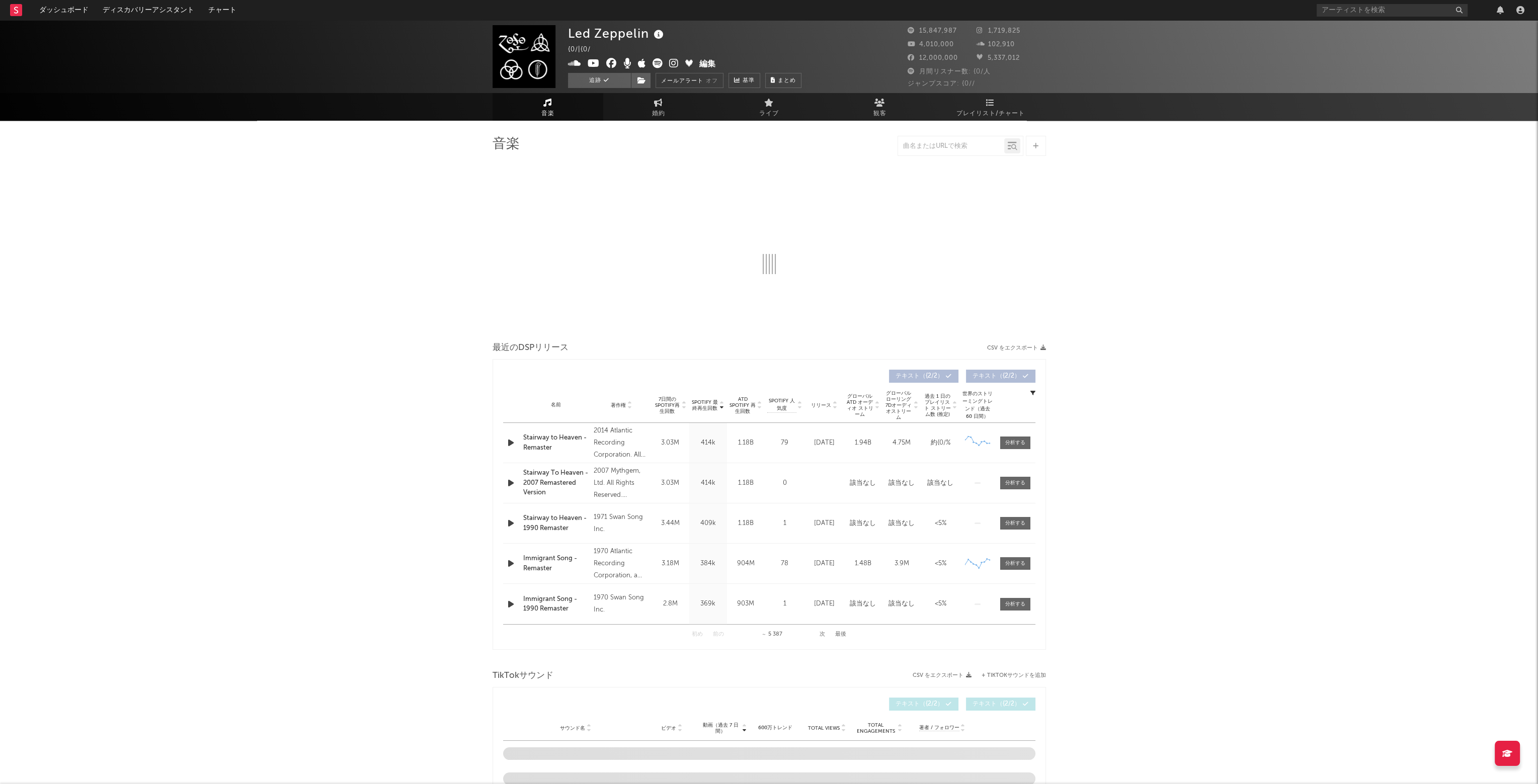
select select "6m"
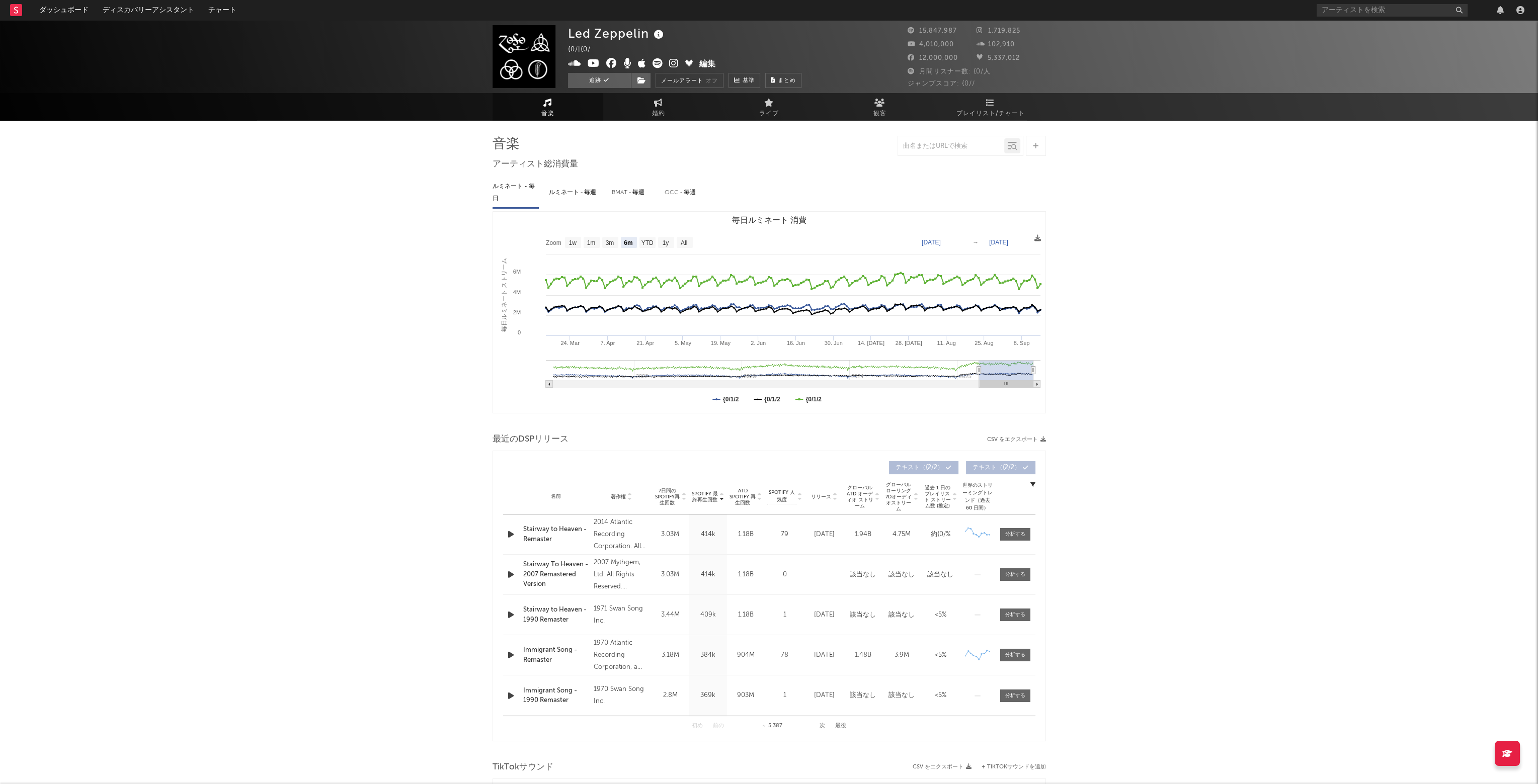
click at [627, 196] on div "BMAT - 毎週" at bounding box center [633, 193] width 43 height 17
select select "6m"
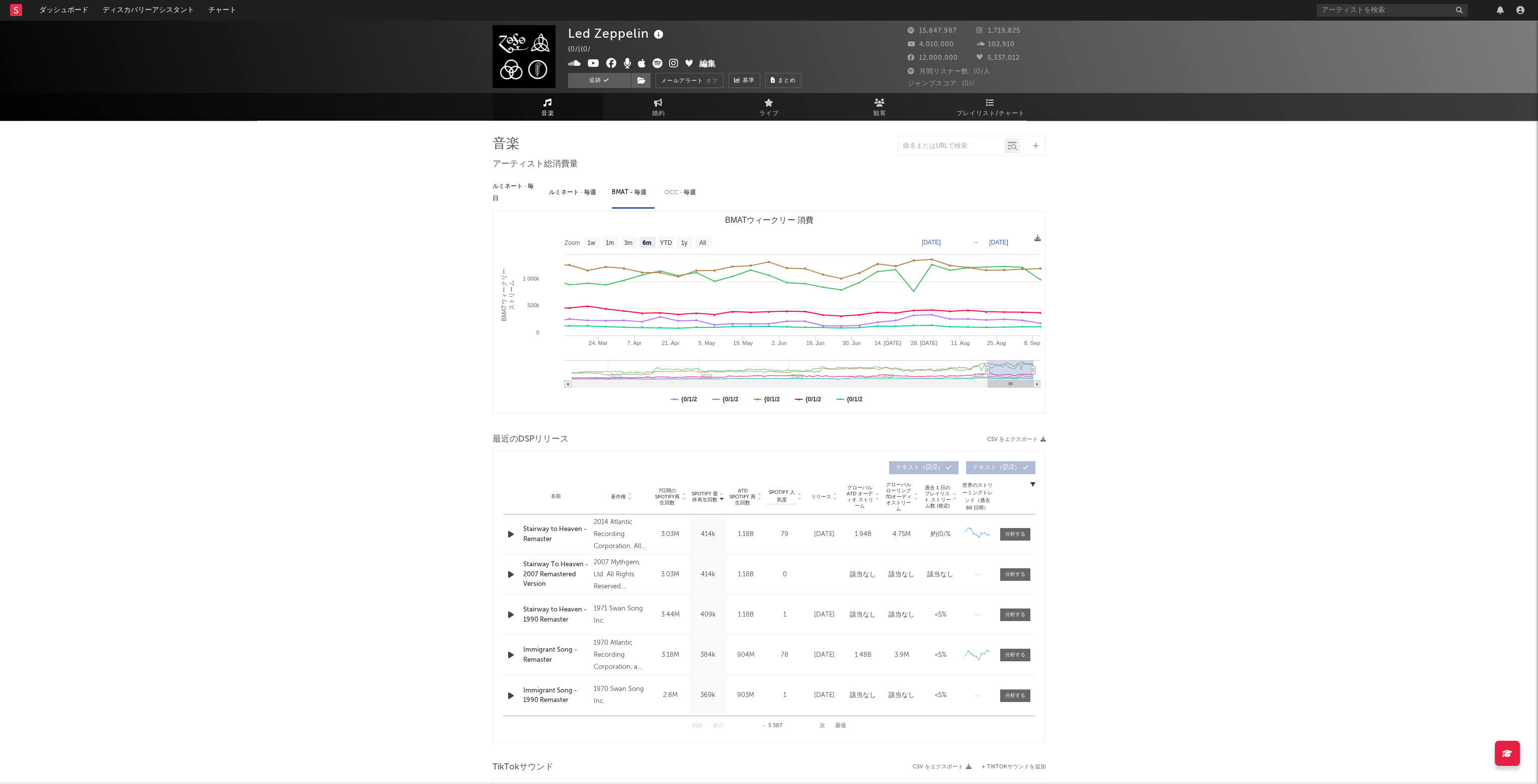
click at [670, 193] on div "OCC - 毎週" at bounding box center [685, 193] width 40 height 17
select select "6m"
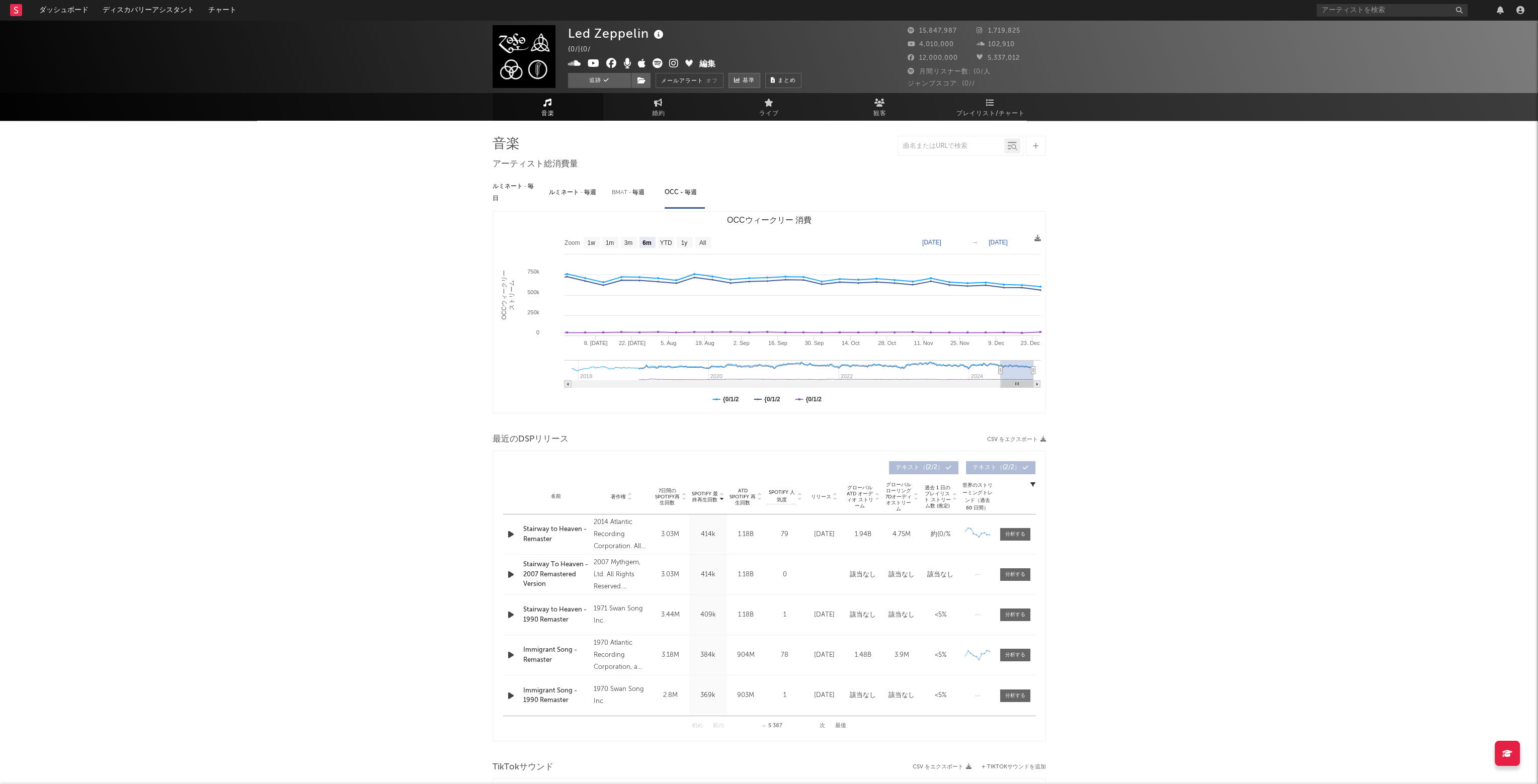
click at [745, 80] on span "基準" at bounding box center [749, 81] width 12 height 12
click at [777, 74] on button "まとめ" at bounding box center [783, 81] width 36 height 15
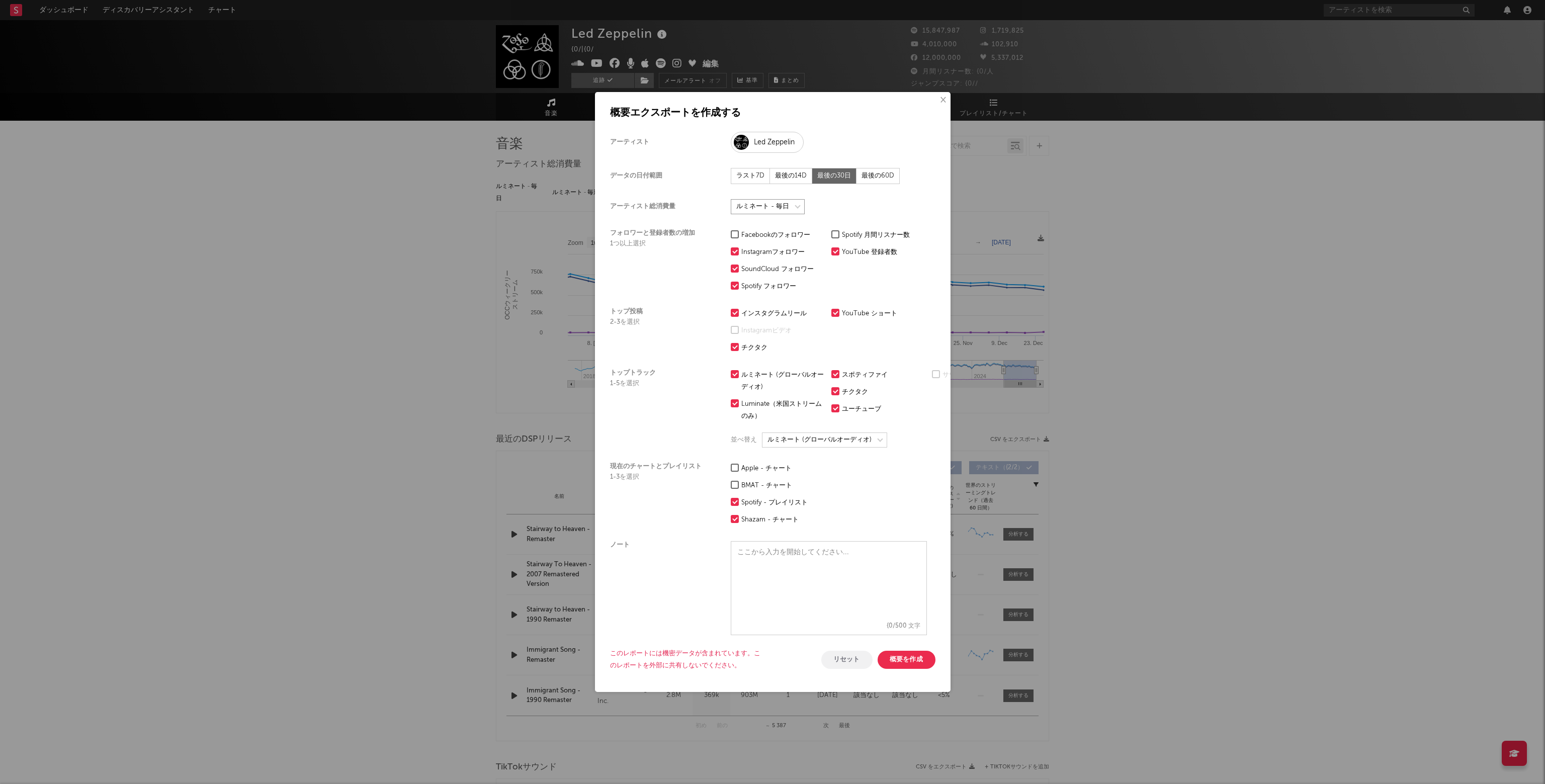
click at [771, 202] on select at bounding box center [768, 207] width 74 height 15
click at [823, 436] on select at bounding box center [824, 440] width 126 height 15
click at [941, 98] on button "×" at bounding box center [943, 101] width 12 height 12
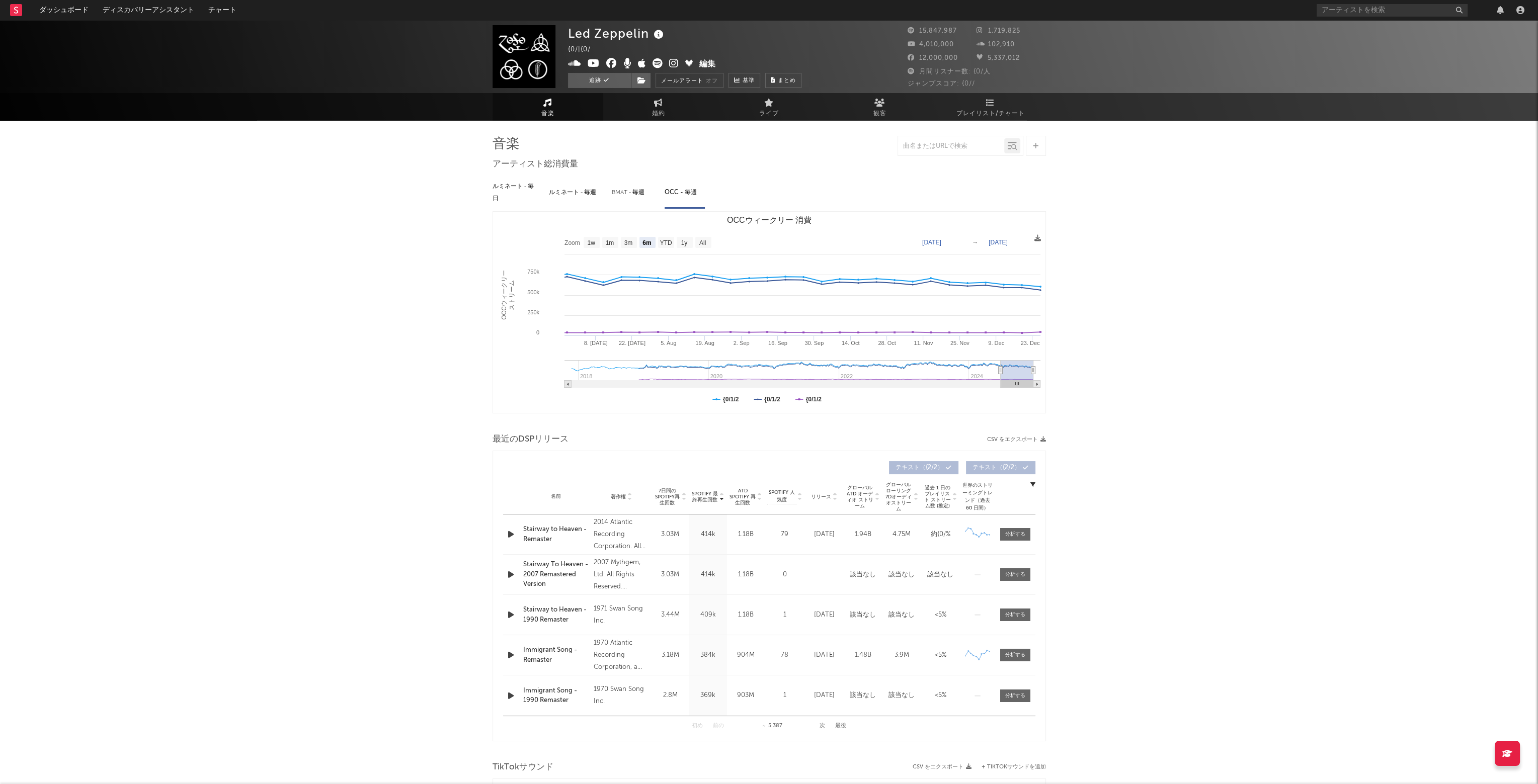
click at [517, 199] on div "ルミネート - 毎日" at bounding box center [516, 193] width 46 height 29
select select "6m"
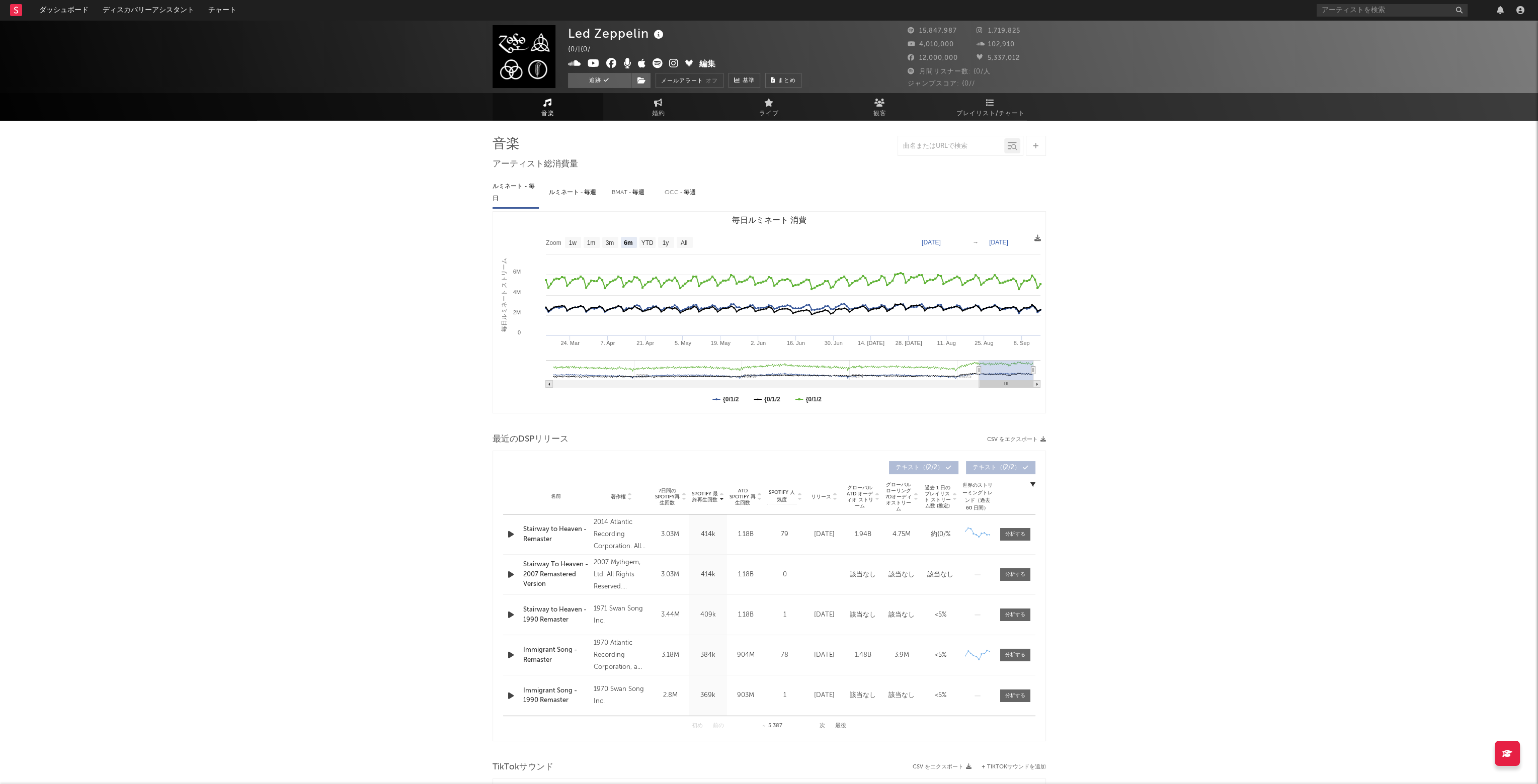
click at [564, 201] on div "ルミネート - 毎週" at bounding box center [575, 193] width 53 height 17
select select "6m"
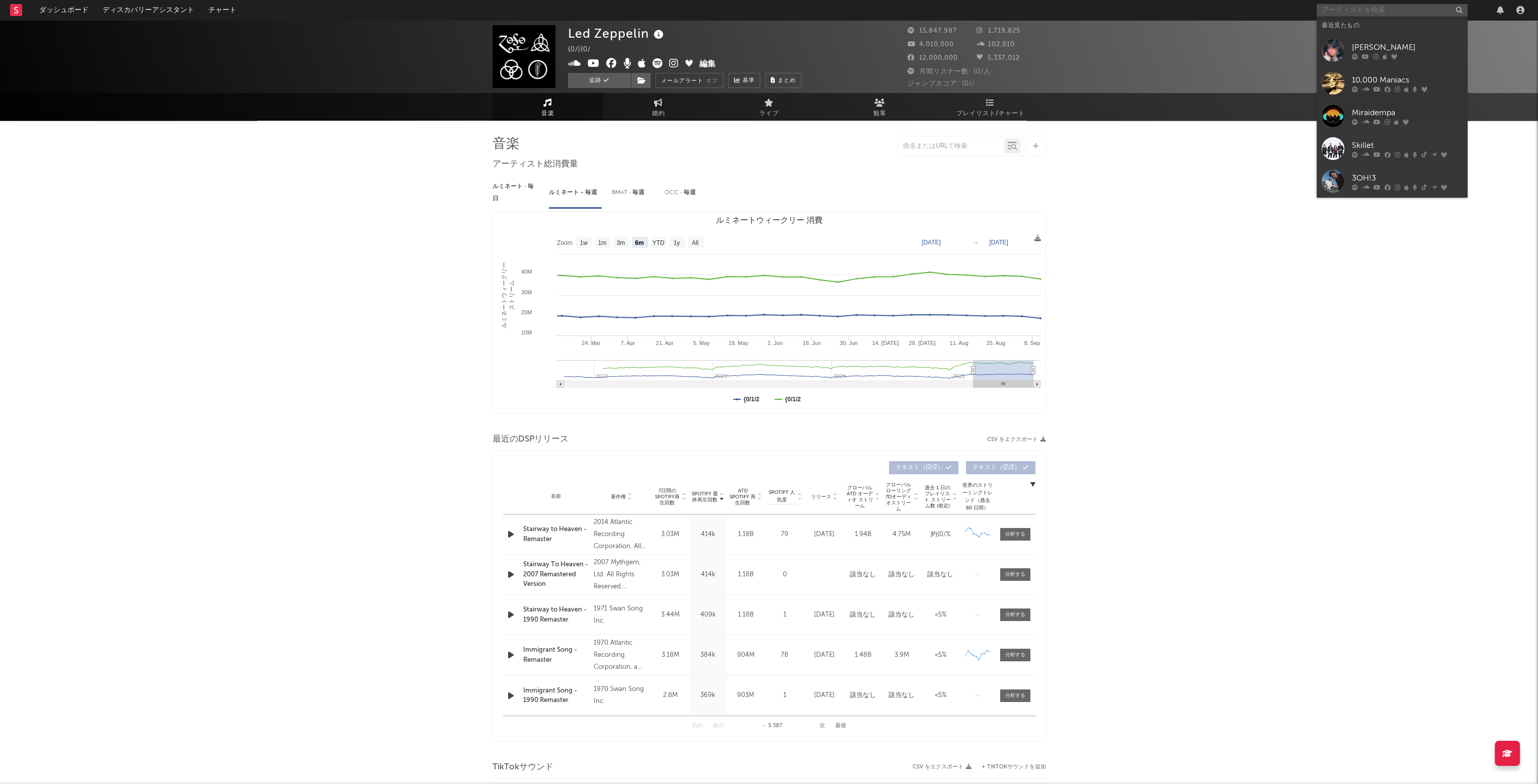
click at [1360, 8] on input "text" at bounding box center [1392, 10] width 151 height 12
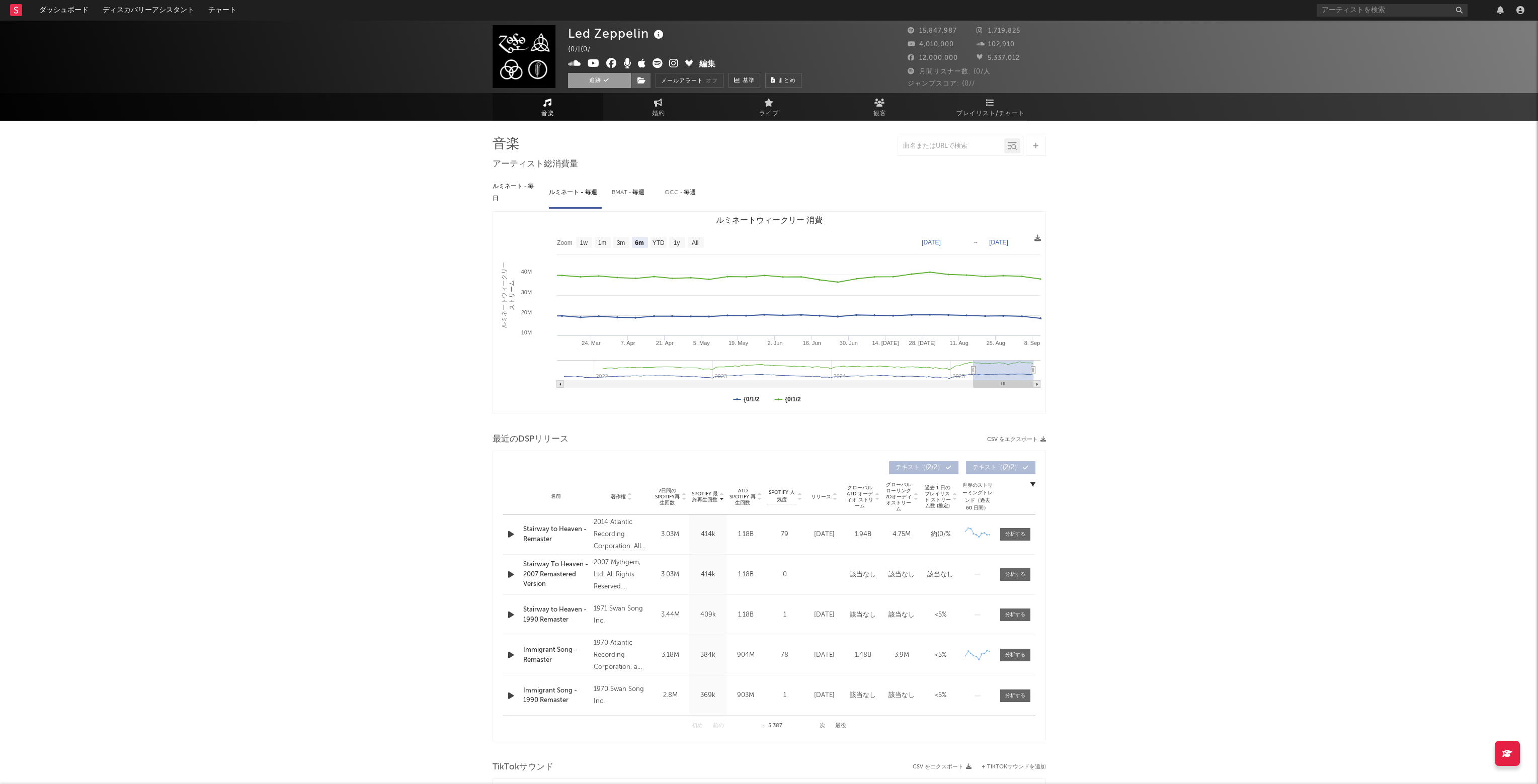
click at [617, 82] on button "追跡" at bounding box center [600, 81] width 63 height 15
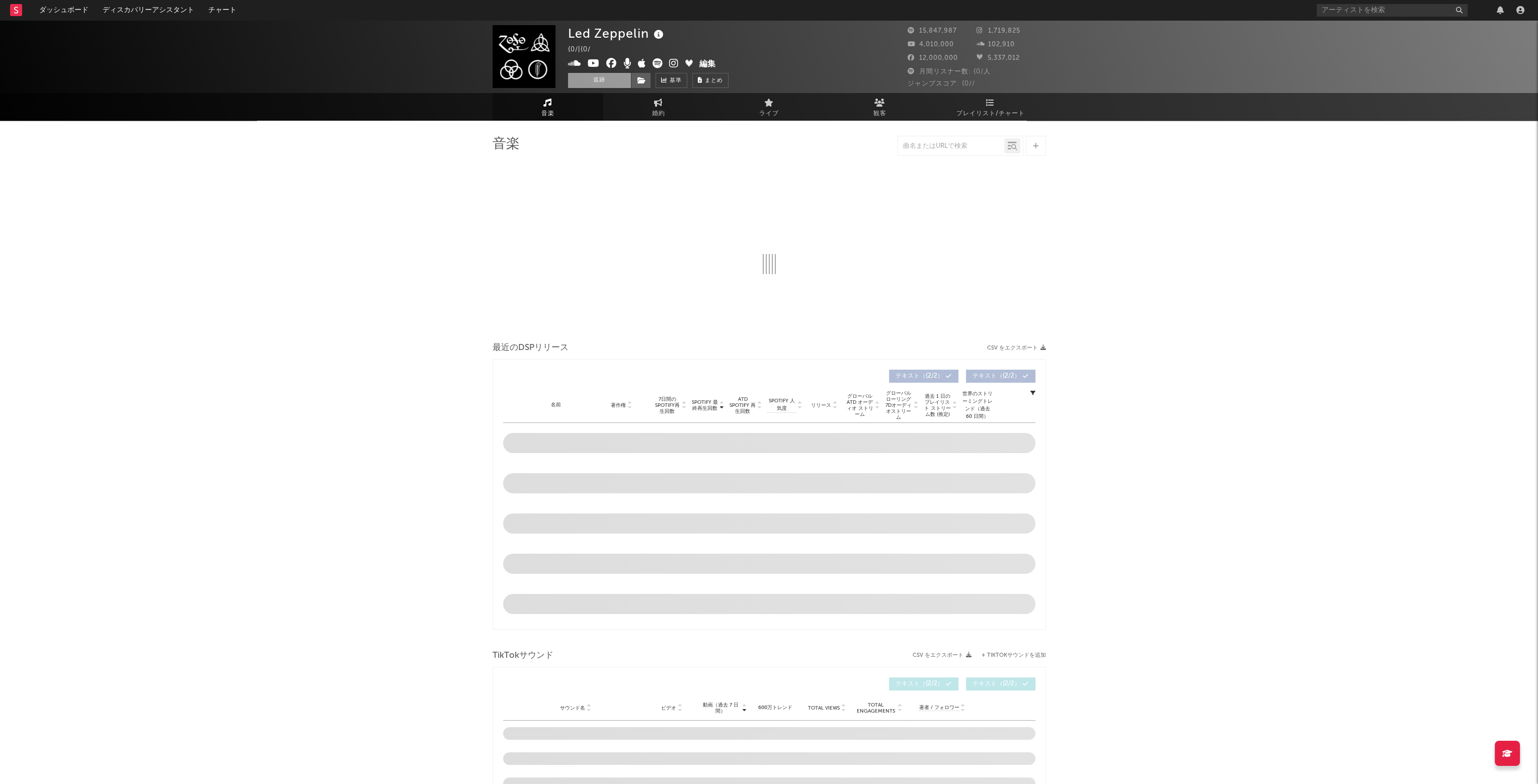
click at [612, 82] on button "追跡" at bounding box center [600, 81] width 63 height 15
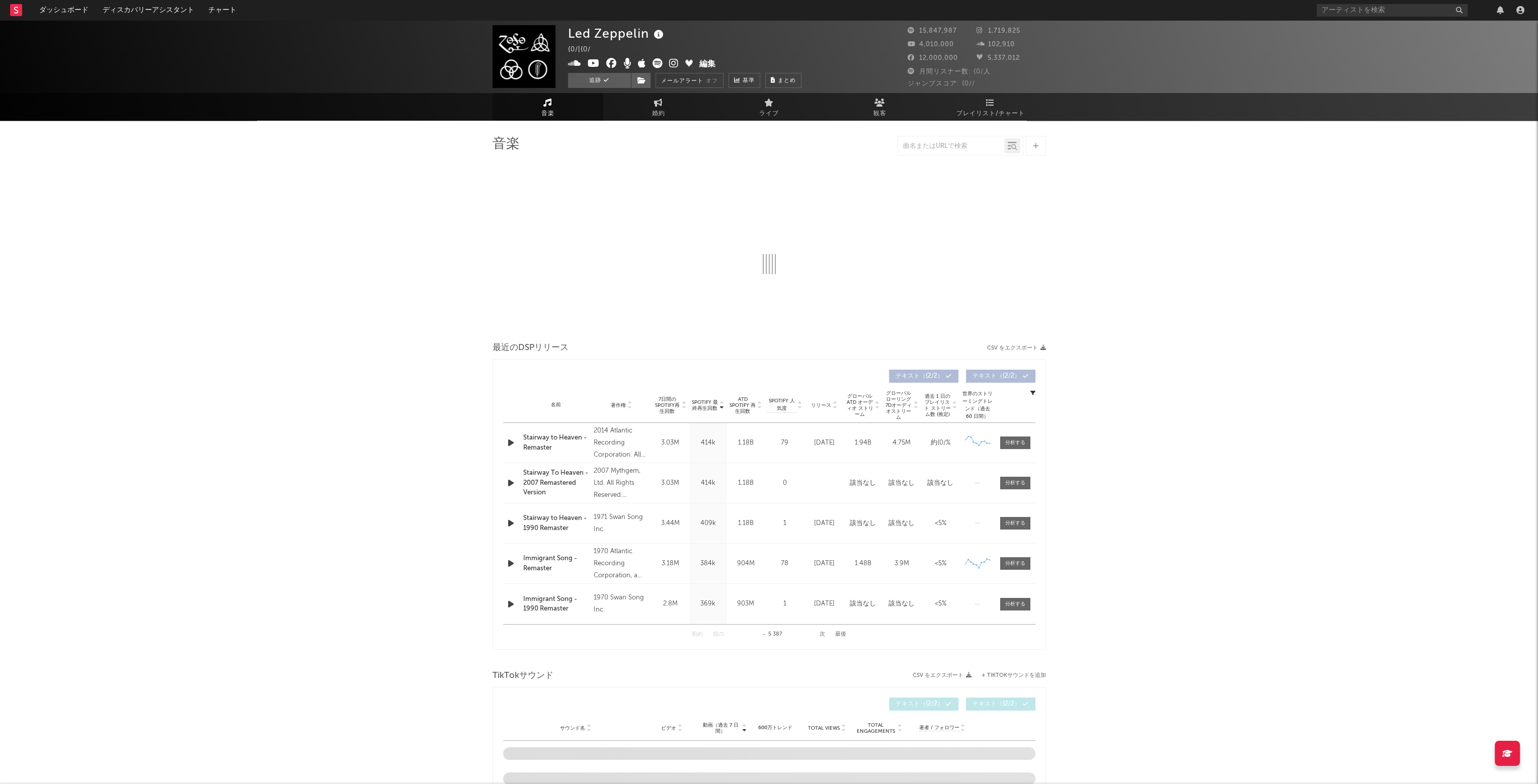
select select "6m"
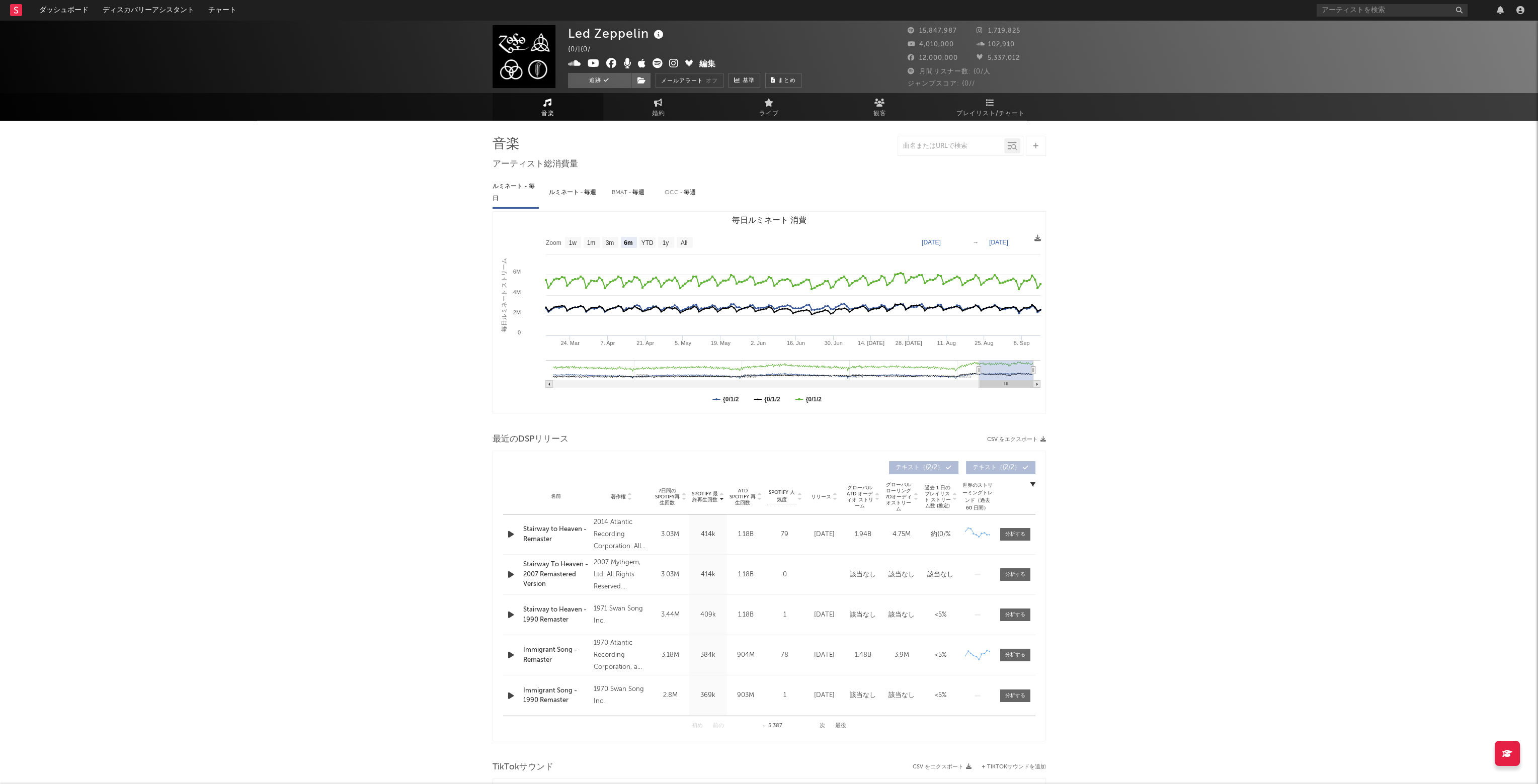
click at [20, 10] on rect at bounding box center [15, 10] width 12 height 12
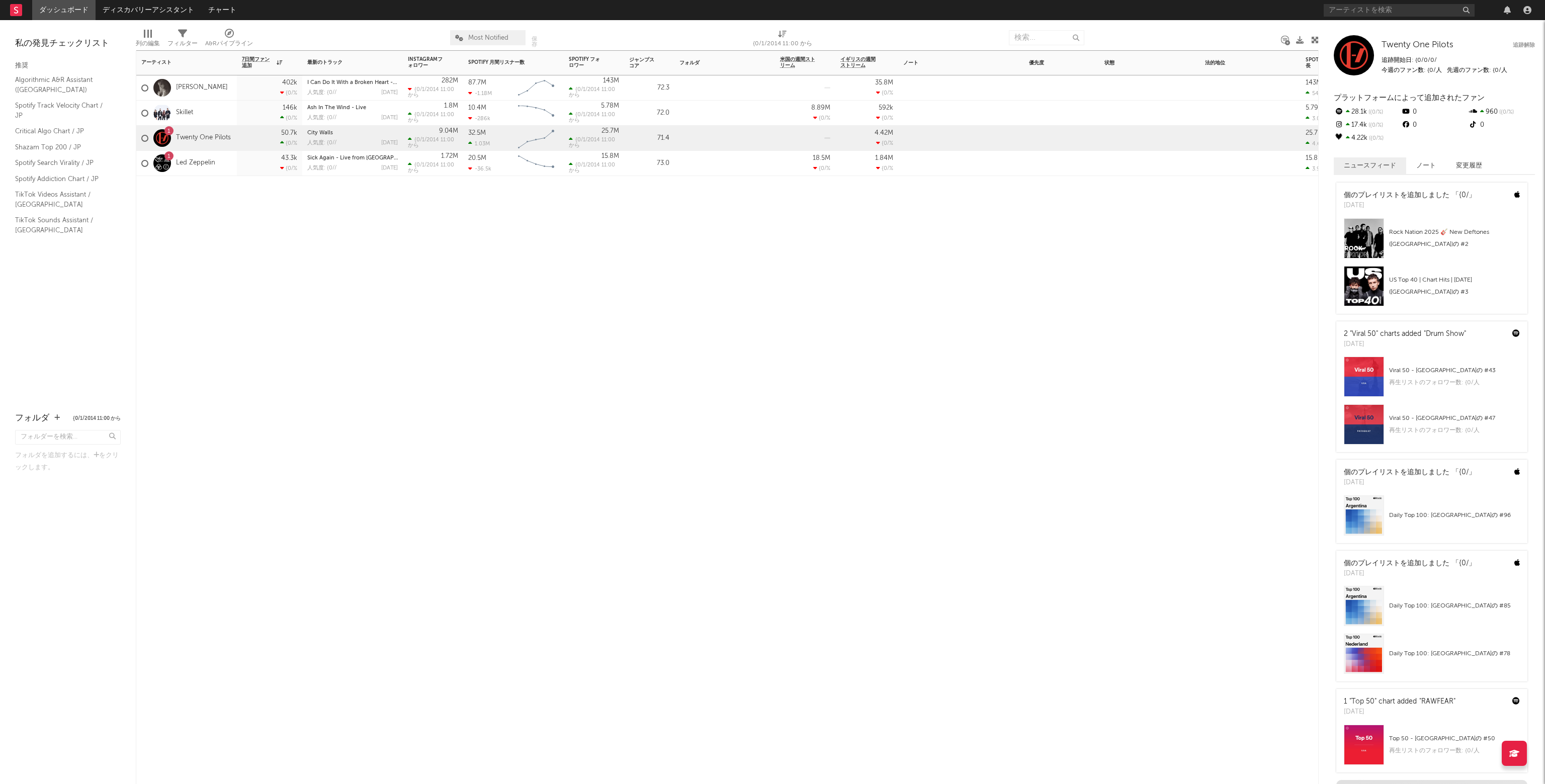
click at [195, 168] on div "1 Led Zeppelin" at bounding box center [178, 163] width 74 height 29
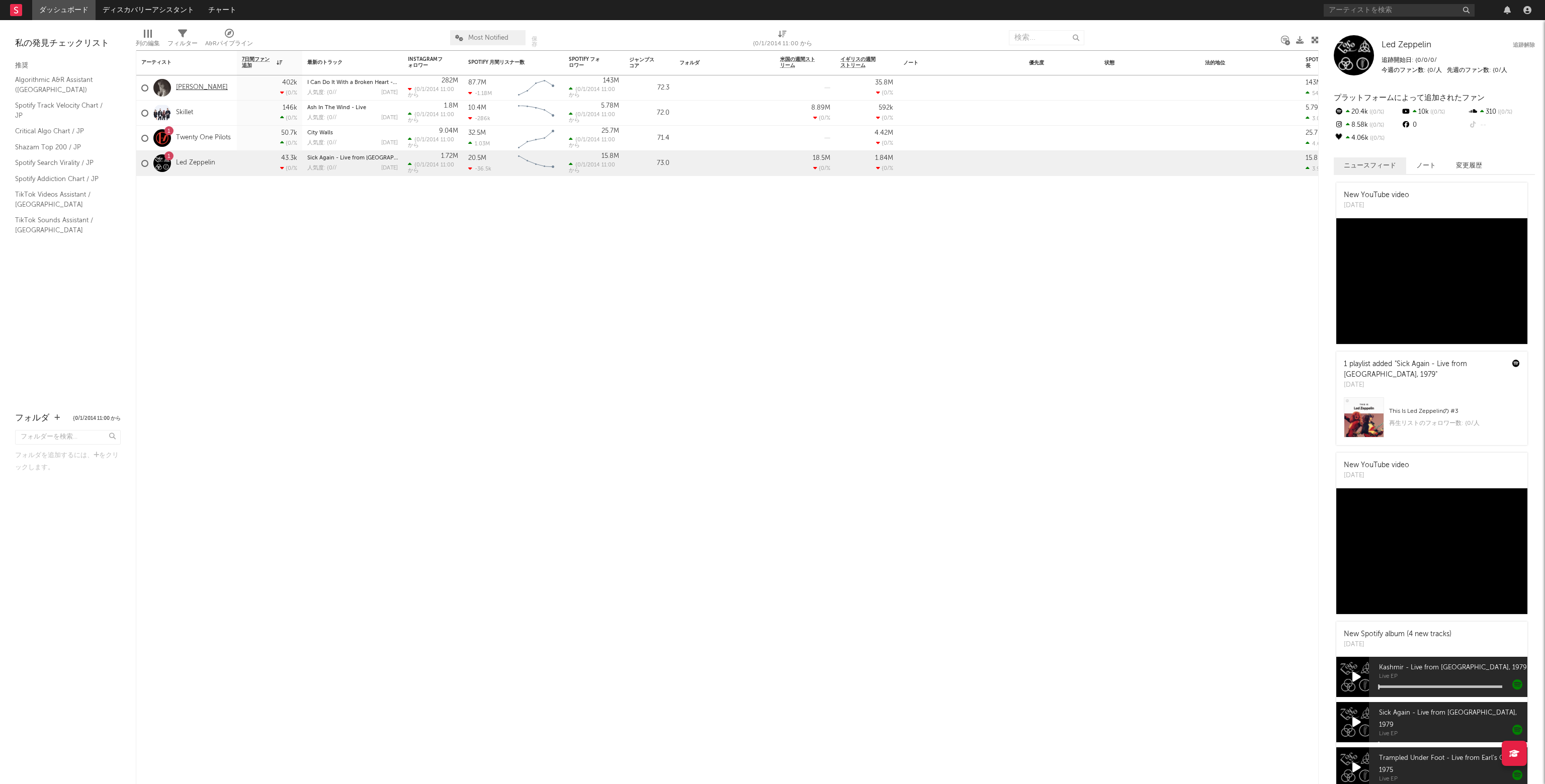
click at [199, 90] on link "[PERSON_NAME]" at bounding box center [202, 87] width 52 height 9
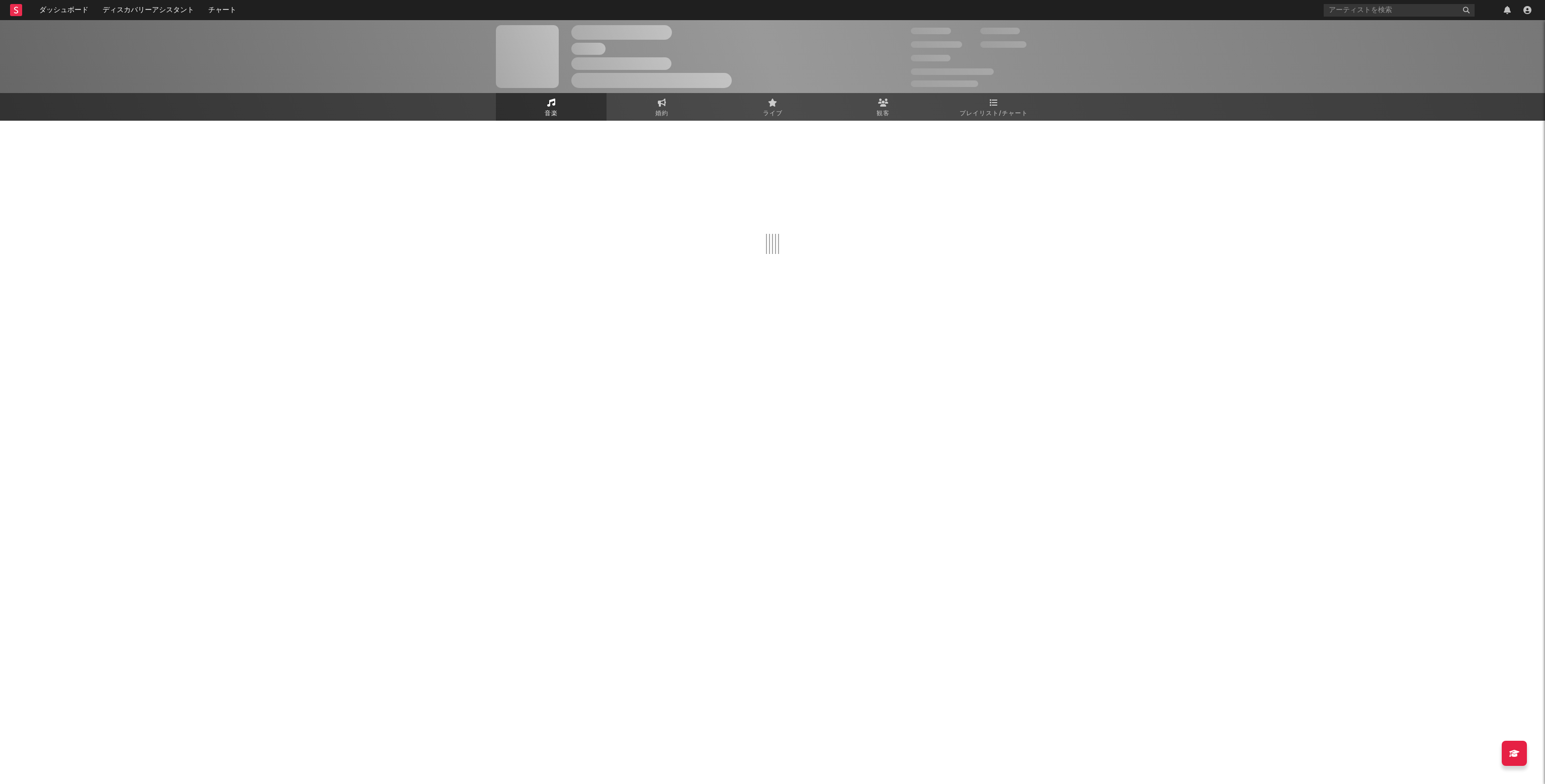
select select "6m"
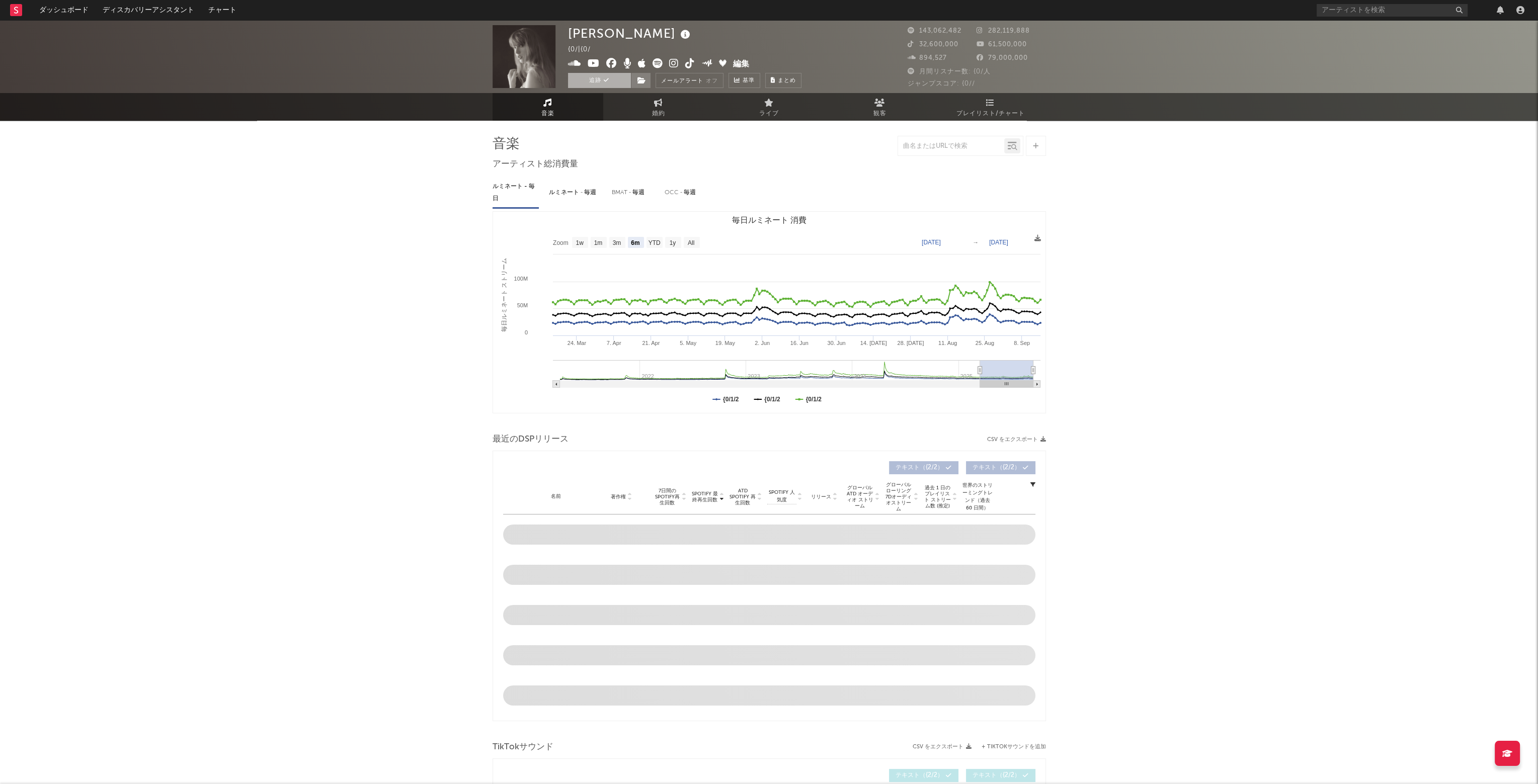
click at [605, 83] on icon at bounding box center [607, 81] width 6 height 6
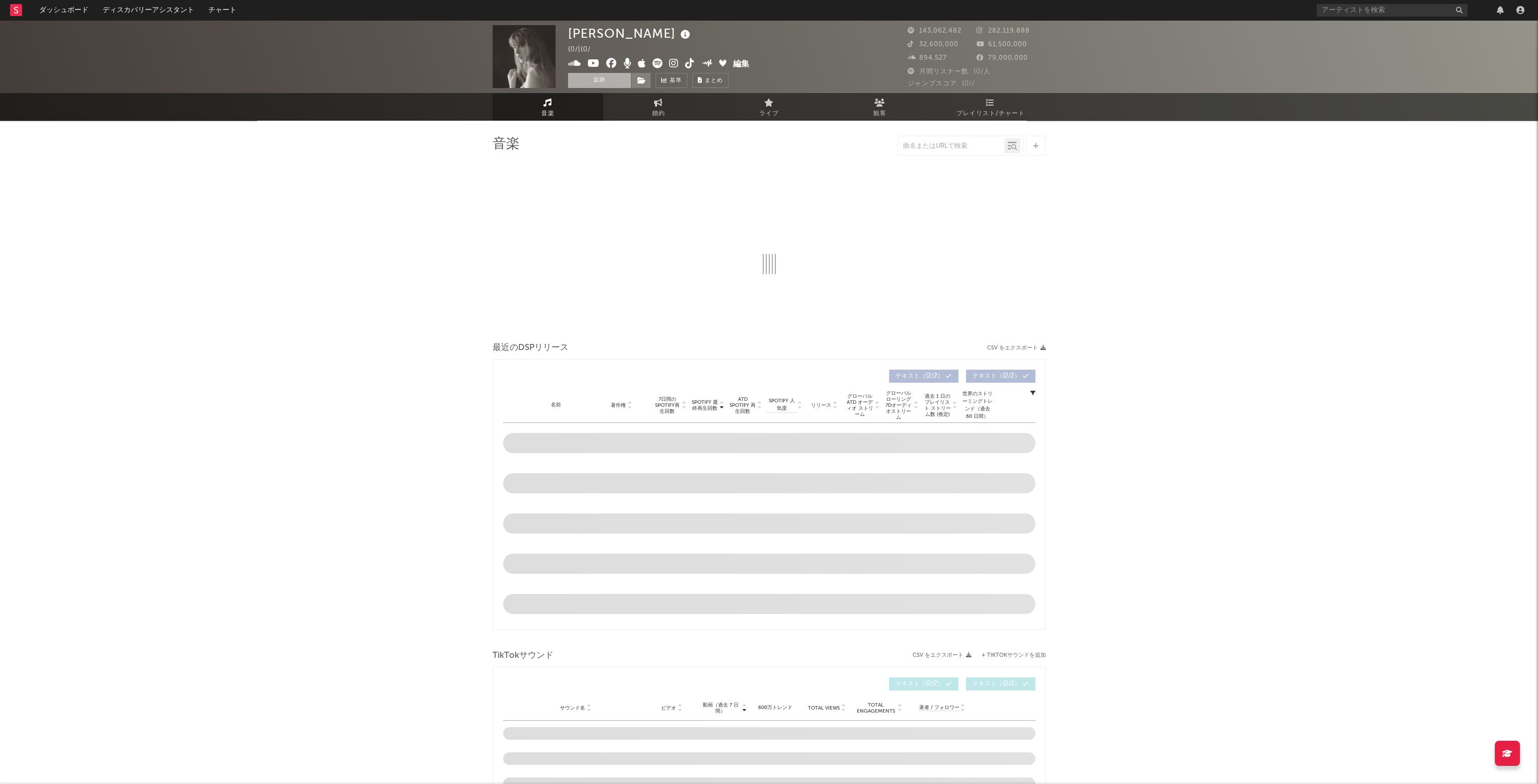
select select "6m"
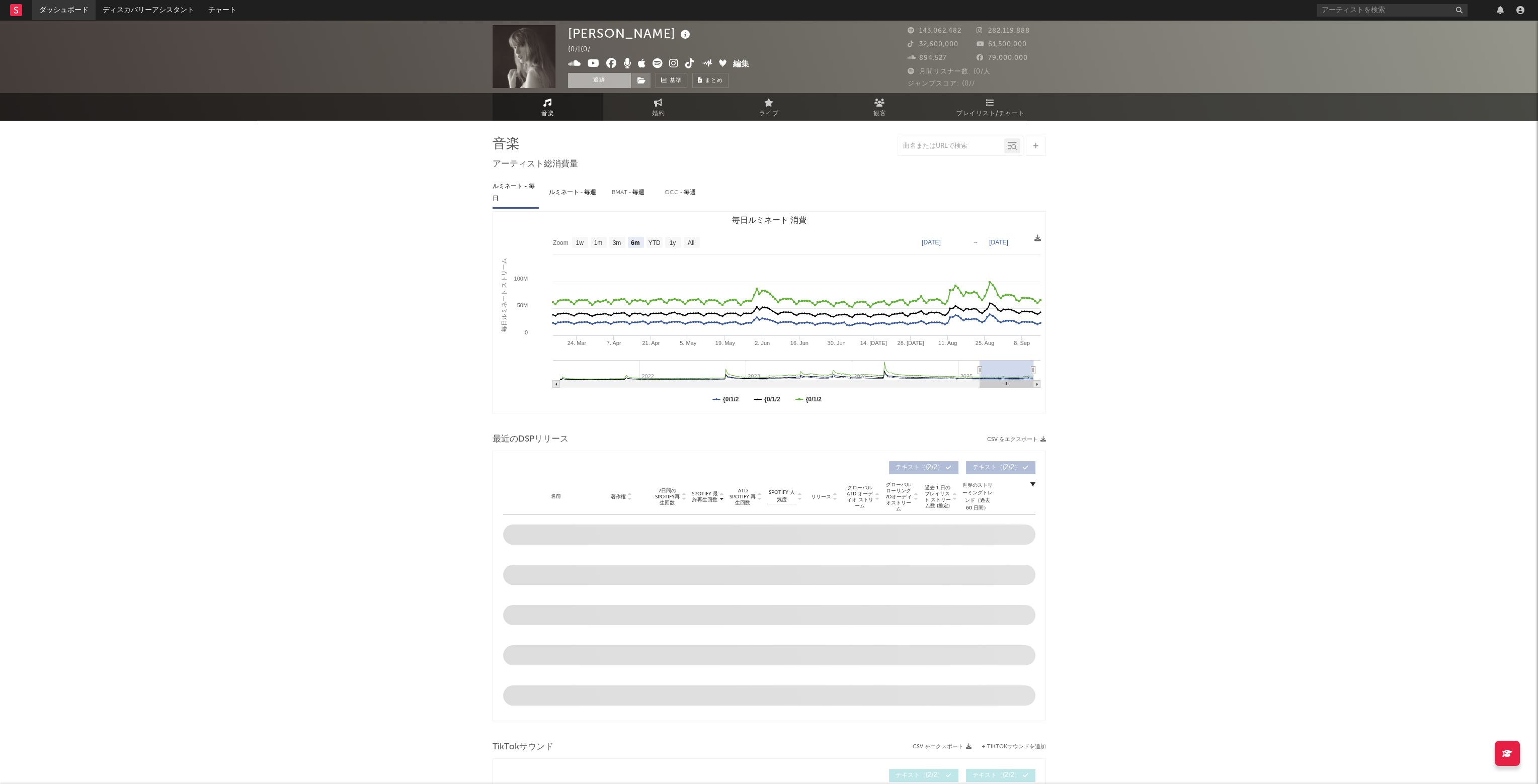
click at [45, 12] on link "ダッシュボード" at bounding box center [64, 10] width 63 height 20
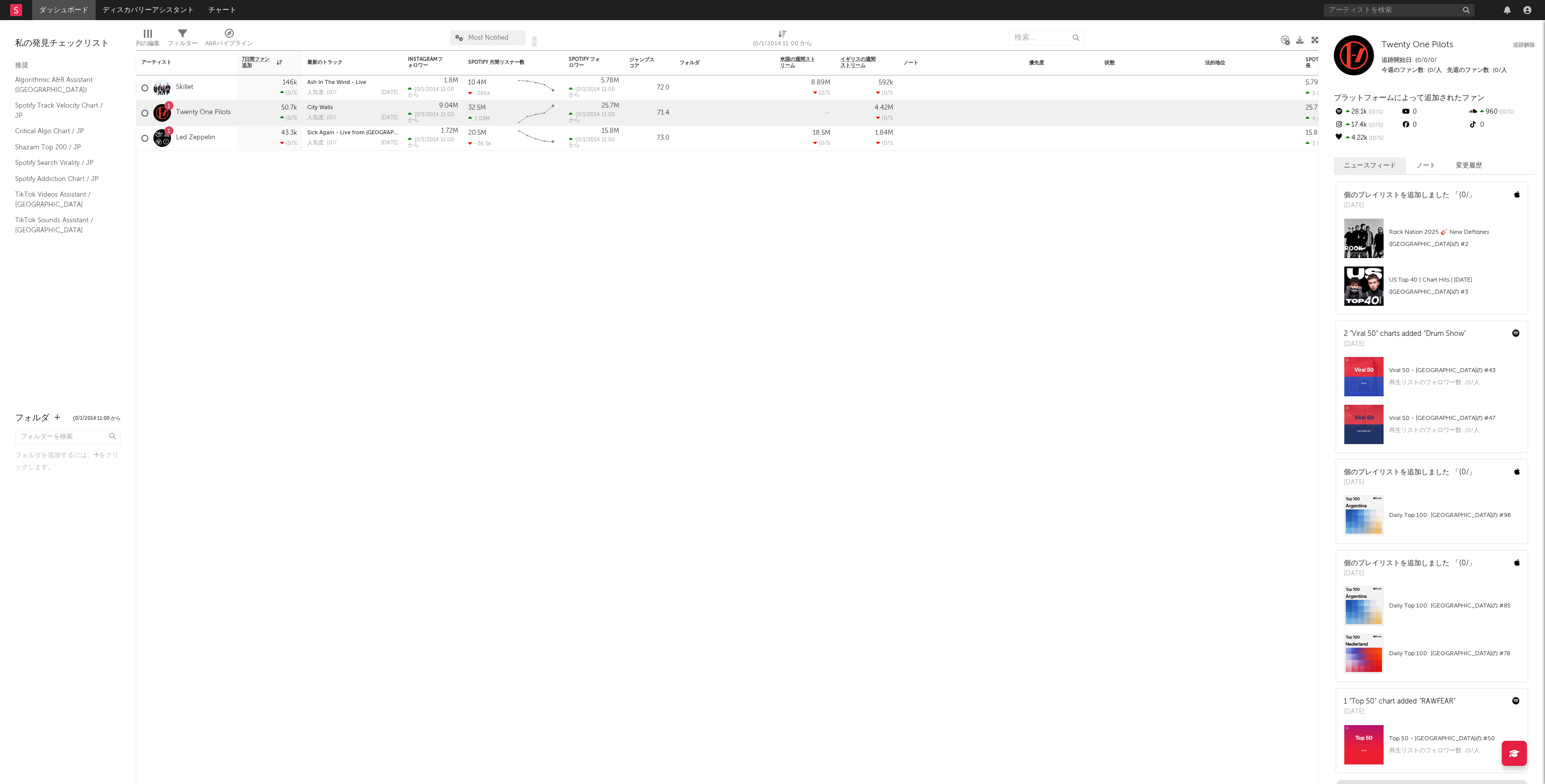
click at [232, 36] on icon at bounding box center [228, 33] width 9 height 9
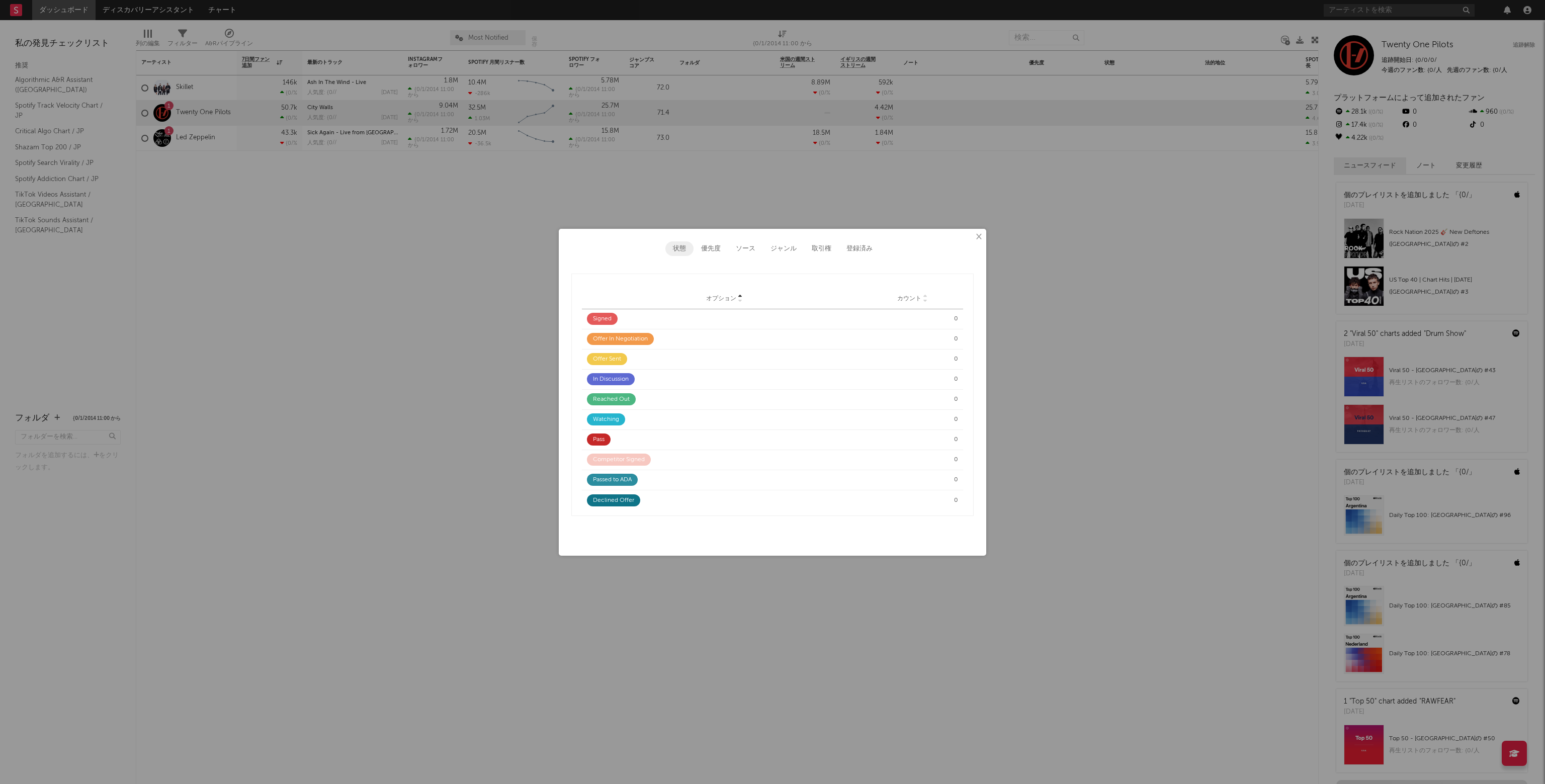
click at [979, 236] on button "×" at bounding box center [979, 237] width 12 height 12
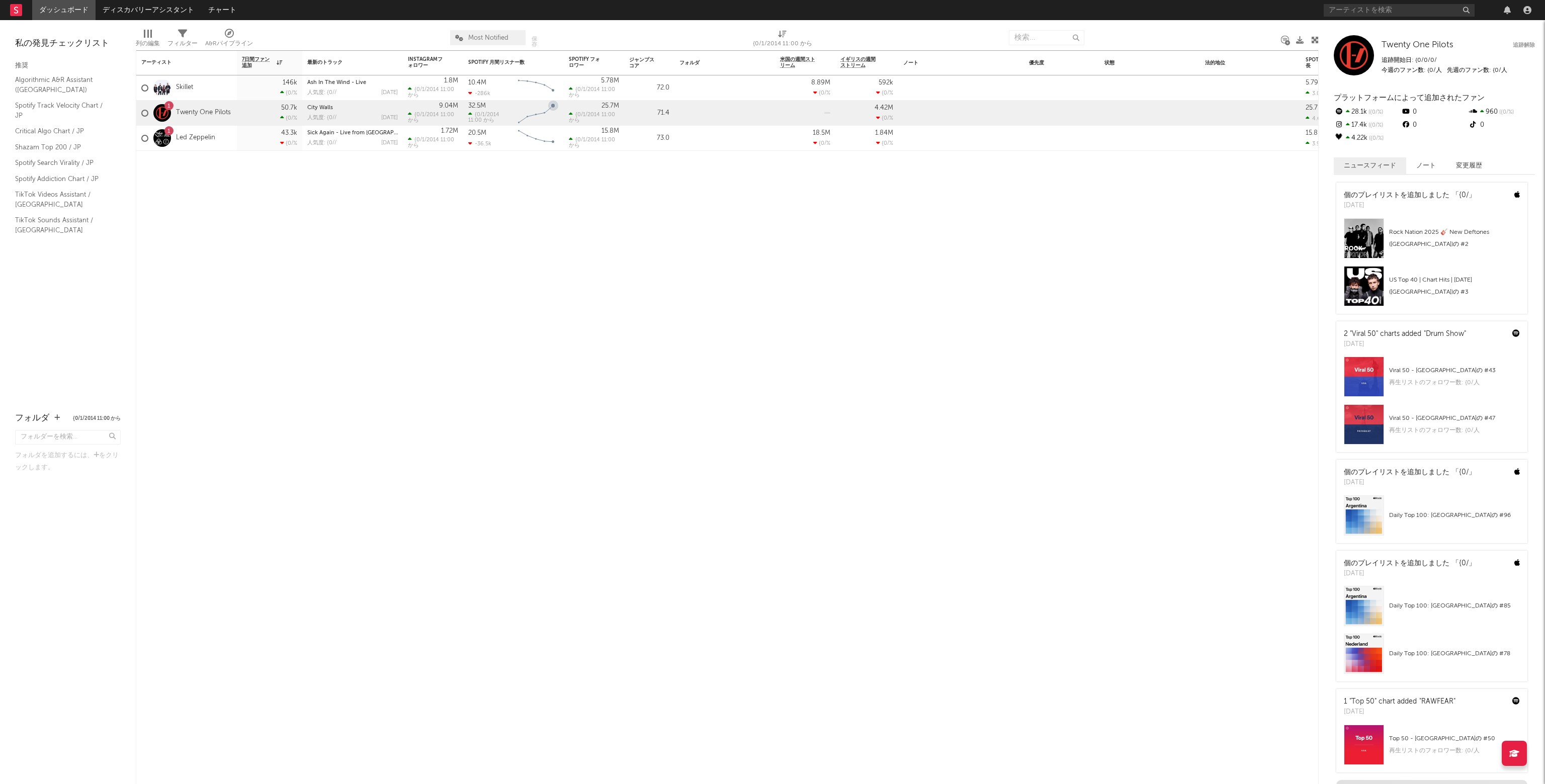
click at [553, 107] on icon "Chart title" at bounding box center [553, 105] width 5 height 5
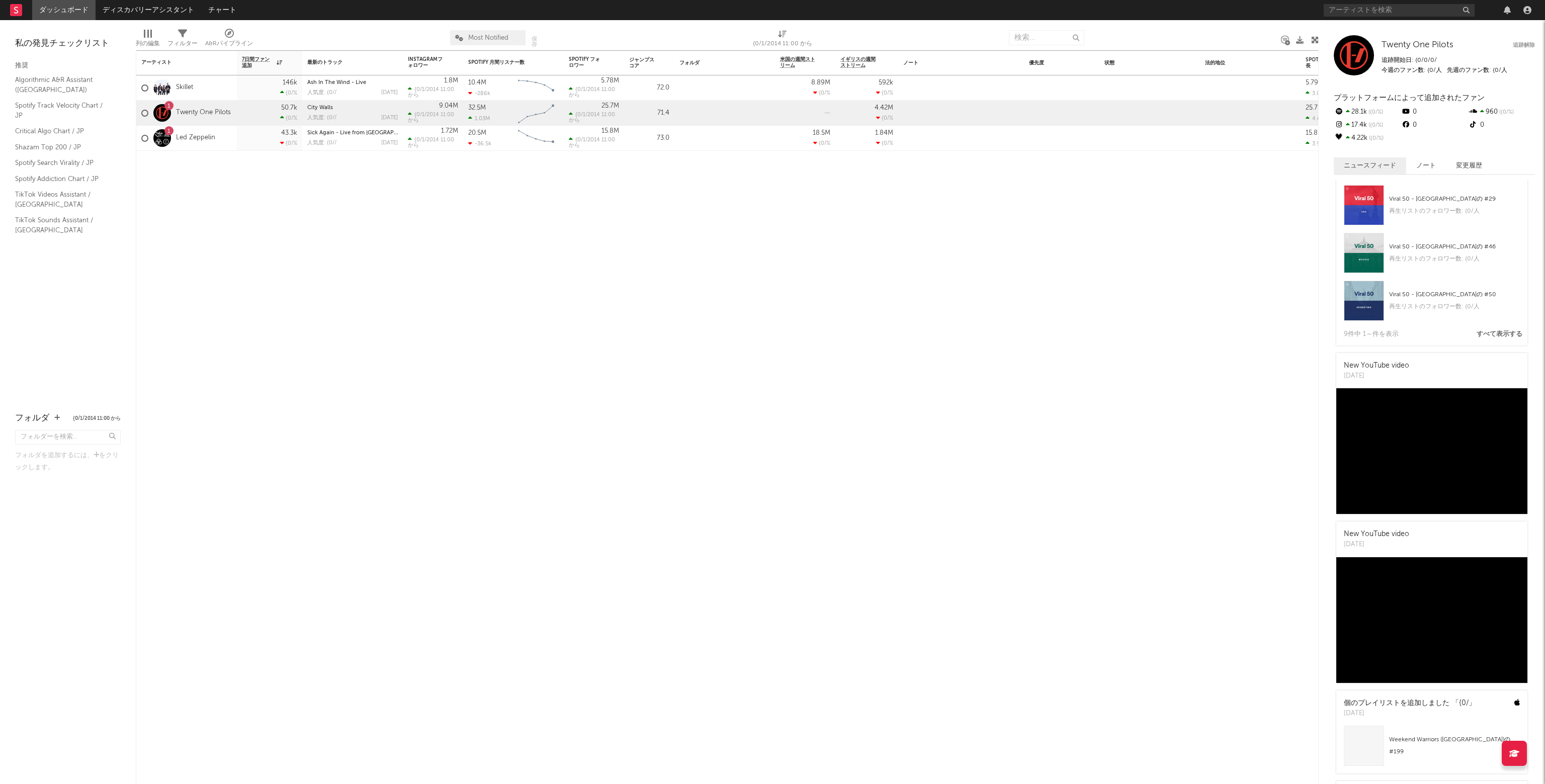
scroll to position [2894, 0]
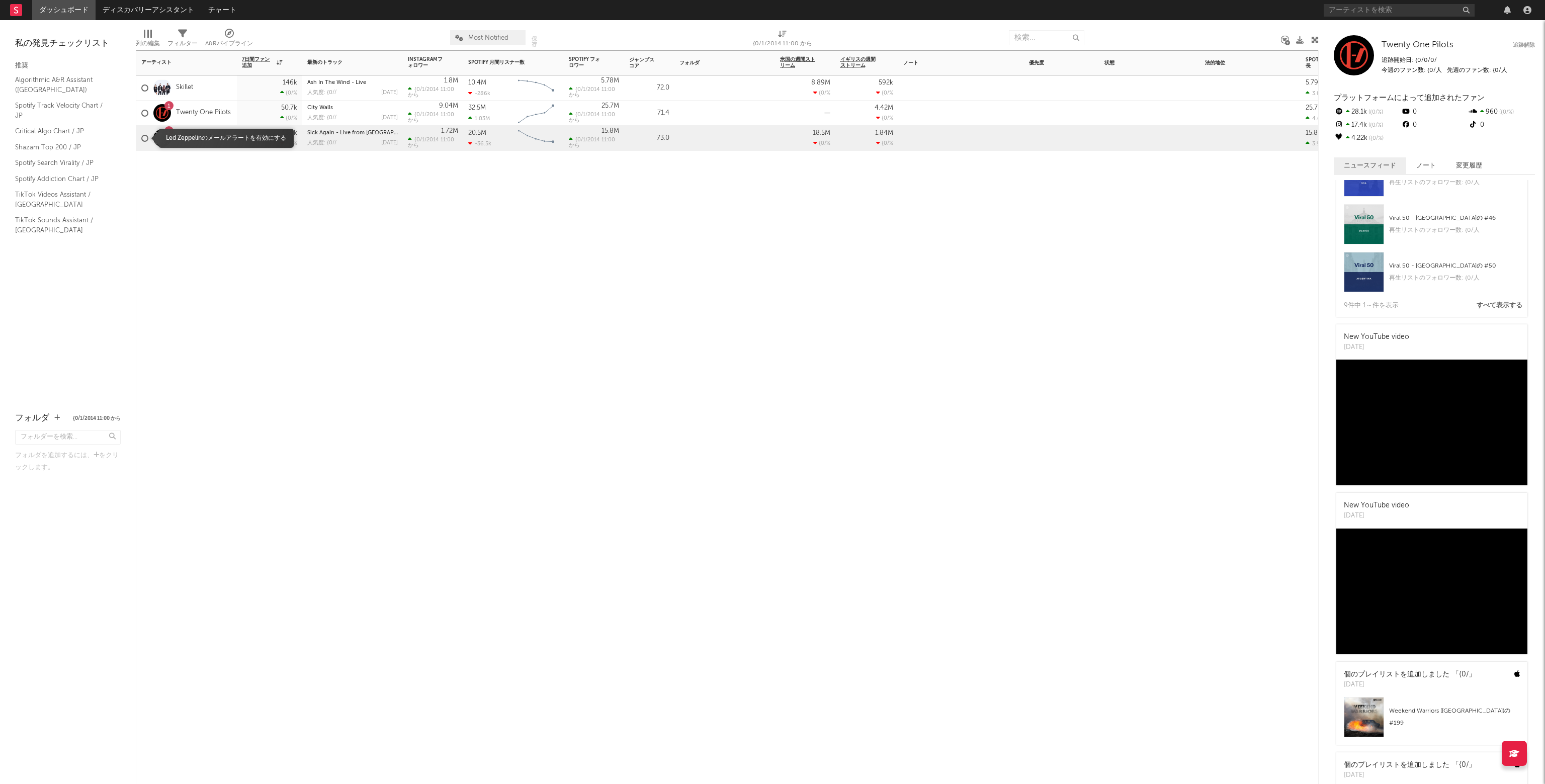
click at [146, 138] on div at bounding box center [144, 137] width 7 height 7
click at [141, 138] on input "checkbox" at bounding box center [141, 137] width 0 height 9
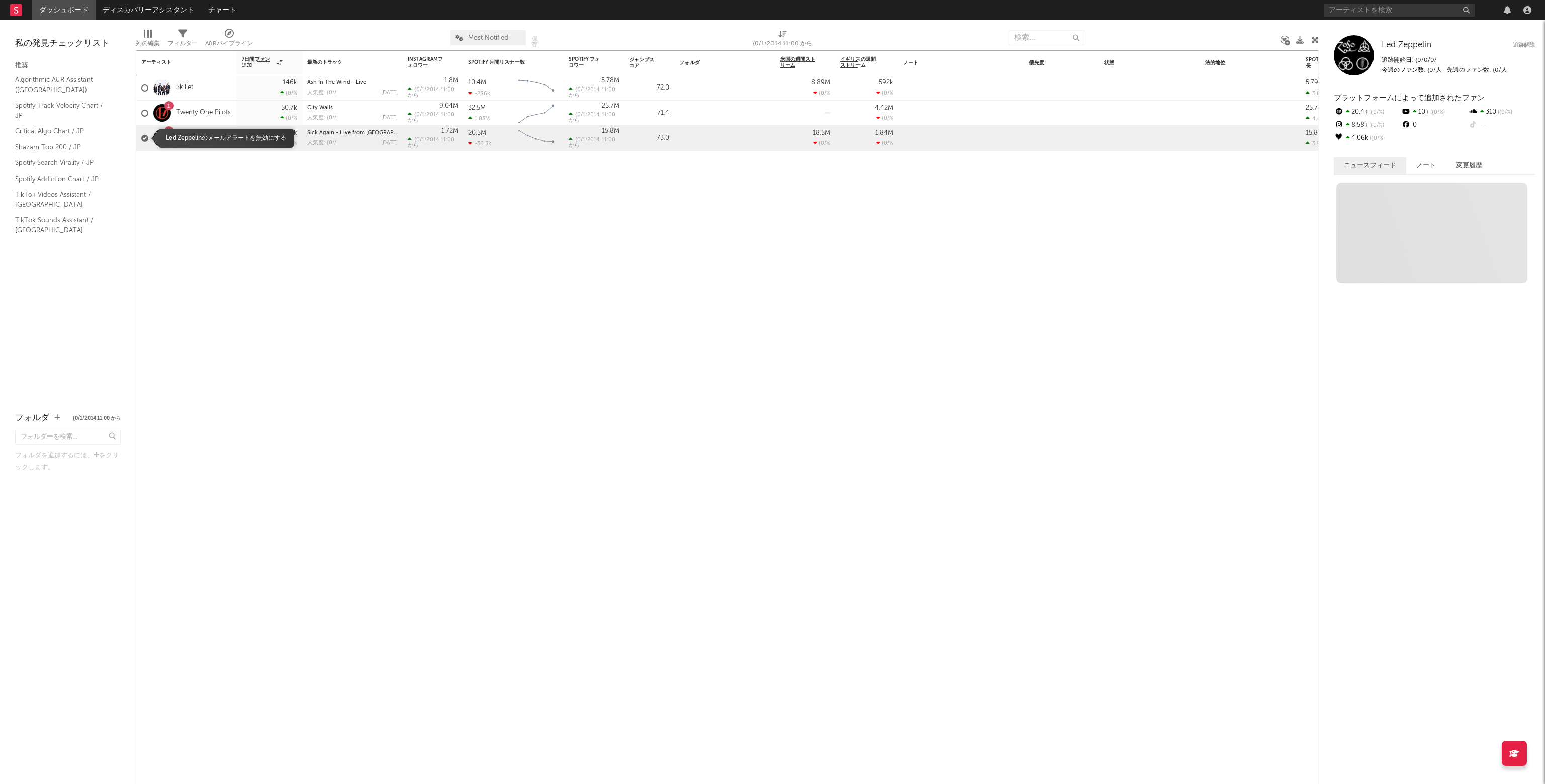
scroll to position [0, 0]
click at [683, 136] on div at bounding box center [725, 135] width 101 height 20
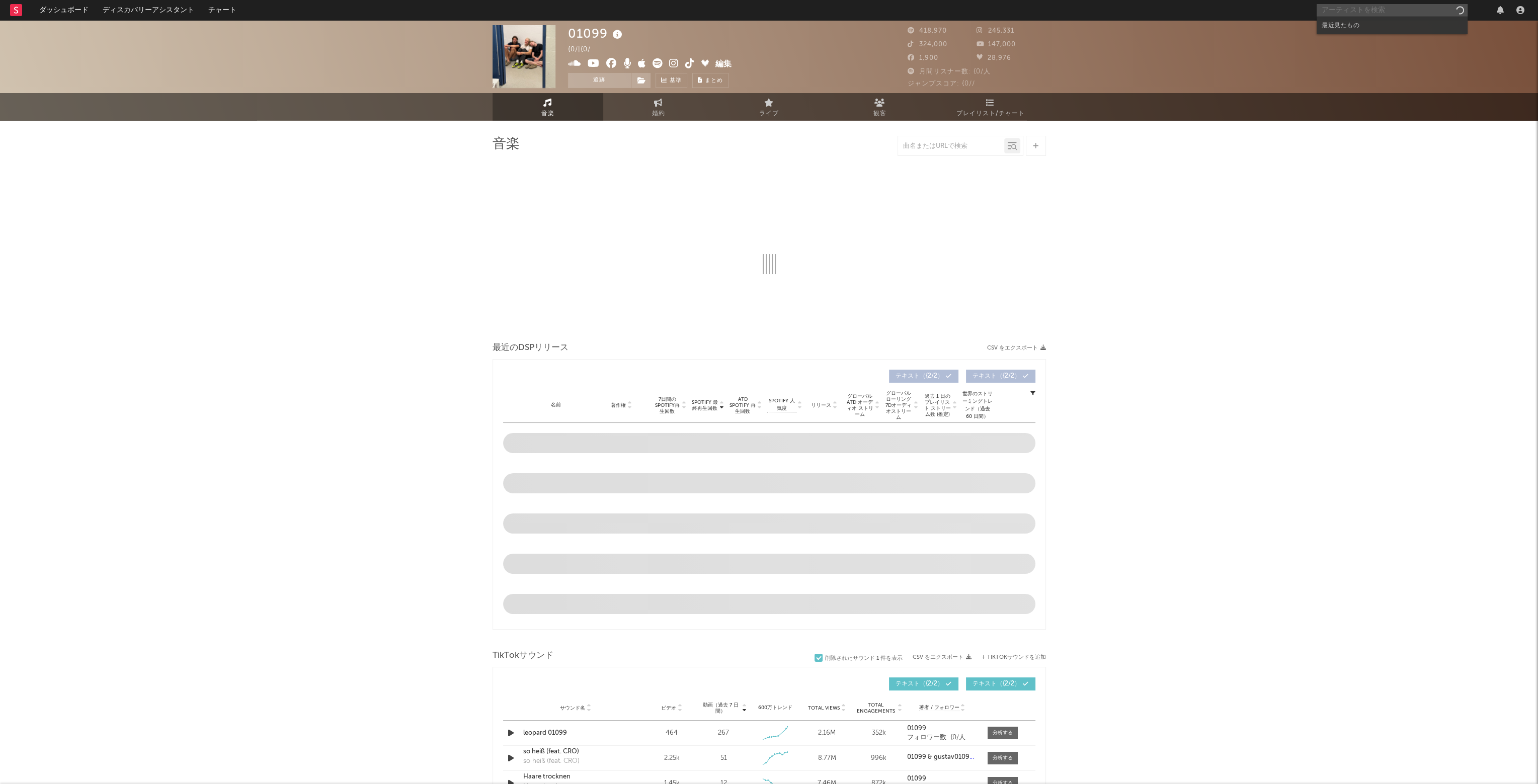
click at [1361, 8] on input "text" at bounding box center [1392, 10] width 151 height 12
select select "6m"
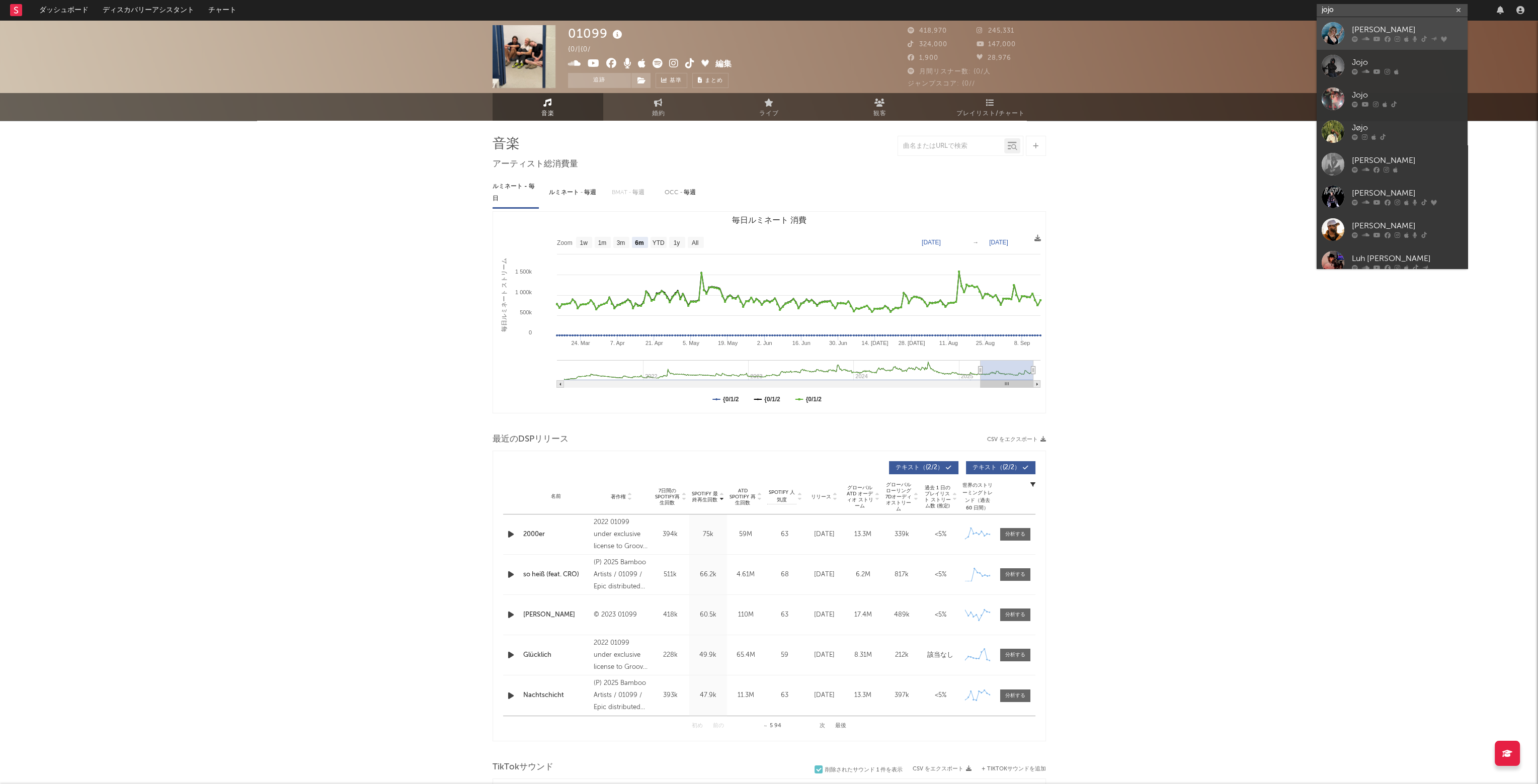
type input "jojo"
click at [1369, 32] on div "[PERSON_NAME]" at bounding box center [1406, 30] width 110 height 12
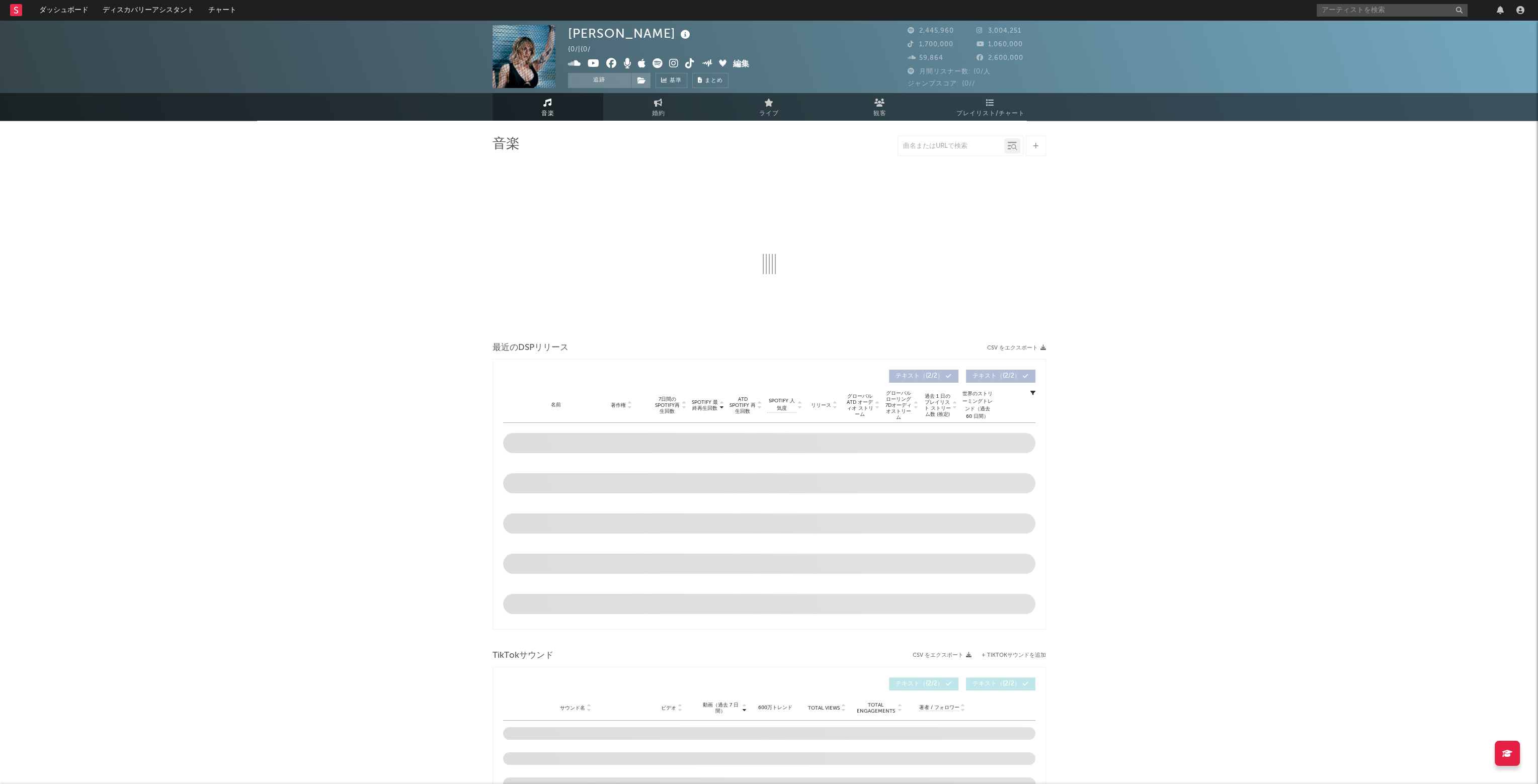
select select "6m"
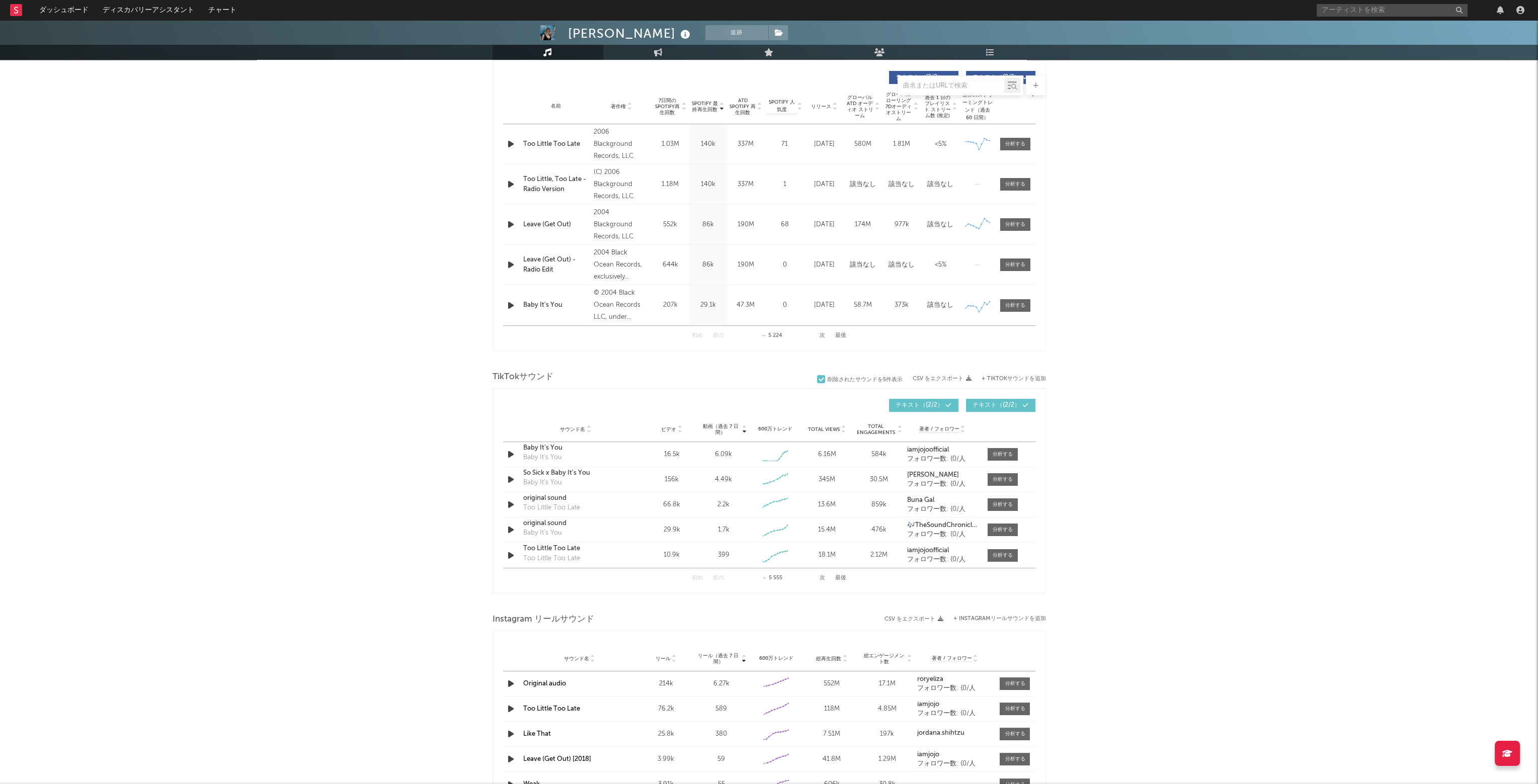
scroll to position [402, 0]
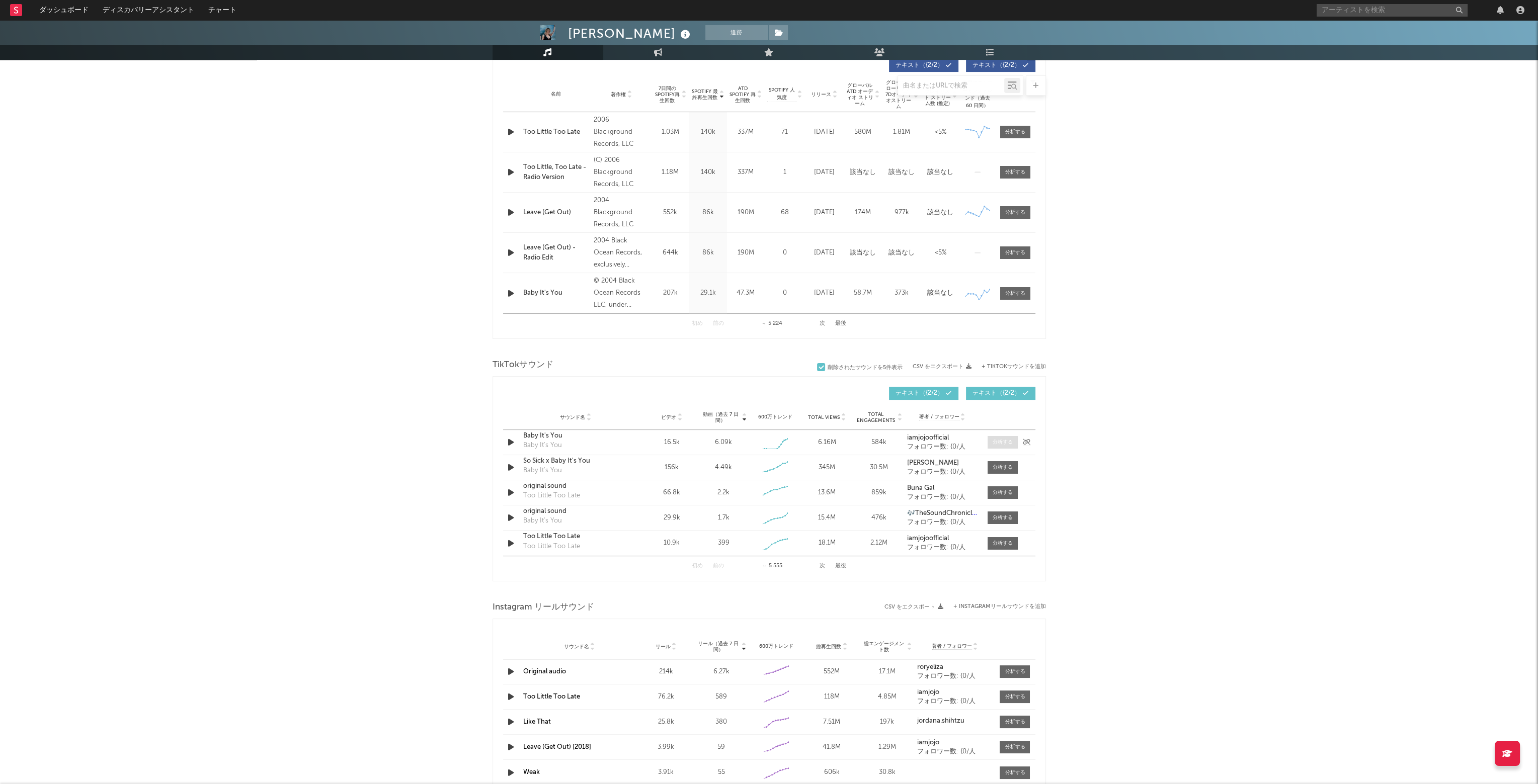
click at [1001, 442] on div at bounding box center [1002, 442] width 20 height 8
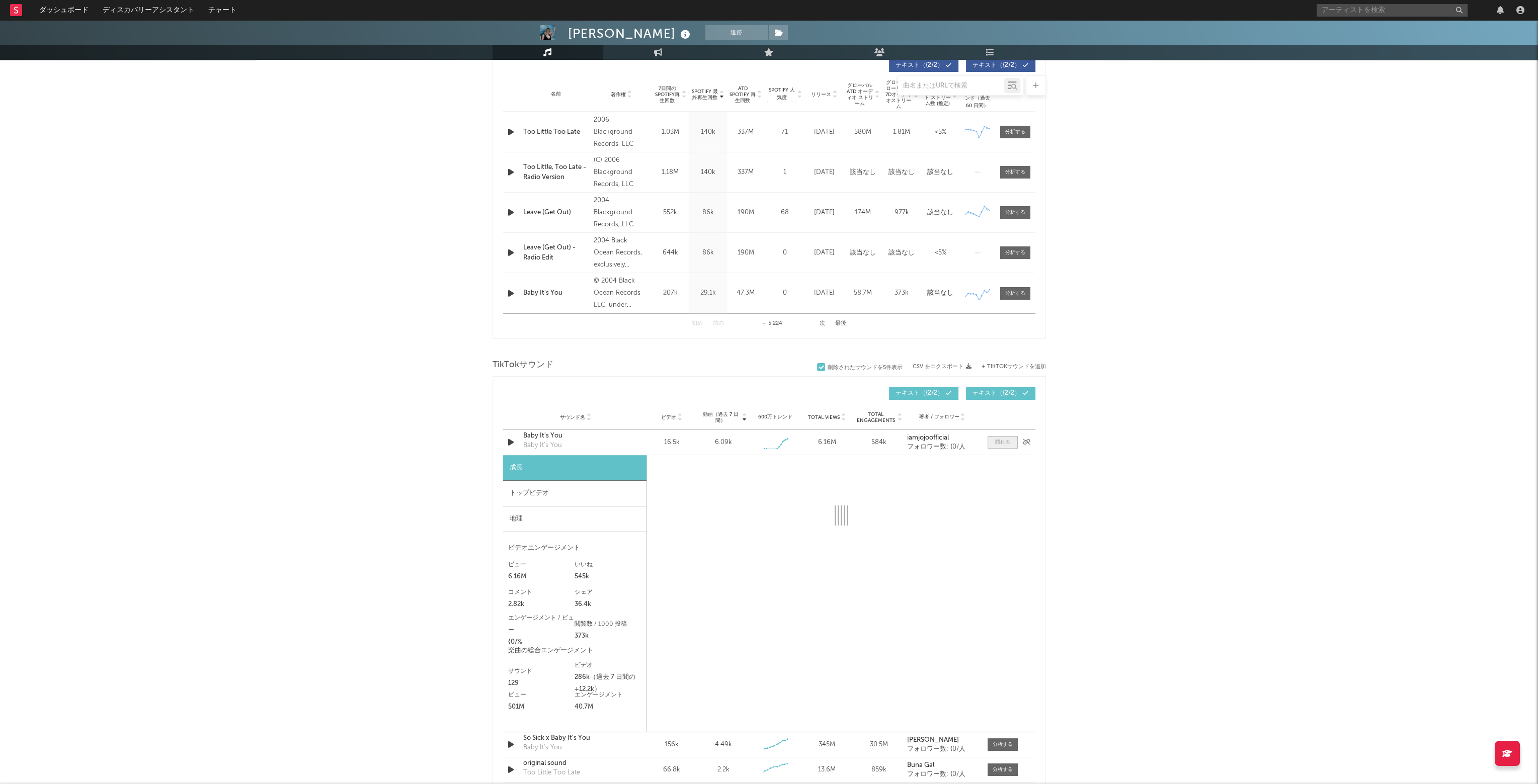
select select "1w"
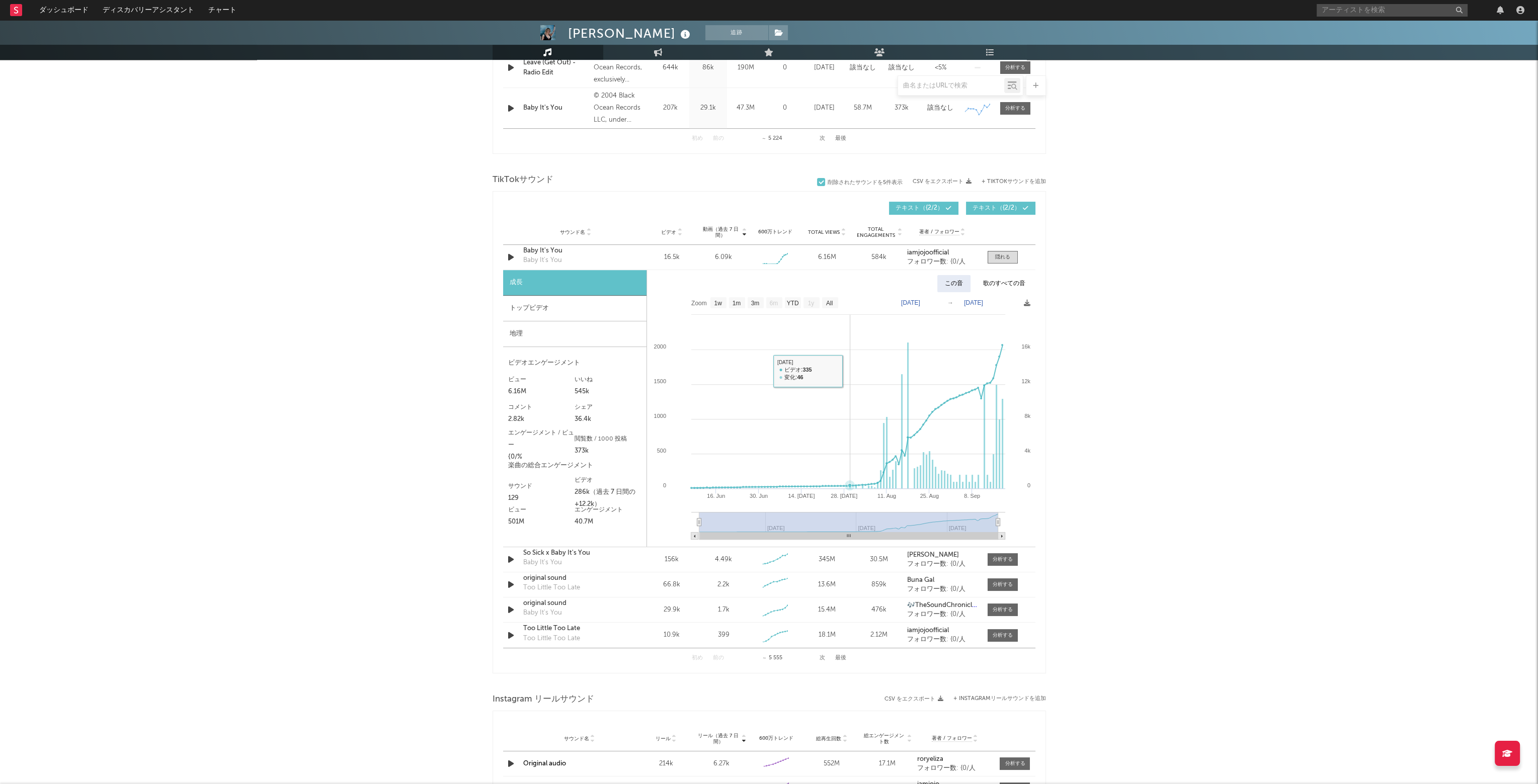
scroll to position [604, 0]
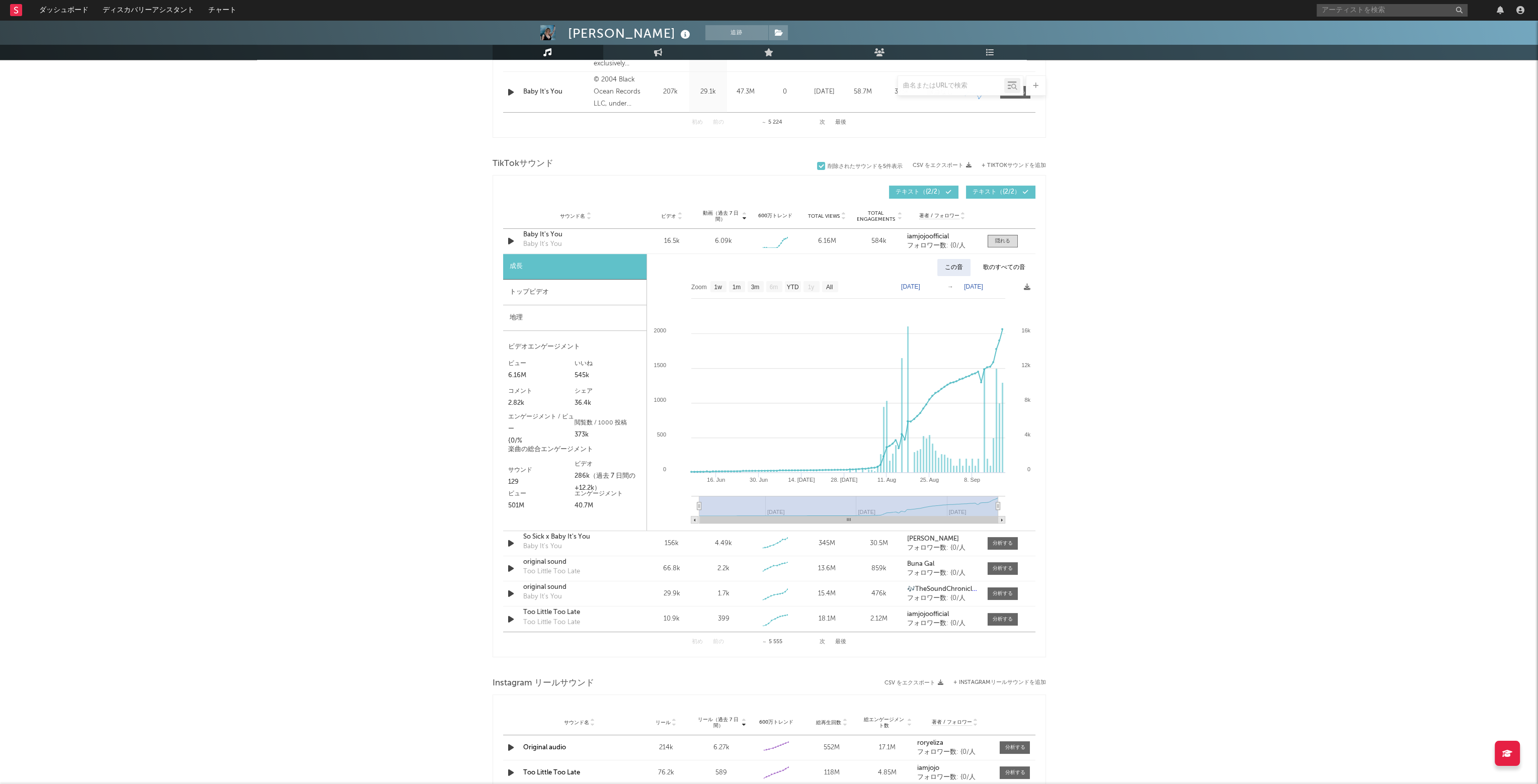
click at [964, 267] on div "この音" at bounding box center [954, 268] width 34 height 17
click at [945, 267] on div "この音" at bounding box center [954, 268] width 34 height 17
click at [511, 239] on icon "button" at bounding box center [511, 241] width 11 height 12
click at [590, 295] on div "トップビデオ" at bounding box center [574, 292] width 143 height 26
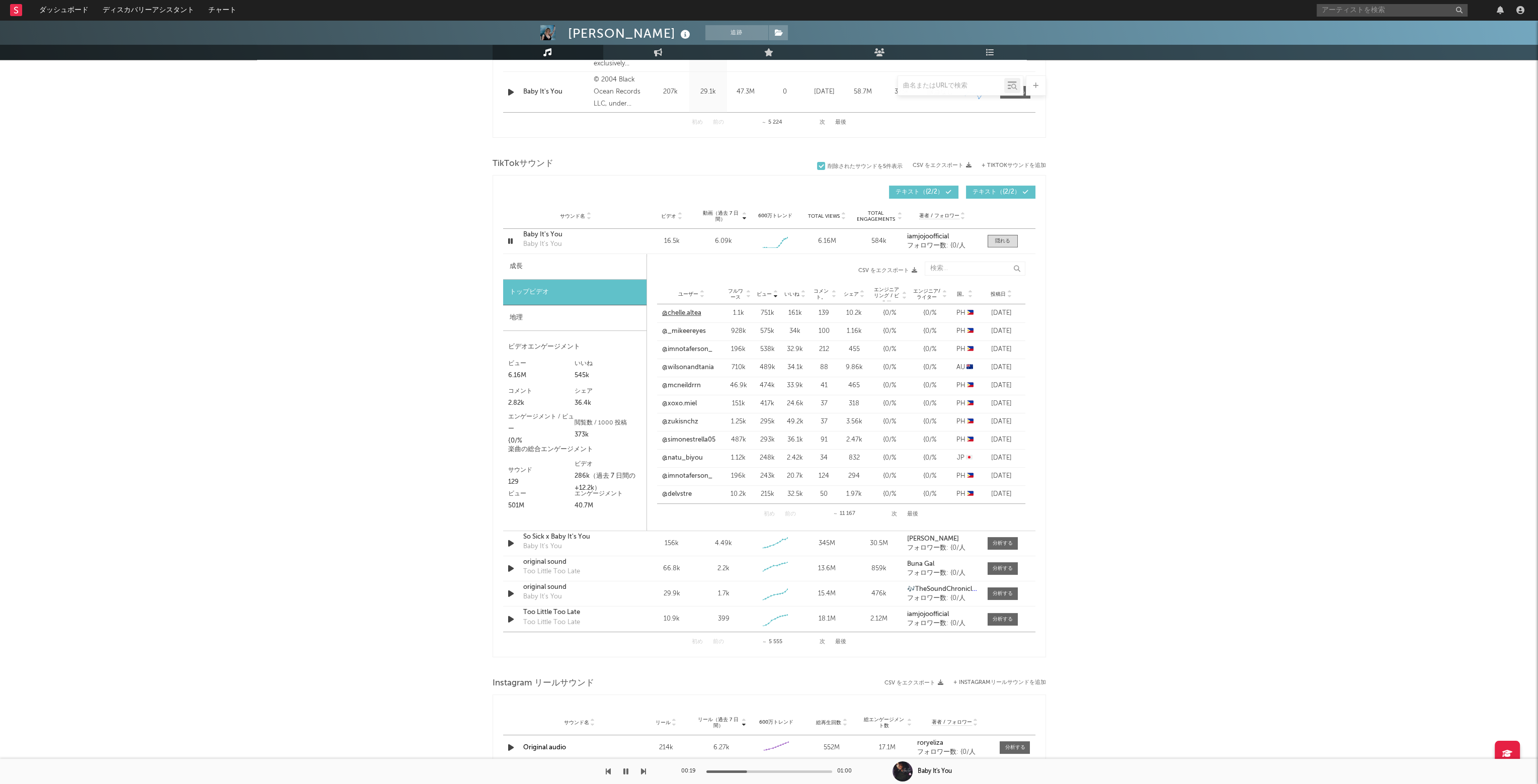
click at [689, 314] on link "@chelle.altea" at bounding box center [682, 313] width 39 height 10
click at [766, 294] on span "ビュー" at bounding box center [764, 295] width 15 height 6
click at [688, 331] on link "@_mikeereyes" at bounding box center [685, 331] width 44 height 10
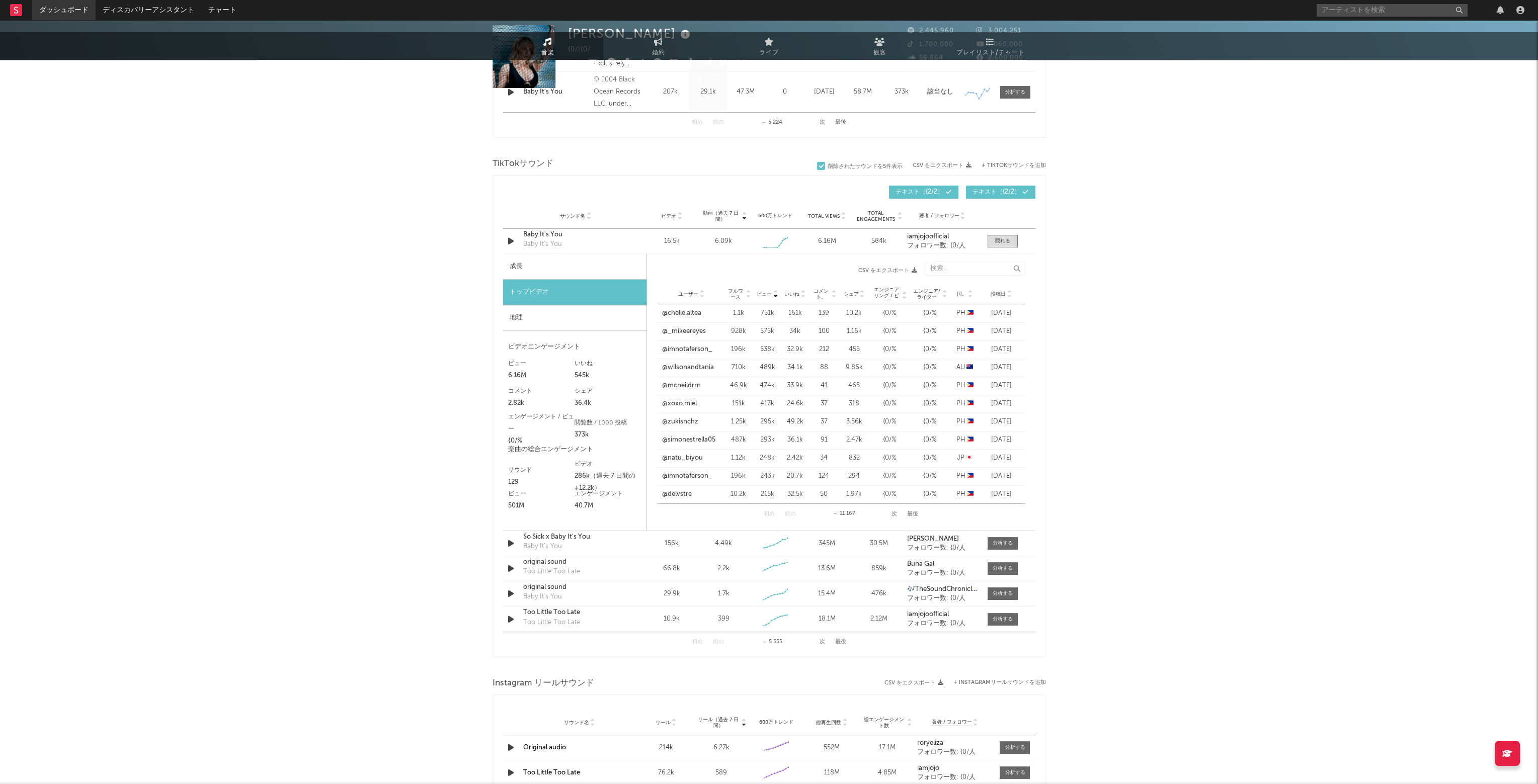
scroll to position [0, 0]
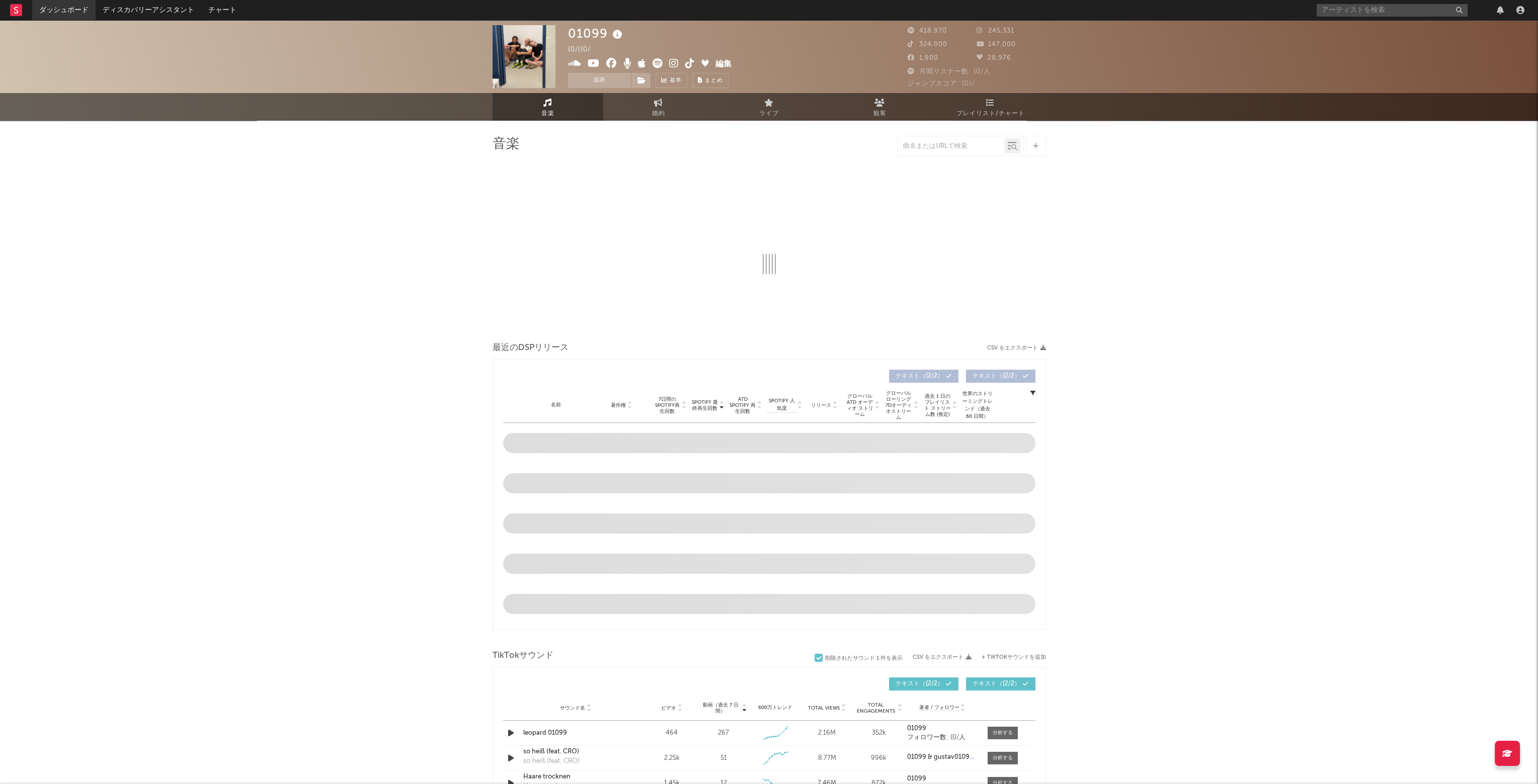
select select "6m"
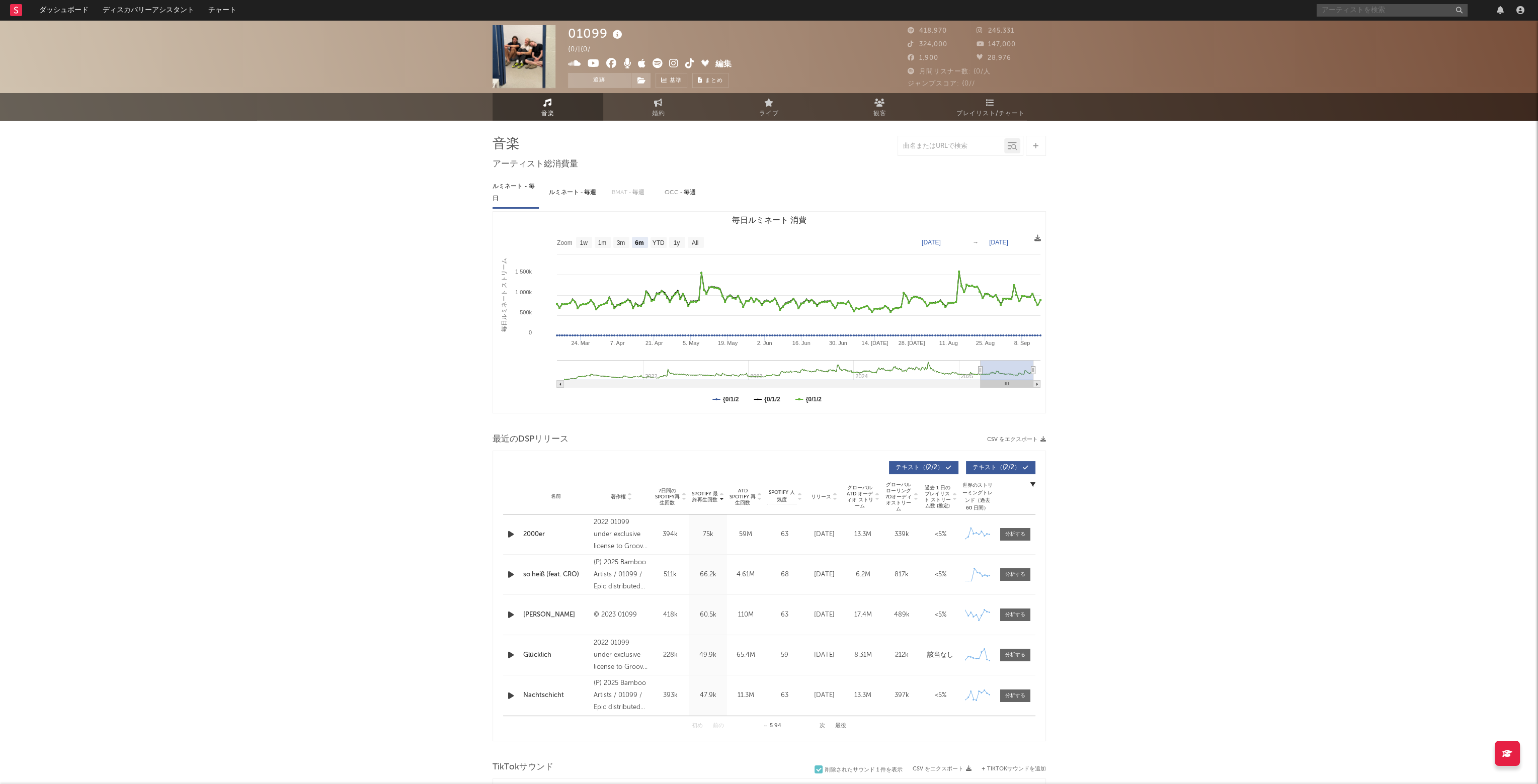
click at [1360, 8] on input "text" at bounding box center [1392, 10] width 151 height 12
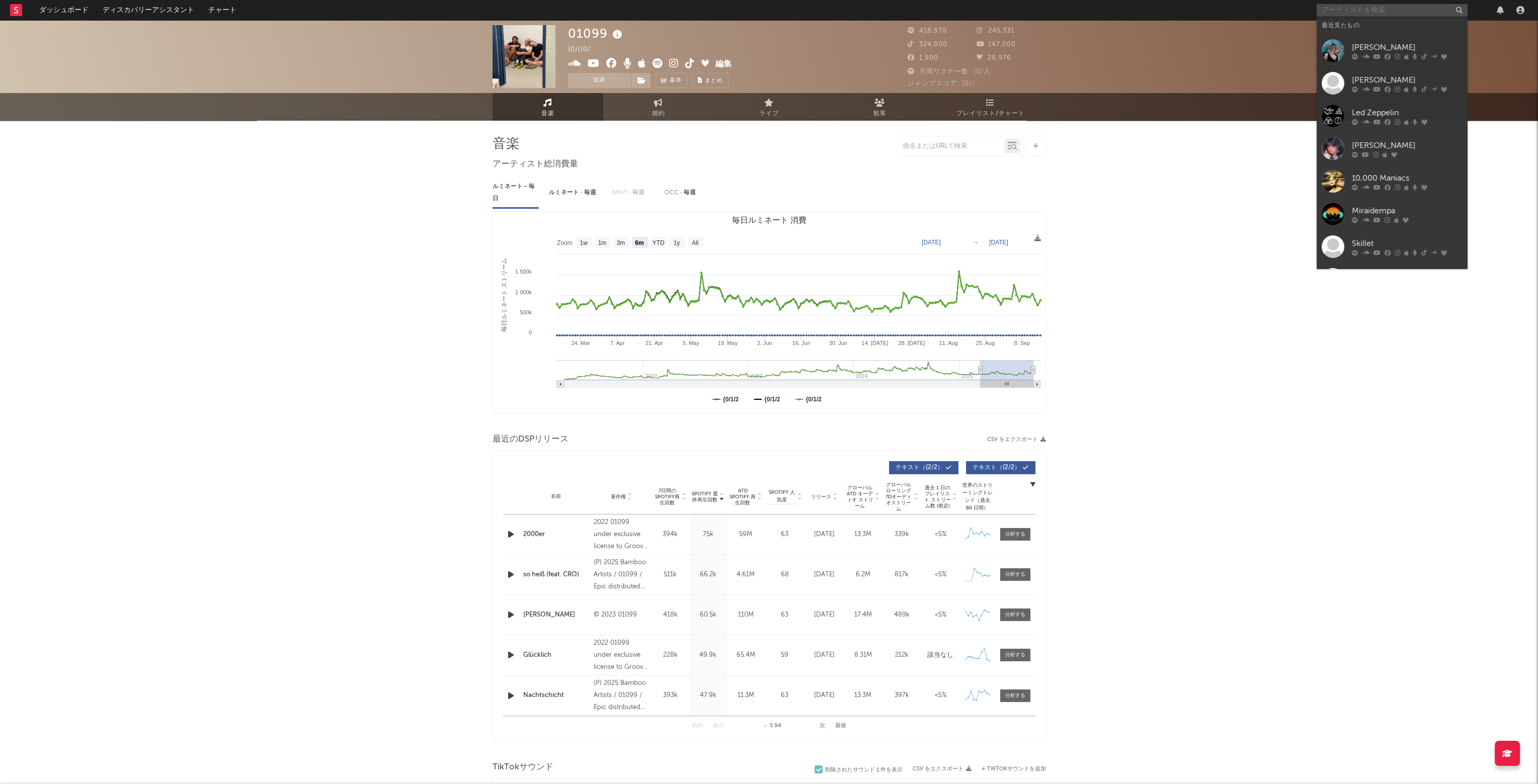
type input "a"
type input "s"
type input "[PERSON_NAME]"
click at [1390, 154] on div "[PERSON_NAME]" at bounding box center [1406, 151] width 110 height 12
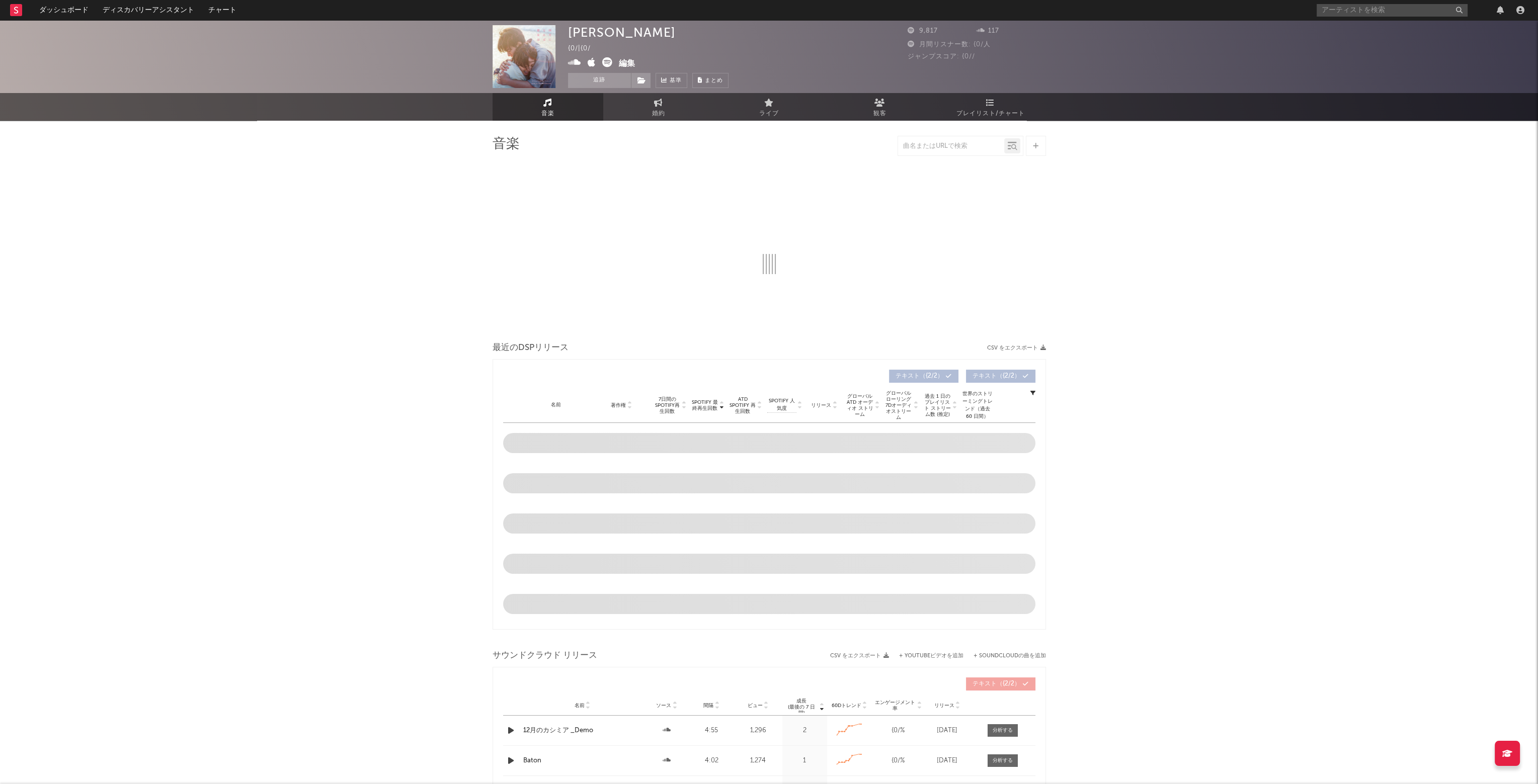
select select "6m"
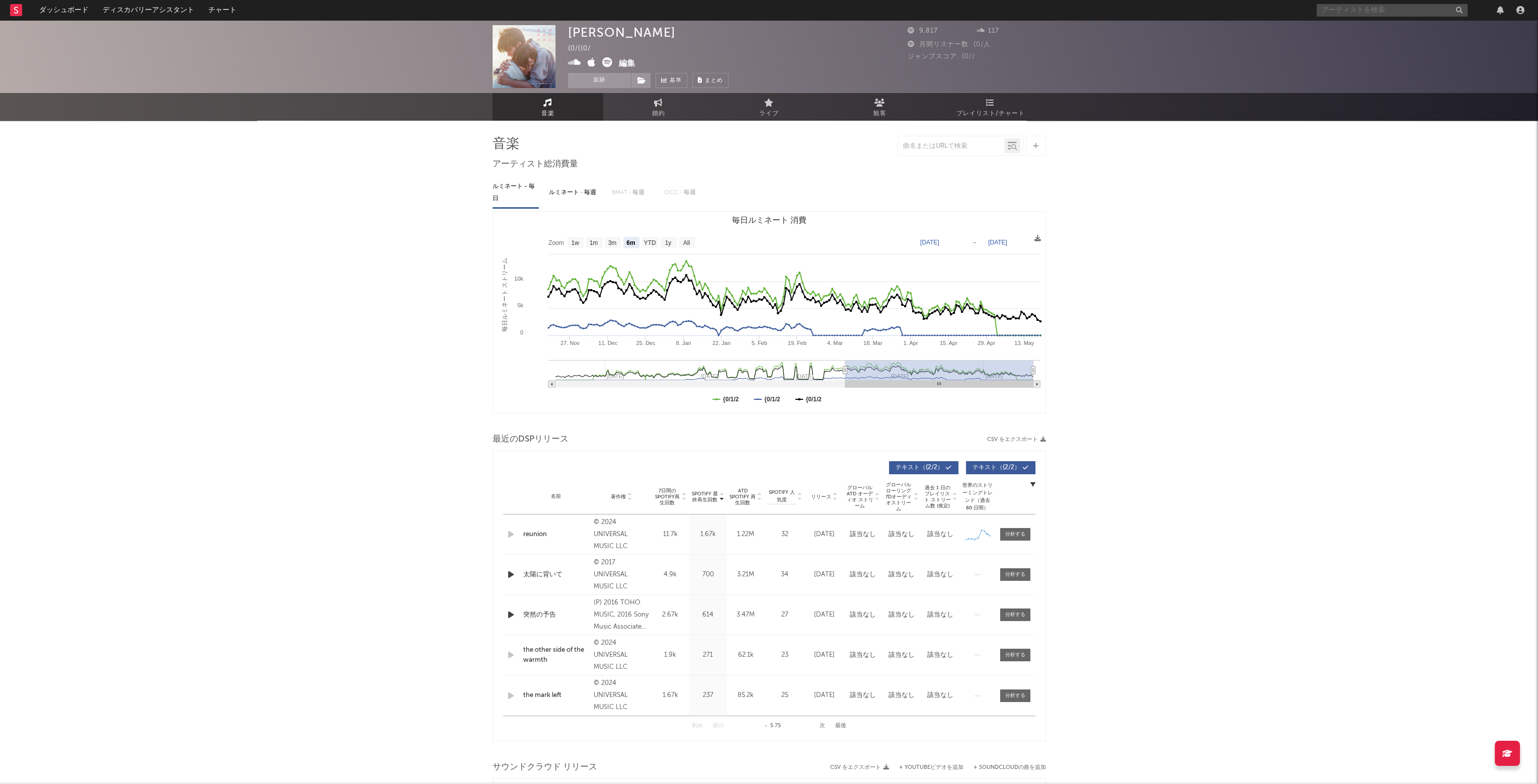
click at [1363, 12] on input "text" at bounding box center [1392, 10] width 151 height 12
type input "s"
click at [1356, 10] on input "[PERSON_NAME]" at bounding box center [1392, 10] width 151 height 12
type input "[PERSON_NAME]"
click at [58, 12] on link "ダッシュボード" at bounding box center [64, 10] width 63 height 20
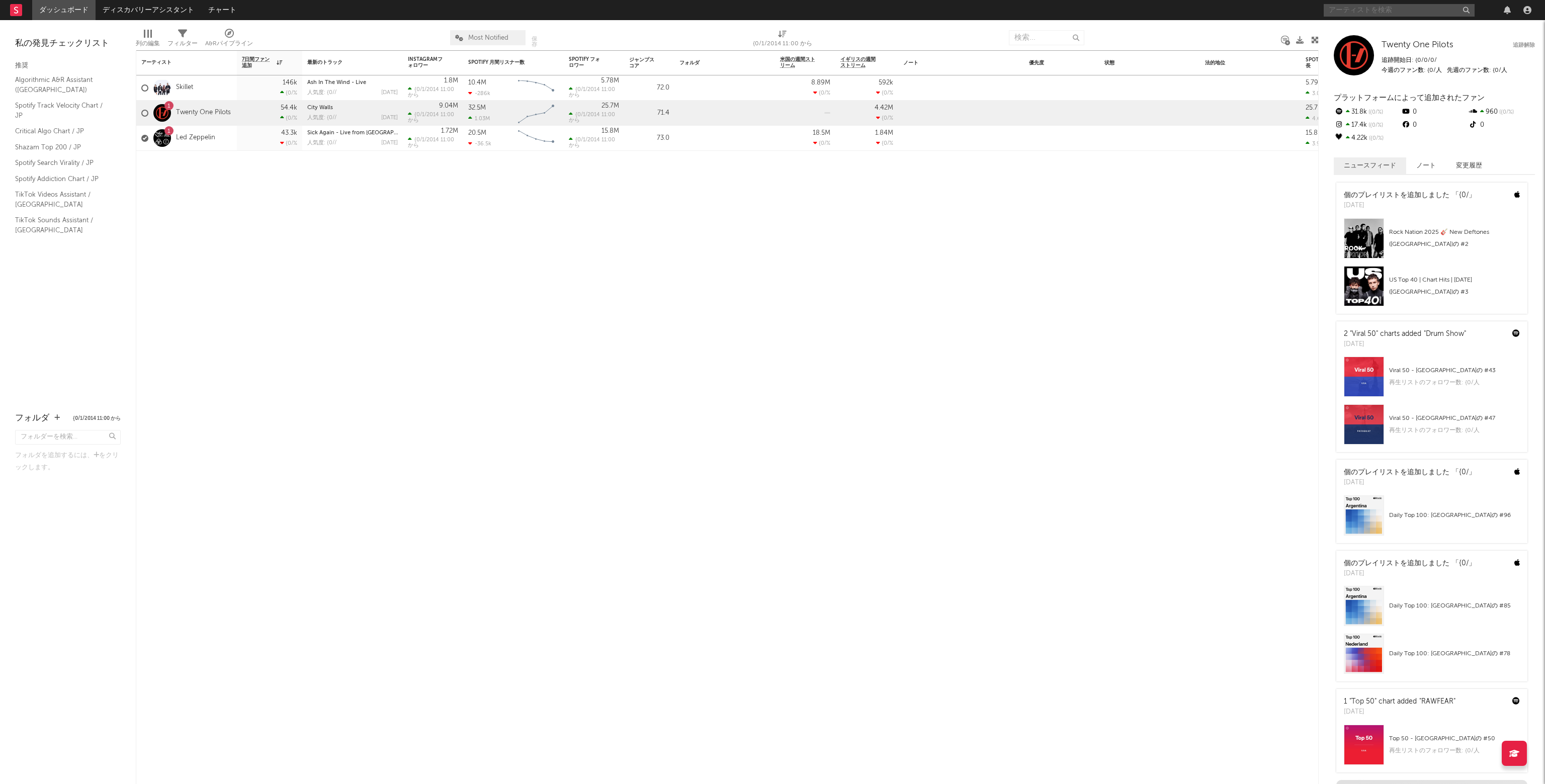
click at [1365, 11] on input "text" at bounding box center [1399, 10] width 151 height 12
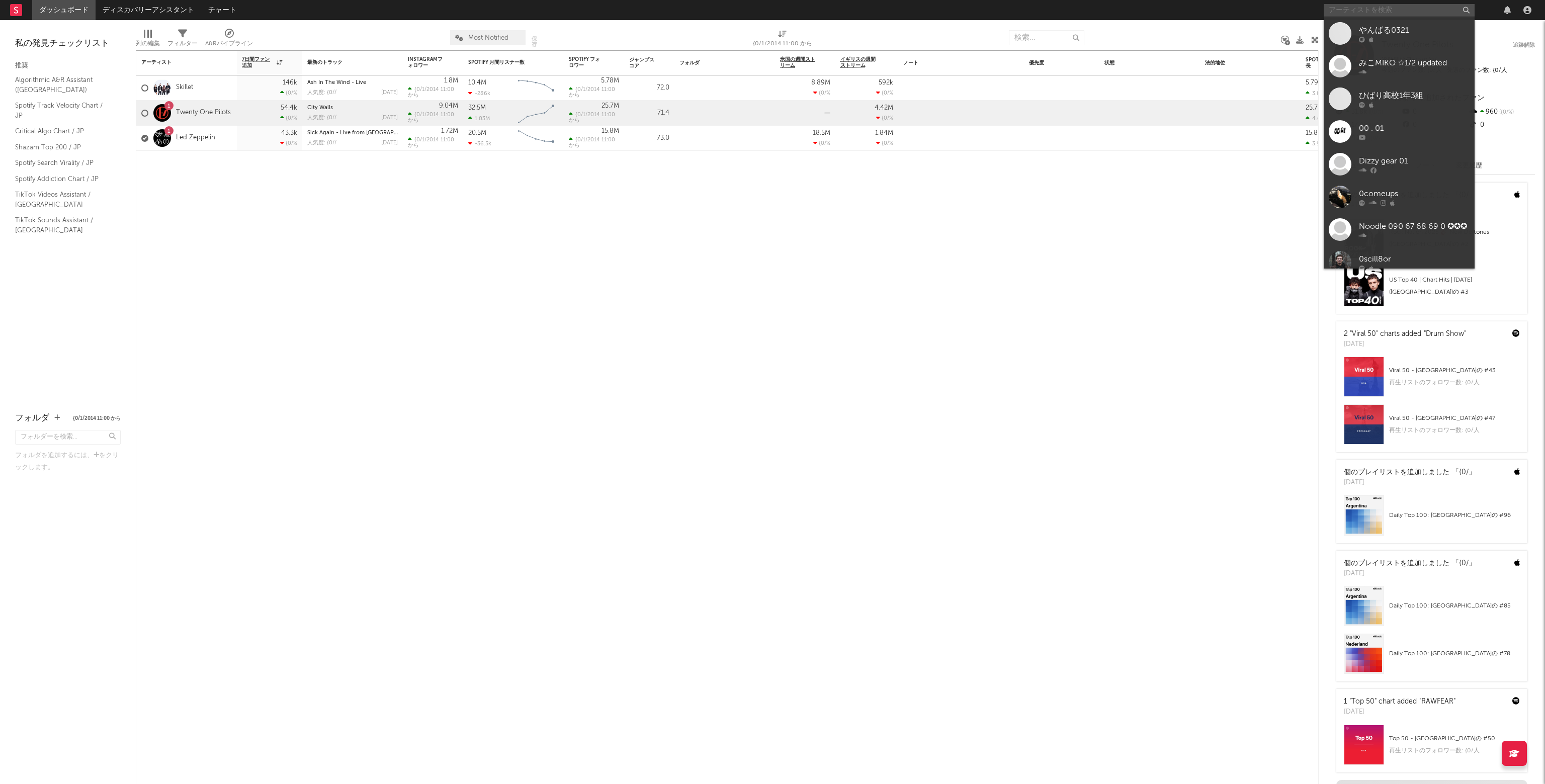
click at [1365, 11] on input "text" at bounding box center [1399, 10] width 151 height 12
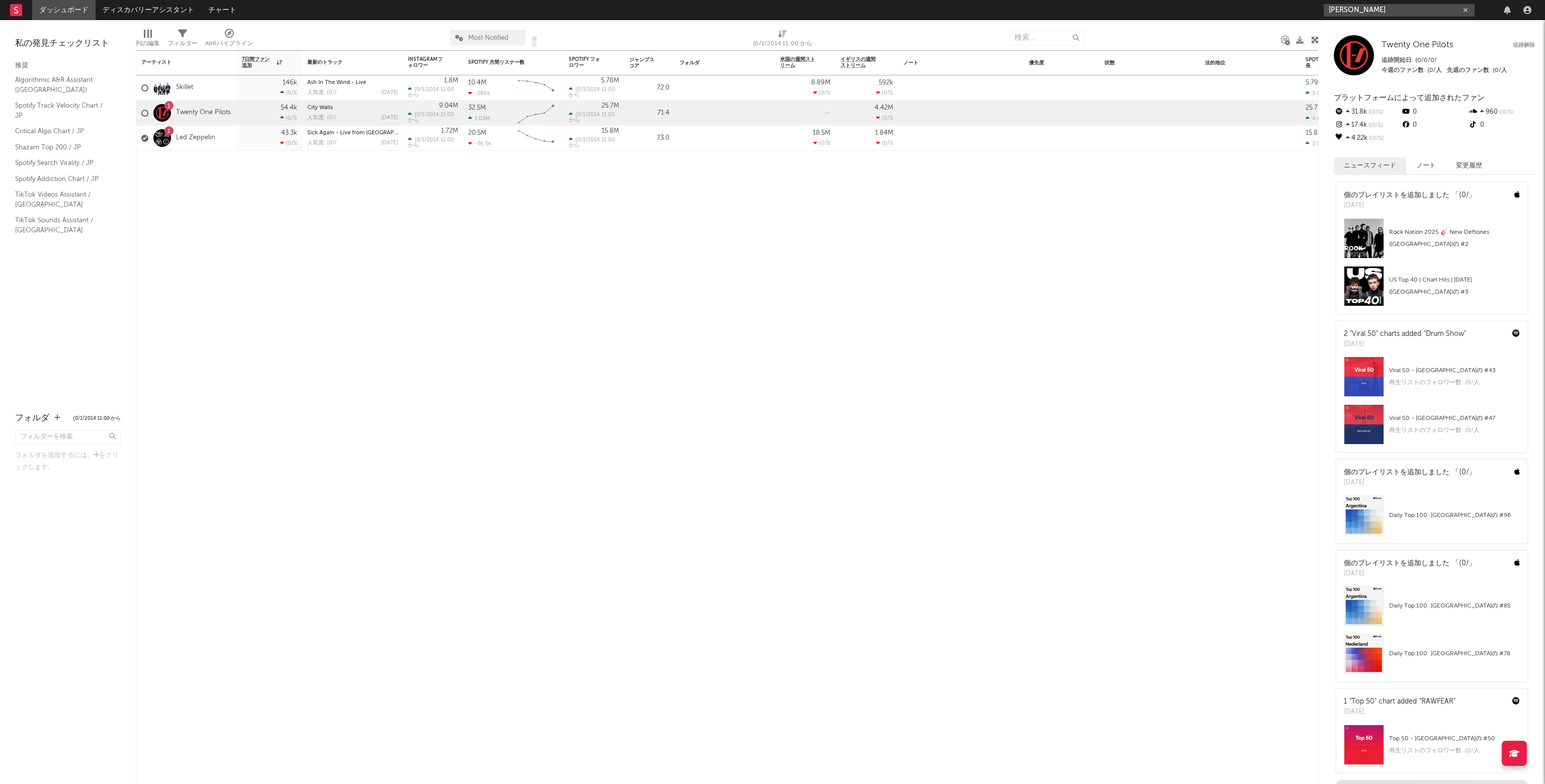
drag, startPoint x: 1407, startPoint y: 7, endPoint x: 1304, endPoint y: 4, distance: 103.0
click at [1304, 4] on nav "ダッシュボード ディスカバリーアシスタント チャート [PERSON_NAME]" at bounding box center [772, 10] width 1545 height 20
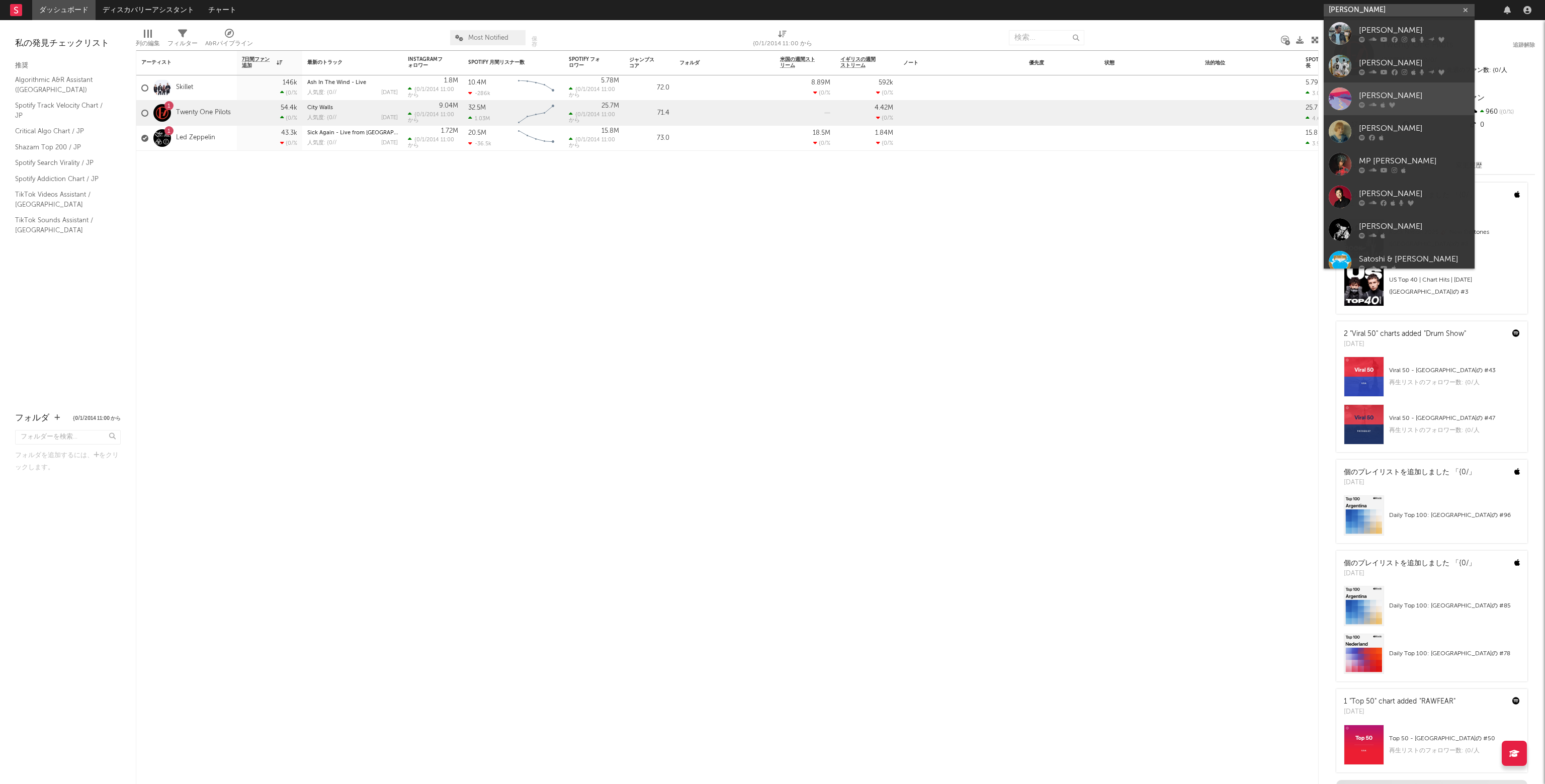
type input "[PERSON_NAME]"
click at [1380, 91] on div "[PERSON_NAME]" at bounding box center [1414, 95] width 110 height 12
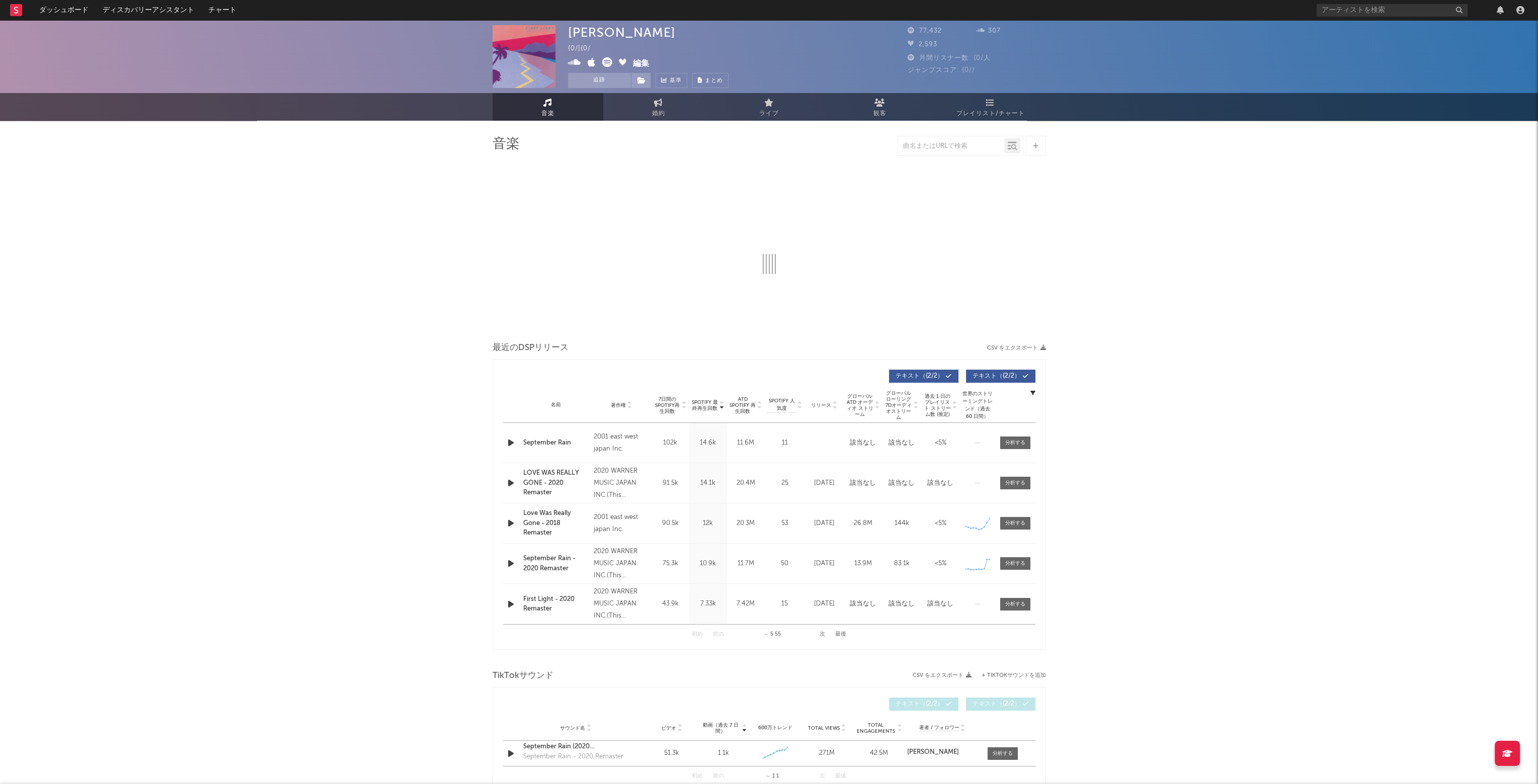
select select "6m"
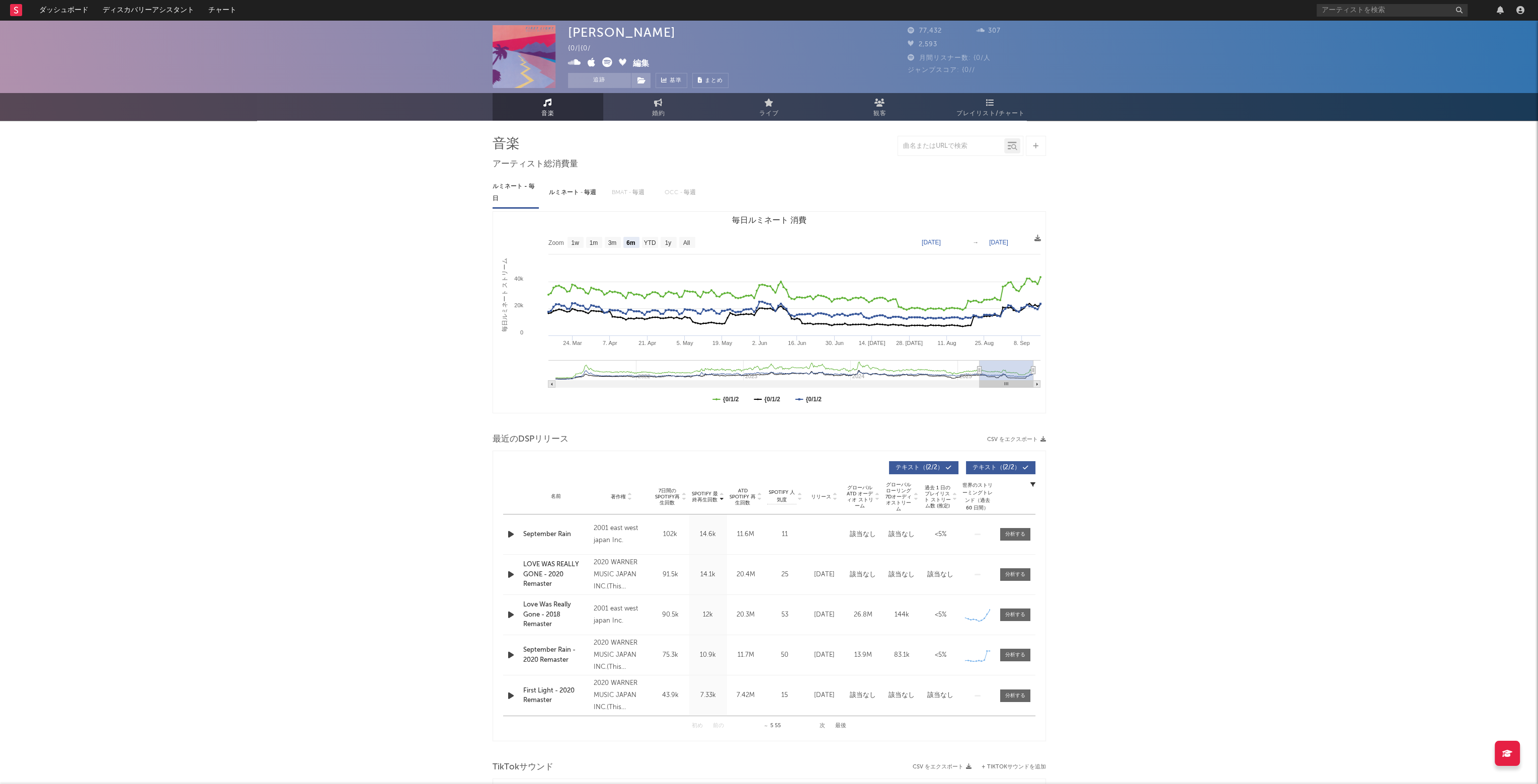
select select "6m"
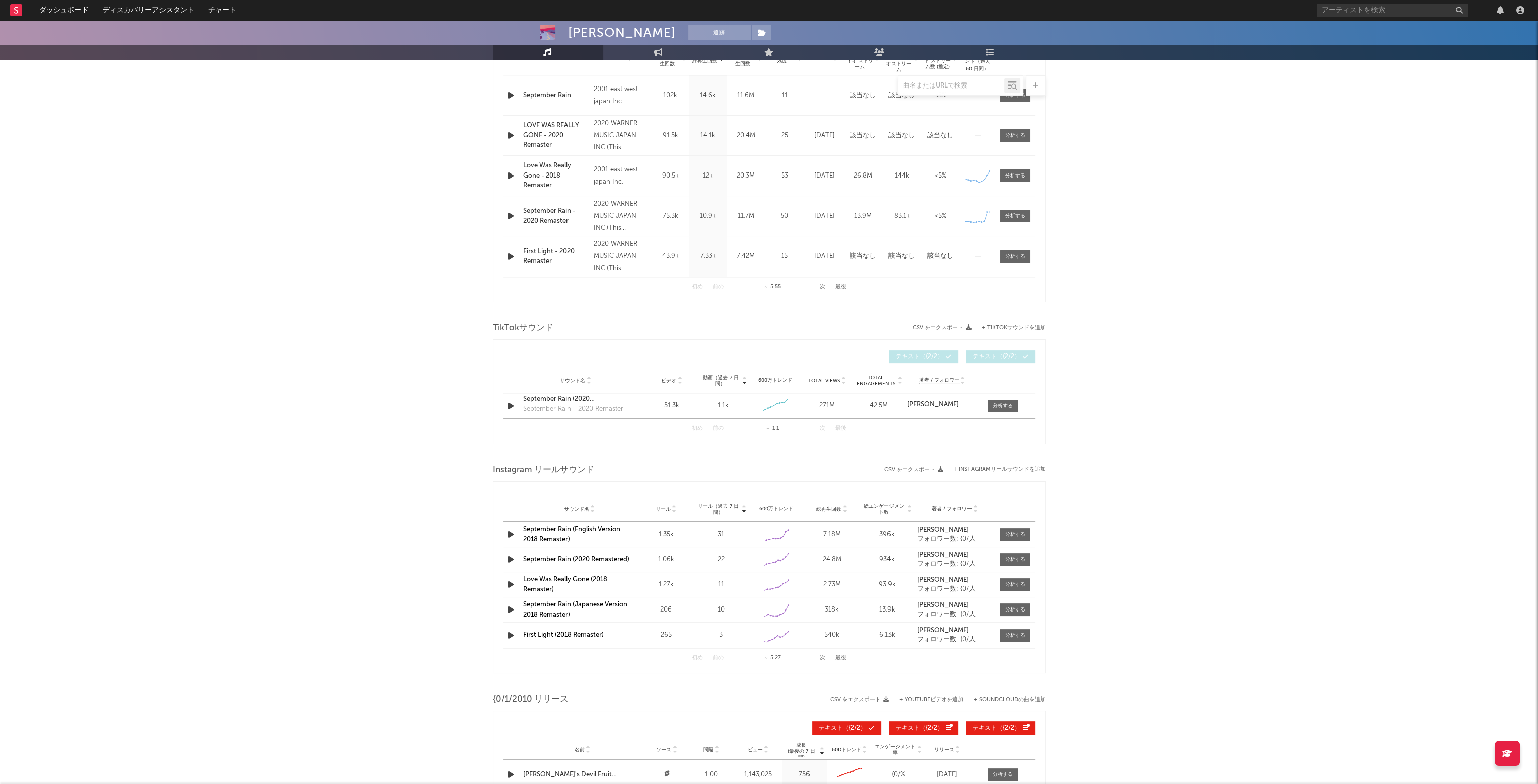
scroll to position [503, 0]
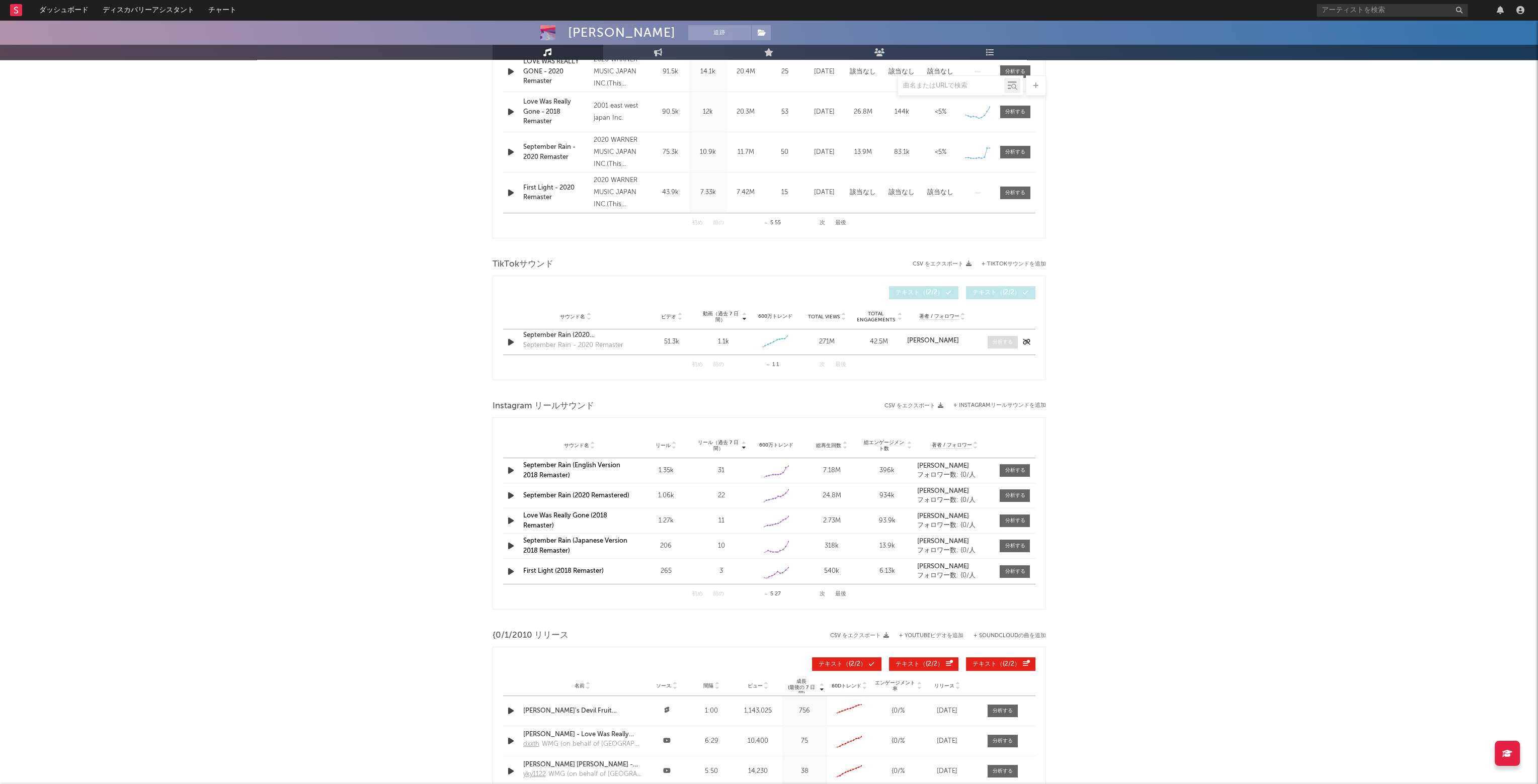
click at [996, 342] on div at bounding box center [1002, 343] width 20 height 8
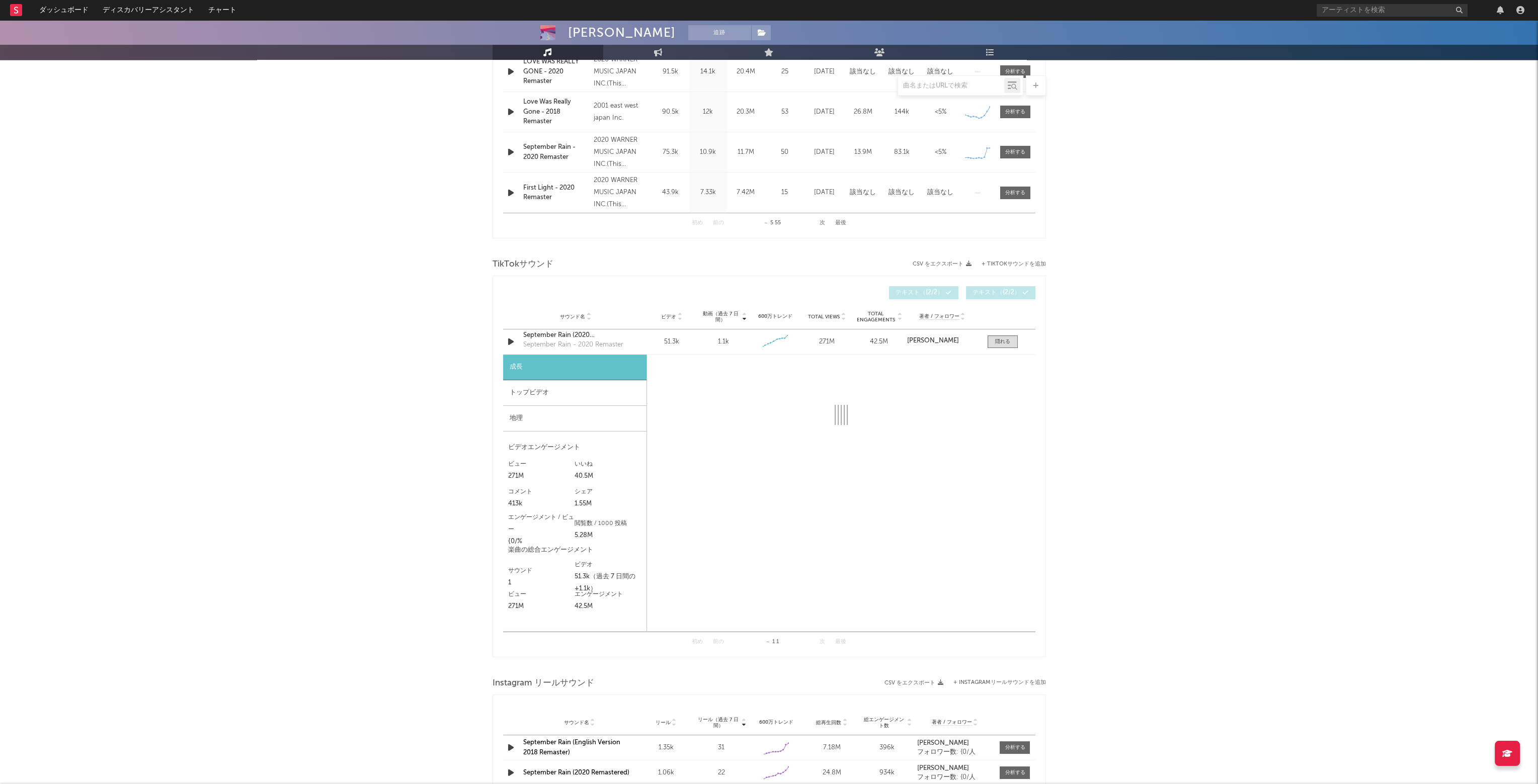
select select "6m"
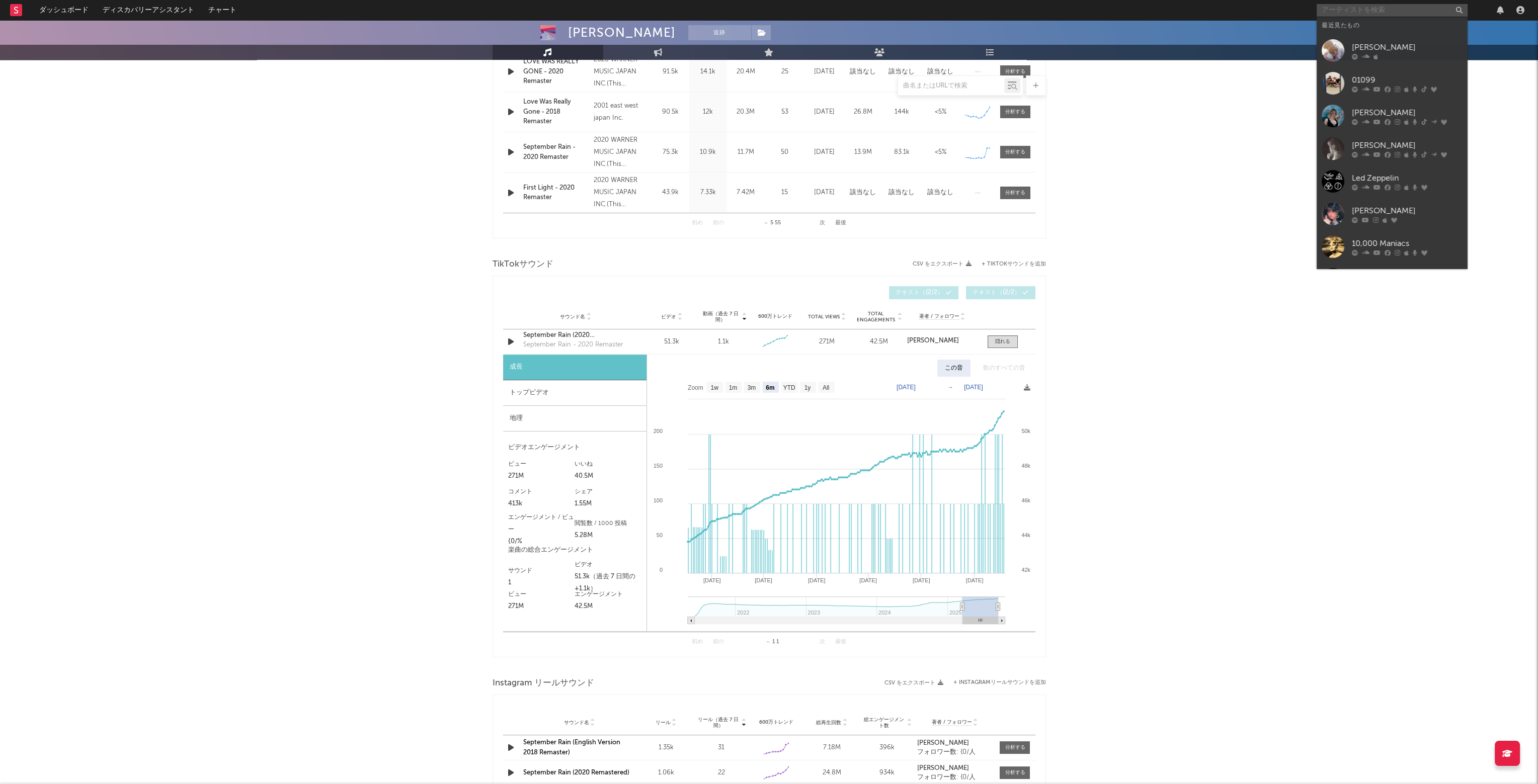
click at [1343, 11] on input "text" at bounding box center [1392, 10] width 151 height 12
type input "s-connectio"
click at [1369, 30] on div "S-Connection" at bounding box center [1406, 30] width 110 height 12
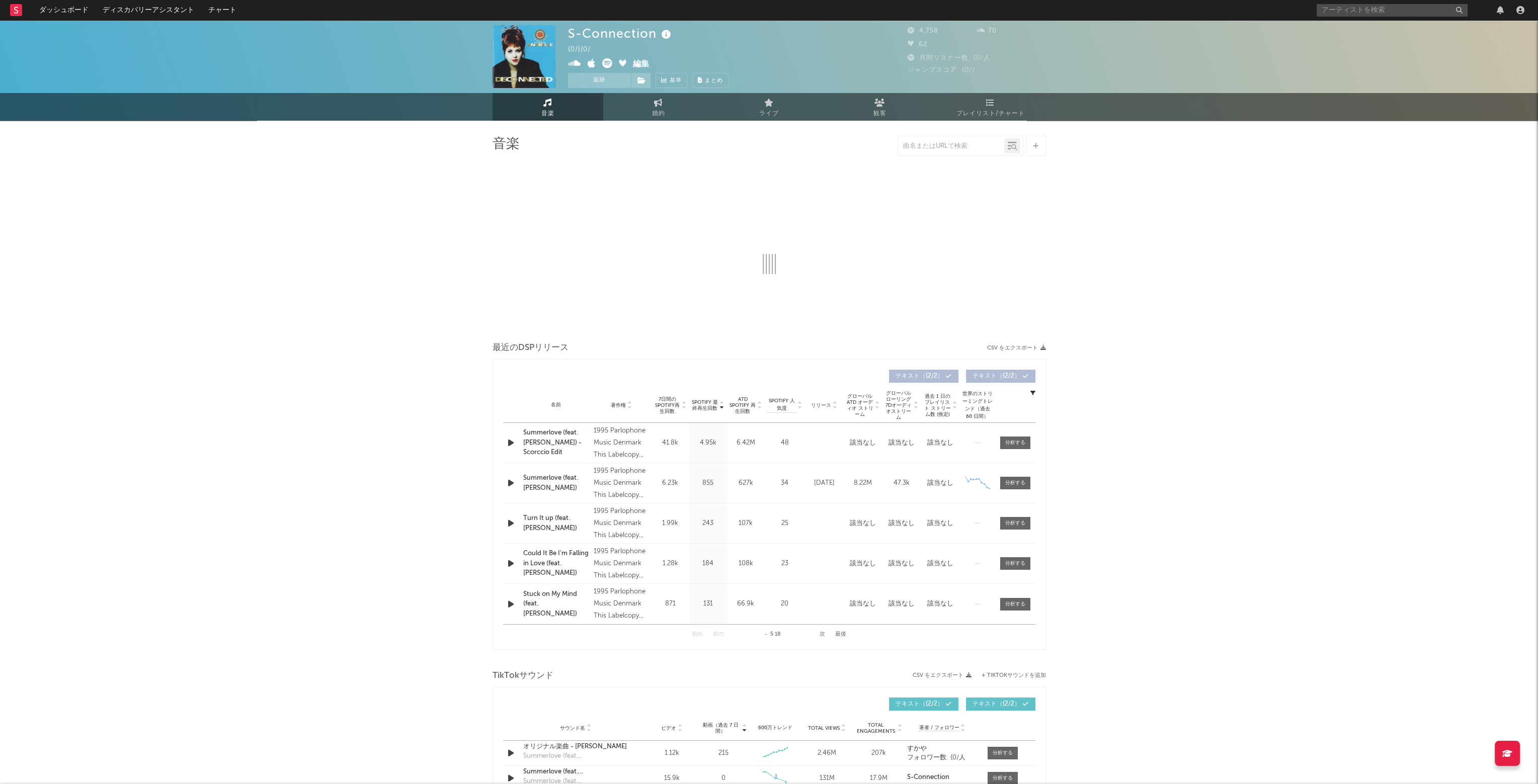
select select "6m"
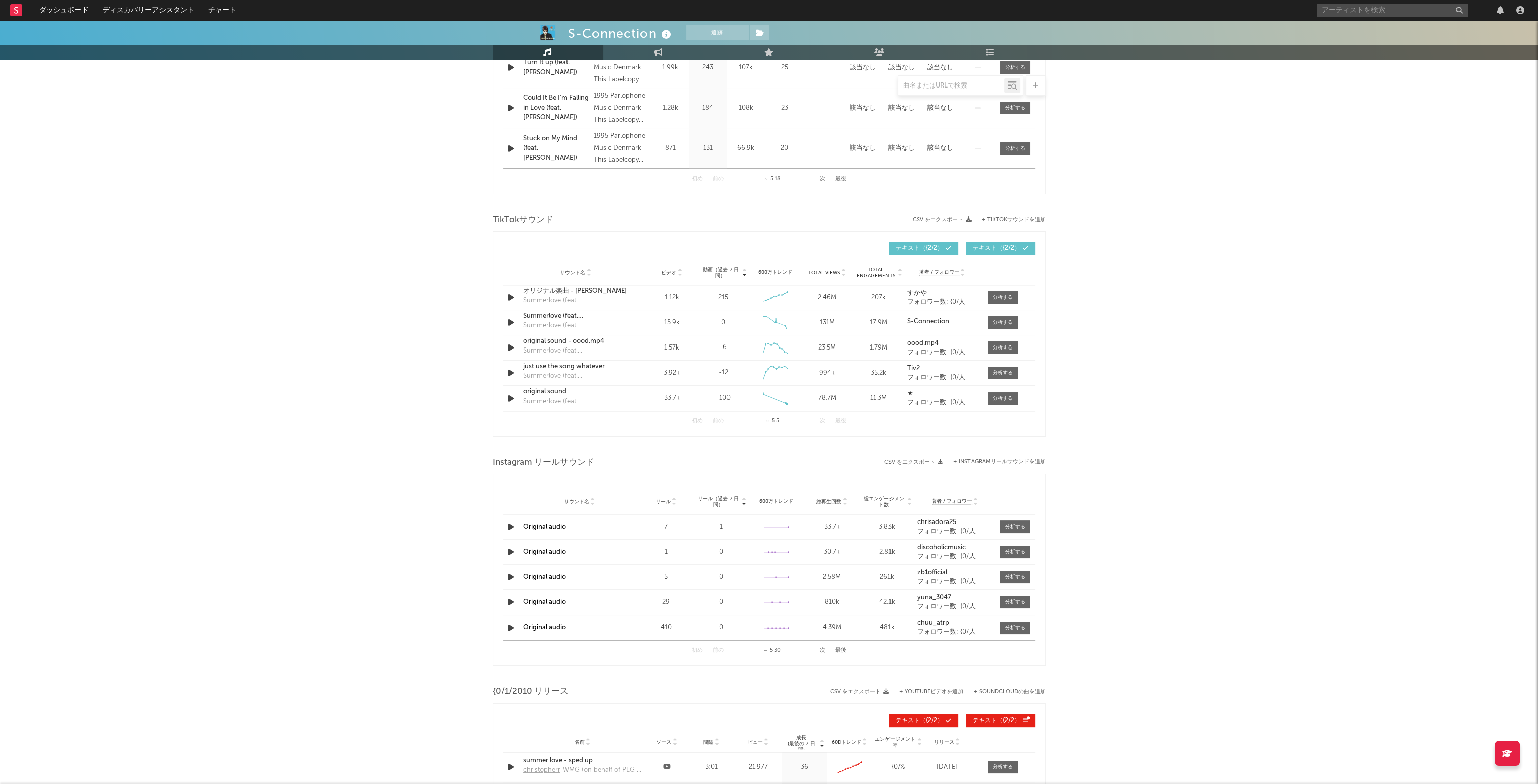
scroll to position [554, 0]
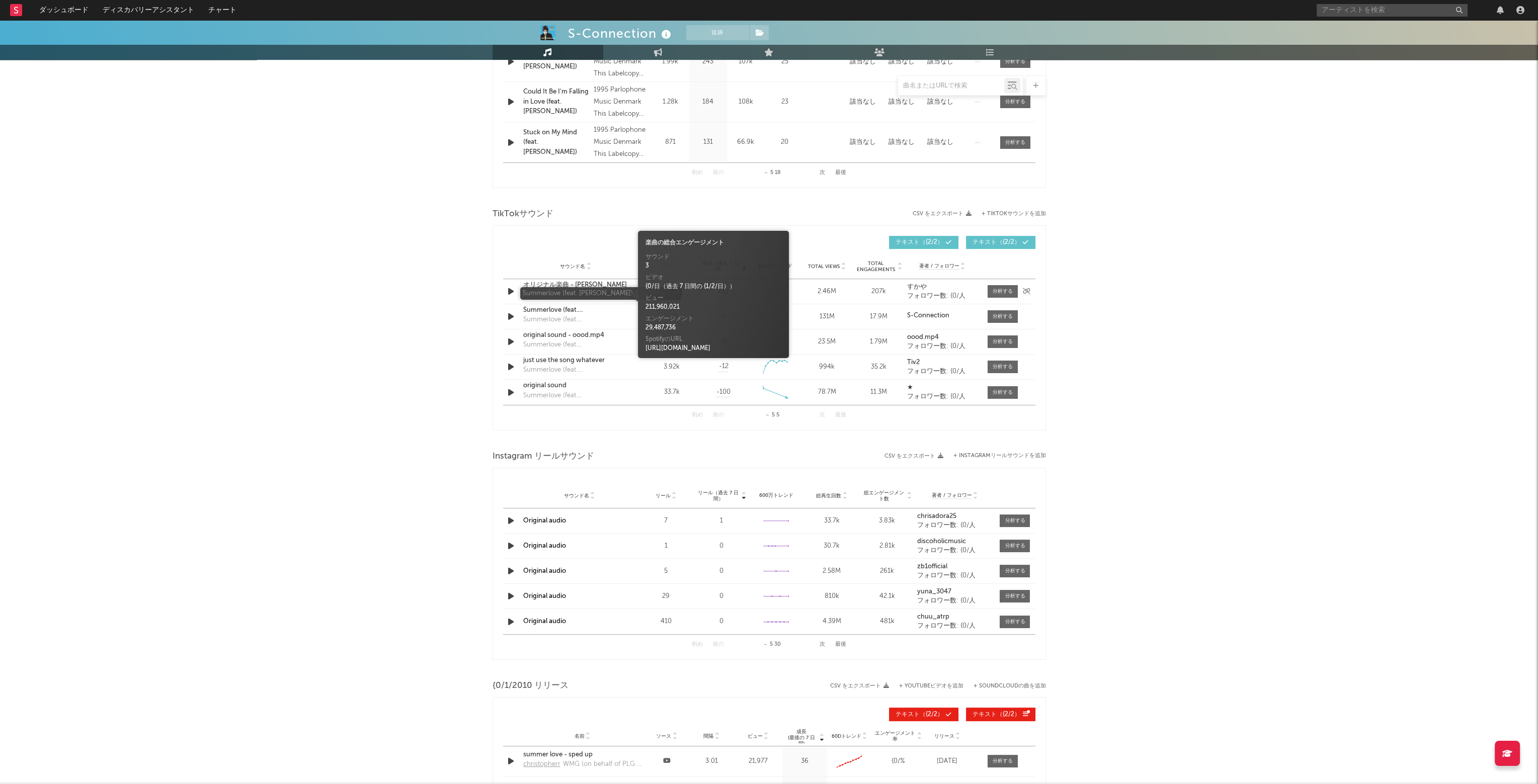
click at [533, 293] on div "Summerlove (feat. [PERSON_NAME]) - Scorccio Edit" at bounding box center [576, 295] width 106 height 10
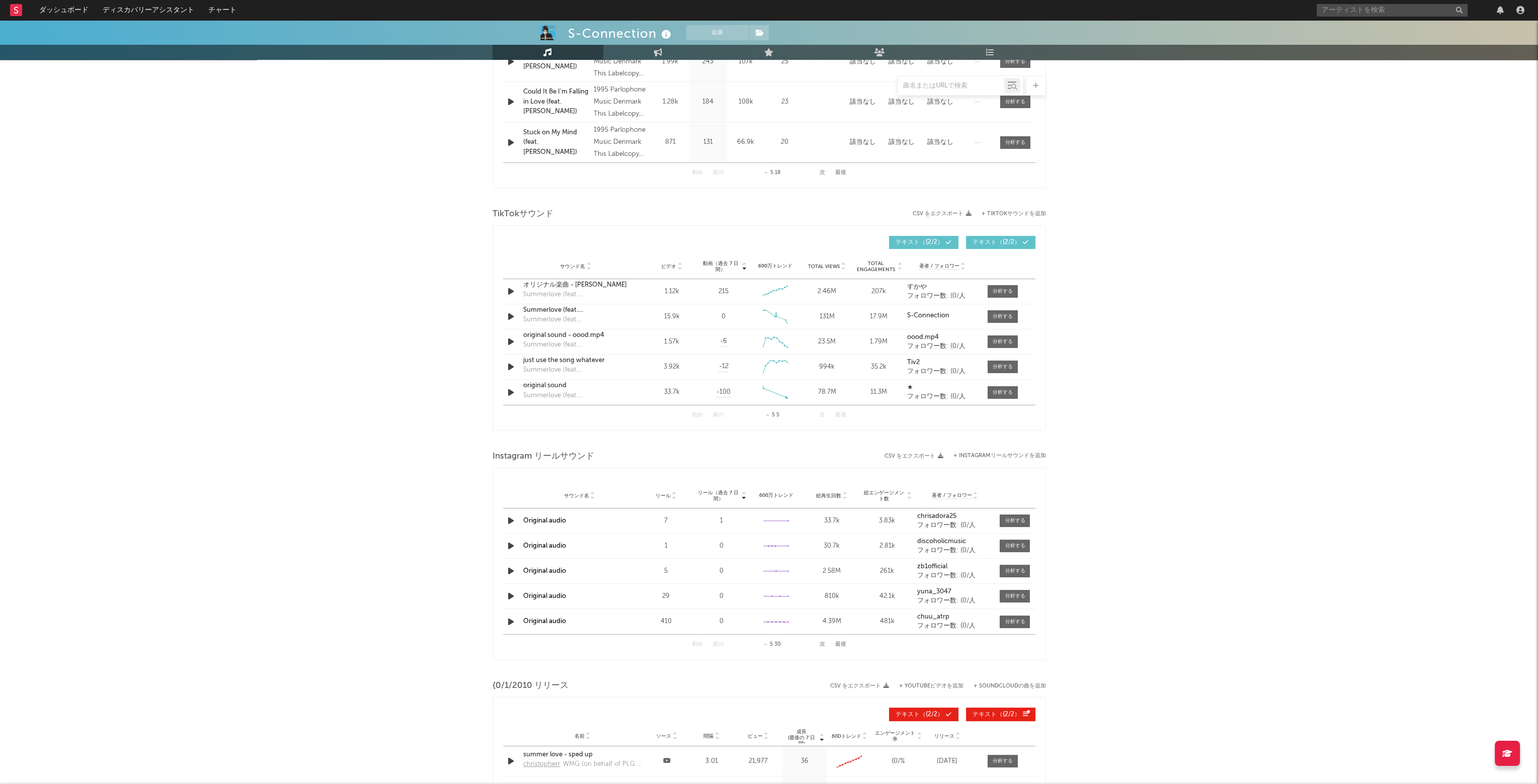
click at [600, 231] on div "動画（過去 7 日間） サウンド名 ビデオ 動画（過去 7 日間） Total Views Total Engagements 著者 / フォロワー 動画 /…" at bounding box center [769, 243] width 533 height 23
click at [1002, 291] on div at bounding box center [1002, 292] width 20 height 8
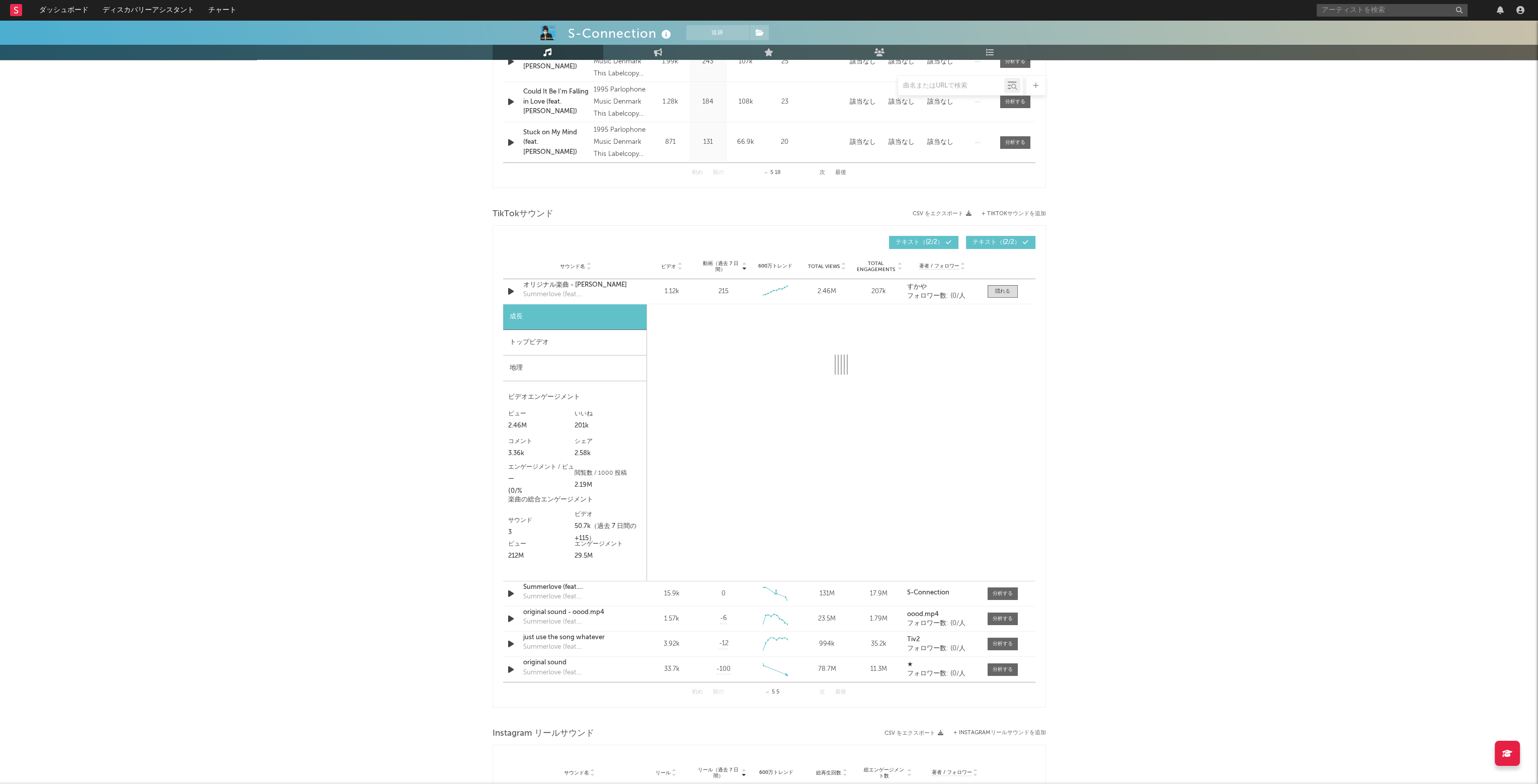
select select "6m"
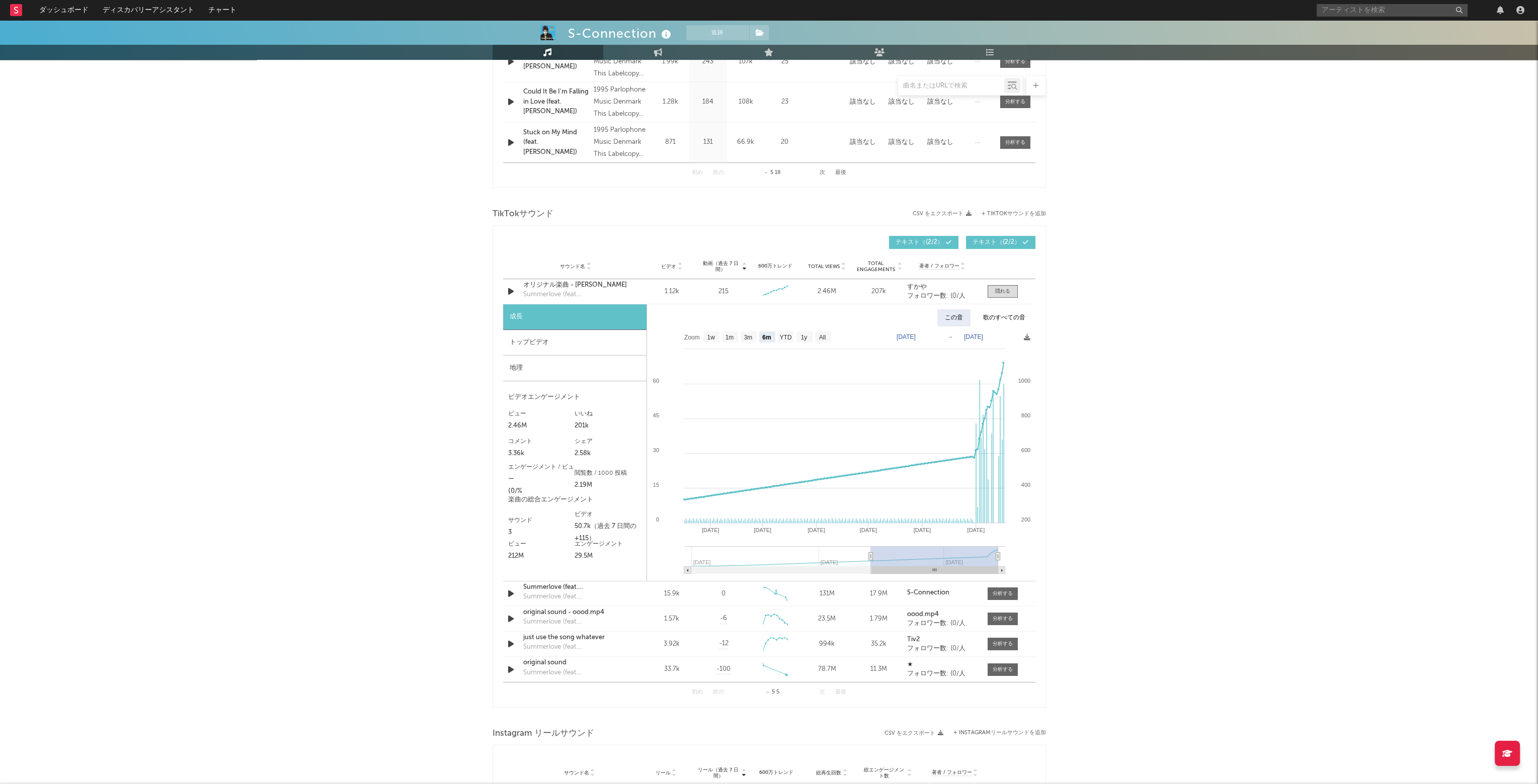
click at [559, 347] on div "トップビデオ" at bounding box center [574, 343] width 143 height 26
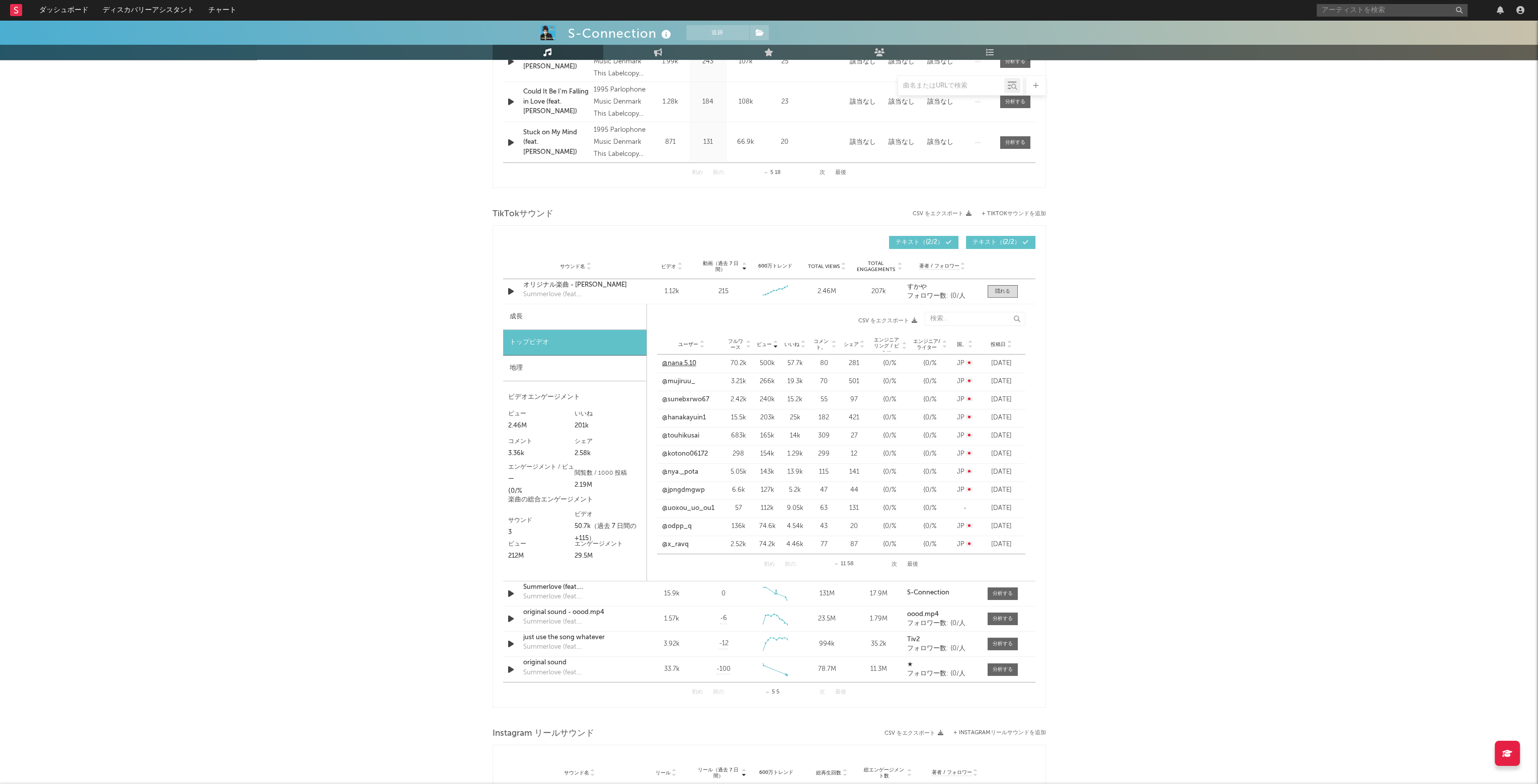
click at [680, 365] on link "@nana.5.10" at bounding box center [680, 364] width 35 height 10
